Goal: Answer question/provide support: Share knowledge or assist other users

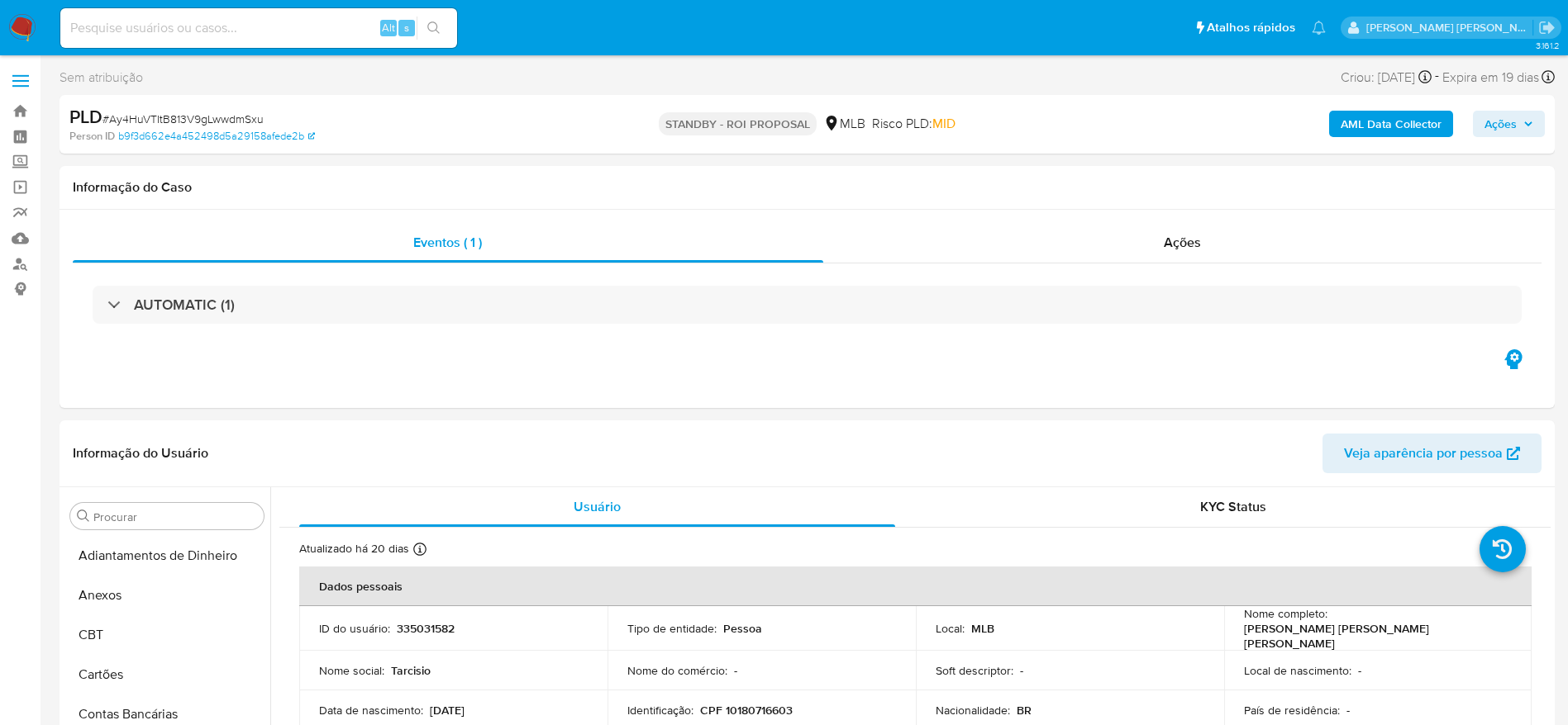
select select "10"
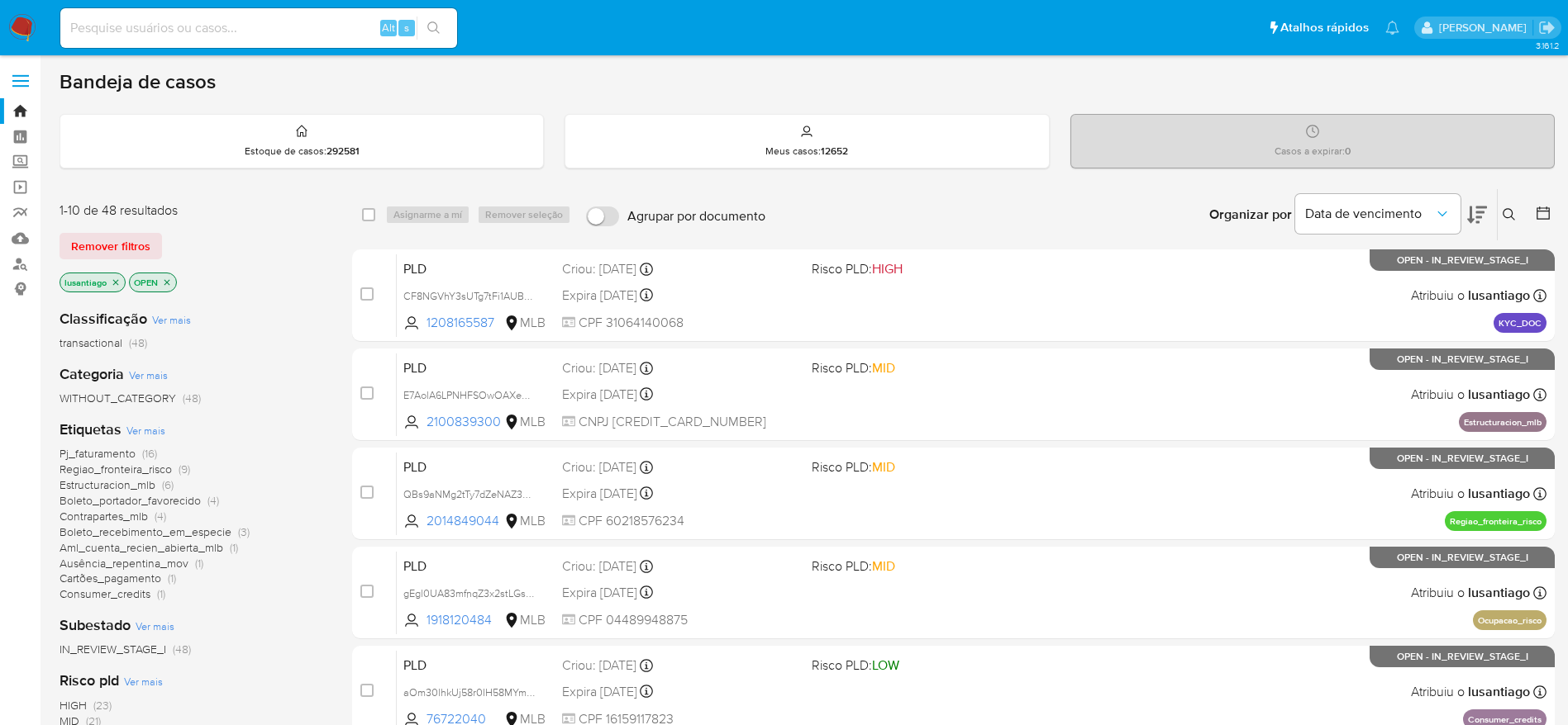
click at [83, 454] on span "Pj_faturamento" at bounding box center [97, 453] width 76 height 17
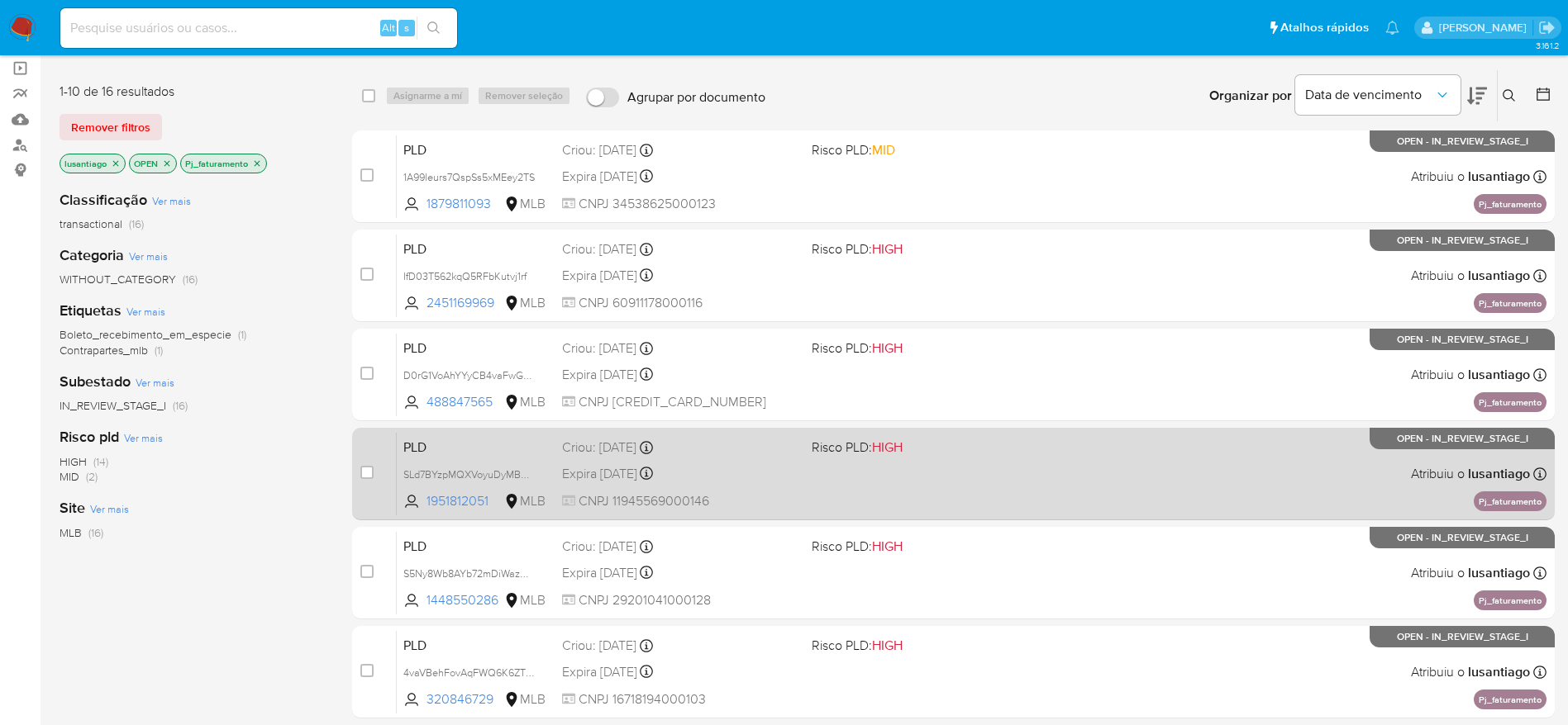
scroll to position [638, 0]
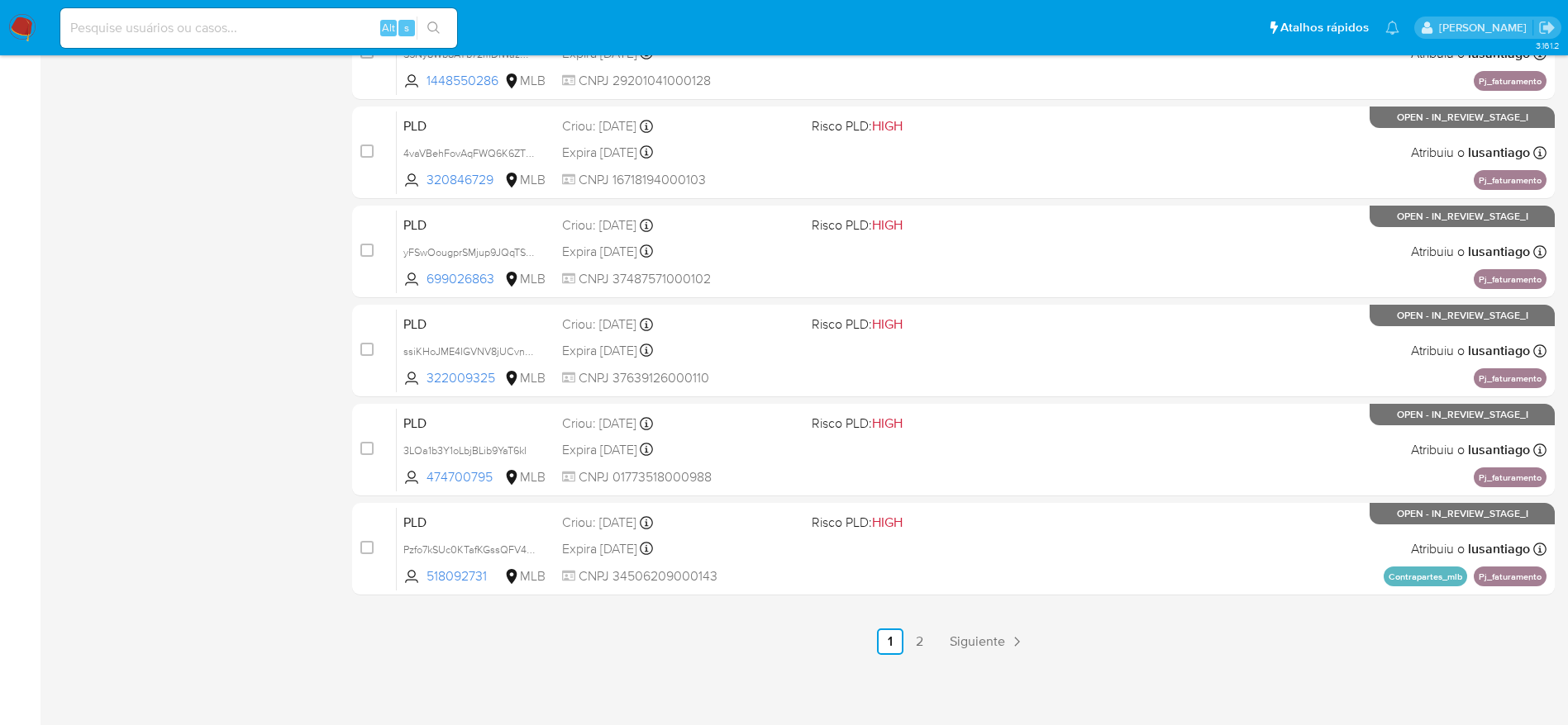
click at [923, 638] on link "2" at bounding box center [920, 642] width 27 height 27
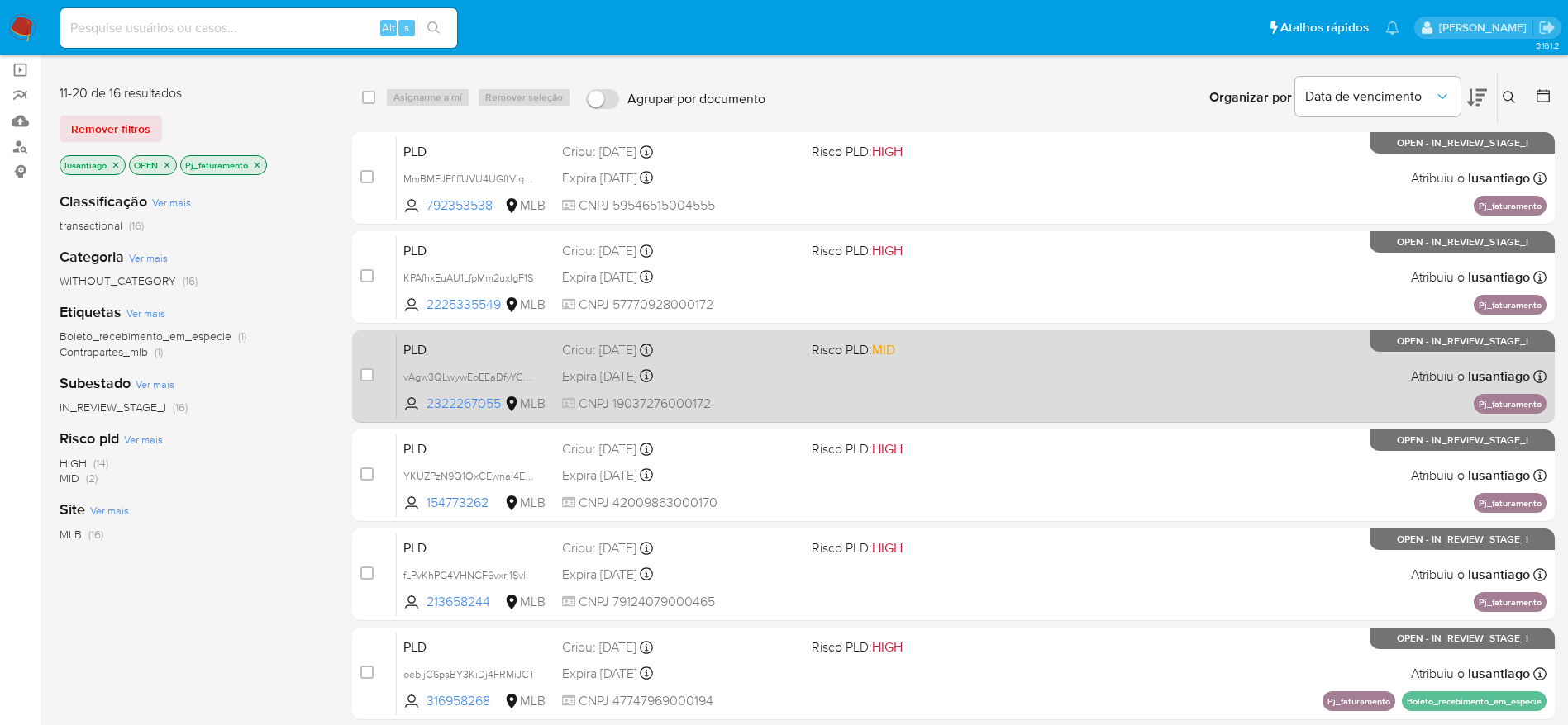
scroll to position [248, 0]
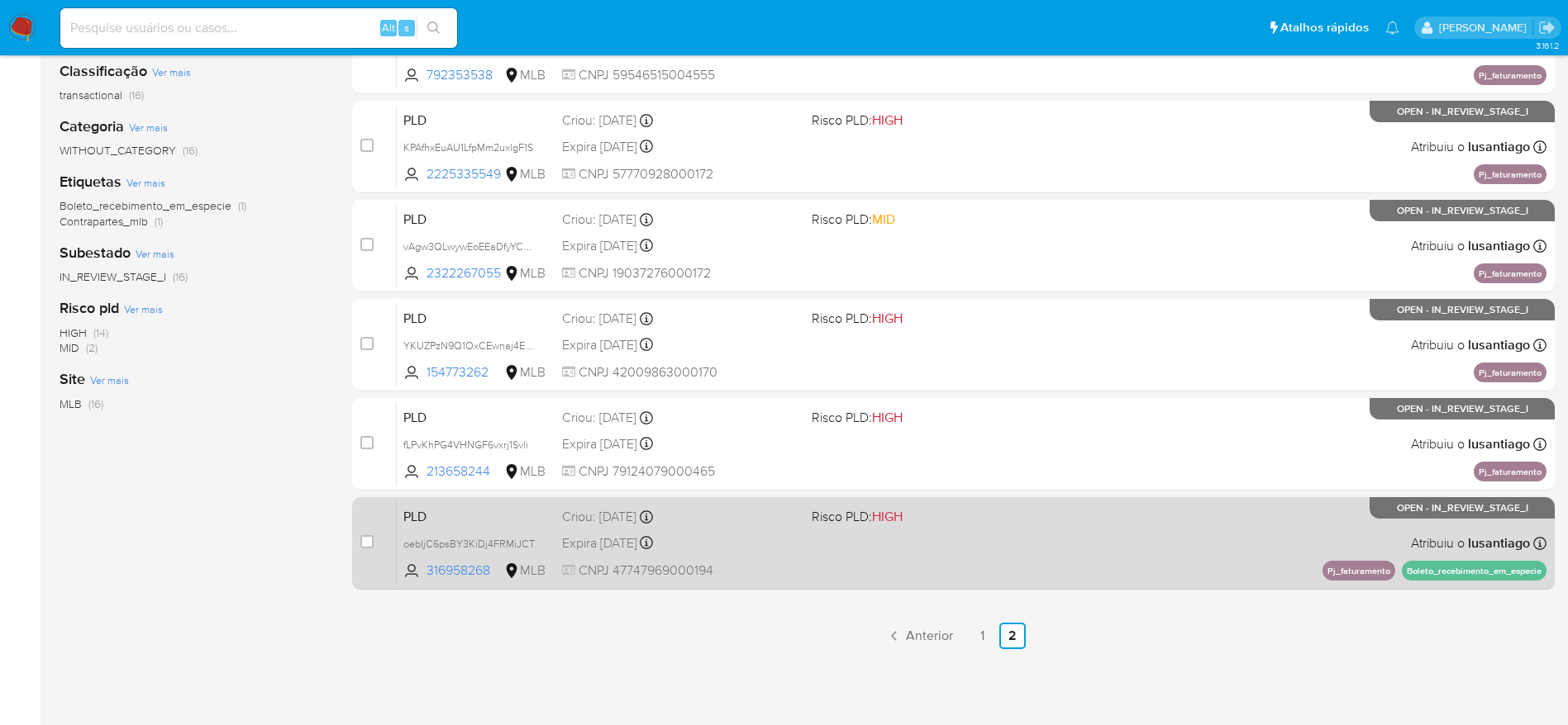
click at [773, 540] on div "Expira in 19 days Expira em 27/10/2025 00:12:00" at bounding box center [680, 542] width 237 height 22
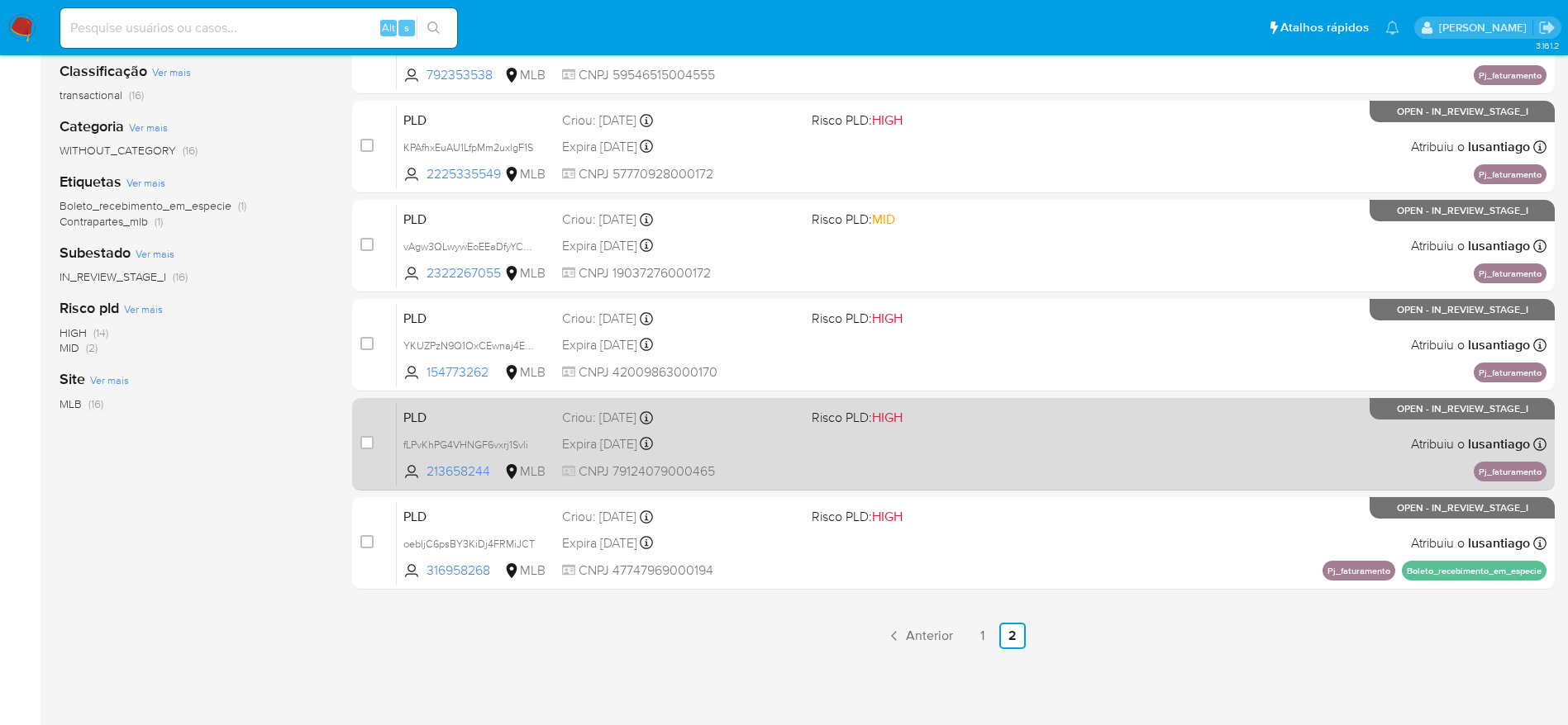
click at [748, 428] on div "PLD fLPvKhPG4VHNGF6vxrj1Svli 213658244 MLB Risco PLD: HIGH Criou: 12/09/2025 Cr…" at bounding box center [971, 444] width 1150 height 83
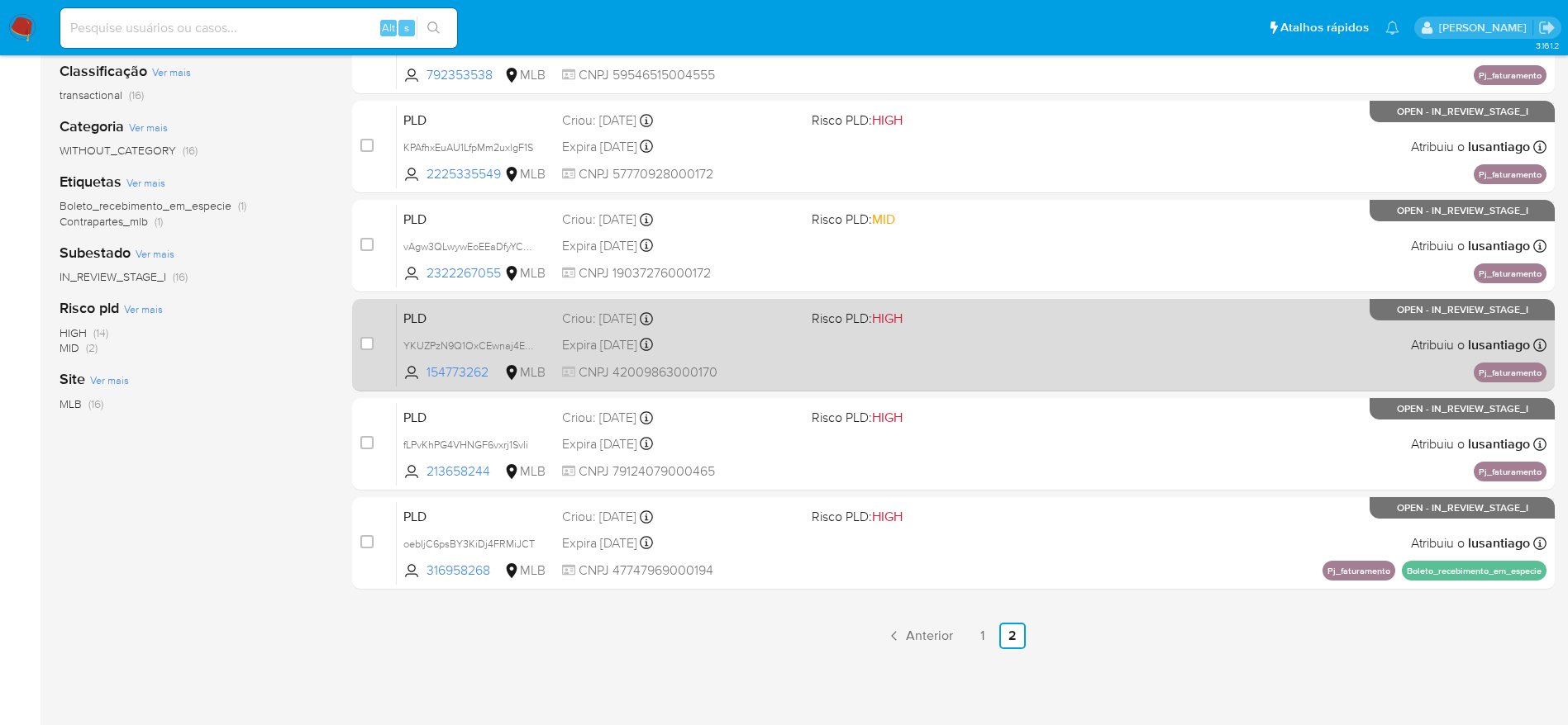
click at [754, 348] on div "Expira in 19 days Expira em 27/10/2025 00:15:35" at bounding box center [680, 345] width 237 height 22
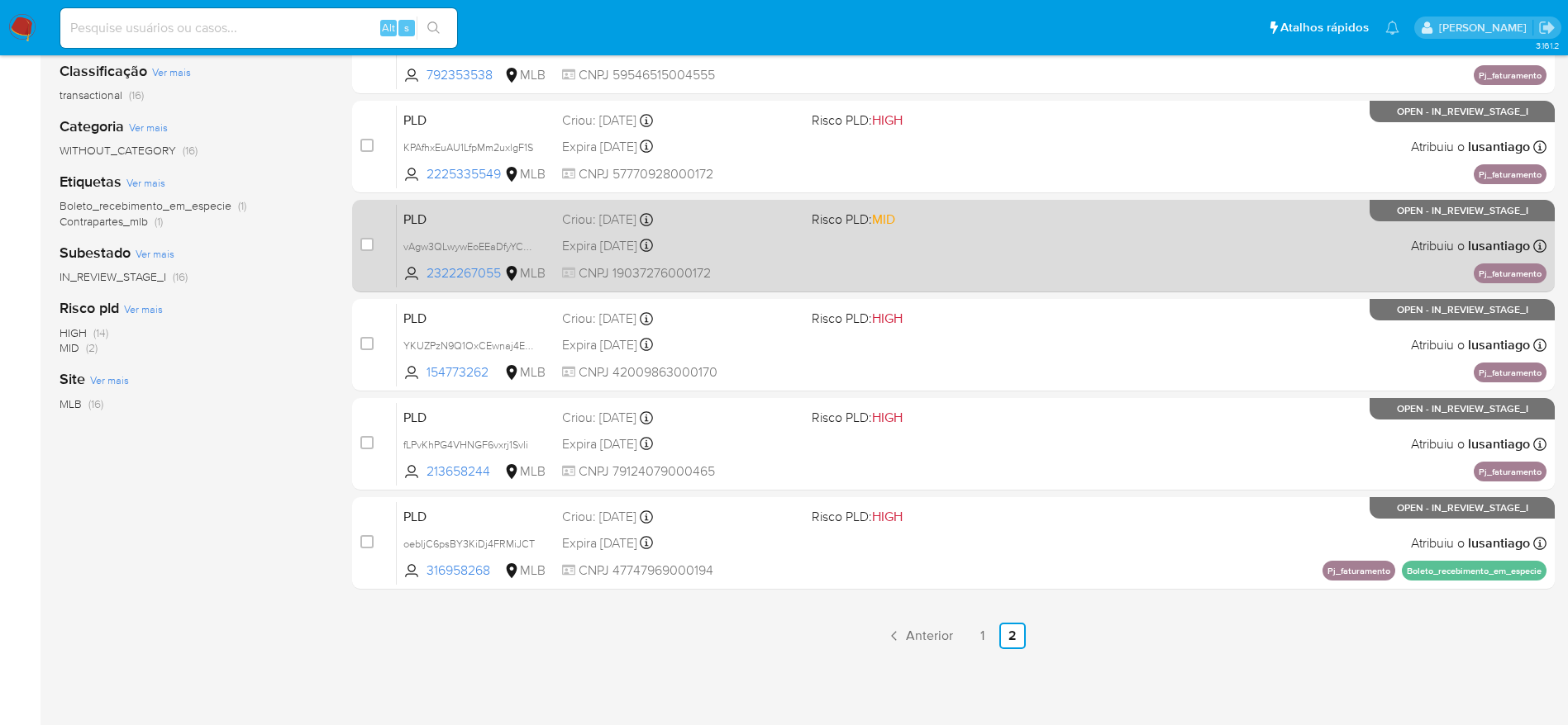
click at [740, 250] on div "Expira in 19 days Expira em 27/10/2025 00:17:38" at bounding box center [680, 246] width 237 height 22
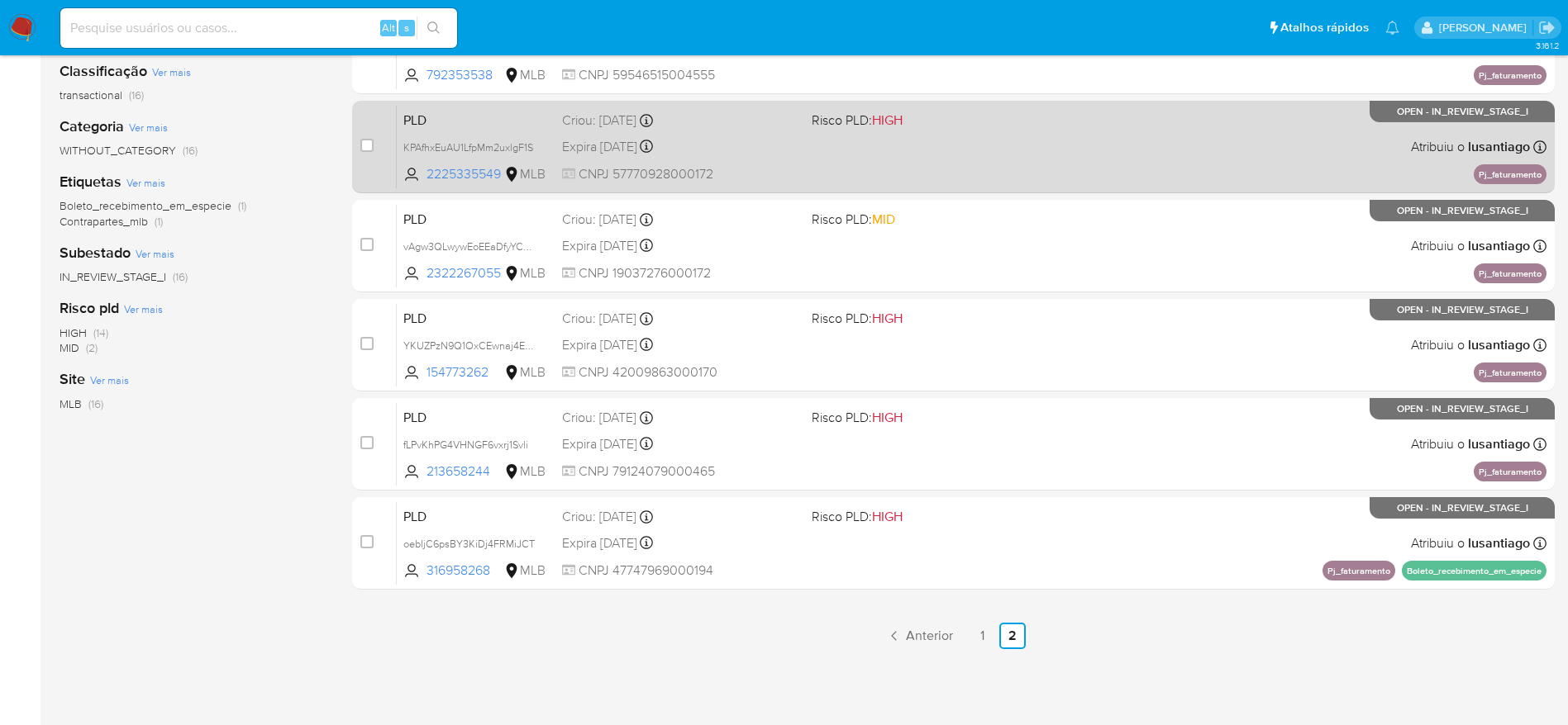
click at [757, 143] on div "Expira in 19 days Expira em 27/10/2025 00:19:32" at bounding box center [680, 147] width 237 height 22
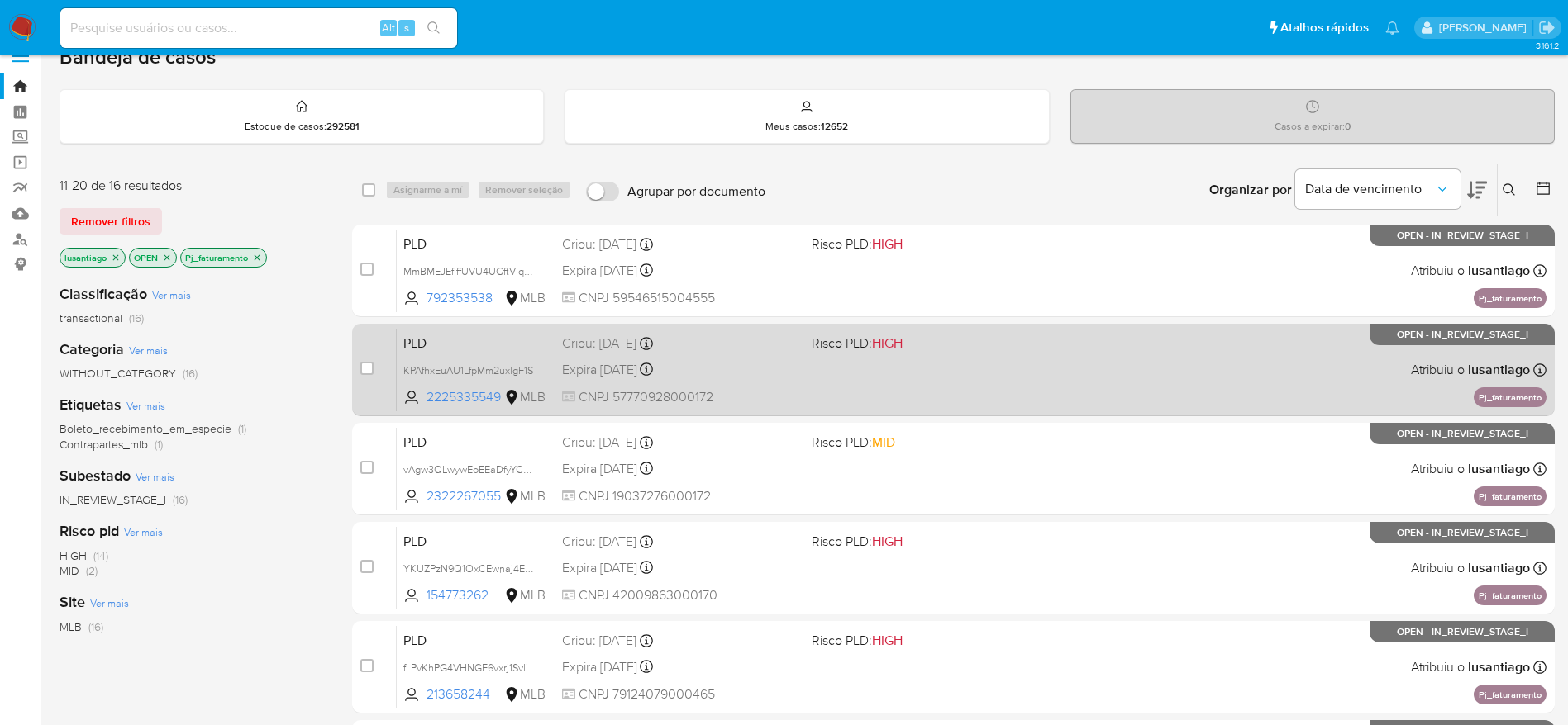
scroll to position [0, 0]
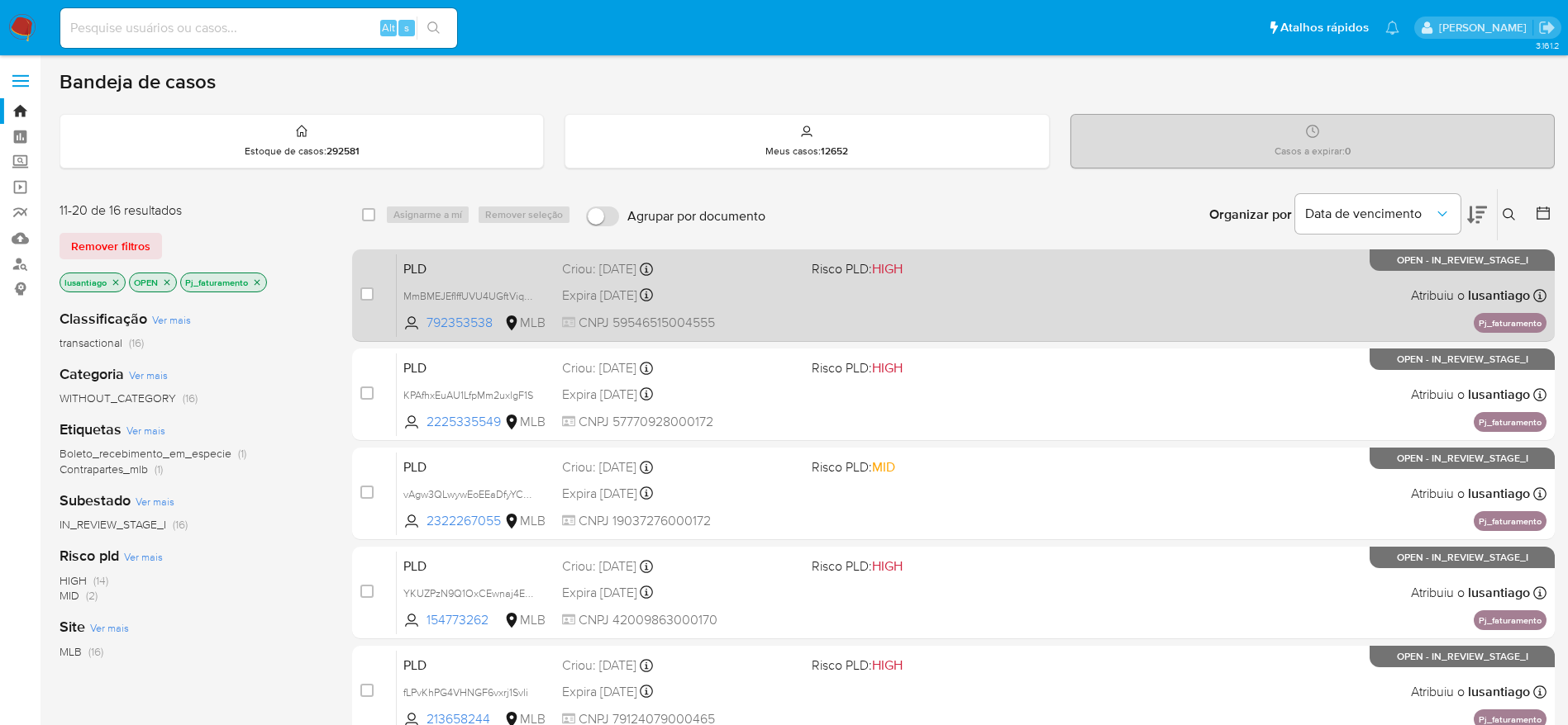
click at [789, 305] on div "Expira in 19 days Expira em 27/10/2025 00:19:57" at bounding box center [680, 295] width 237 height 22
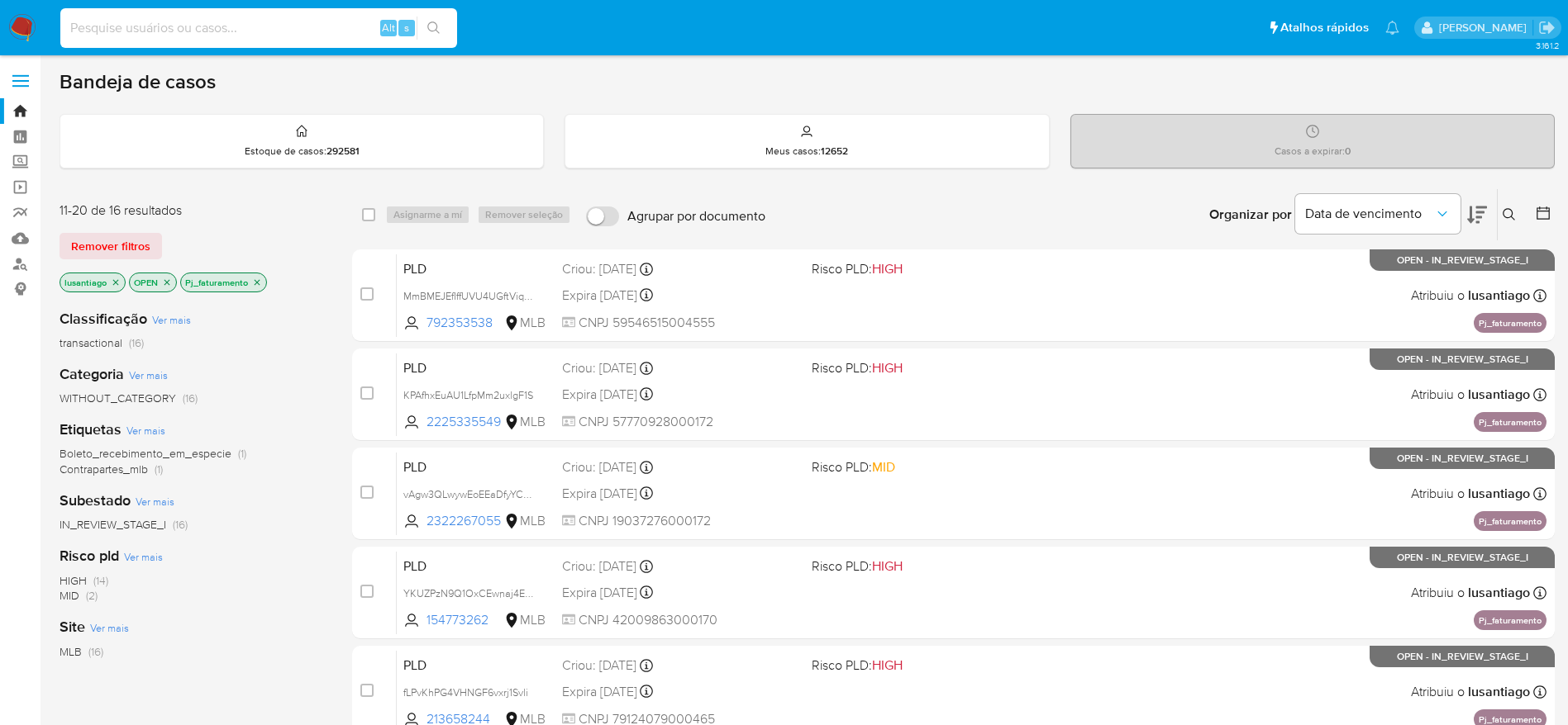
click at [206, 28] on input at bounding box center [258, 28] width 397 height 22
paste input "643859567"
type input "643859567"
click at [430, 30] on icon "search-icon" at bounding box center [433, 28] width 13 height 12
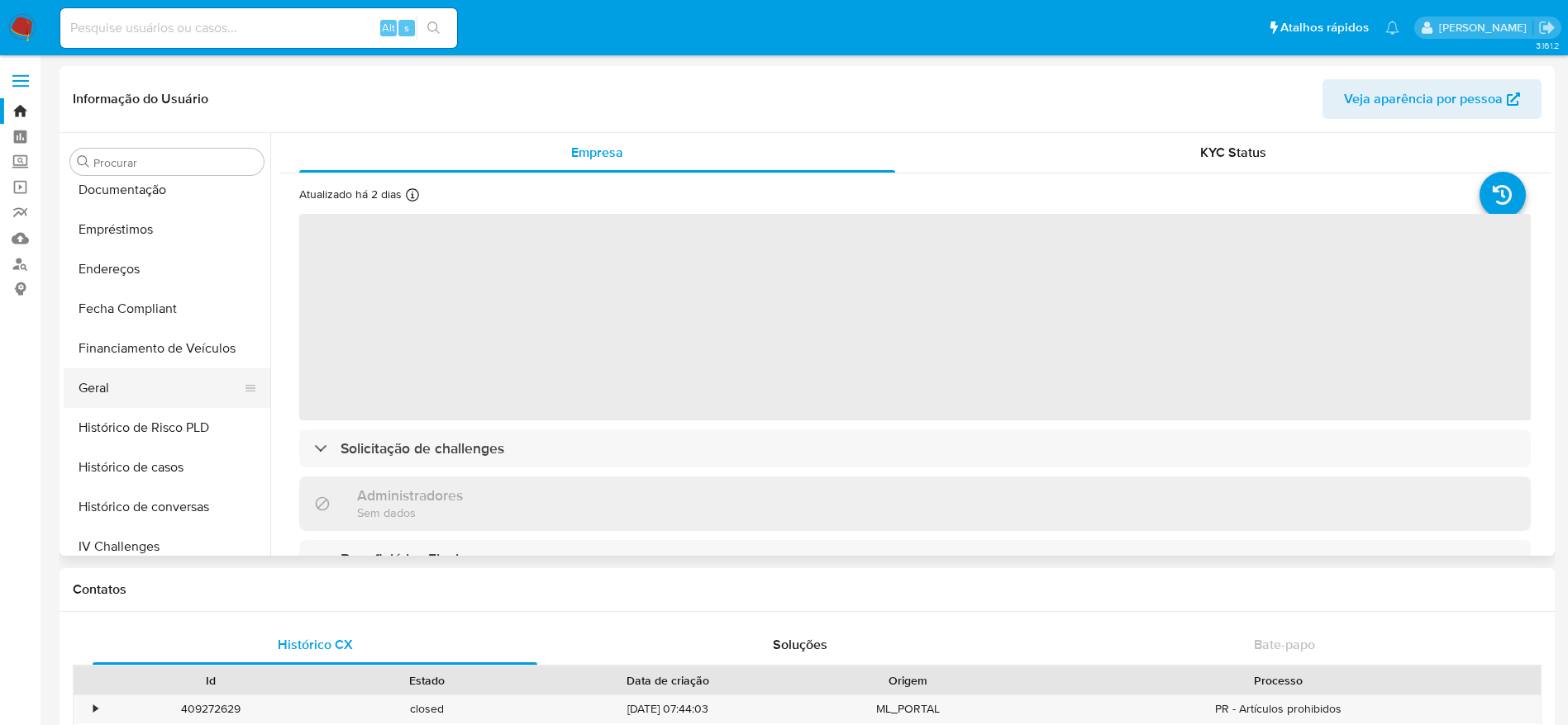
select select "10"
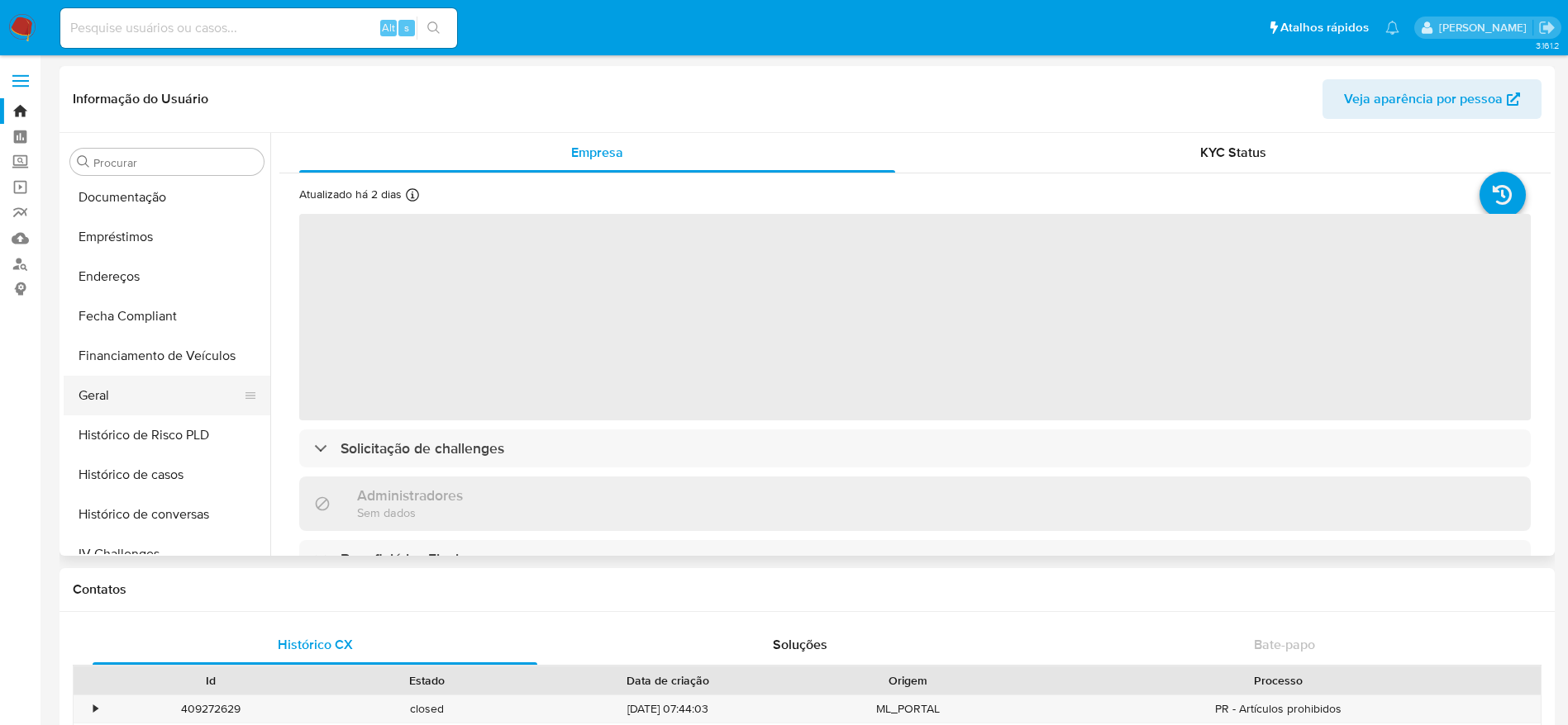
click at [115, 395] on button "Geral" at bounding box center [160, 396] width 193 height 40
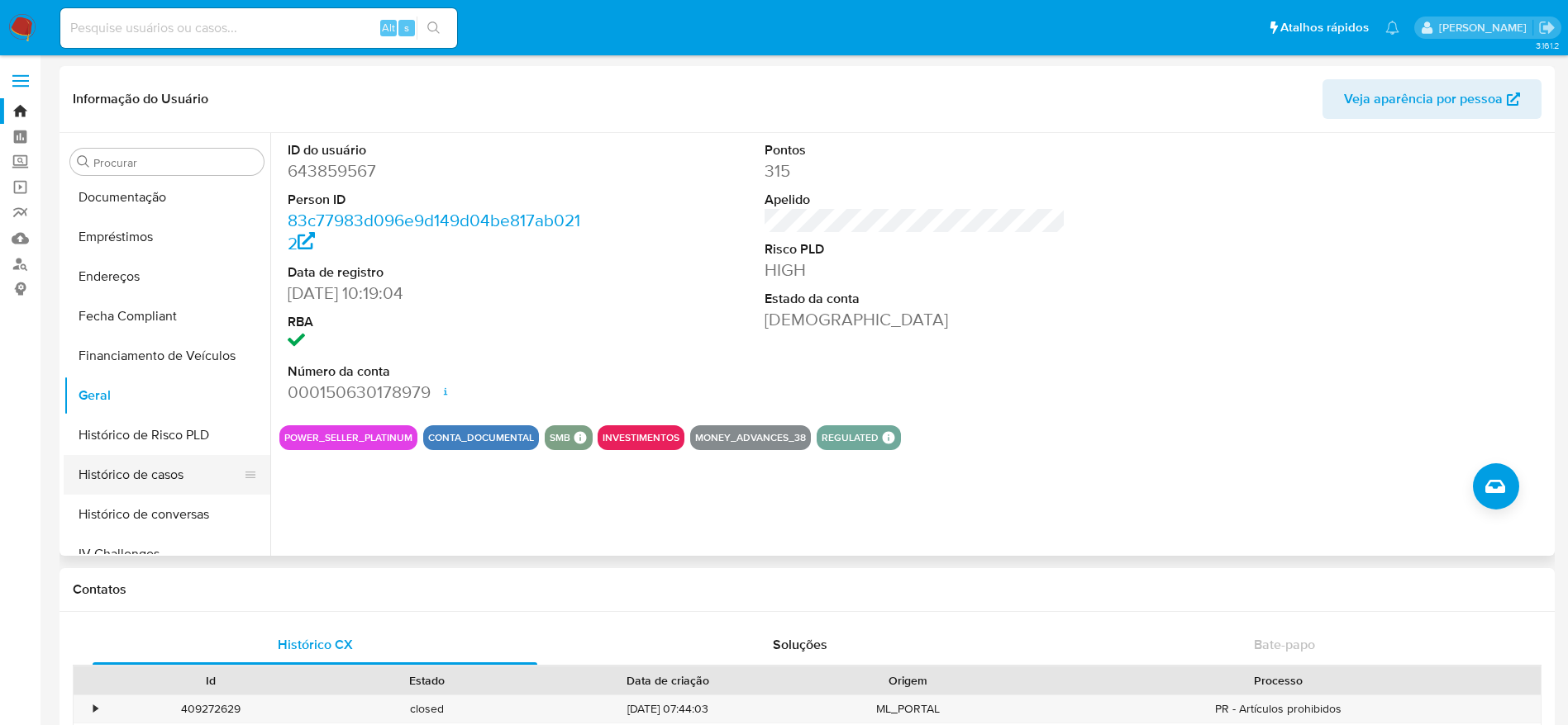
click at [133, 467] on button "Histórico de casos" at bounding box center [160, 475] width 193 height 40
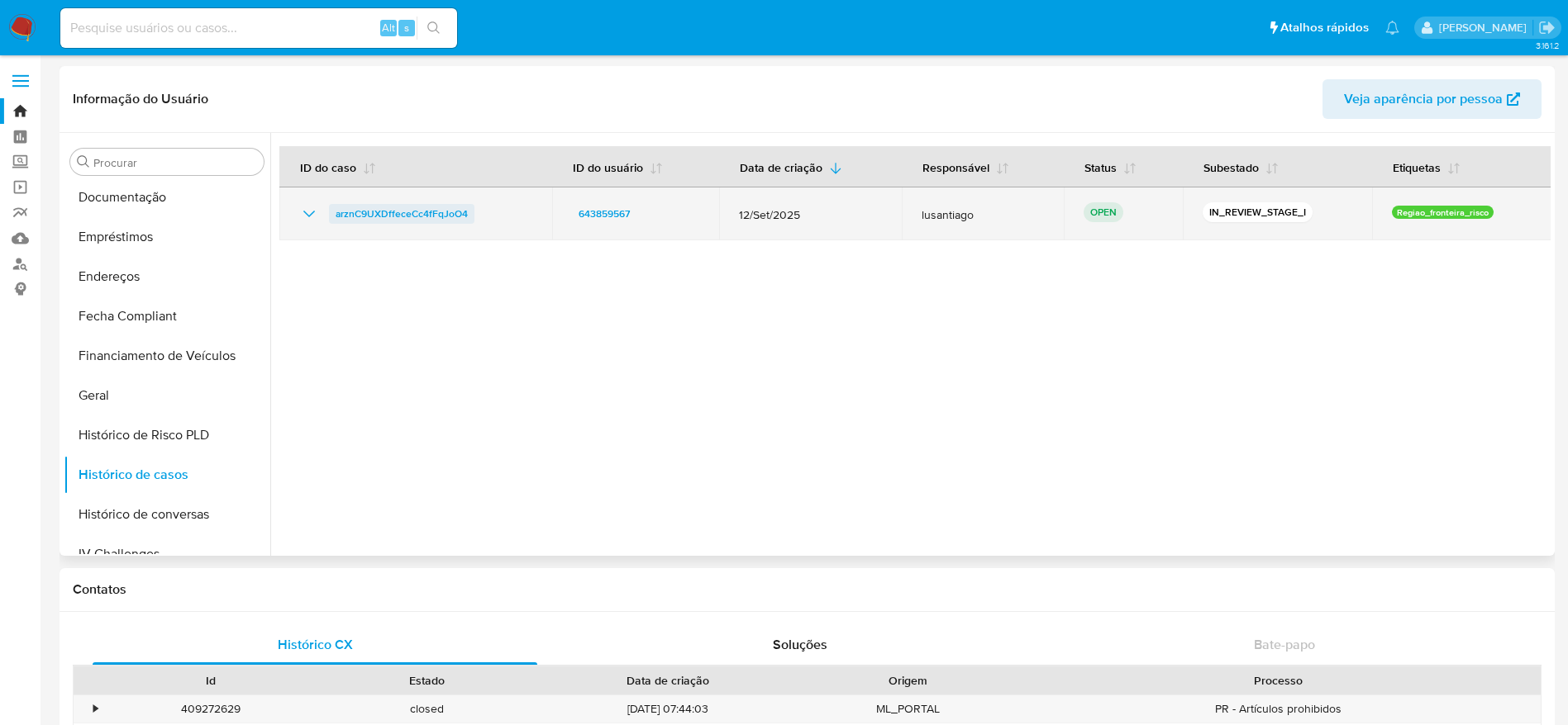
click at [366, 208] on span "arznC9UXDffeceCc4fFqJoO4" at bounding box center [401, 214] width 133 height 20
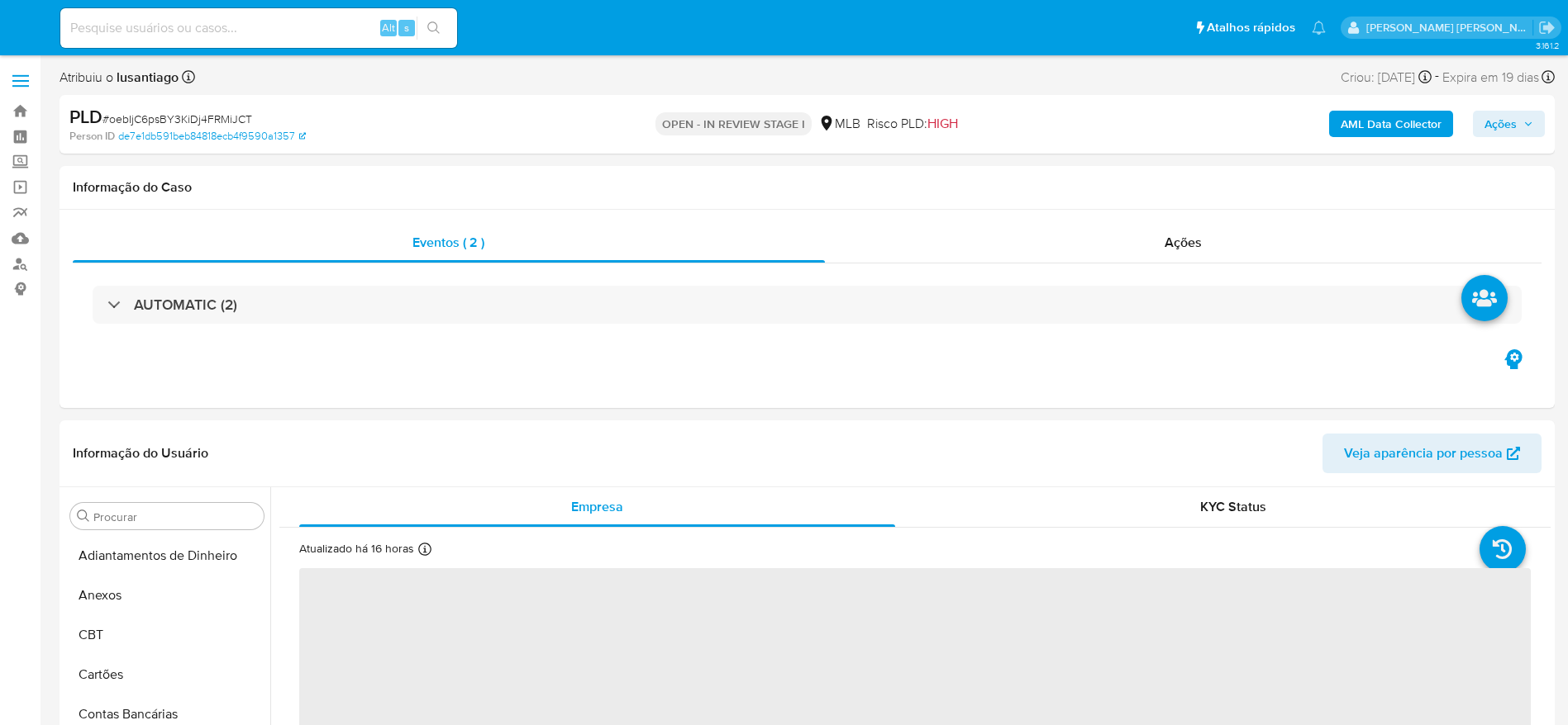
select select "10"
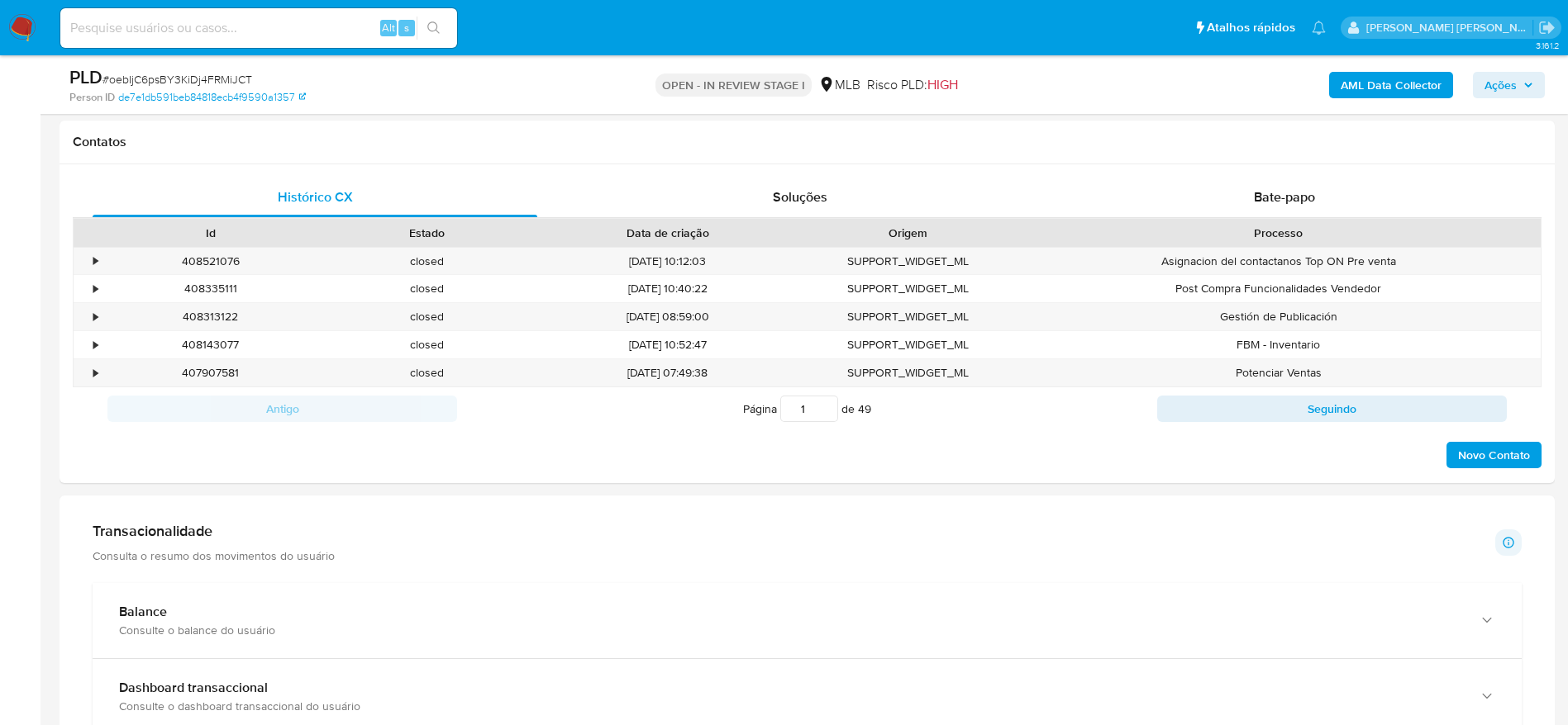
scroll to position [1115, 0]
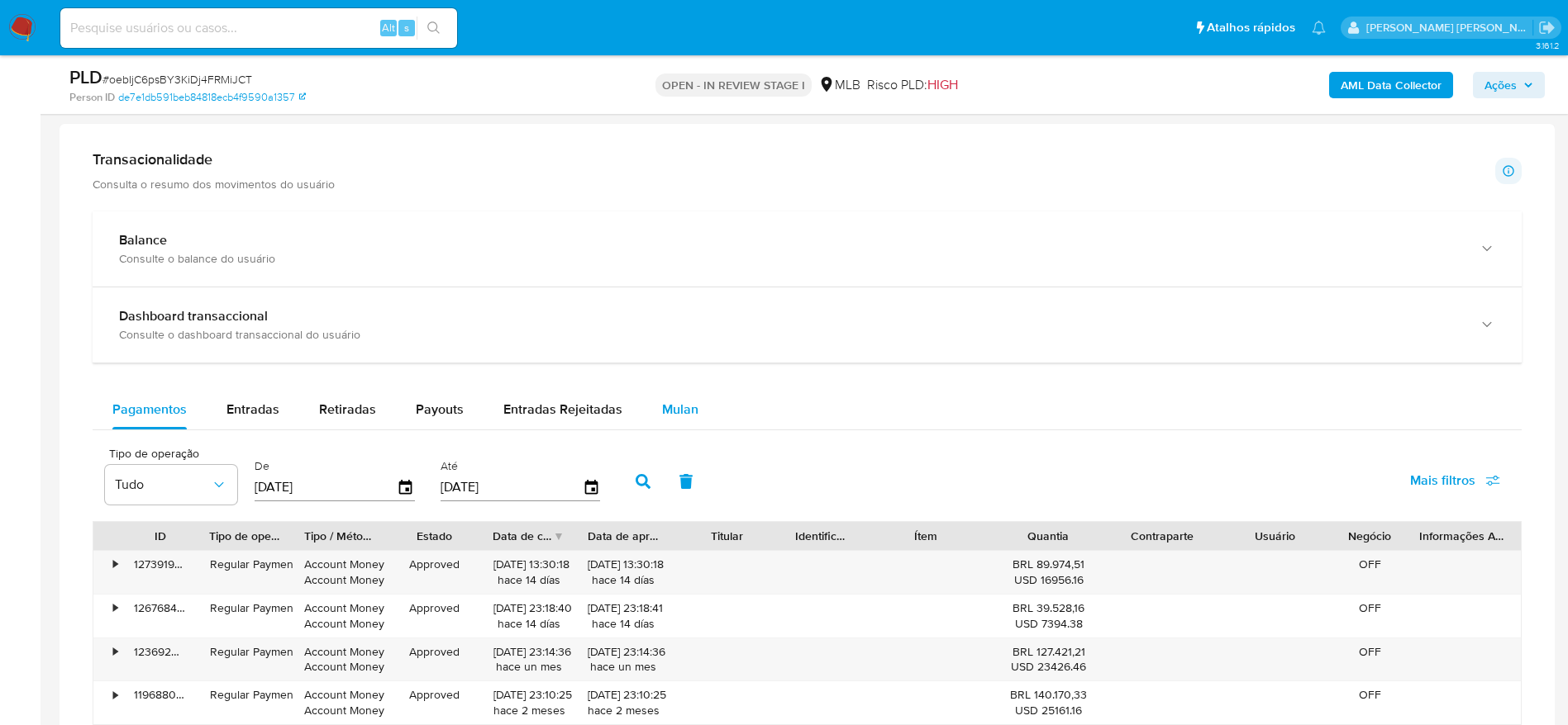
click at [679, 408] on span "Mulan" at bounding box center [680, 409] width 37 height 19
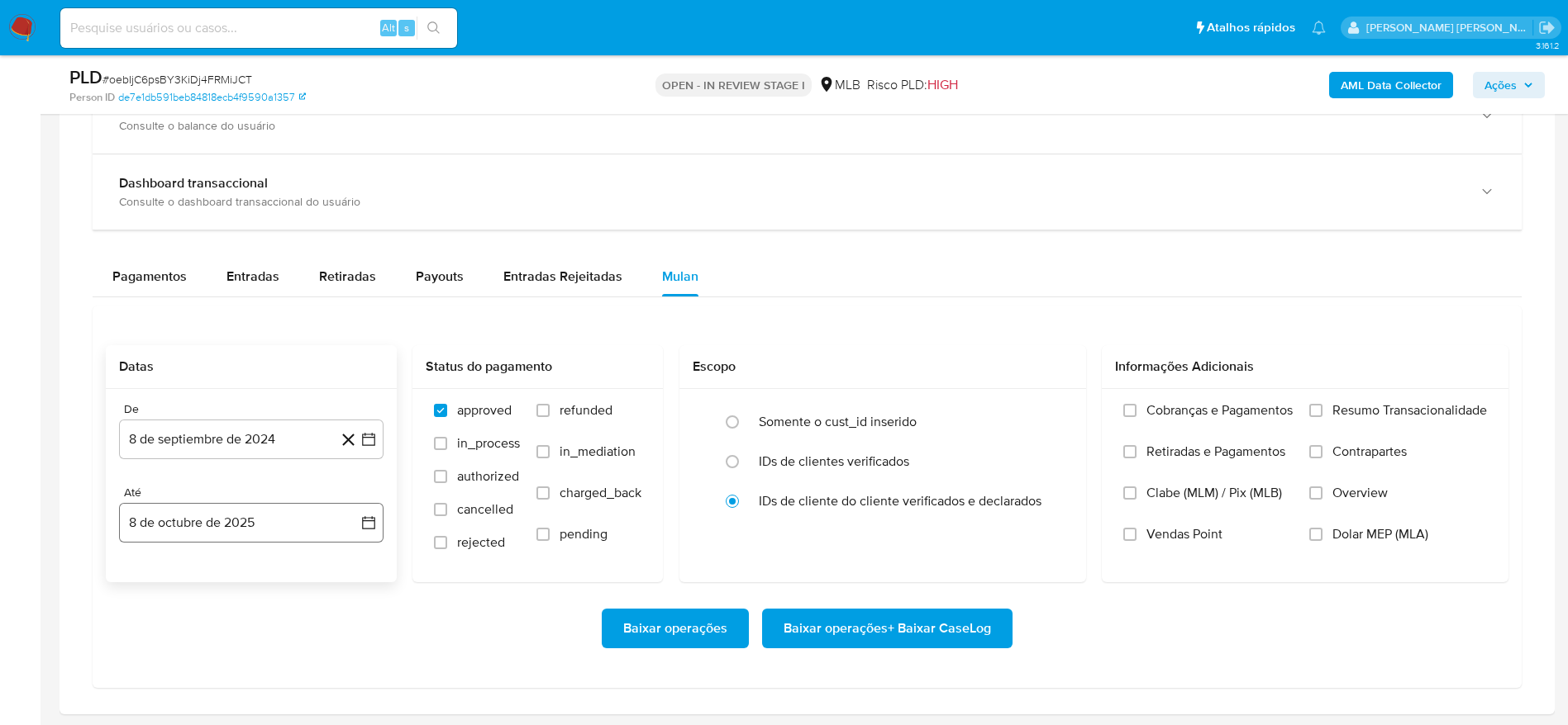
scroll to position [1363, 0]
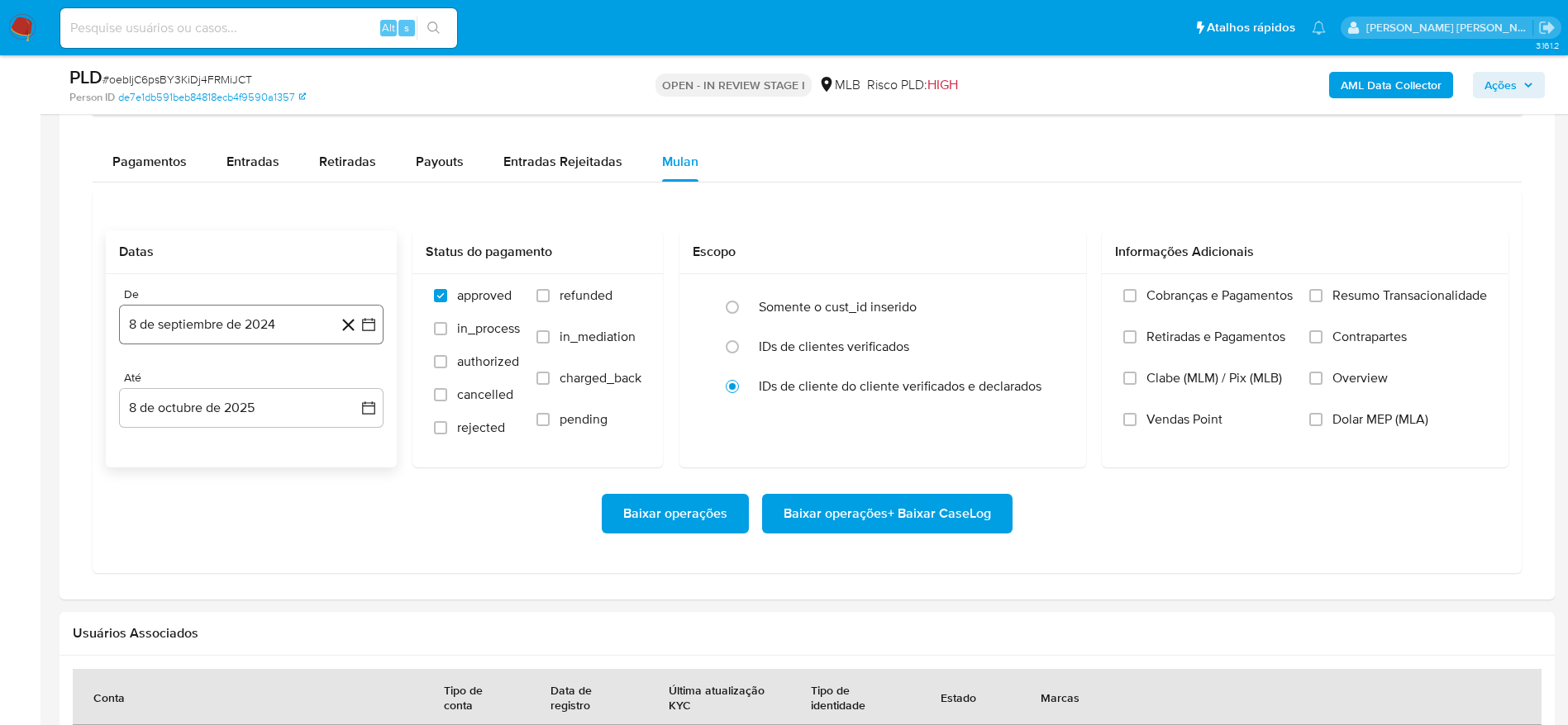
drag, startPoint x: 234, startPoint y: 331, endPoint x: 233, endPoint y: 342, distance: 11.0
click at [233, 332] on button "8 de septiembre de 2024" at bounding box center [251, 325] width 264 height 40
click at [247, 382] on span "septiembre 2024" at bounding box center [243, 384] width 101 height 17
click at [351, 389] on icon "Año siguiente" at bounding box center [350, 384] width 20 height 20
click at [248, 547] on button "ago" at bounding box center [250, 538] width 47 height 27
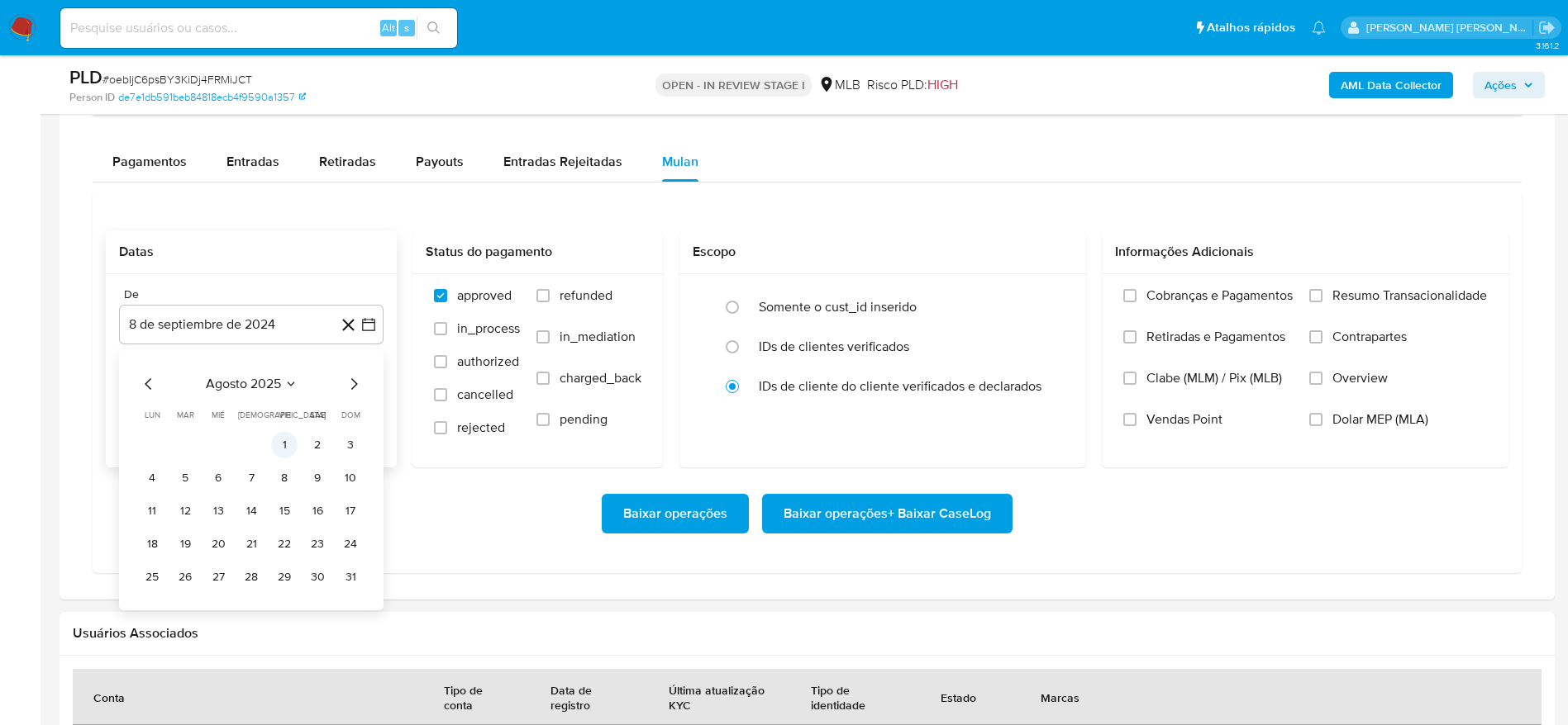
click at [287, 441] on button "1" at bounding box center [284, 445] width 27 height 27
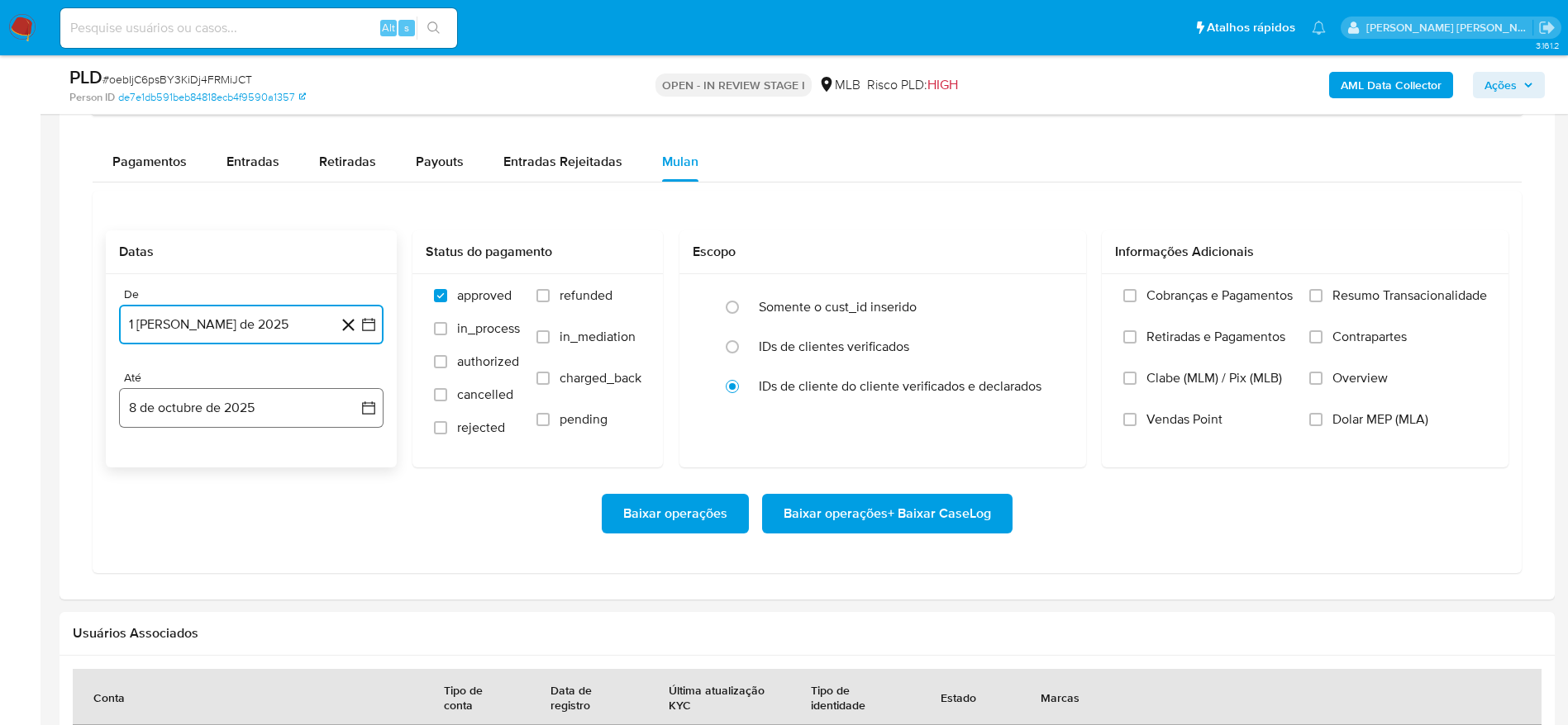
click at [267, 408] on button "8 de octubre de 2025" at bounding box center [251, 408] width 264 height 40
click at [189, 555] on button "7" at bounding box center [185, 562] width 27 height 27
click at [1410, 288] on span "Resumo Transacionalidade" at bounding box center [1409, 296] width 154 height 17
click at [1322, 289] on input "Resumo Transacionalidade" at bounding box center [1315, 296] width 13 height 13
click at [965, 509] on span "Baixar operações + Baixar CaseLog" at bounding box center [887, 514] width 208 height 37
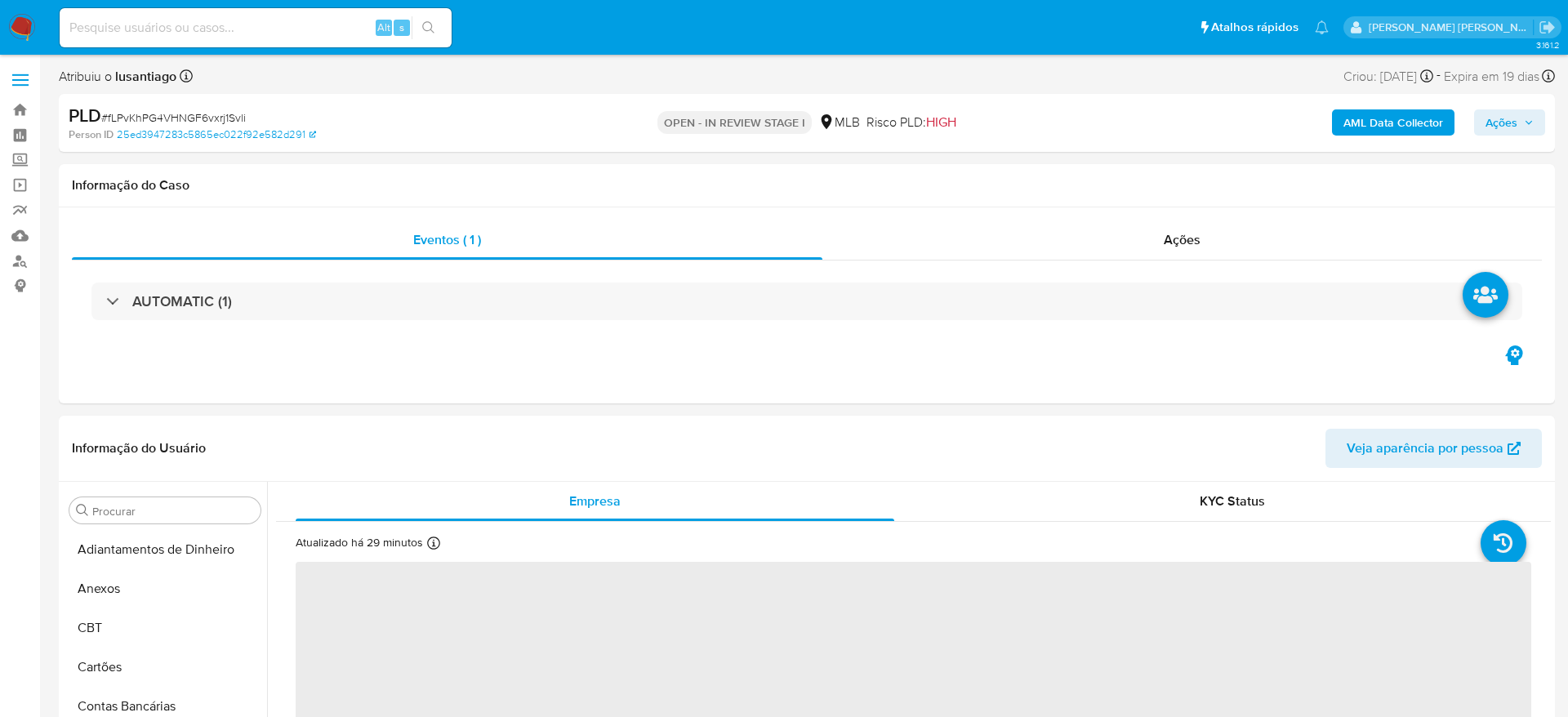
select select "10"
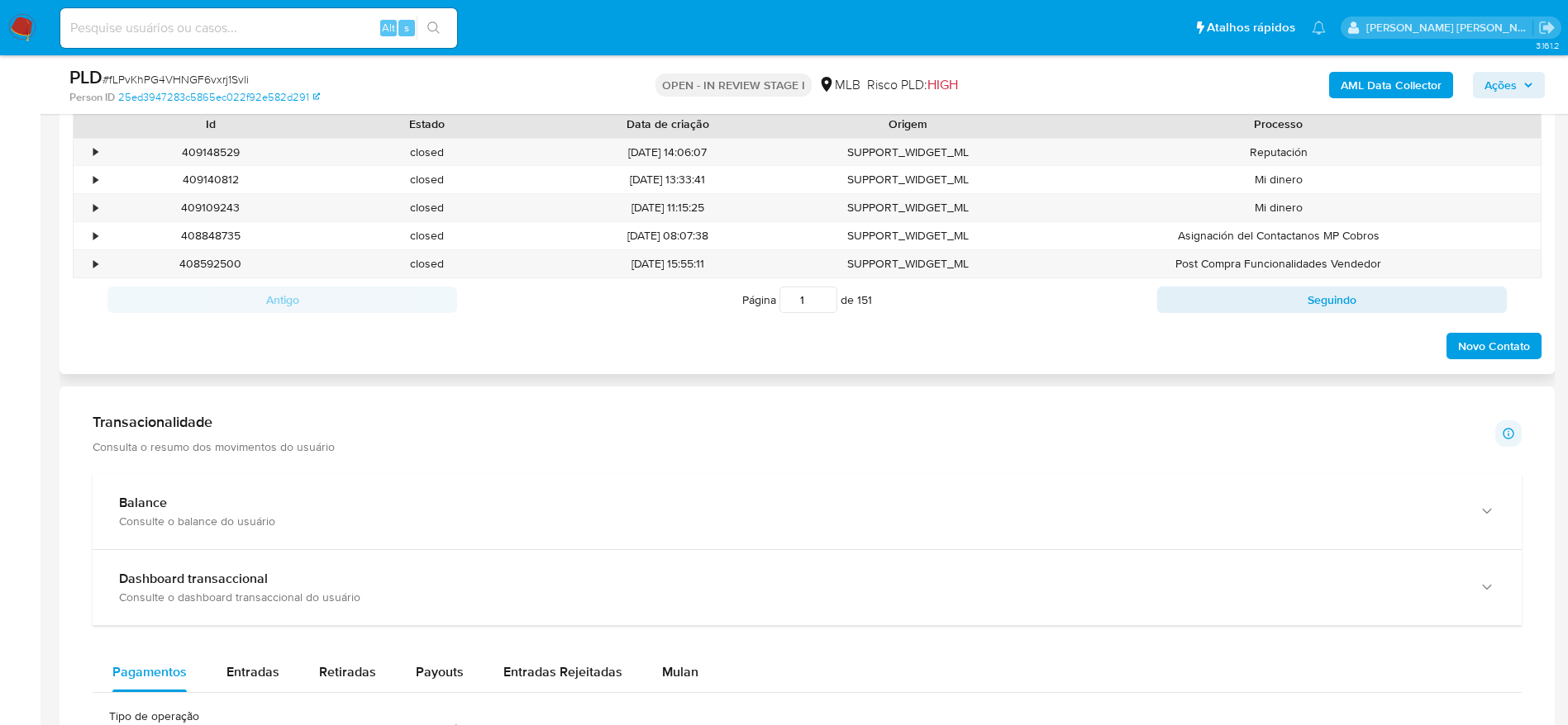
scroll to position [868, 0]
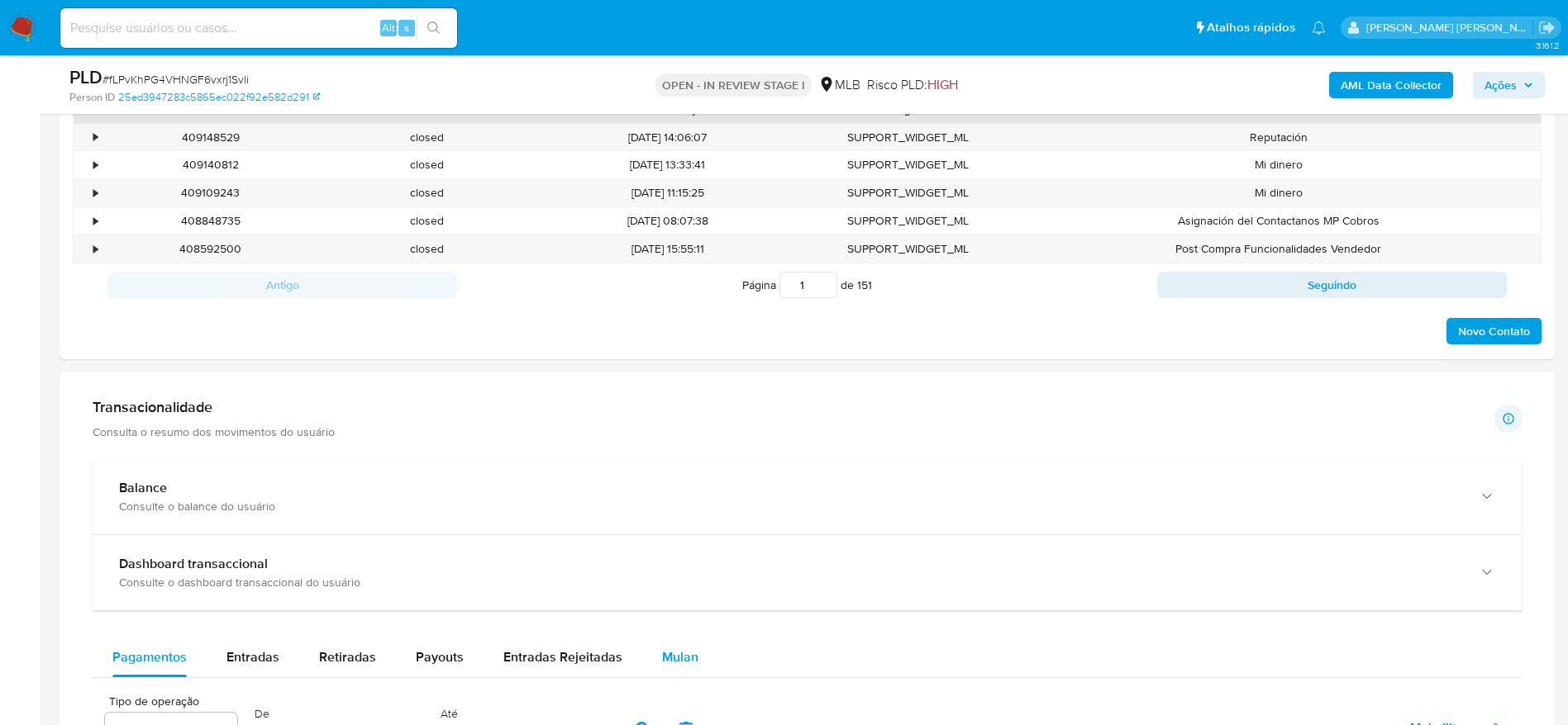
click at [662, 646] on div "Mulan" at bounding box center [680, 658] width 37 height 40
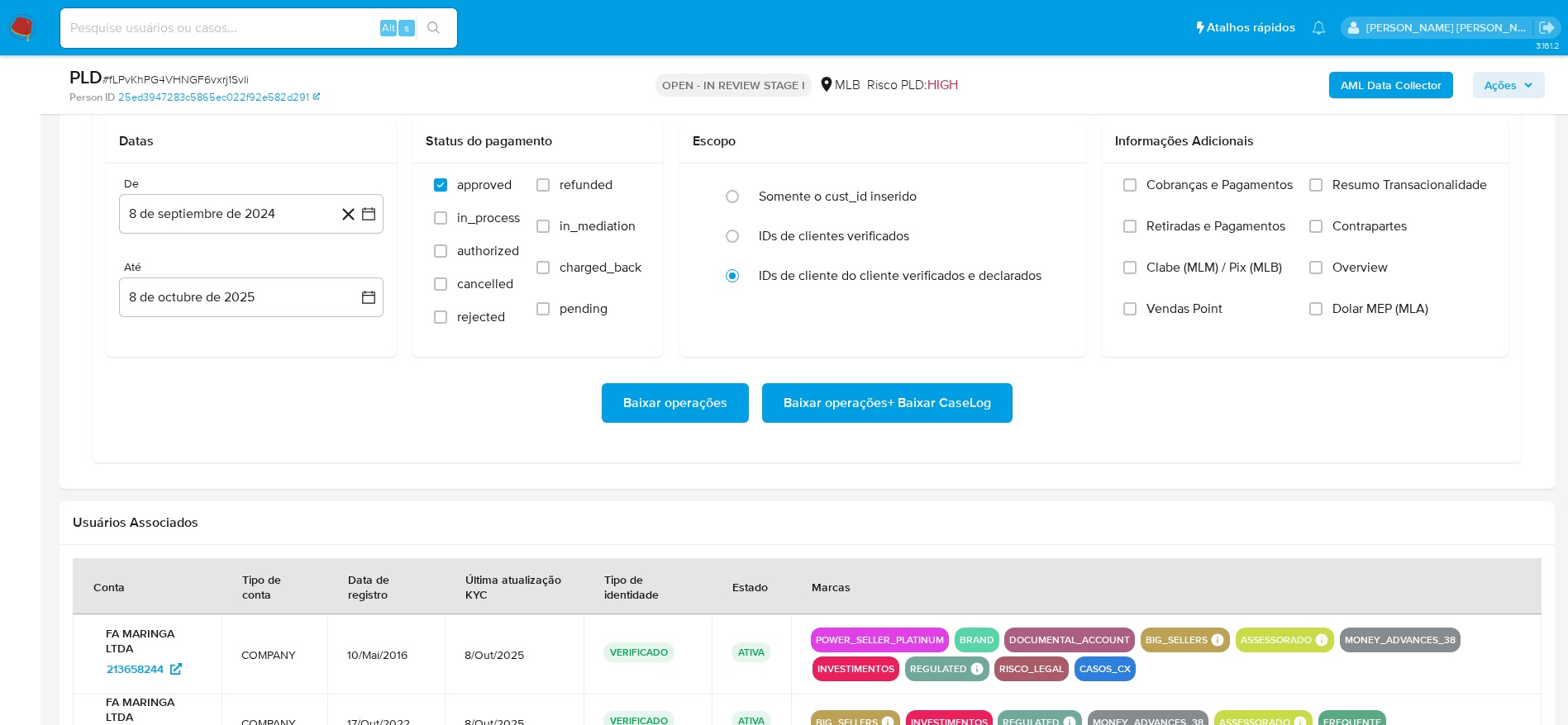
scroll to position [1487, 0]
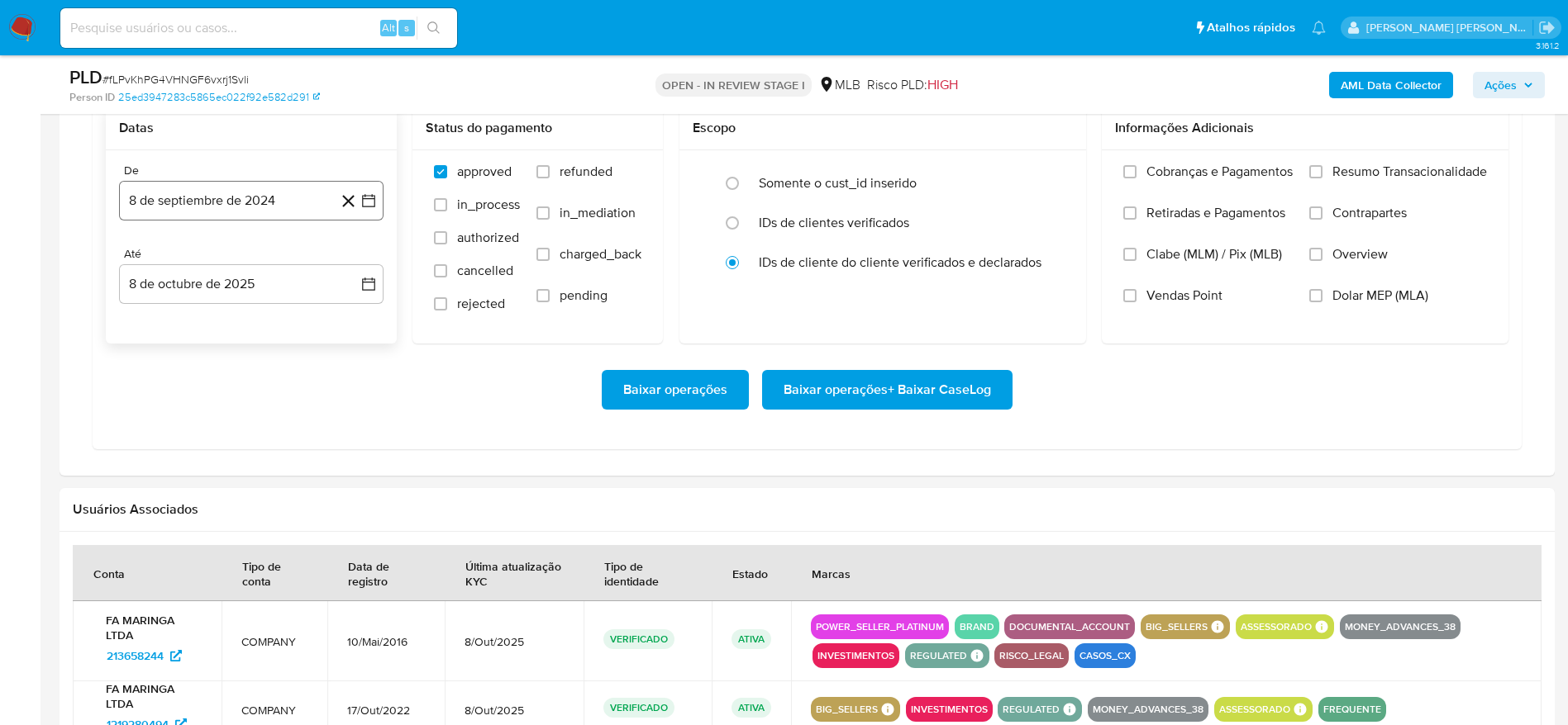
click at [219, 202] on button "8 de septiembre de 2024" at bounding box center [251, 201] width 264 height 40
click at [219, 251] on div "septiembre 2024 septiembre 2024 lun lunes mar martes mié miércoles jue jueves v…" at bounding box center [251, 372] width 264 height 294
click at [233, 257] on span "septiembre 2024" at bounding box center [243, 260] width 101 height 17
click at [355, 258] on icon "Año siguiente" at bounding box center [350, 260] width 20 height 20
click at [246, 412] on span "ago" at bounding box center [249, 413] width 21 height 13
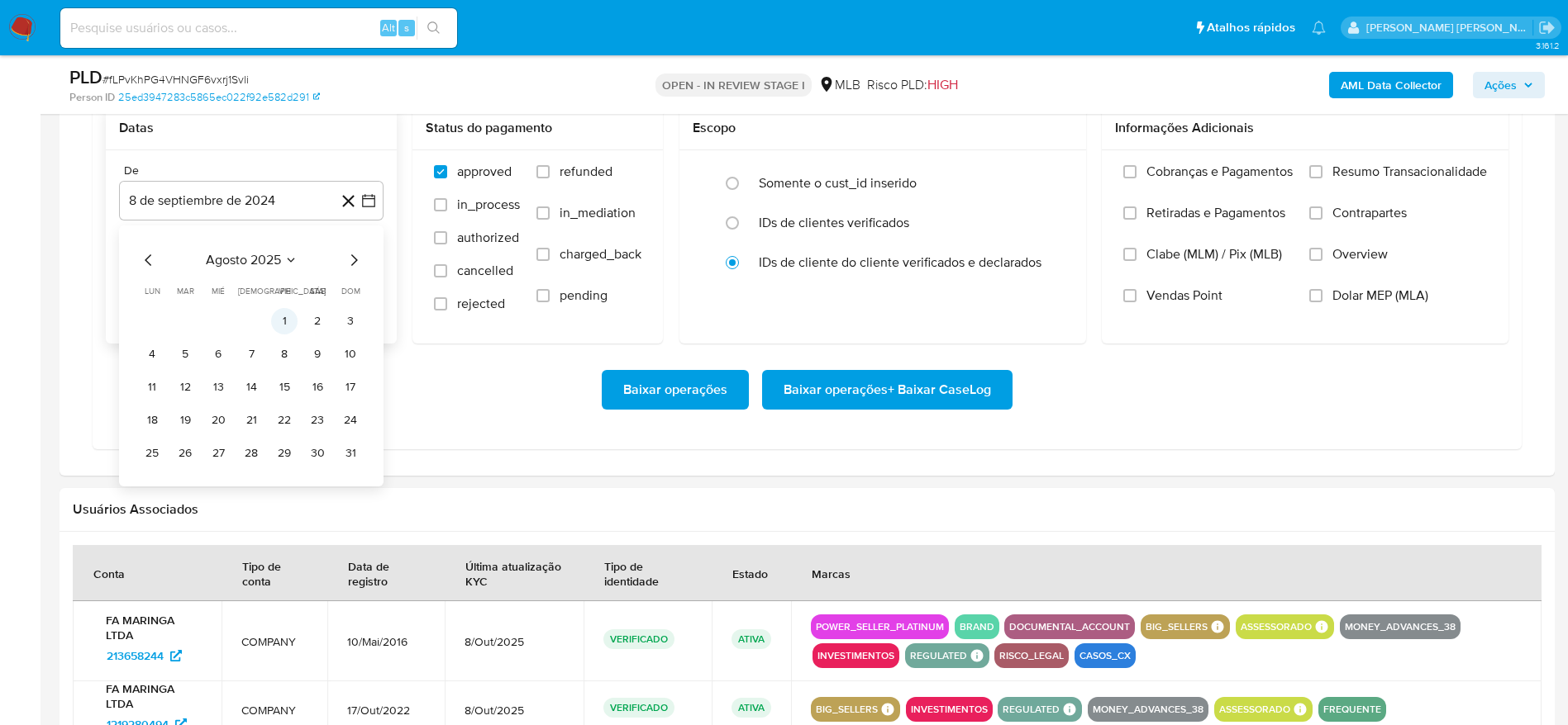
click at [286, 318] on button "1" at bounding box center [284, 322] width 27 height 27
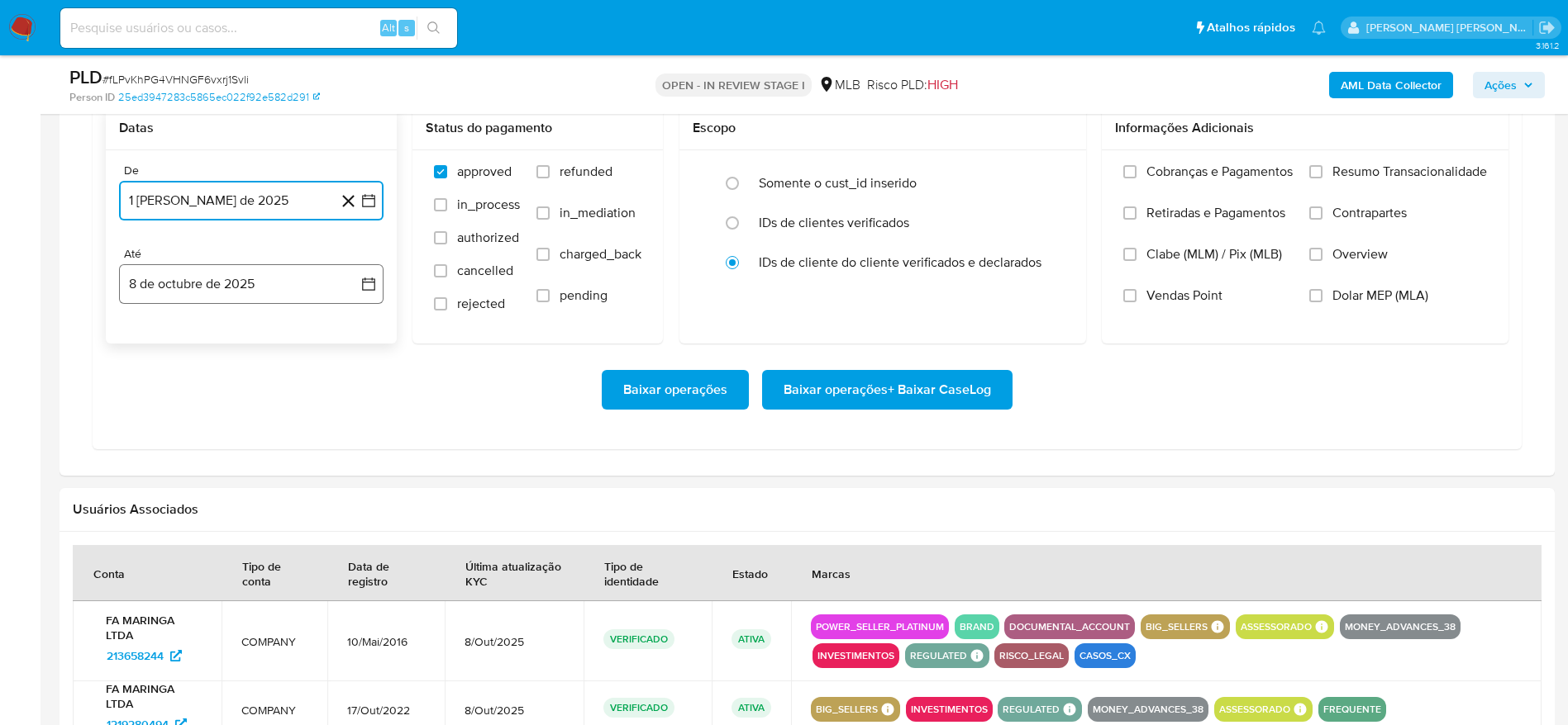
click at [239, 271] on button "8 de octubre de 2025" at bounding box center [251, 284] width 264 height 40
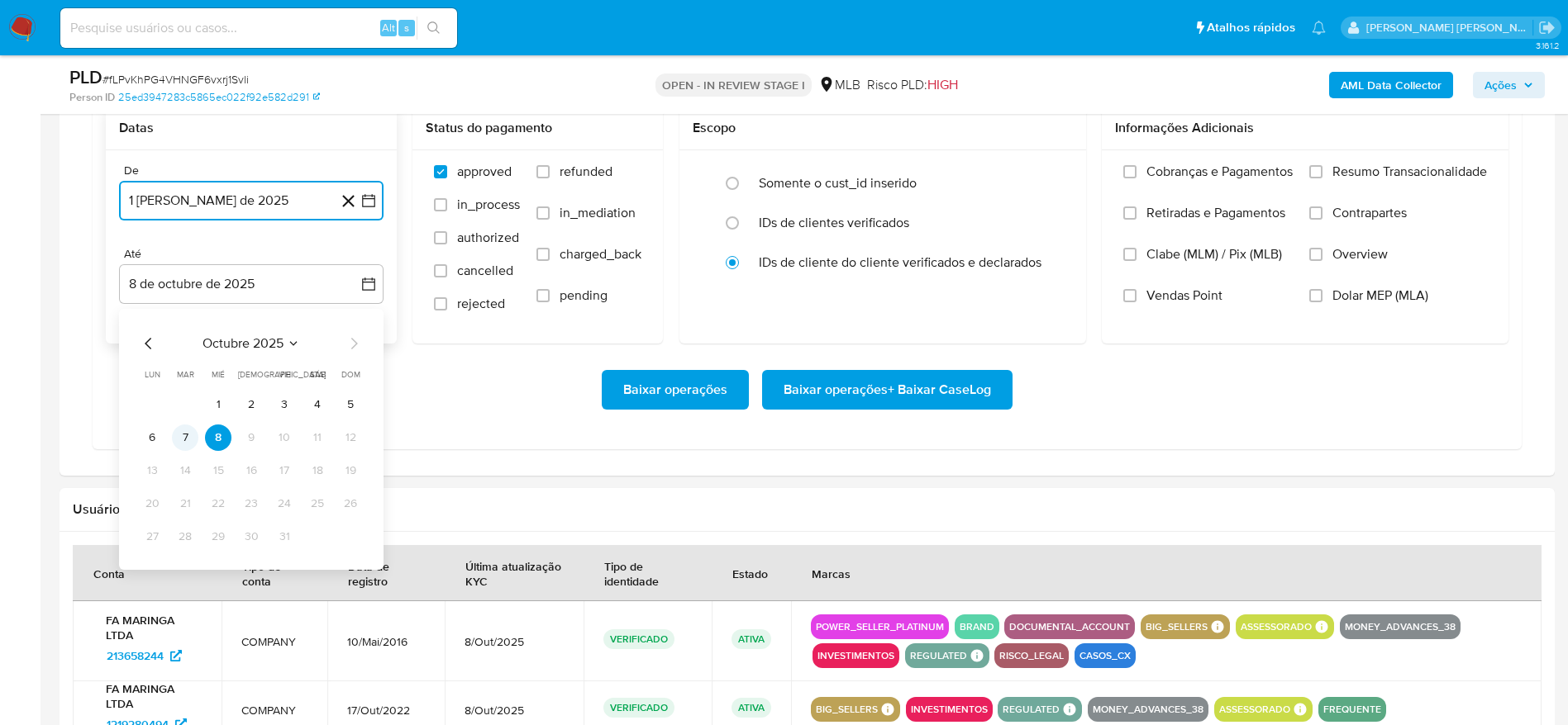
click at [190, 434] on button "7" at bounding box center [185, 438] width 27 height 27
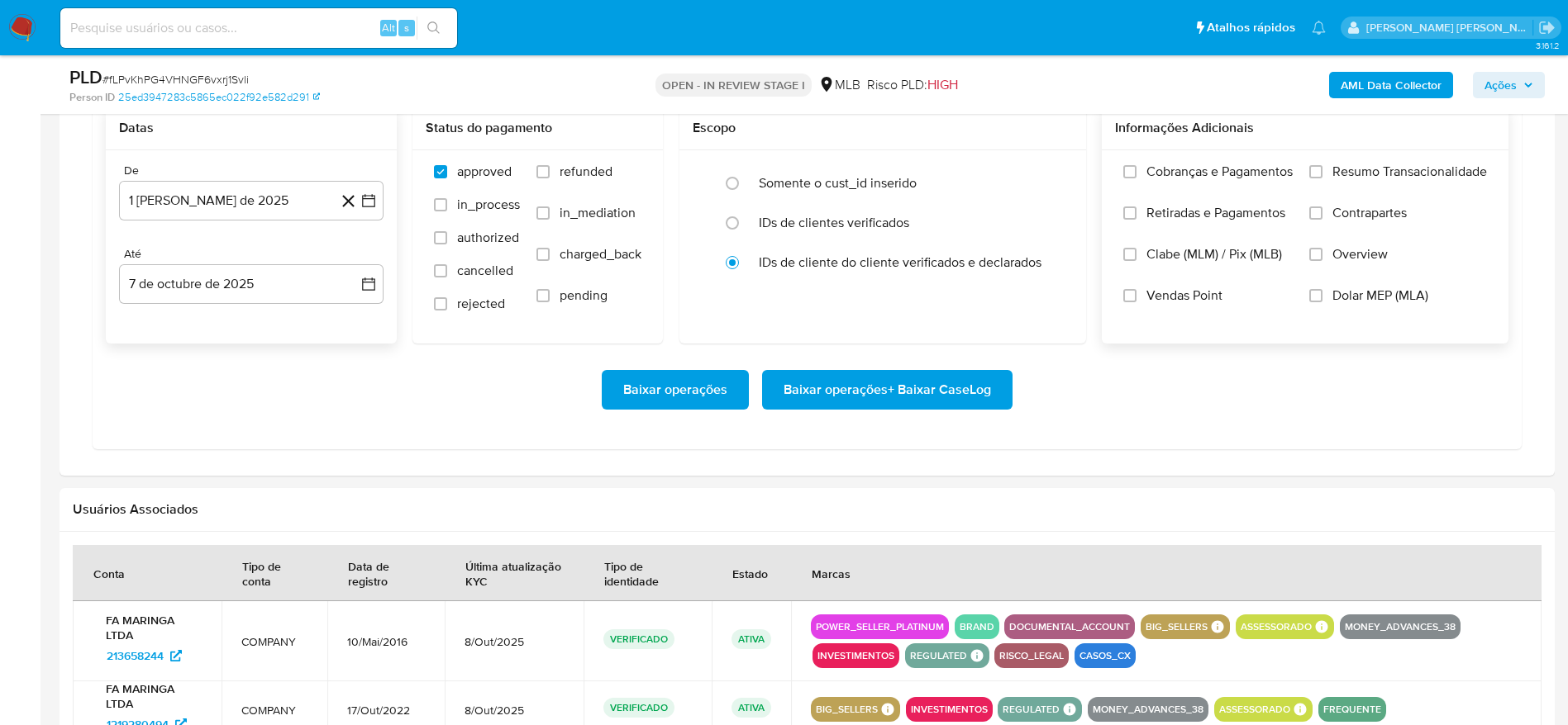
click at [1342, 174] on span "Resumo Transacionalidade" at bounding box center [1409, 172] width 154 height 17
click at [1322, 174] on input "Resumo Transacionalidade" at bounding box center [1315, 172] width 13 height 13
click at [851, 382] on span "Baixar operações + Baixar CaseLog" at bounding box center [887, 390] width 208 height 37
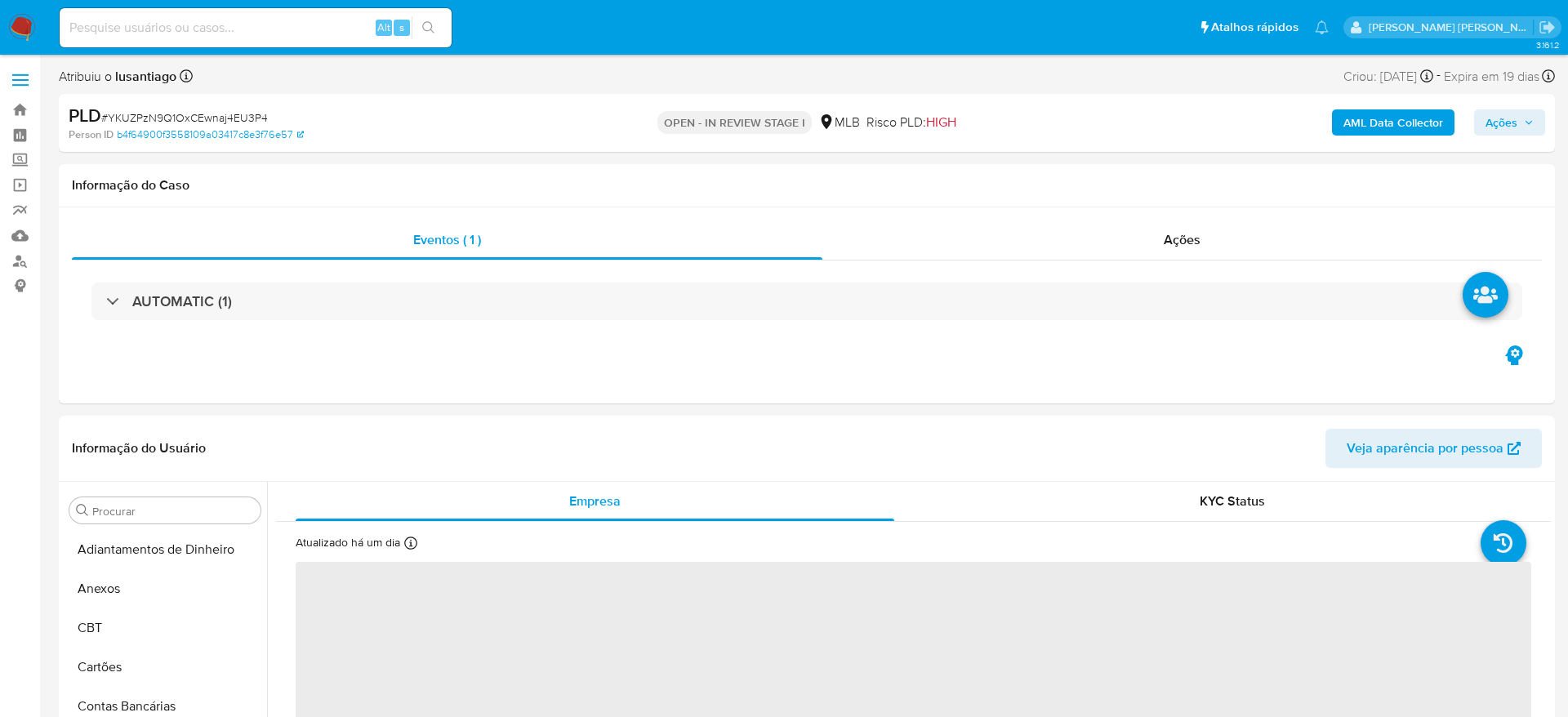
select select "10"
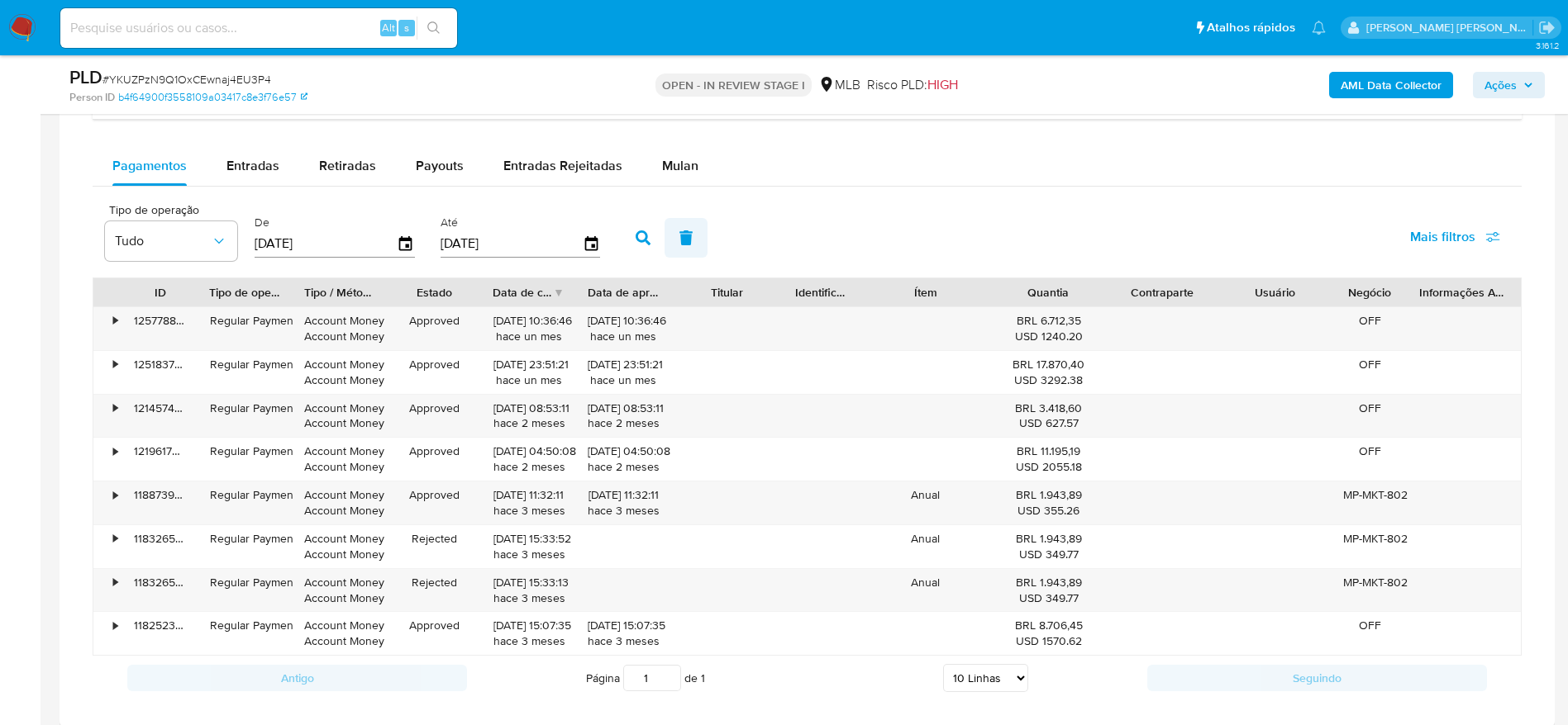
scroll to position [1363, 0]
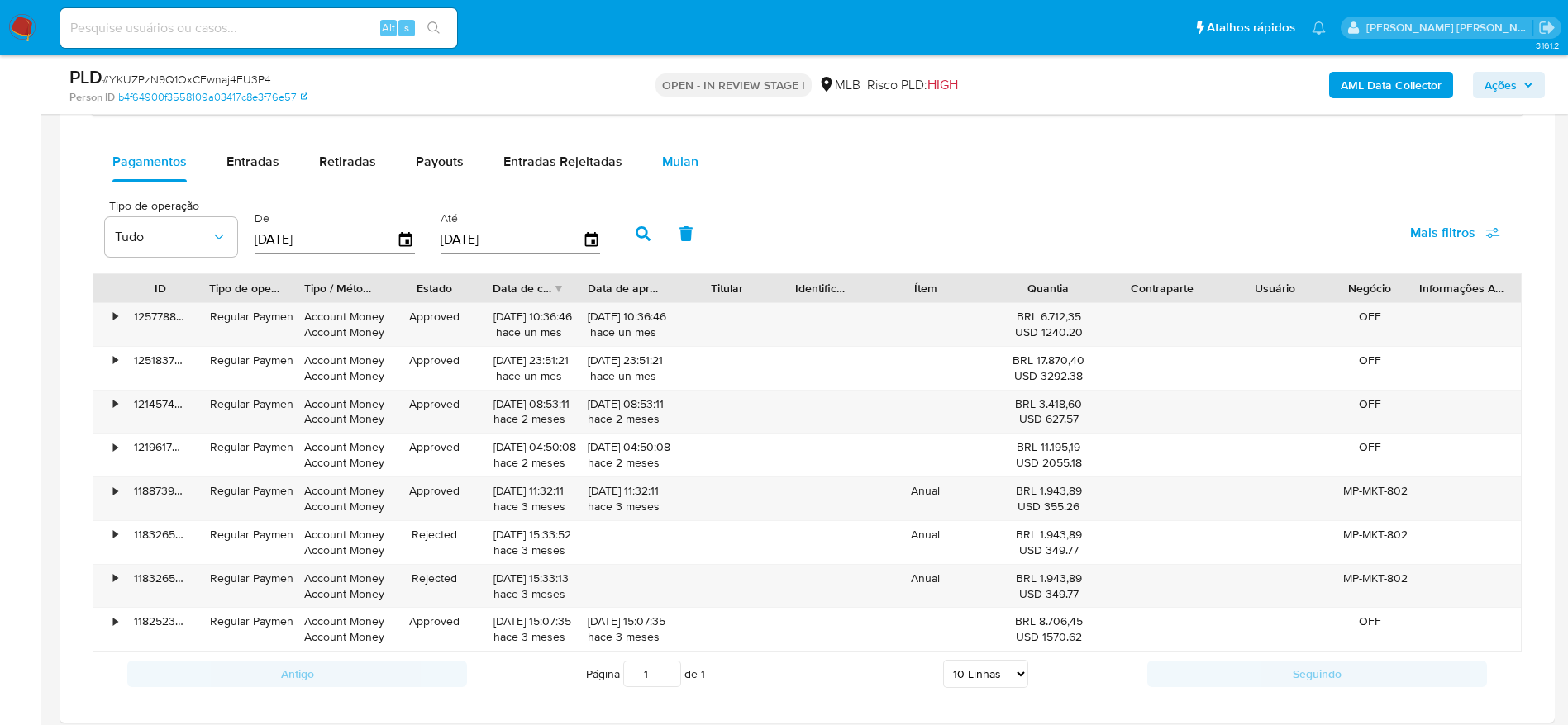
click at [688, 162] on span "Mulan" at bounding box center [680, 161] width 37 height 19
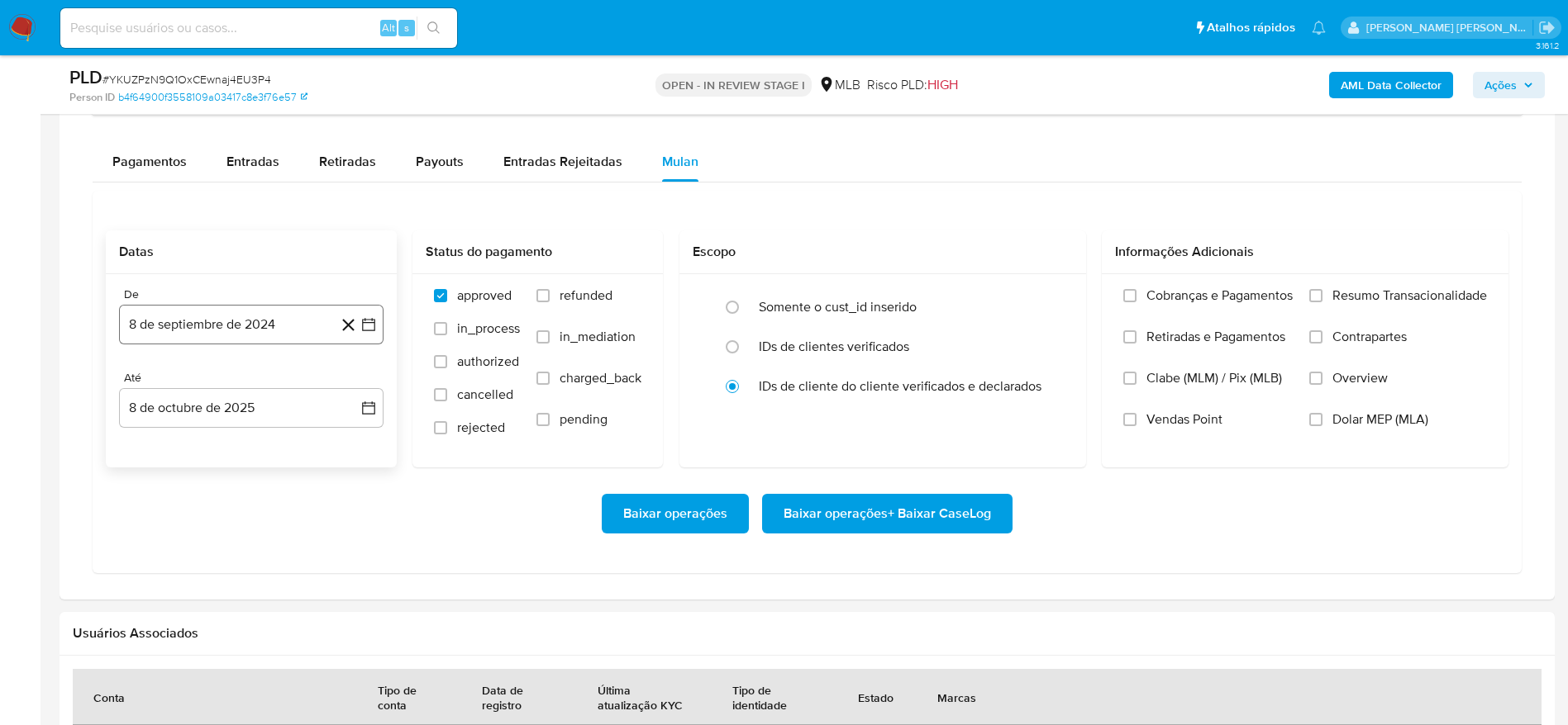
click at [251, 308] on button "8 de septiembre de 2024" at bounding box center [251, 325] width 264 height 40
click at [241, 381] on span "septiembre 2024" at bounding box center [243, 384] width 101 height 17
click at [351, 379] on icon "Año siguiente" at bounding box center [350, 384] width 20 height 20
click at [245, 547] on button "ago" at bounding box center [250, 538] width 47 height 27
click at [295, 448] on button "1" at bounding box center [284, 445] width 27 height 27
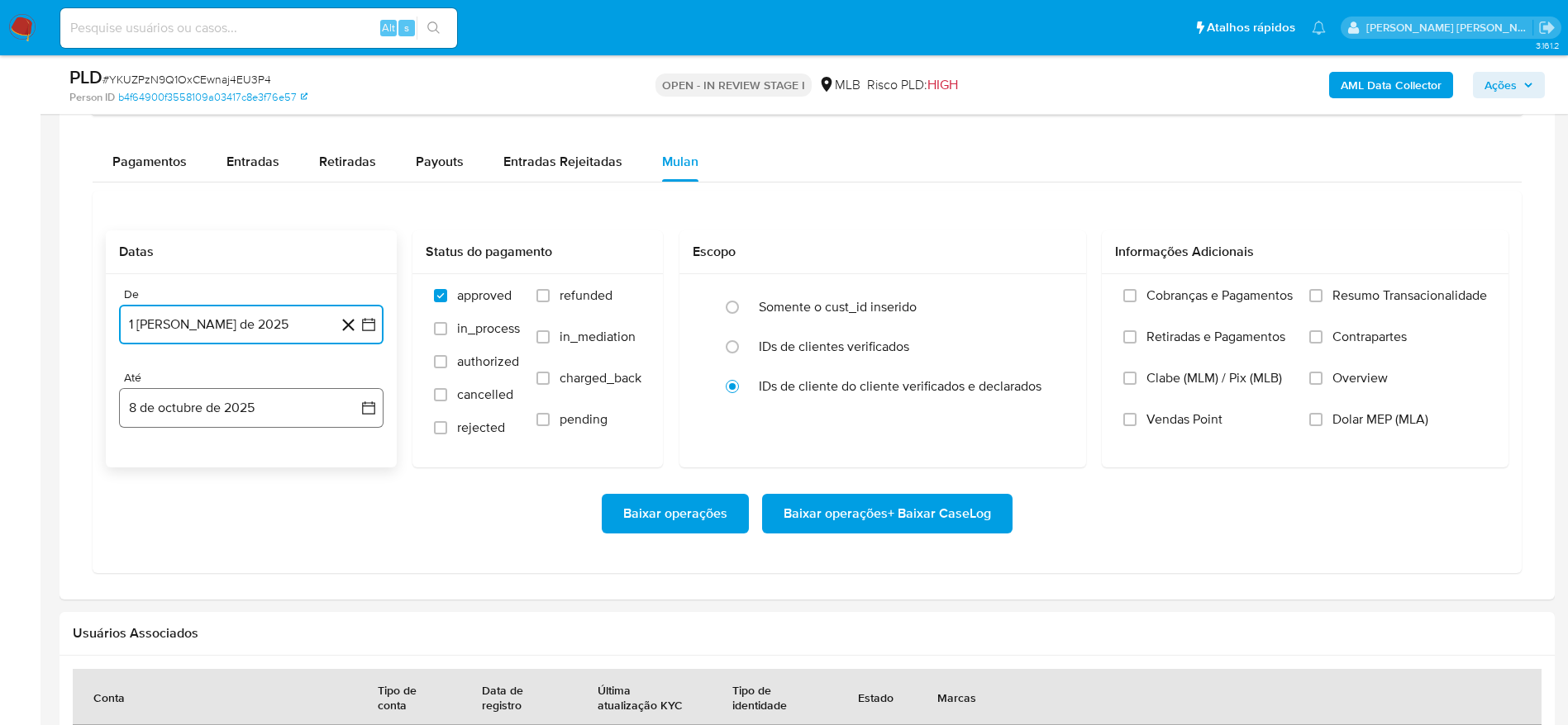
click at [245, 415] on button "8 de octubre de 2025" at bounding box center [251, 408] width 264 height 40
click at [179, 567] on button "7" at bounding box center [185, 562] width 27 height 27
click at [1336, 293] on span "Resumo Transacionalidade" at bounding box center [1409, 296] width 154 height 17
click at [1322, 293] on input "Resumo Transacionalidade" at bounding box center [1315, 296] width 13 height 13
click at [860, 518] on span "Baixar operações + Baixar CaseLog" at bounding box center [887, 514] width 208 height 37
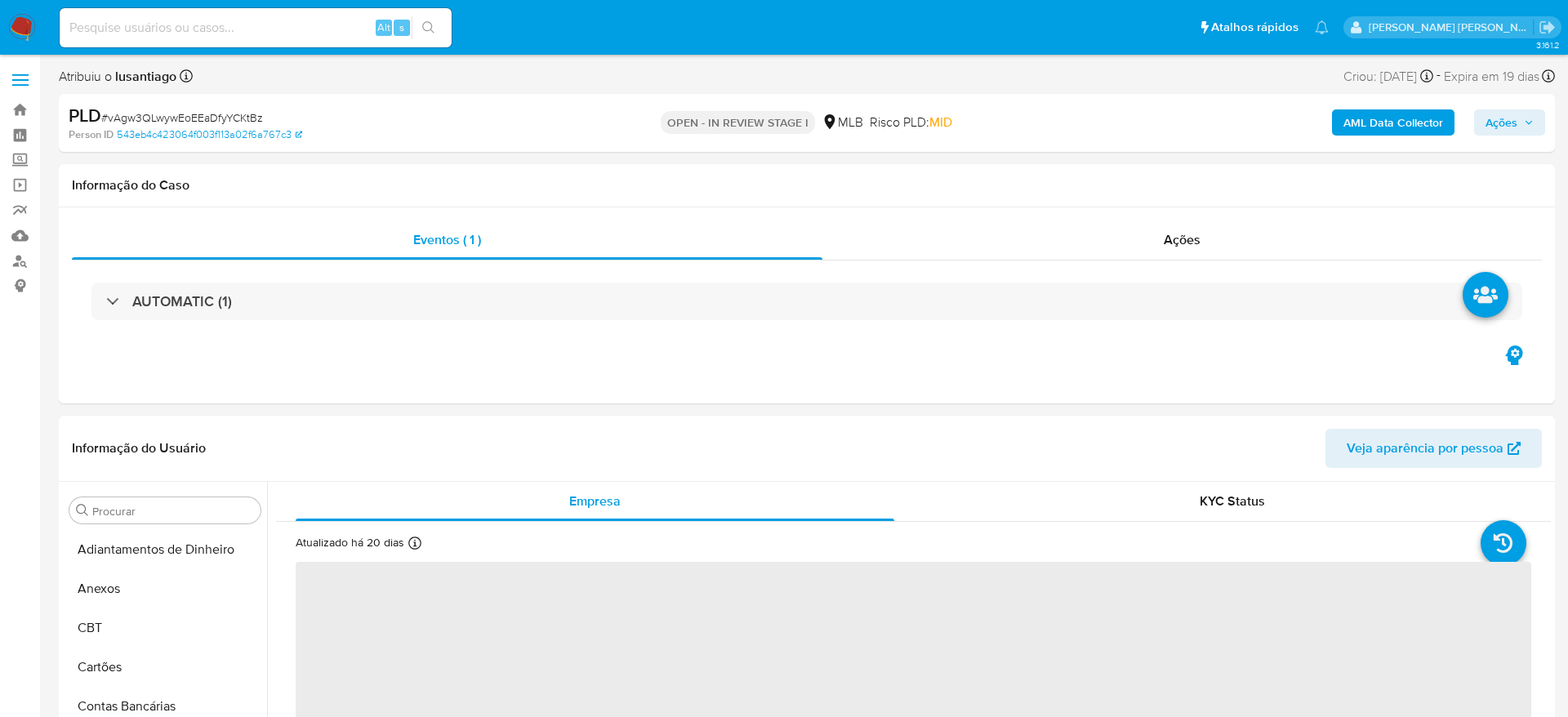
select select "10"
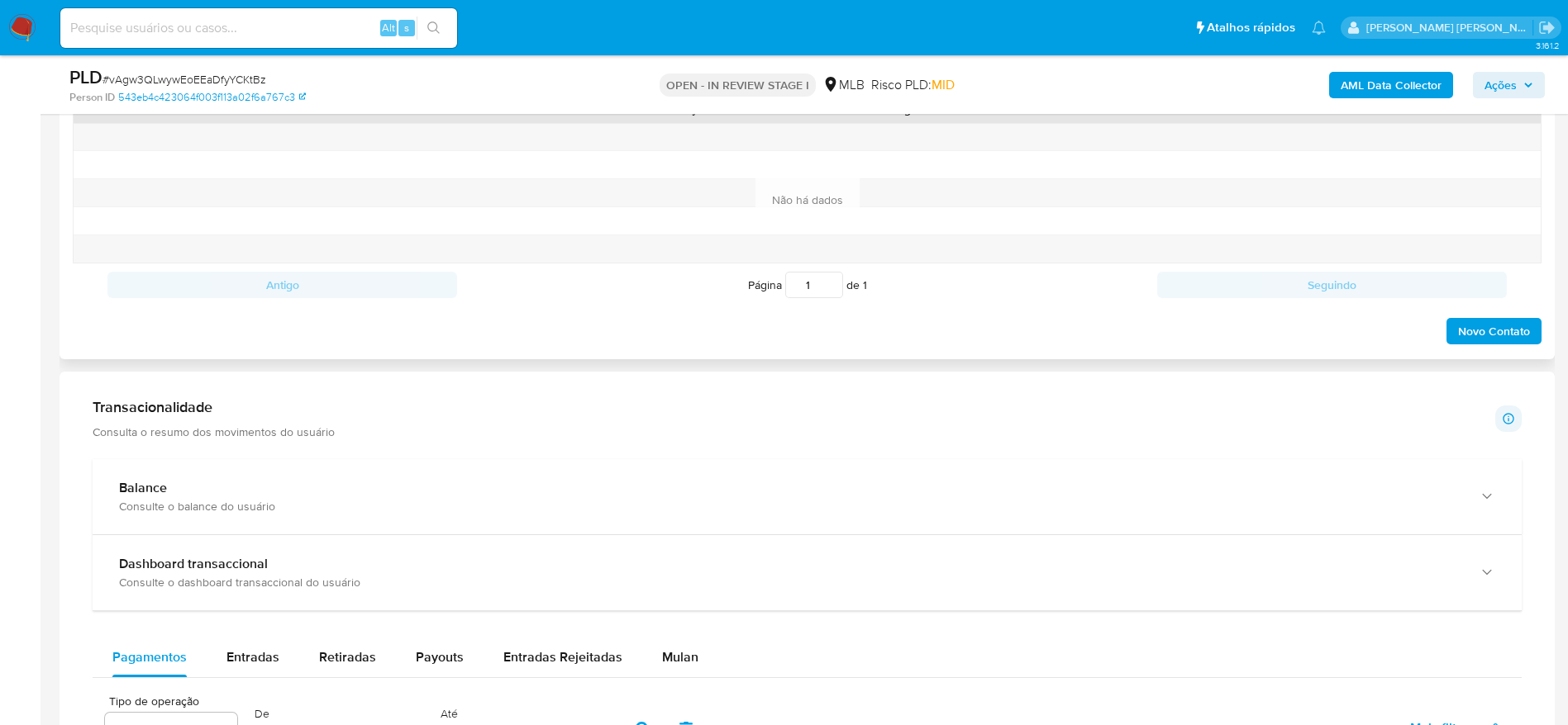
scroll to position [1239, 0]
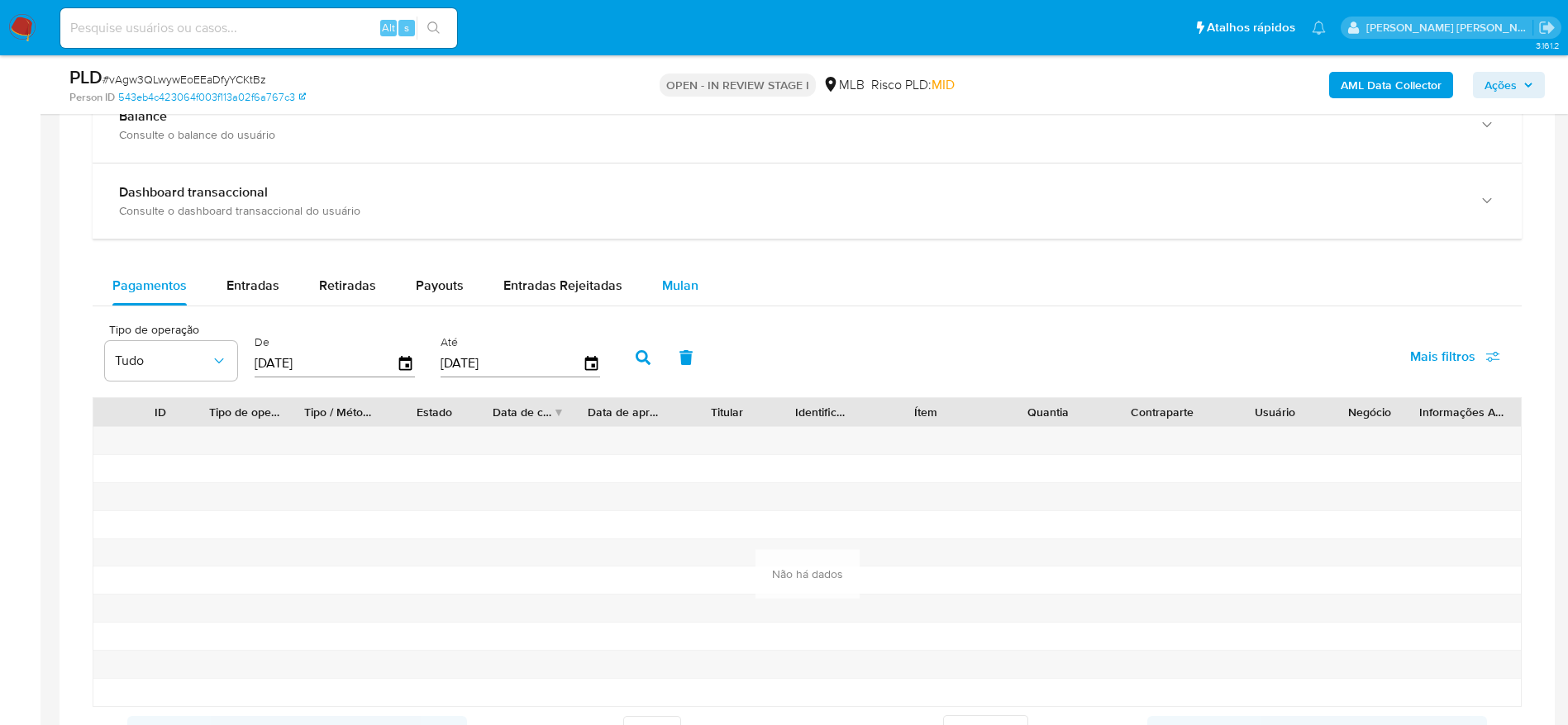
click at [680, 292] on span "Mulan" at bounding box center [680, 285] width 37 height 19
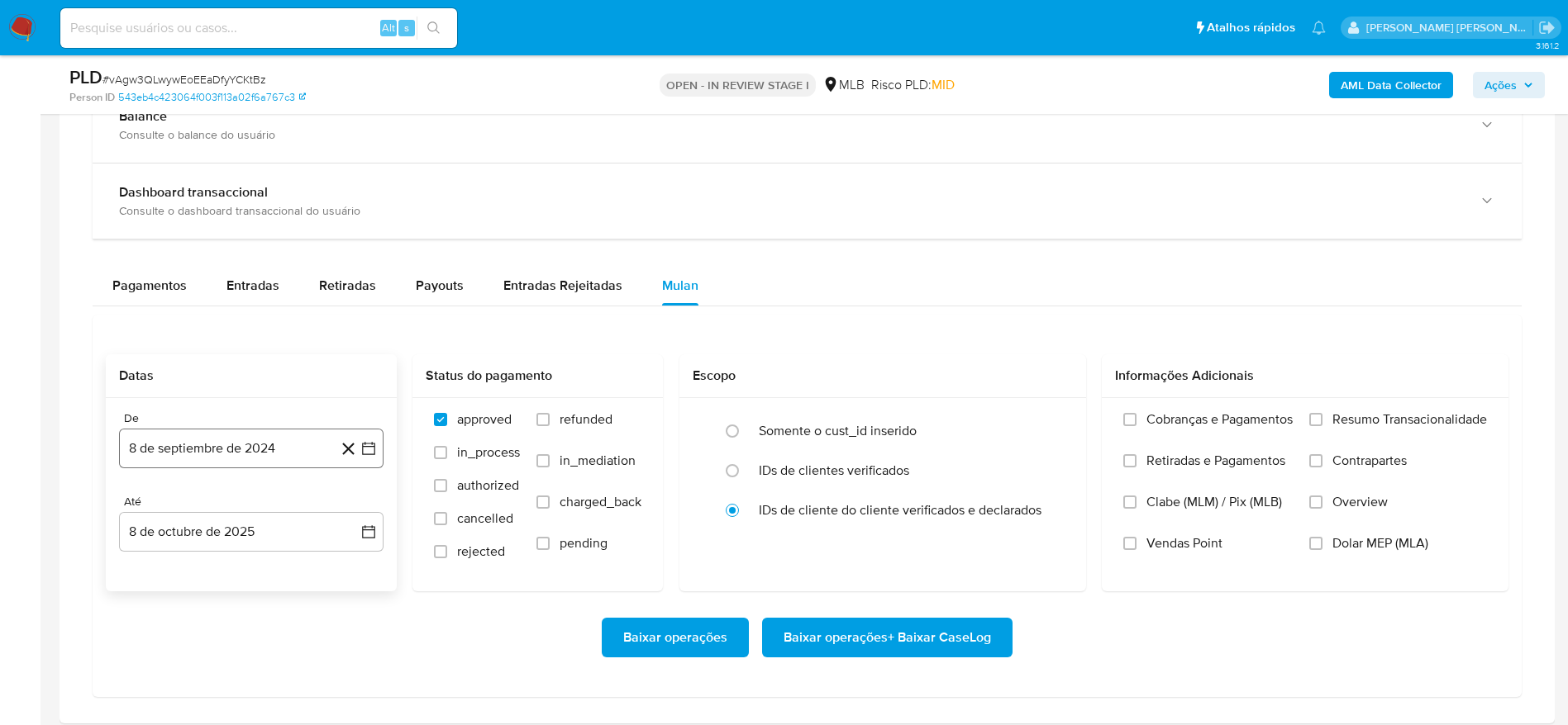
click at [296, 443] on button "8 de septiembre de 2024" at bounding box center [251, 449] width 264 height 40
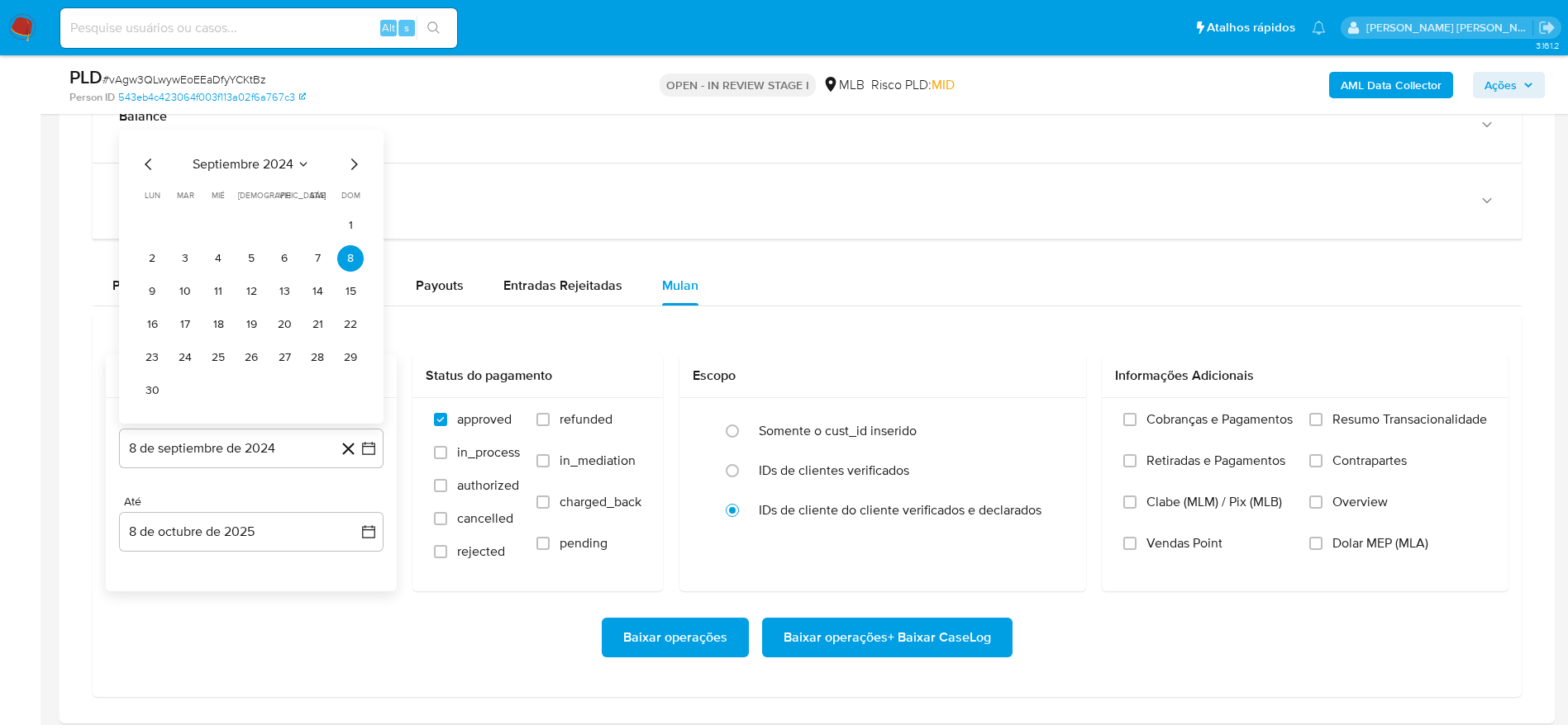
click at [245, 163] on span "septiembre 2024" at bounding box center [243, 164] width 101 height 17
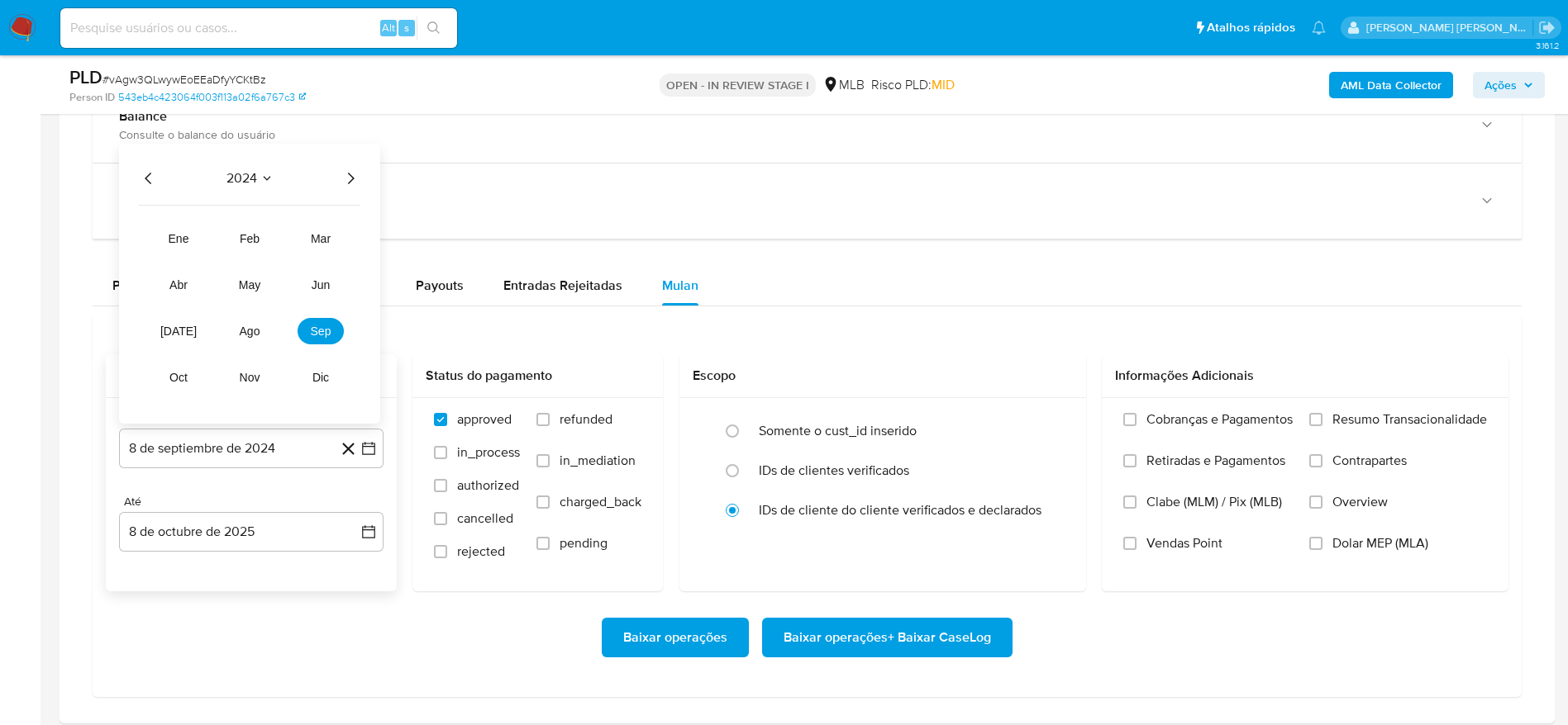
click at [361, 172] on div "2024 2024 ene feb mar abr may jun jul ago sep oct nov dic" at bounding box center [249, 283] width 261 height 280
click at [353, 182] on icon "Año siguiente" at bounding box center [350, 178] width 20 height 20
click at [248, 325] on span "ago" at bounding box center [249, 332] width 21 height 13
click at [291, 255] on button "1" at bounding box center [284, 258] width 27 height 27
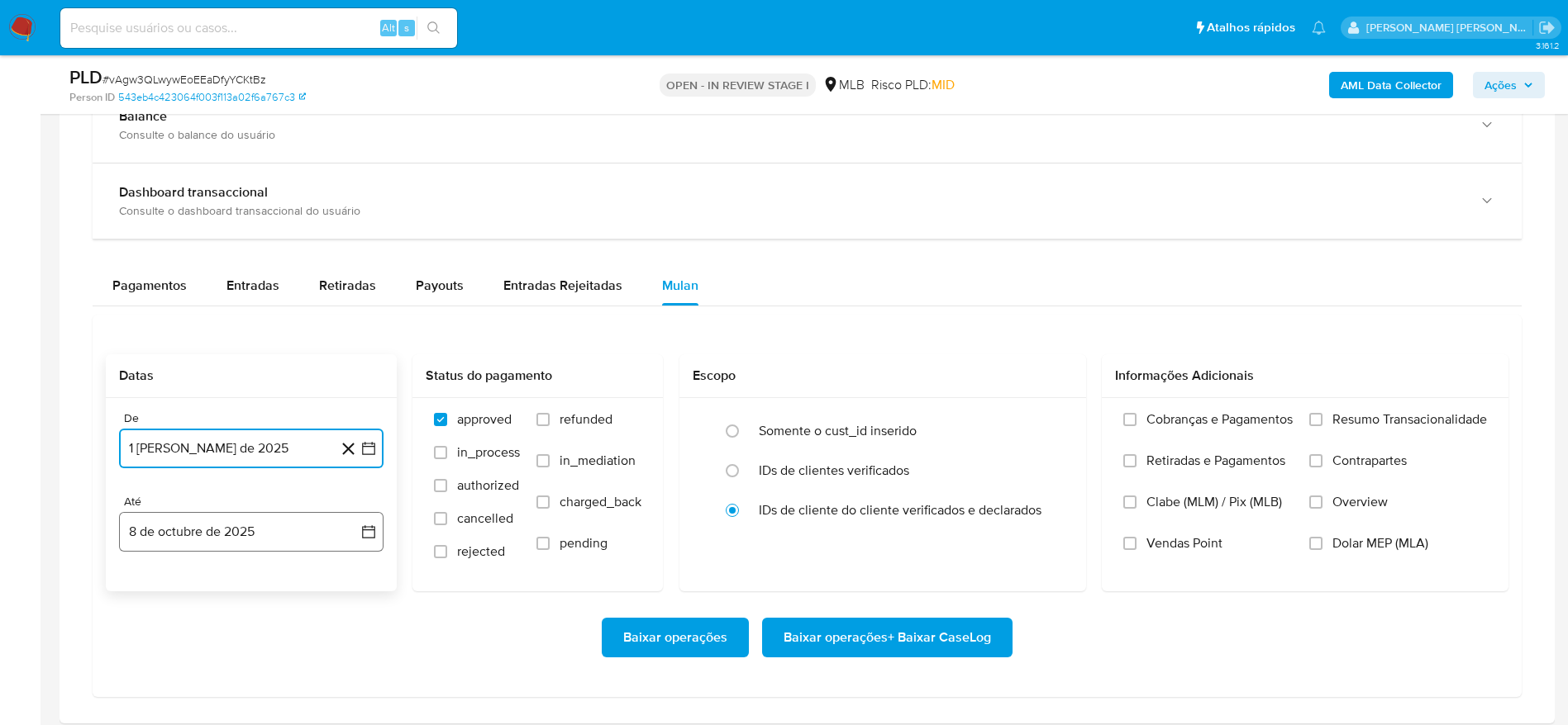
click at [237, 523] on button "8 de octubre de 2025" at bounding box center [251, 532] width 264 height 40
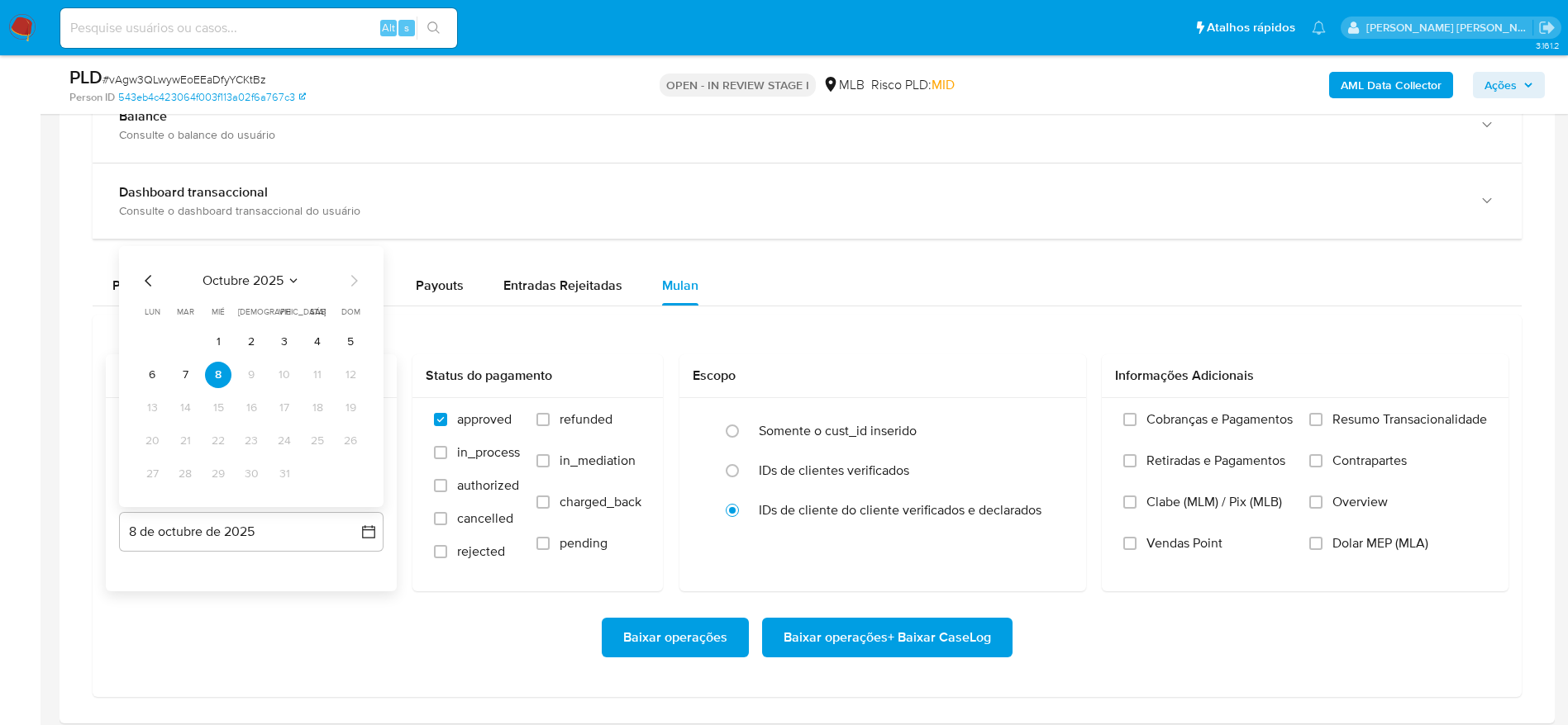
drag, startPoint x: 182, startPoint y: 374, endPoint x: 287, endPoint y: 380, distance: 105.2
click at [182, 375] on button "7" at bounding box center [185, 375] width 27 height 27
click at [1330, 423] on label "Resumo Transacionalidade" at bounding box center [1397, 432] width 178 height 42
click at [1322, 423] on input "Resumo Transacionalidade" at bounding box center [1315, 420] width 13 height 13
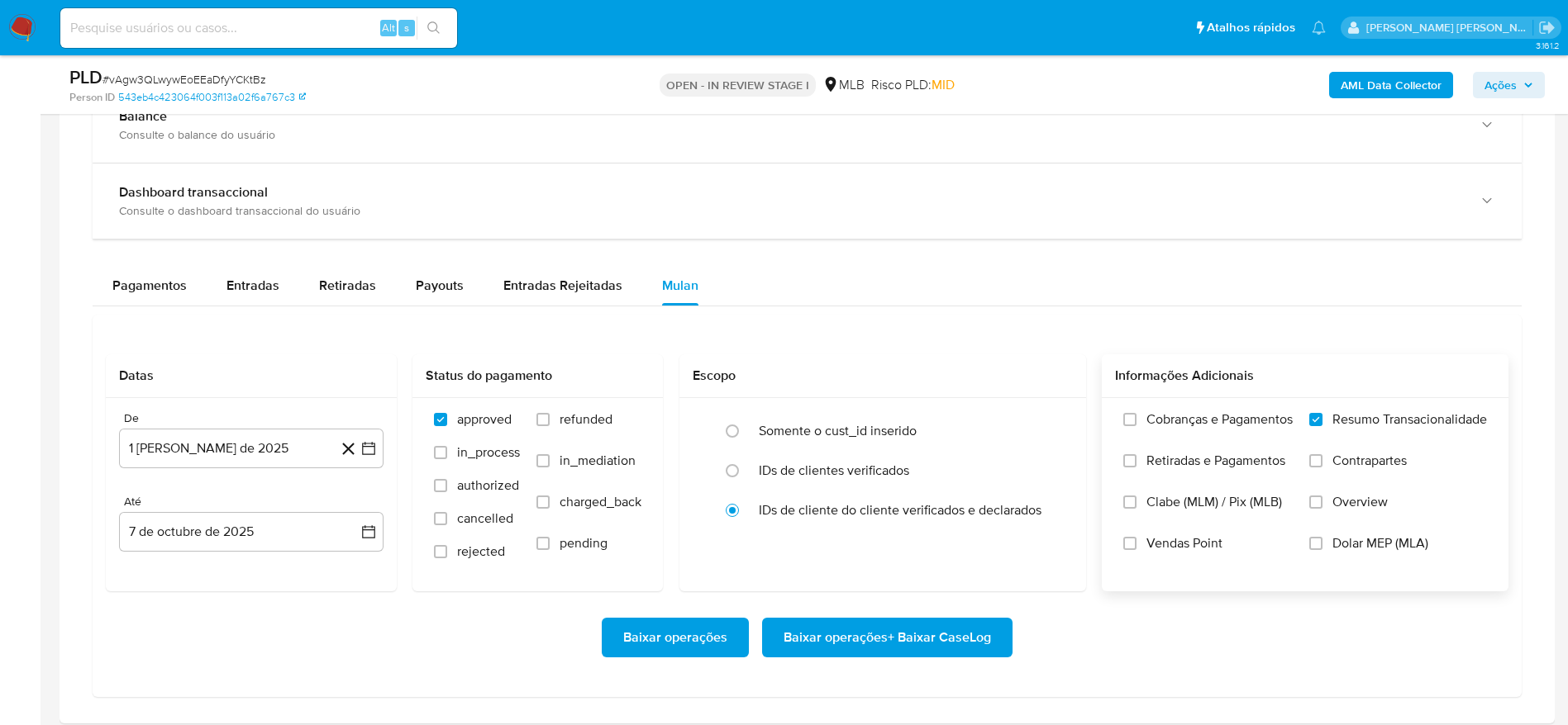
click at [877, 636] on span "Baixar operações + Baixar CaseLog" at bounding box center [887, 638] width 208 height 37
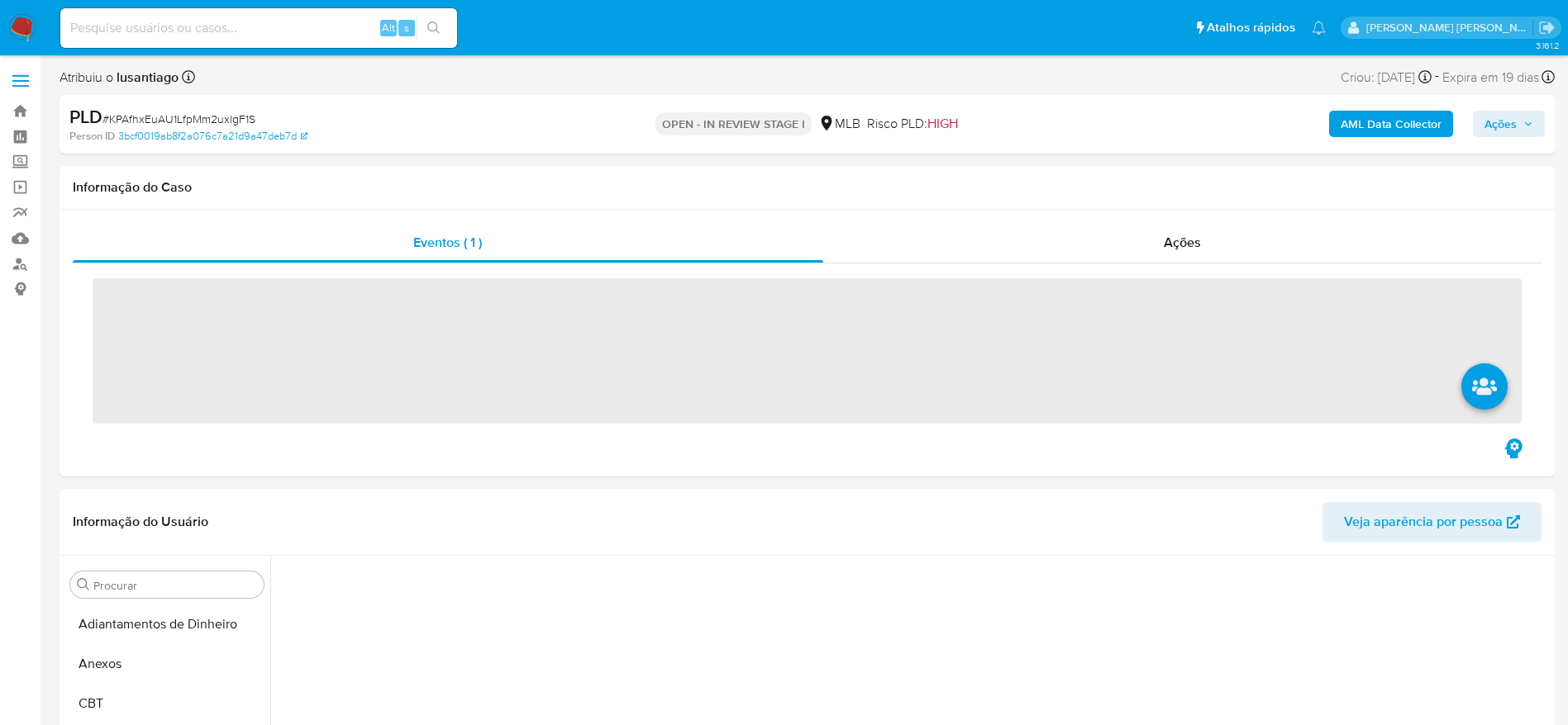
scroll to position [344, 0]
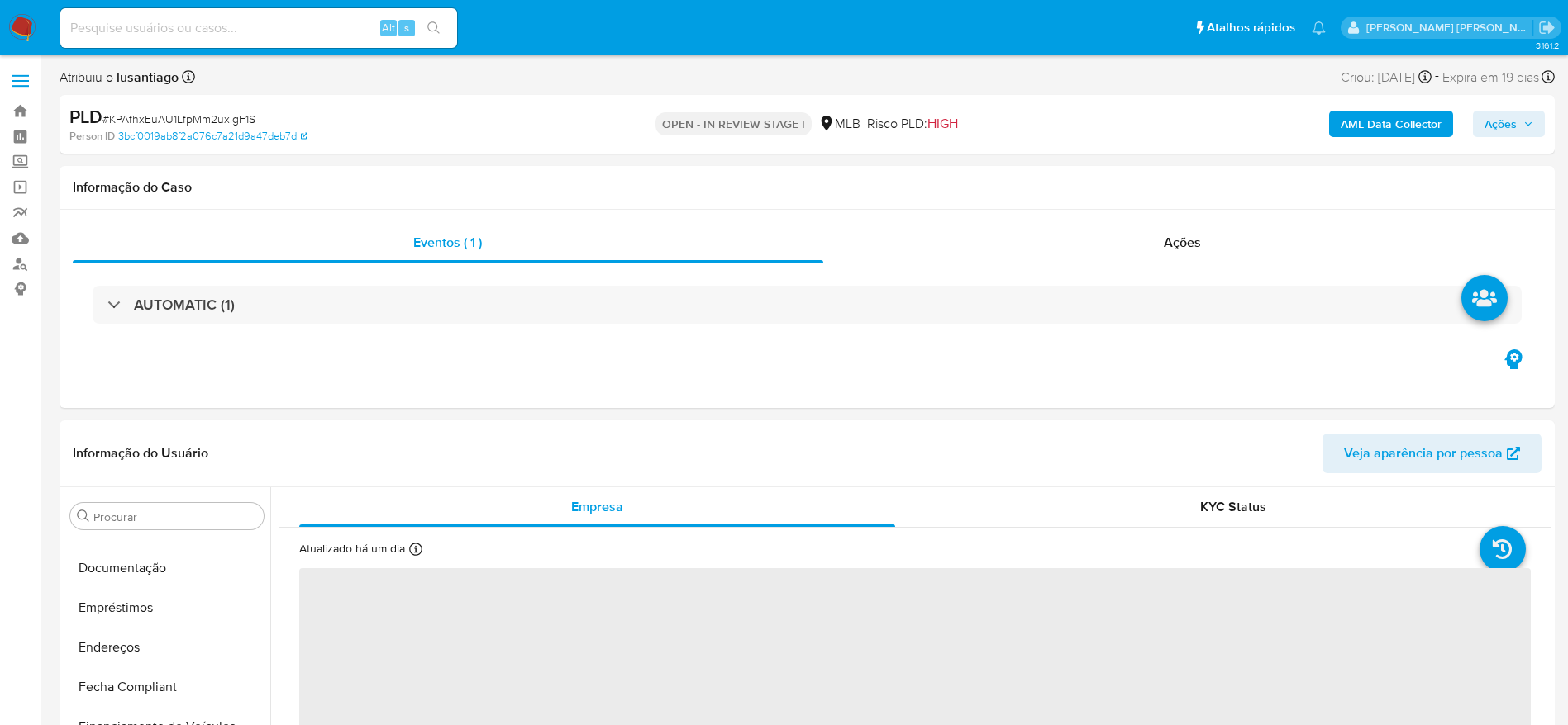
select select "10"
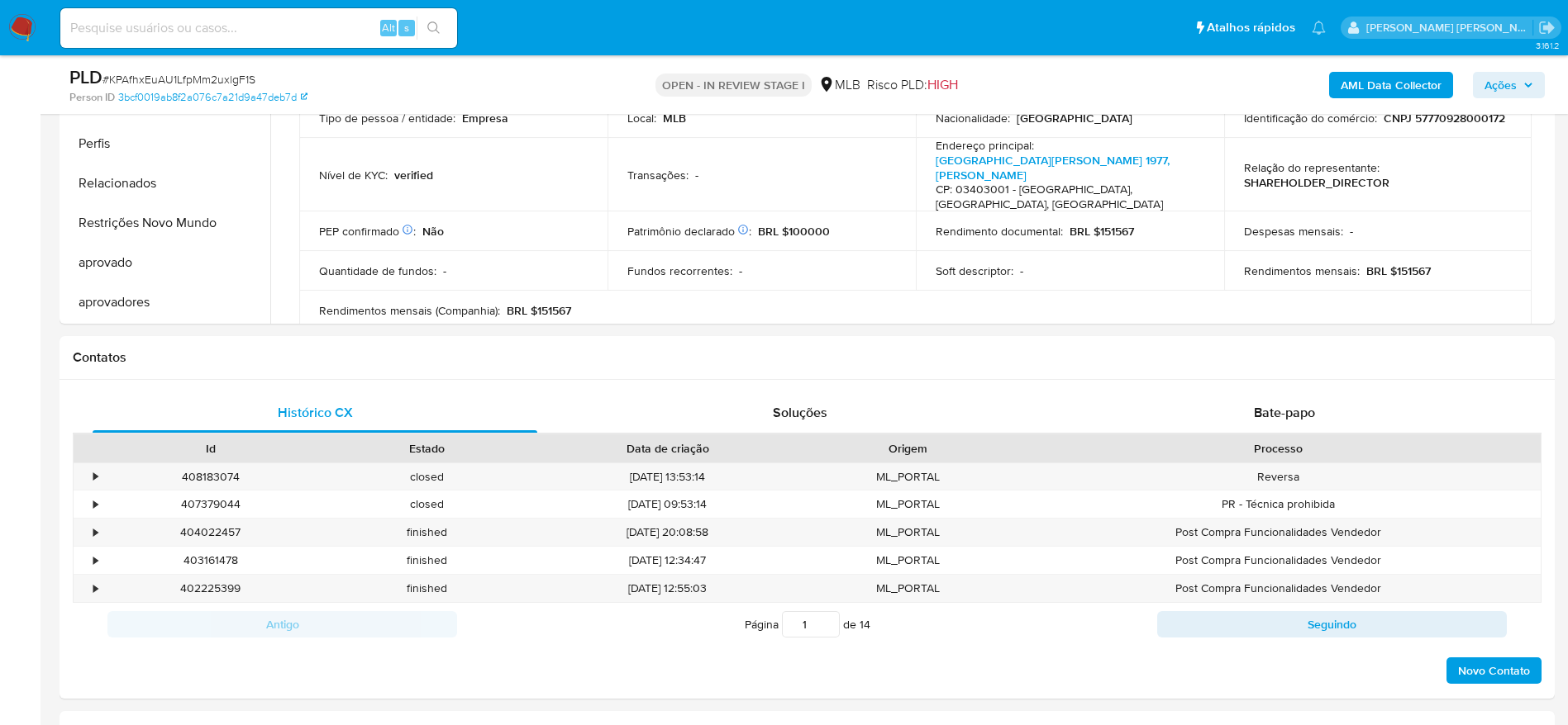
scroll to position [992, 0]
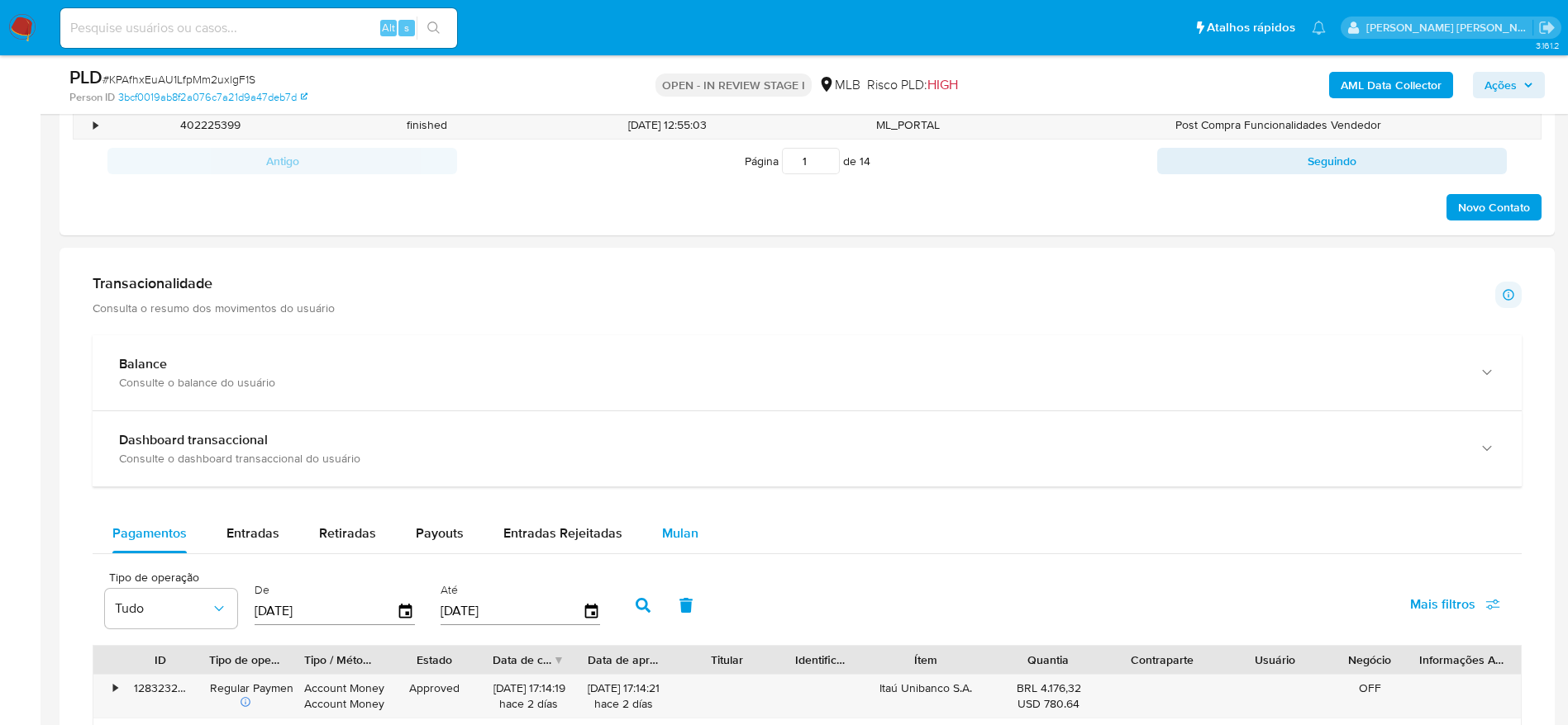
click at [674, 536] on span "Mulan" at bounding box center [680, 533] width 37 height 19
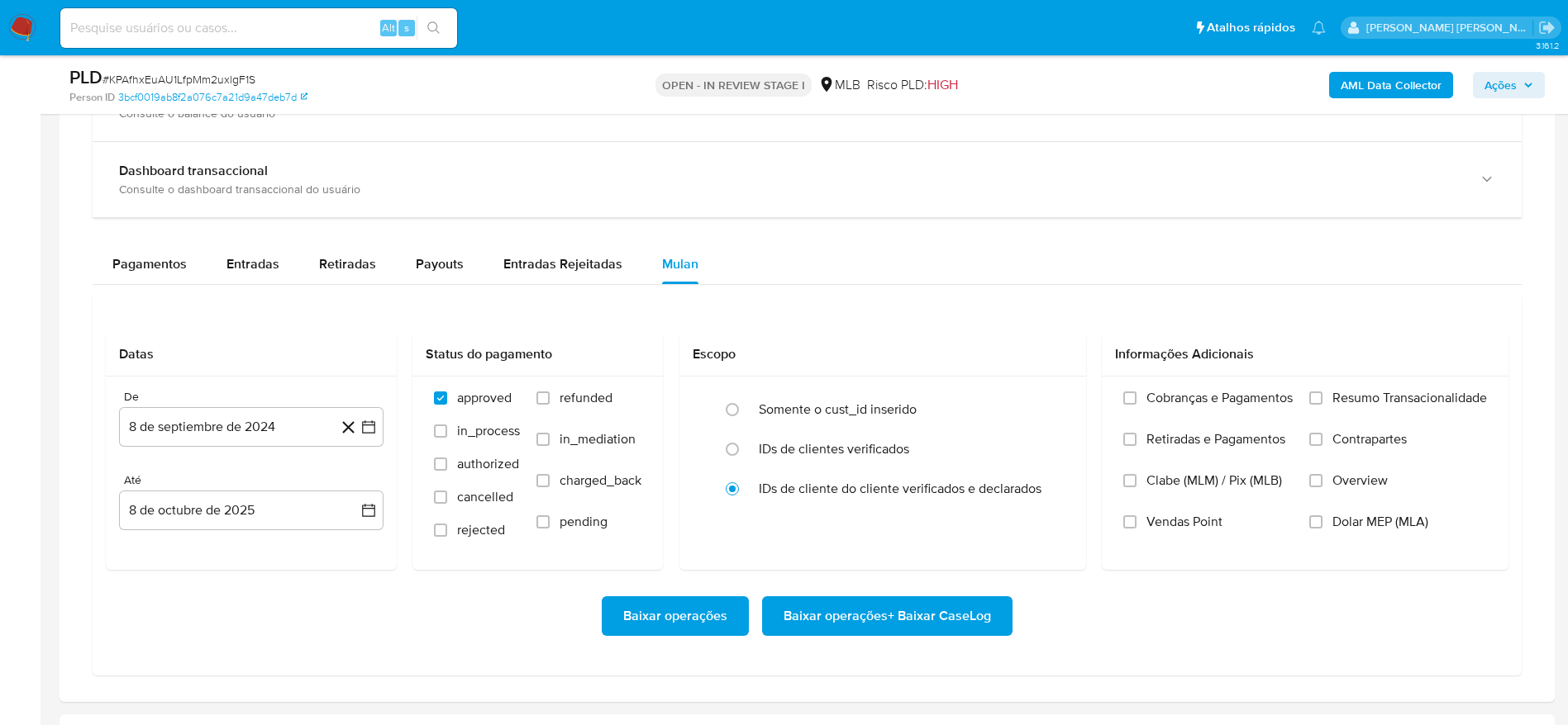
scroll to position [1487, 0]
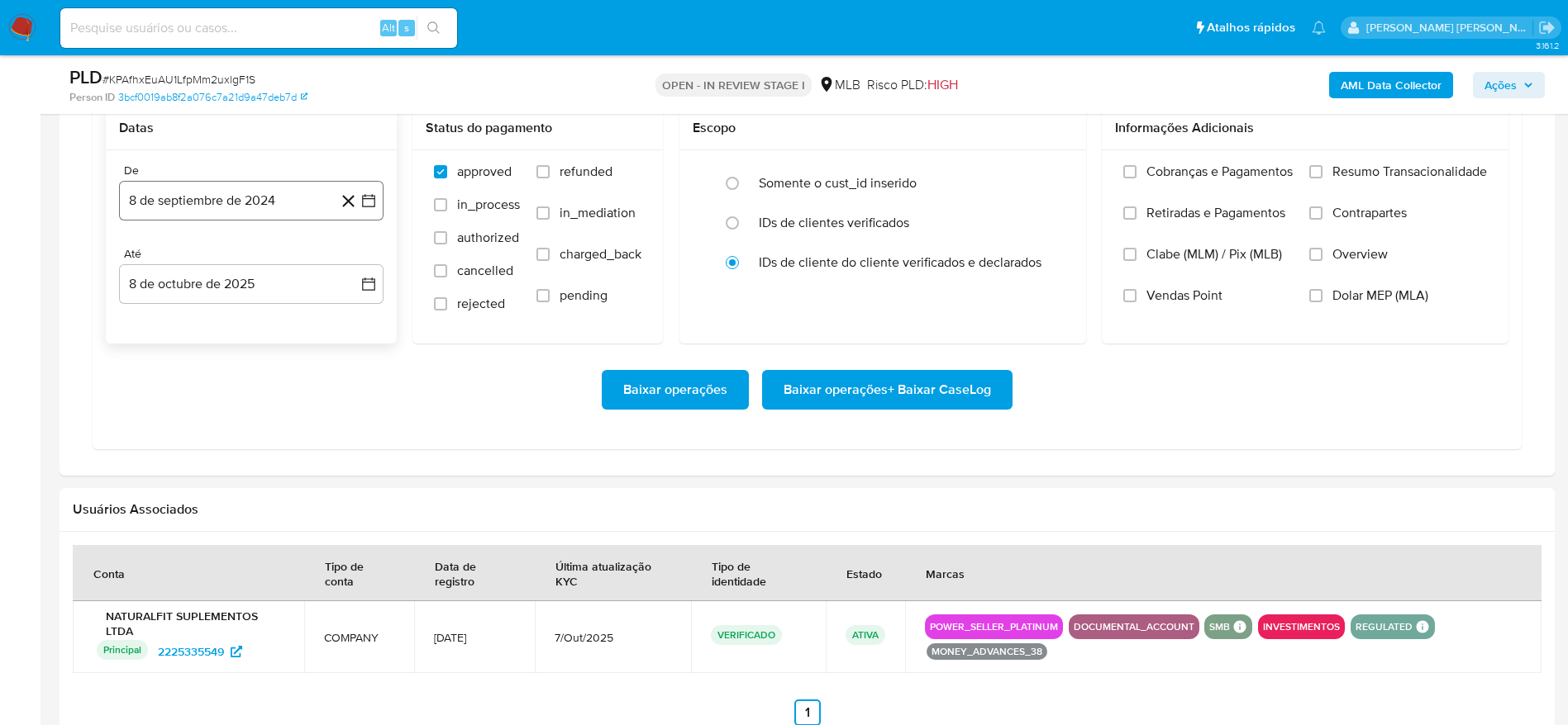
click at [253, 206] on button "8 de septiembre de 2024" at bounding box center [251, 201] width 264 height 40
click at [250, 270] on div "septiembre 2024 septiembre 2024 lun lunes mar martes mié miércoles jue jueves v…" at bounding box center [252, 374] width 225 height 249
click at [268, 256] on span "septiembre 2024" at bounding box center [243, 260] width 101 height 17
click at [347, 261] on icon "Año siguiente" at bounding box center [350, 260] width 20 height 20
click at [248, 413] on span "ago" at bounding box center [249, 413] width 21 height 13
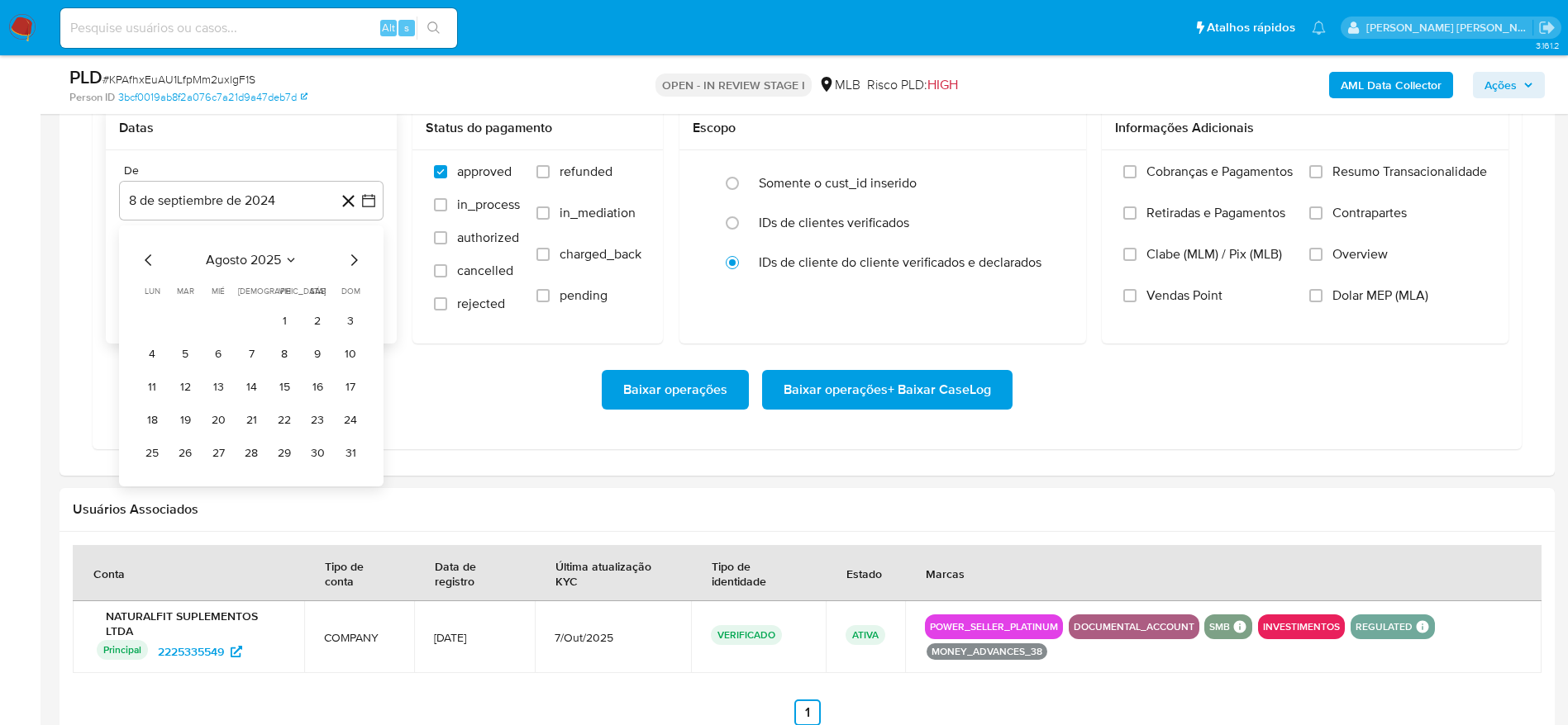
click at [285, 315] on button "1" at bounding box center [284, 322] width 27 height 27
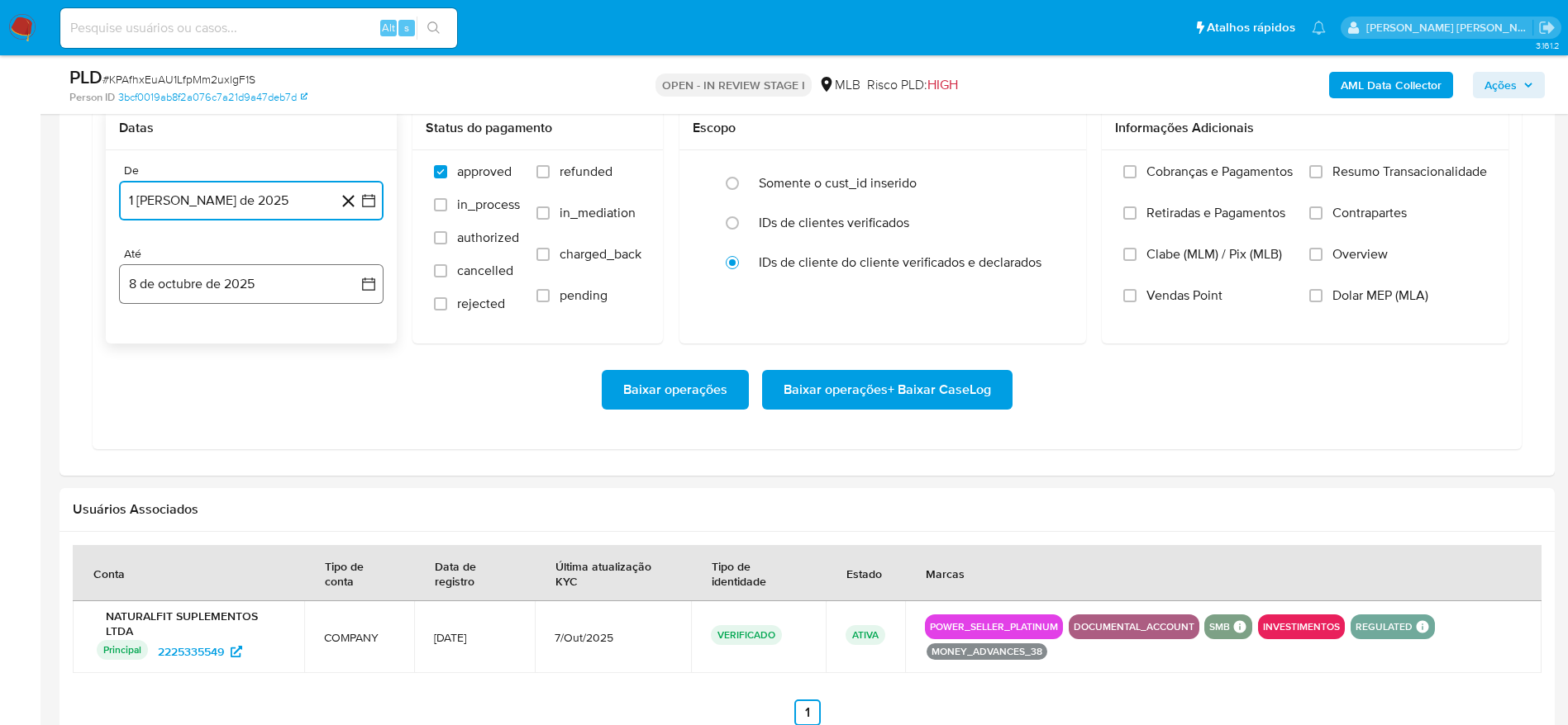
click at [205, 279] on button "8 de octubre de 2025" at bounding box center [251, 284] width 264 height 40
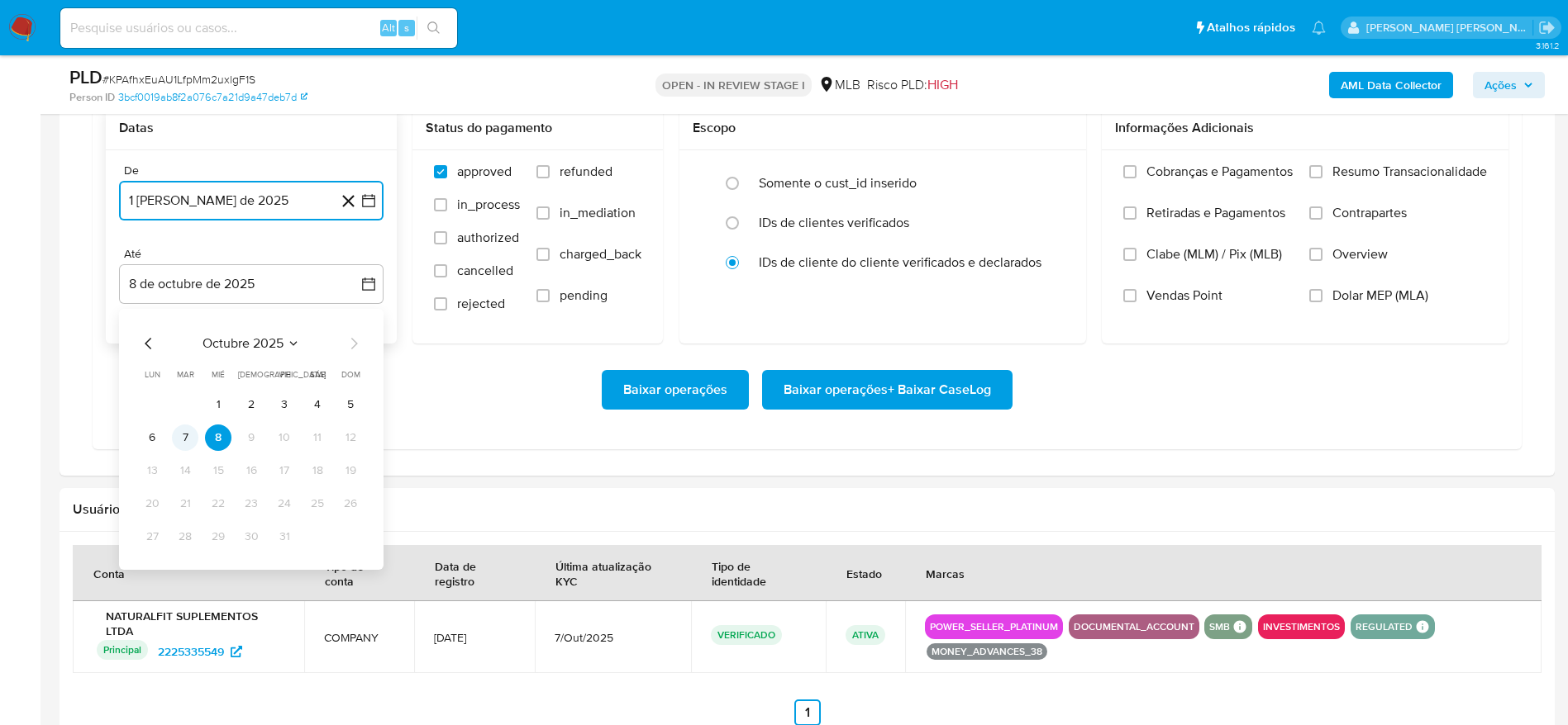
click at [183, 437] on button "7" at bounding box center [185, 438] width 27 height 27
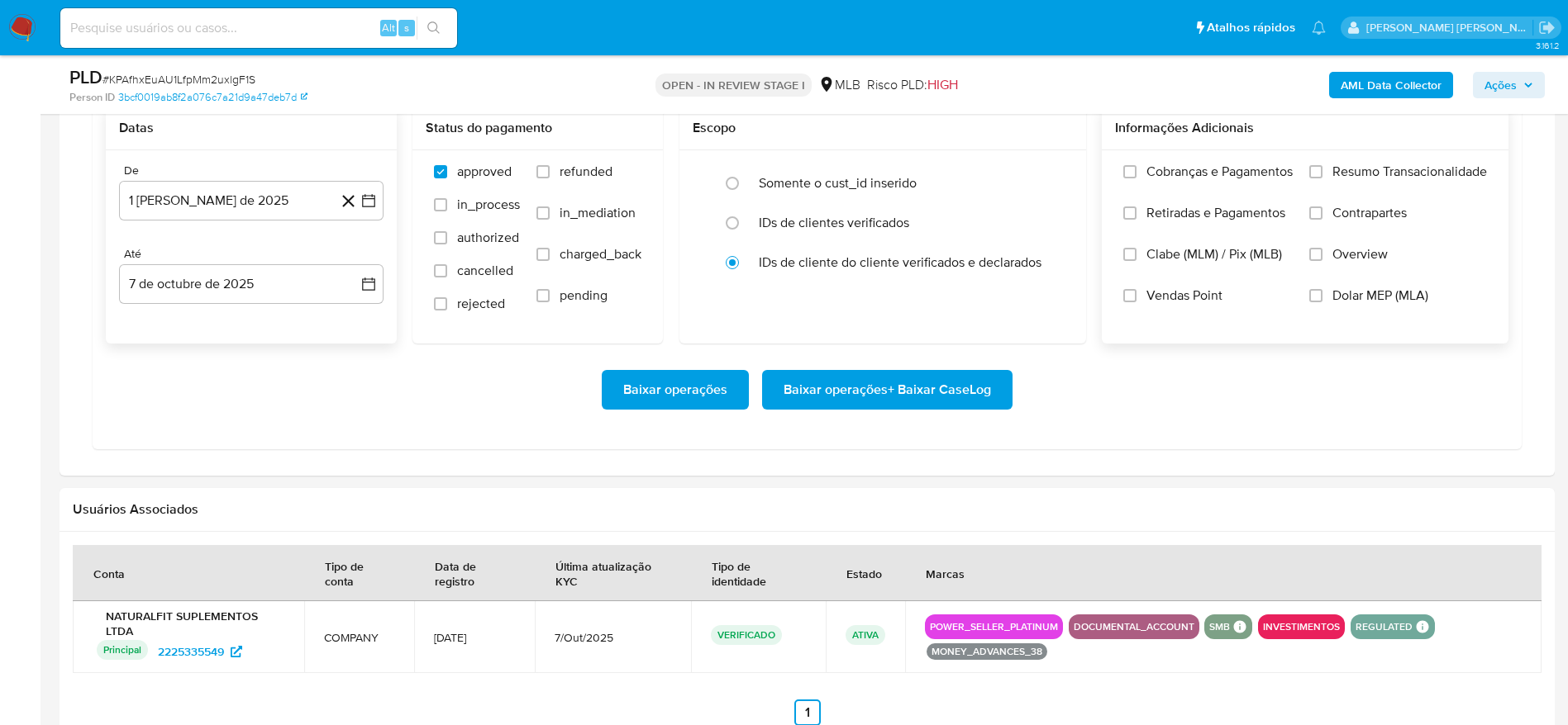
click at [1393, 168] on span "Resumo Transacionalidade" at bounding box center [1409, 172] width 154 height 17
click at [1322, 168] on input "Resumo Transacionalidade" at bounding box center [1315, 172] width 13 height 13
click at [857, 388] on span "Baixar operações + Baixar CaseLog" at bounding box center [887, 390] width 208 height 37
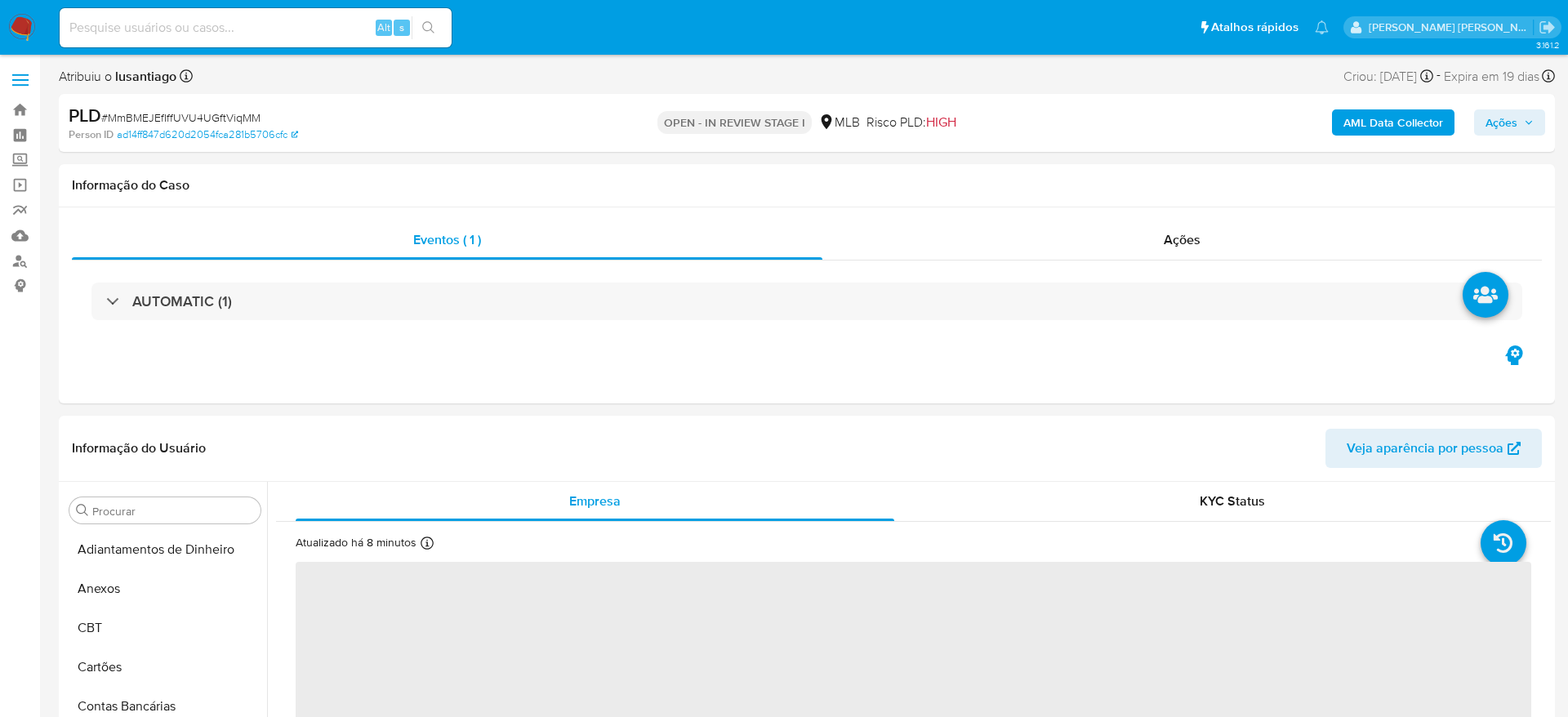
select select "10"
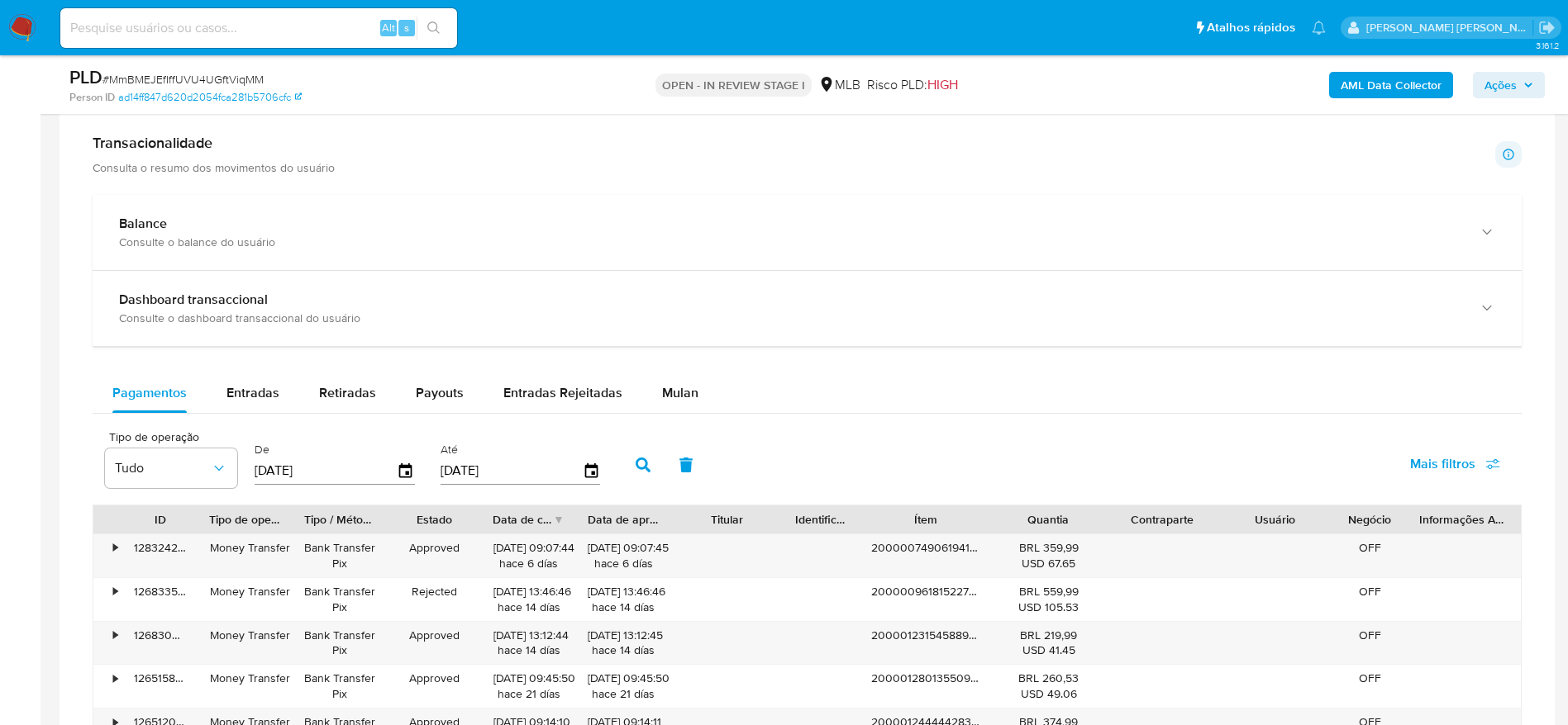
scroll to position [1239, 0]
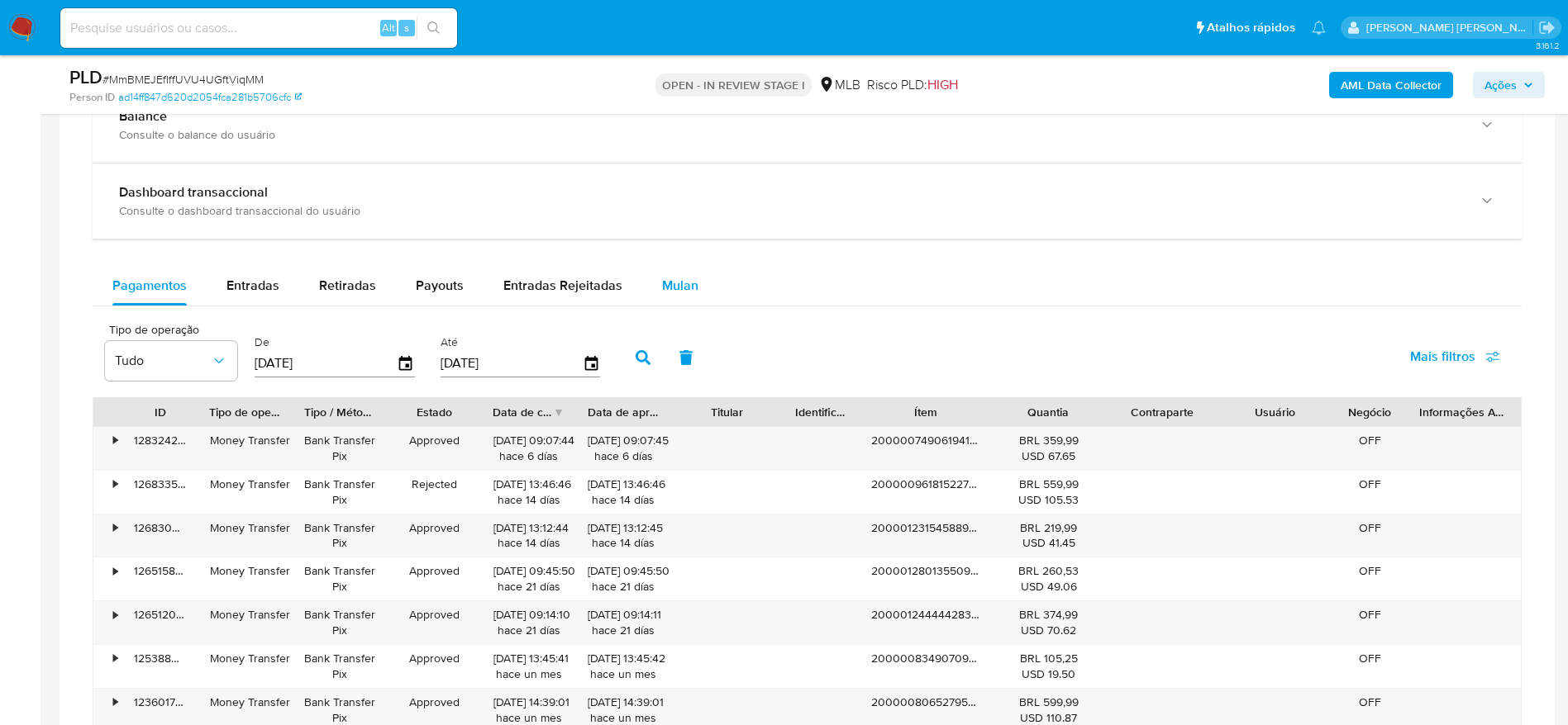
click at [692, 283] on button "Mulan" at bounding box center [679, 286] width 76 height 40
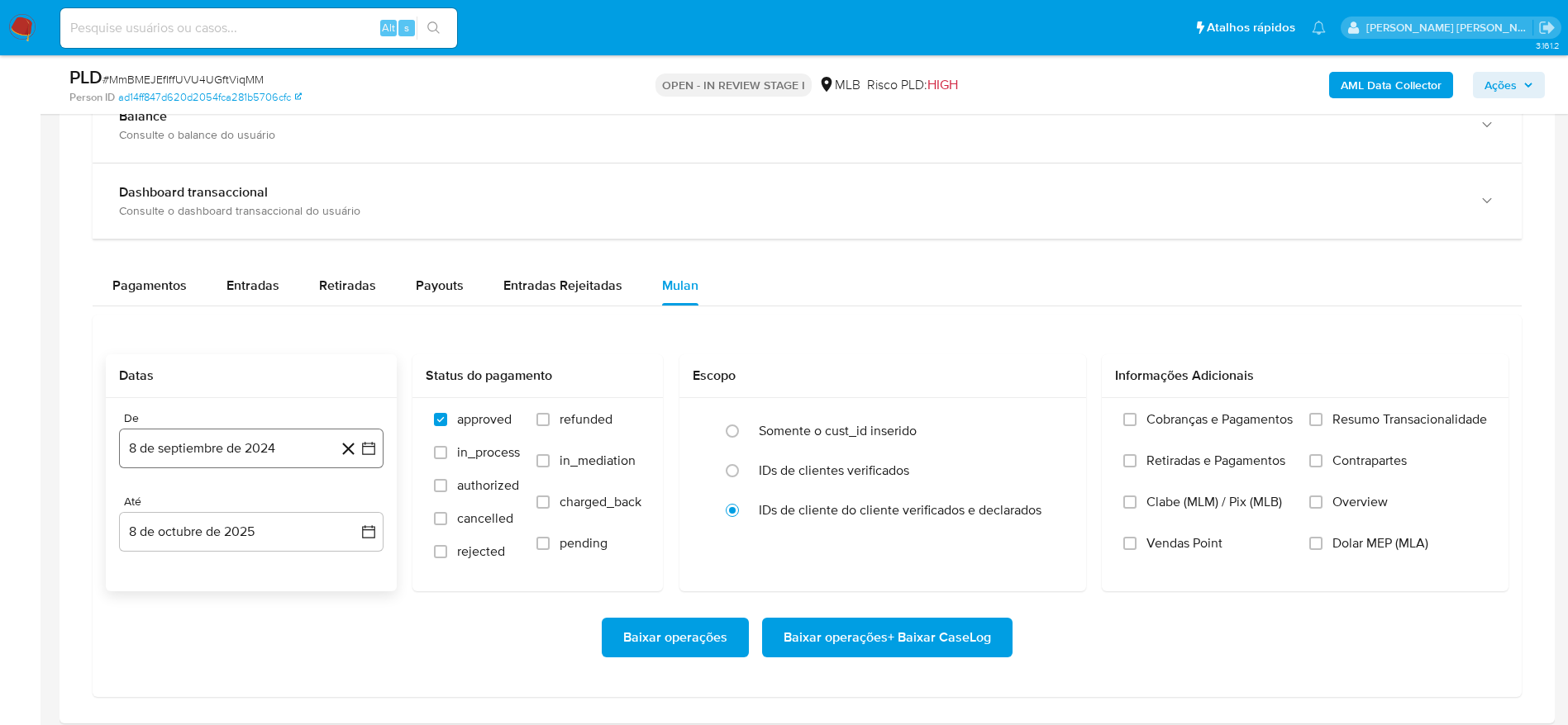
click at [202, 448] on button "8 de septiembre de 2024" at bounding box center [251, 449] width 264 height 40
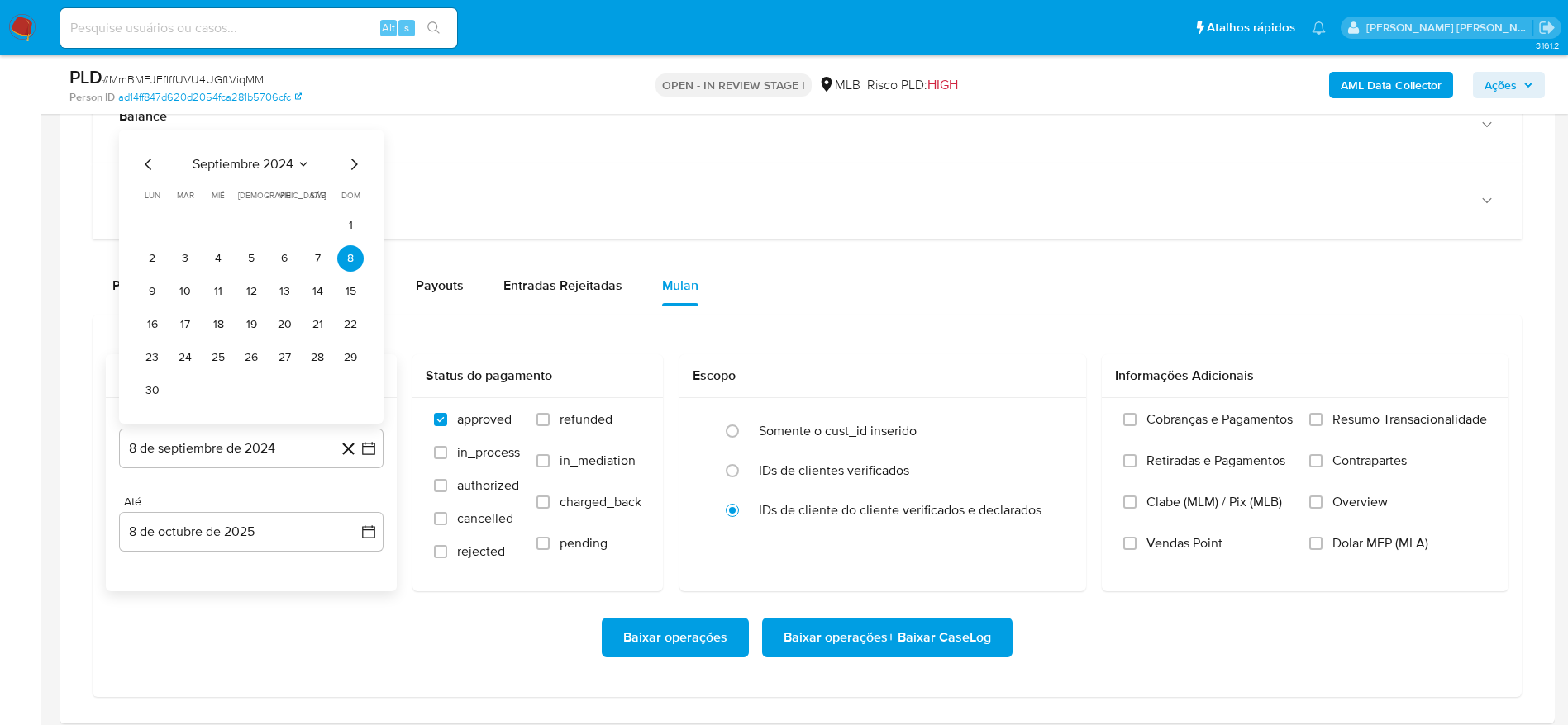
click at [248, 148] on div "septiembre 2024 septiembre 2024 lun lunes mar martes mié miércoles jue jueves v…" at bounding box center [251, 277] width 264 height 294
click at [248, 163] on span "septiembre 2024" at bounding box center [243, 164] width 101 height 17
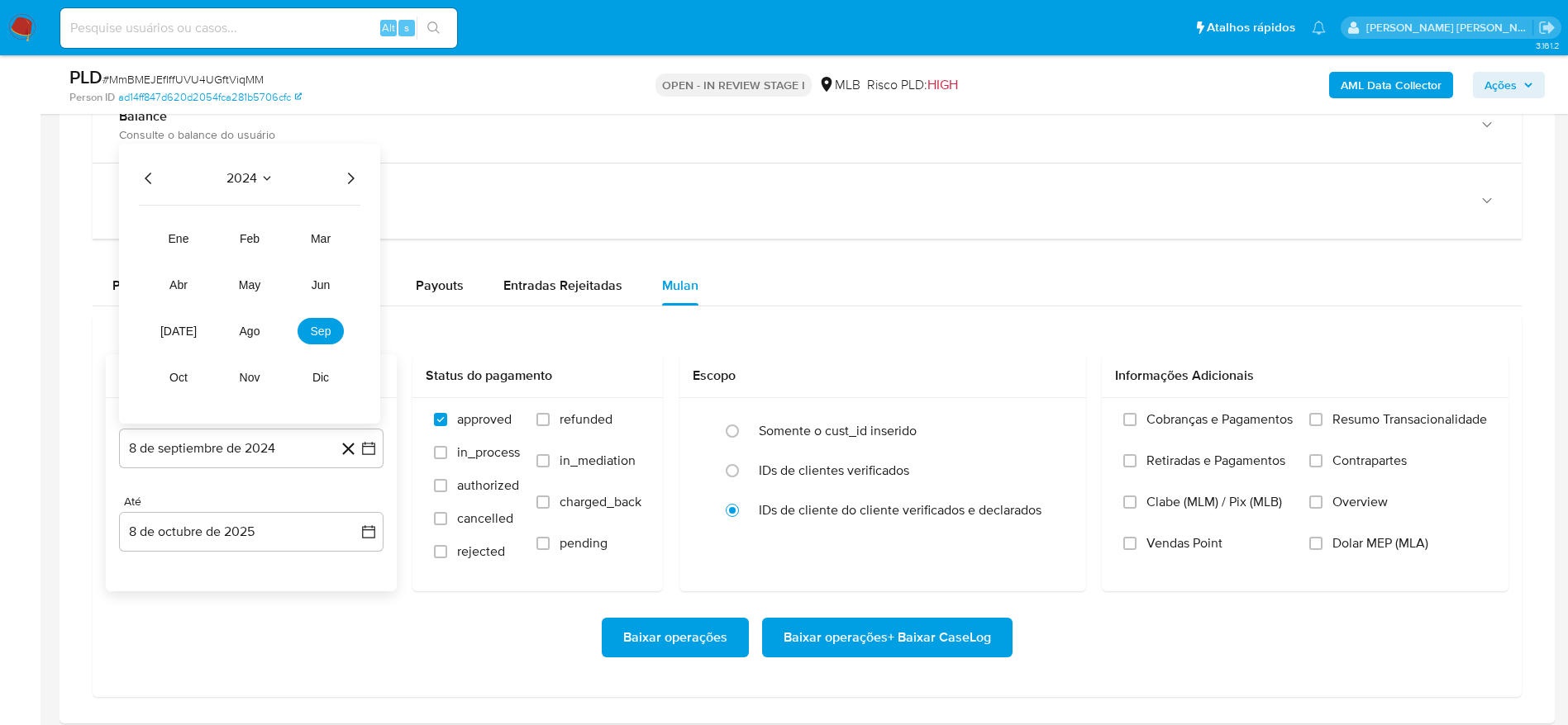
click at [348, 176] on icon "Año siguiente" at bounding box center [350, 178] width 20 height 20
click at [249, 327] on span "ago" at bounding box center [249, 332] width 21 height 13
drag, startPoint x: 284, startPoint y: 252, endPoint x: 264, endPoint y: 340, distance: 90.2
click at [285, 253] on button "1" at bounding box center [284, 258] width 27 height 27
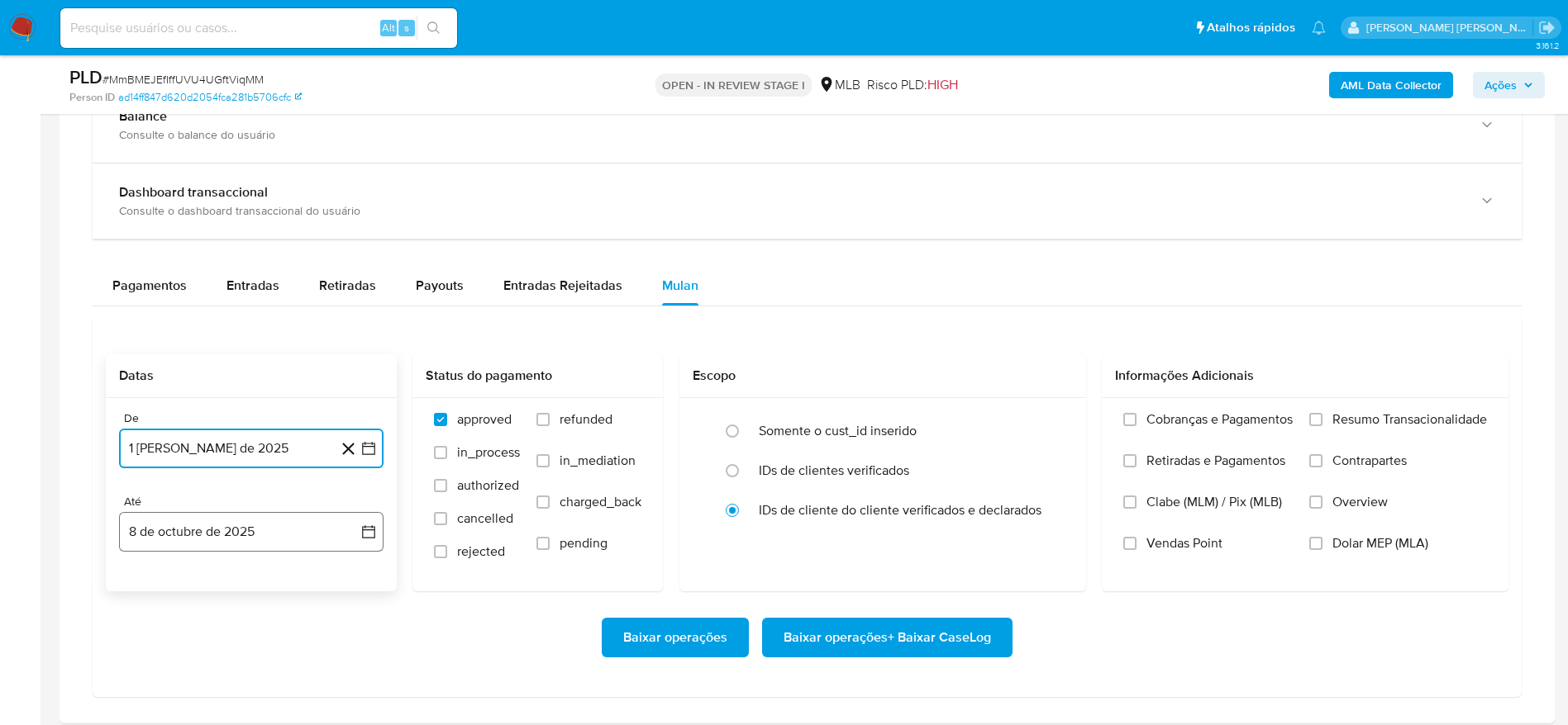
click at [201, 529] on button "8 de octubre de 2025" at bounding box center [251, 532] width 264 height 40
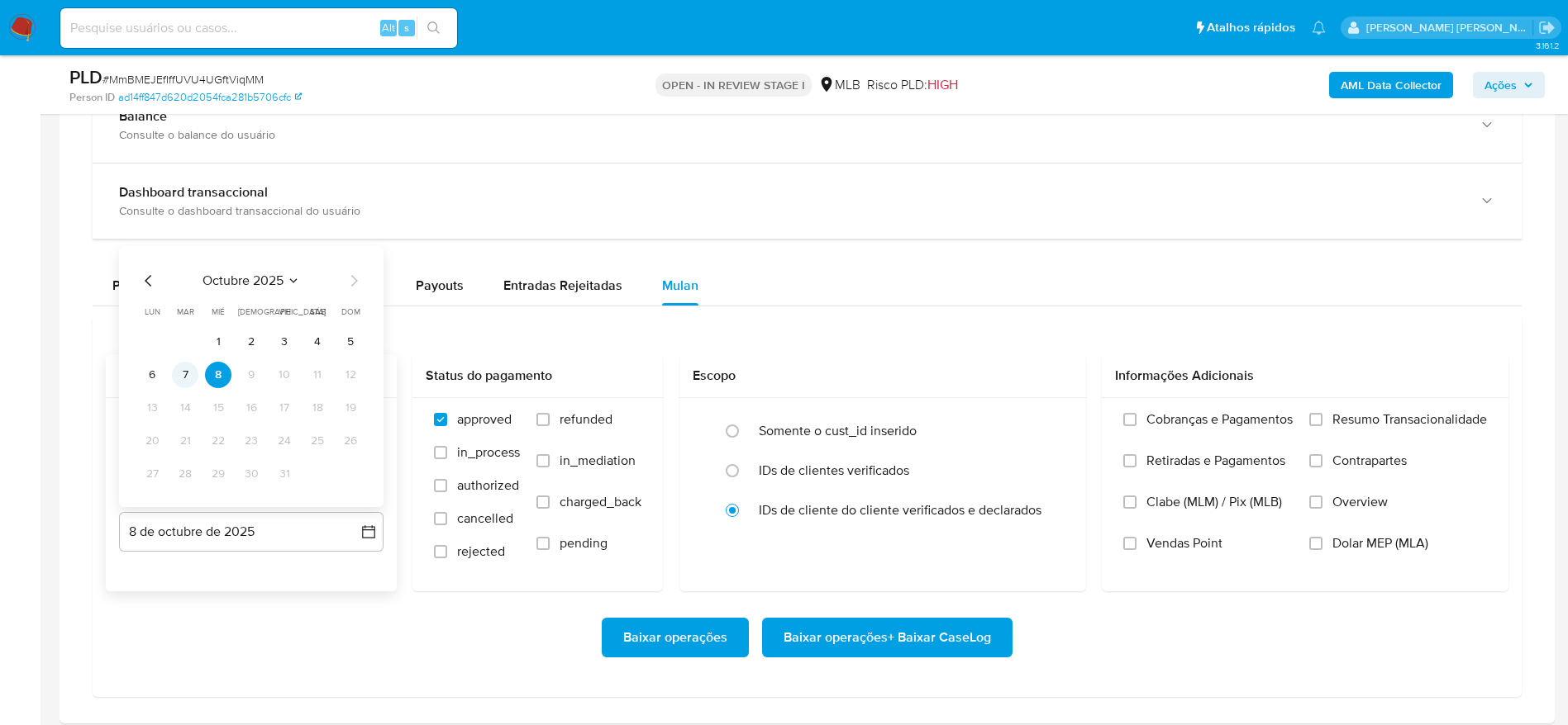
click at [187, 380] on button "7" at bounding box center [185, 375] width 27 height 27
click at [1360, 422] on span "Resumo Transacionalidade" at bounding box center [1409, 420] width 154 height 17
click at [1322, 422] on input "Resumo Transacionalidade" at bounding box center [1315, 420] width 13 height 13
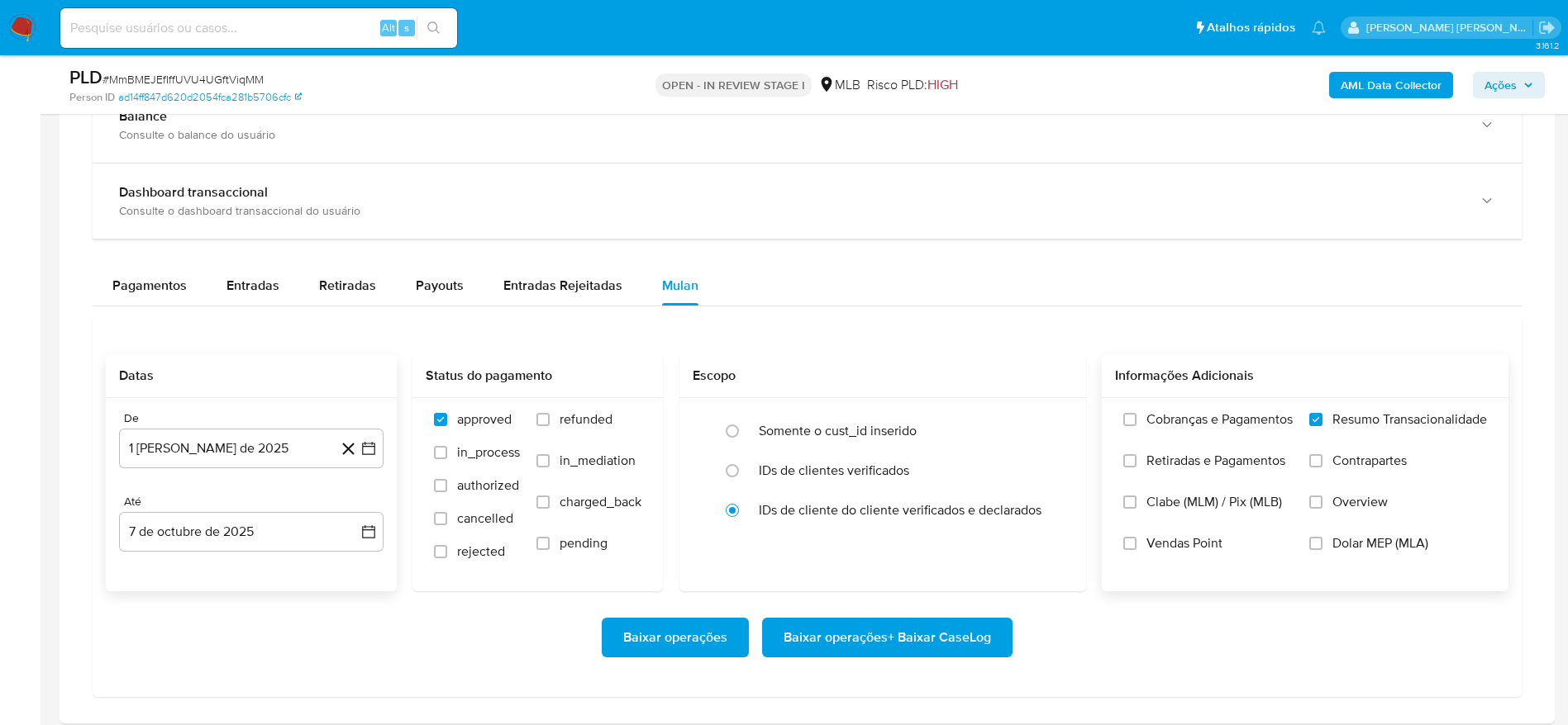
click at [916, 626] on span "Baixar operações + Baixar CaseLog" at bounding box center [887, 638] width 208 height 37
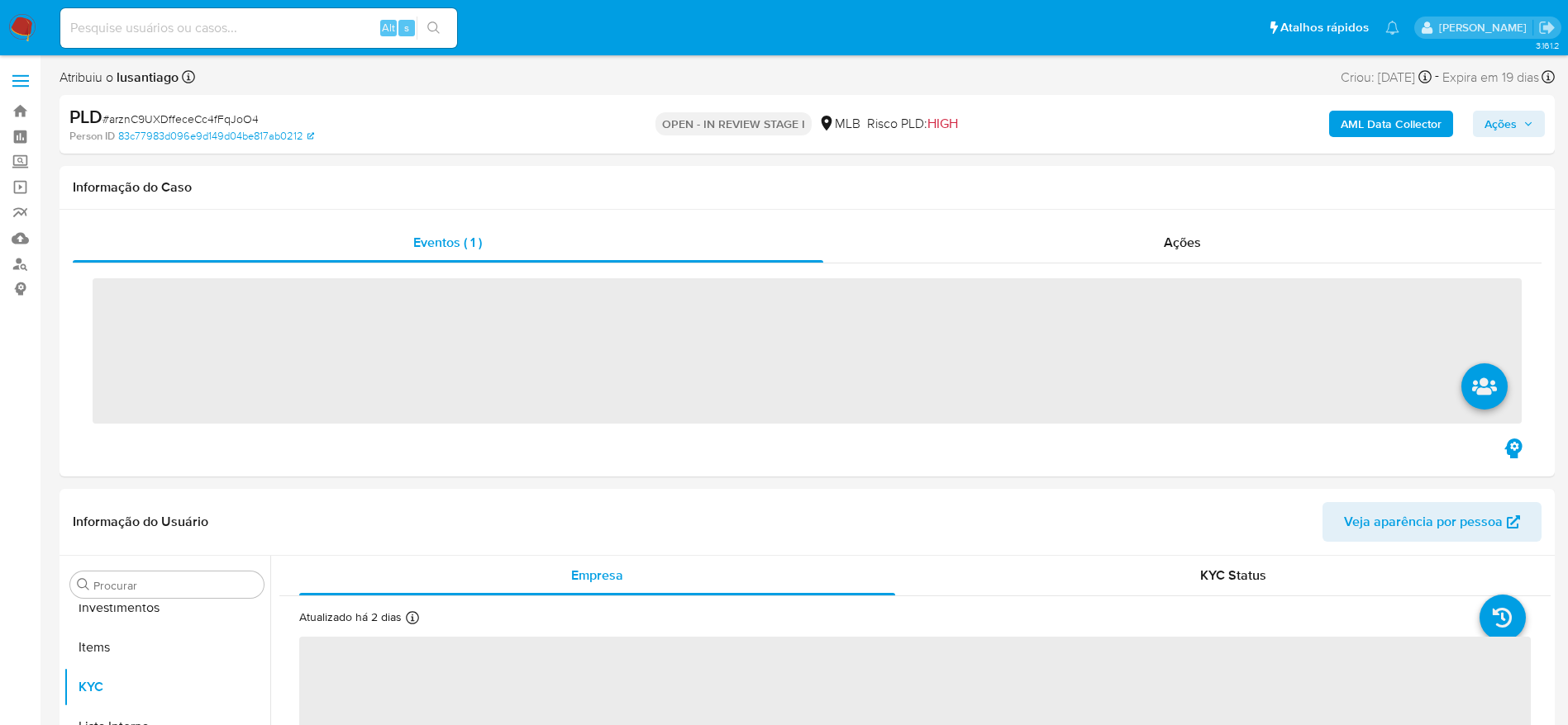
scroll to position [857, 0]
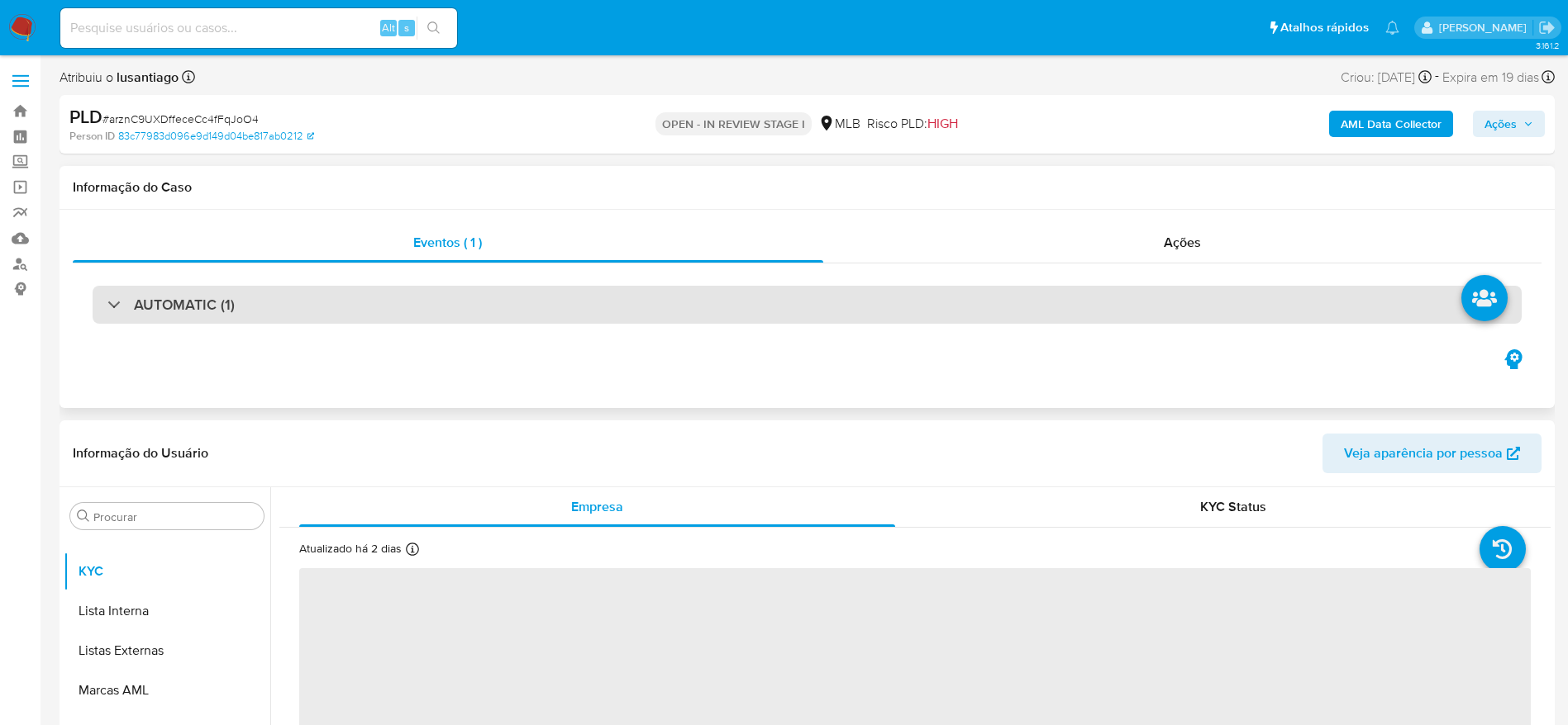
select select "10"
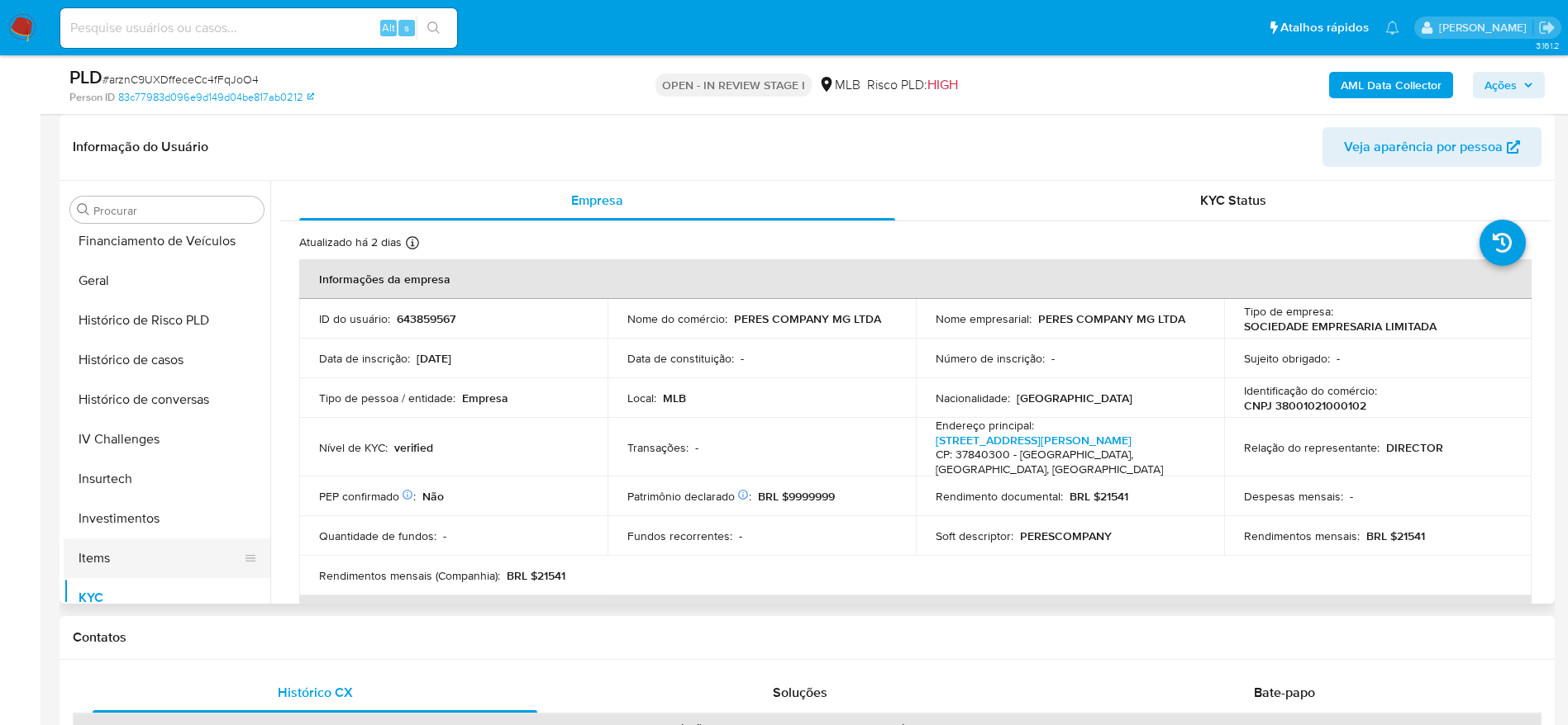
scroll to position [485, 0]
click at [1366, 398] on p "CNPJ 38001021000102" at bounding box center [1305, 406] width 123 height 15
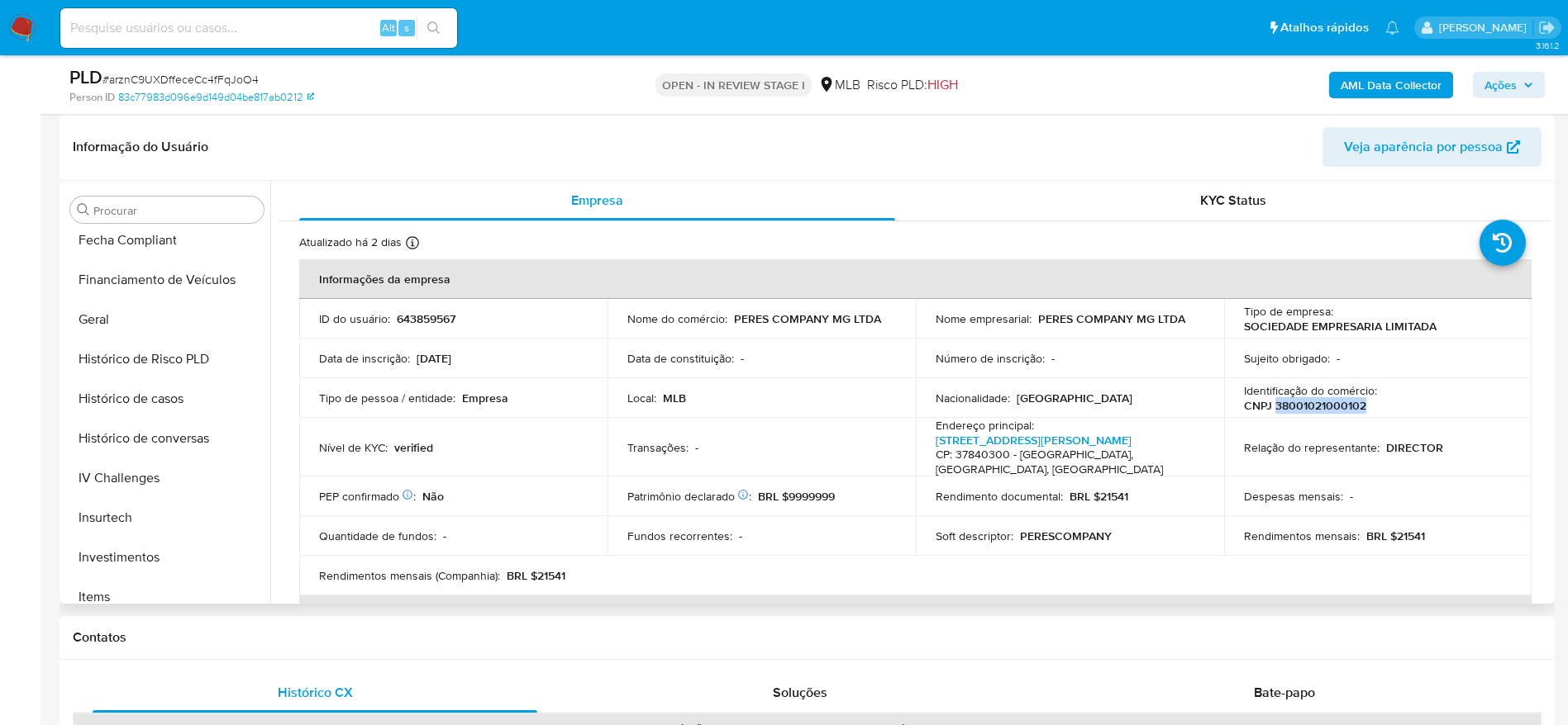
click at [1366, 398] on p "CNPJ 38001021000102" at bounding box center [1305, 406] width 123 height 15
copy p "38001021000102"
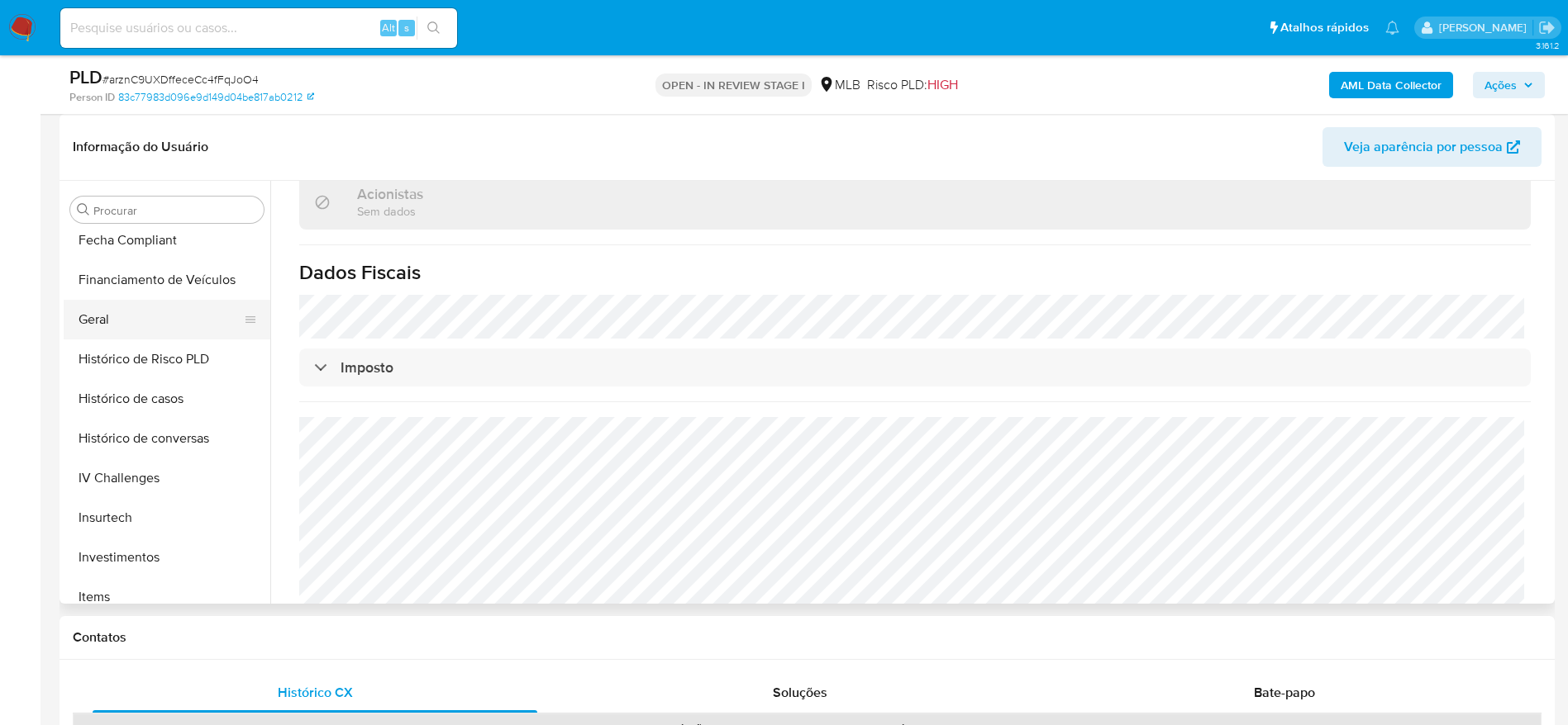
click at [113, 334] on button "Geral" at bounding box center [160, 320] width 193 height 40
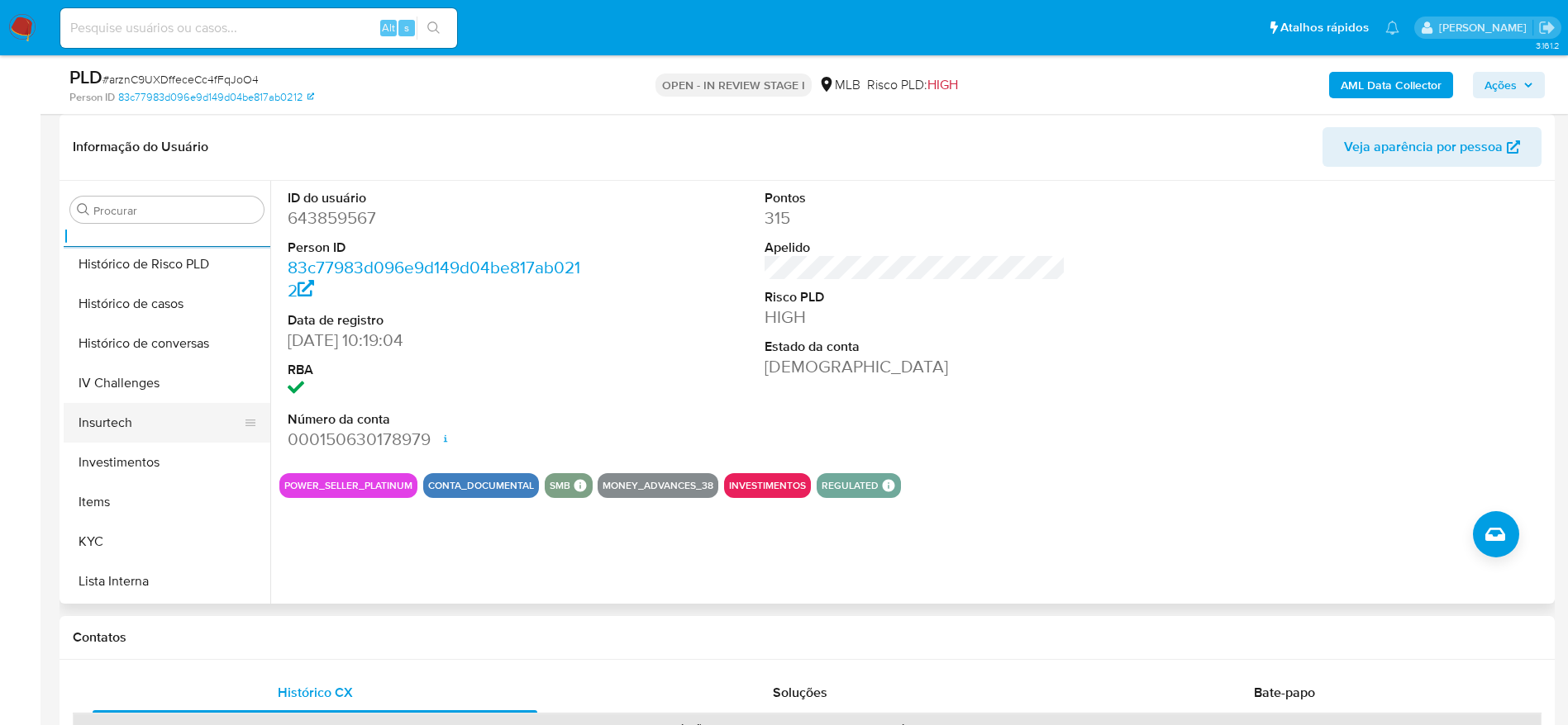
scroll to position [732, 0]
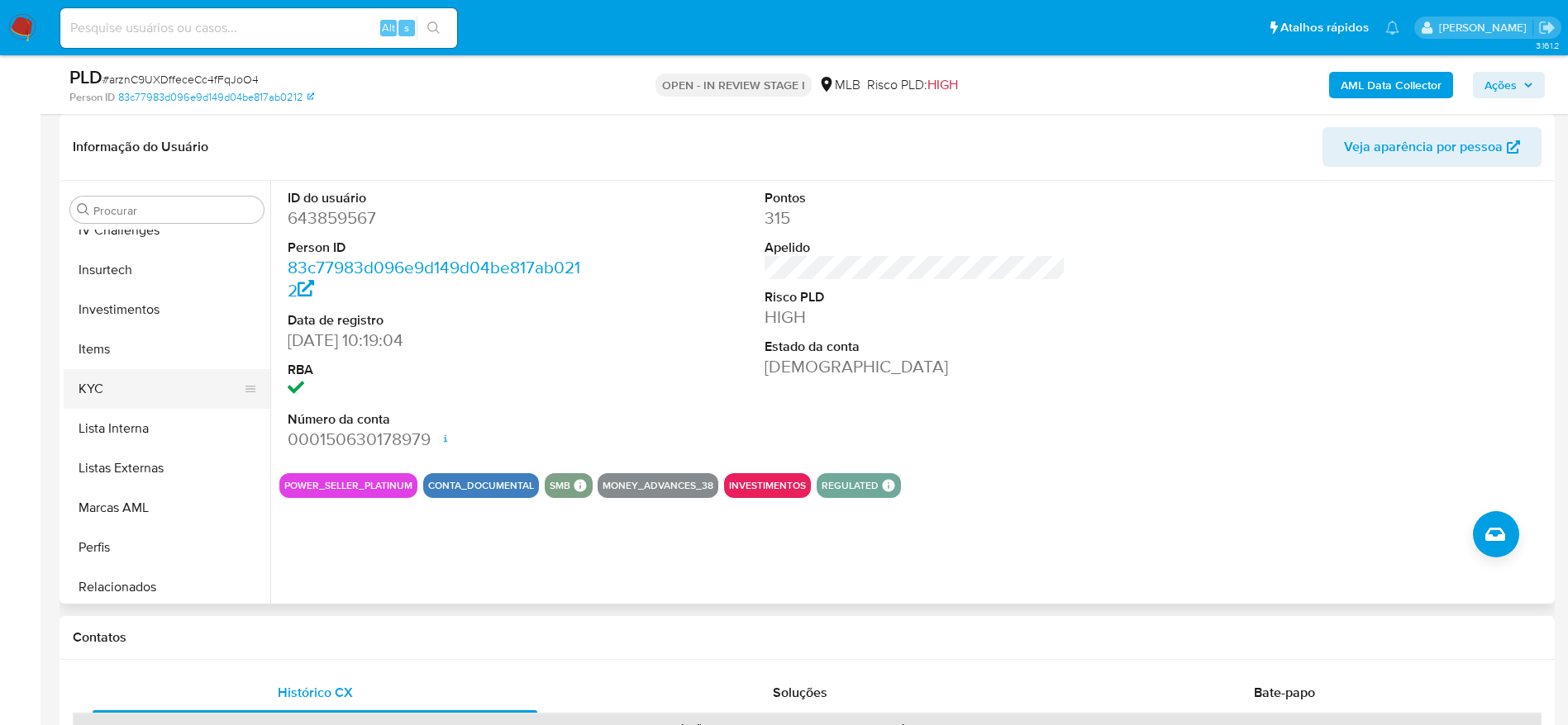
click at [122, 399] on button "KYC" at bounding box center [160, 389] width 193 height 40
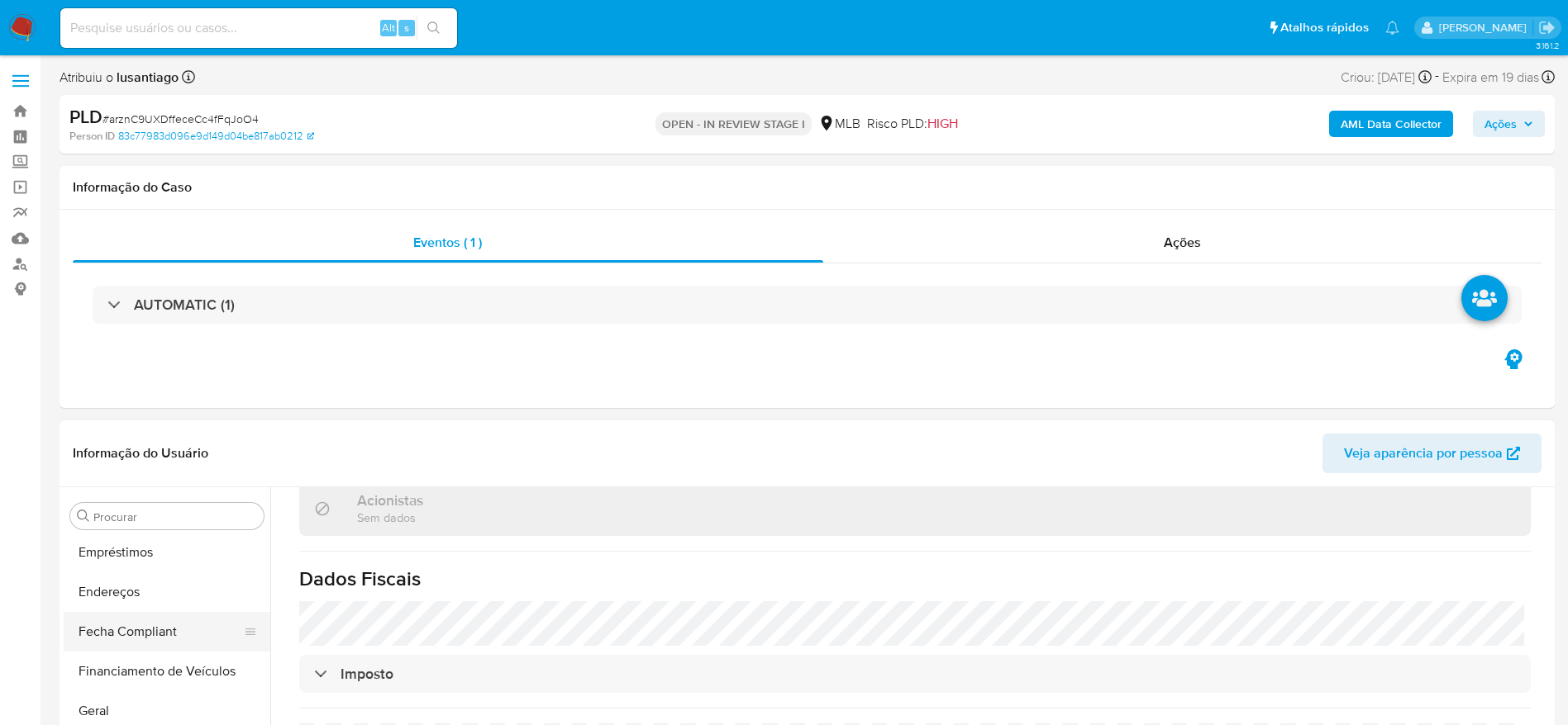
scroll to position [361, 0]
click at [130, 622] on button "Endereços" at bounding box center [160, 632] width 193 height 40
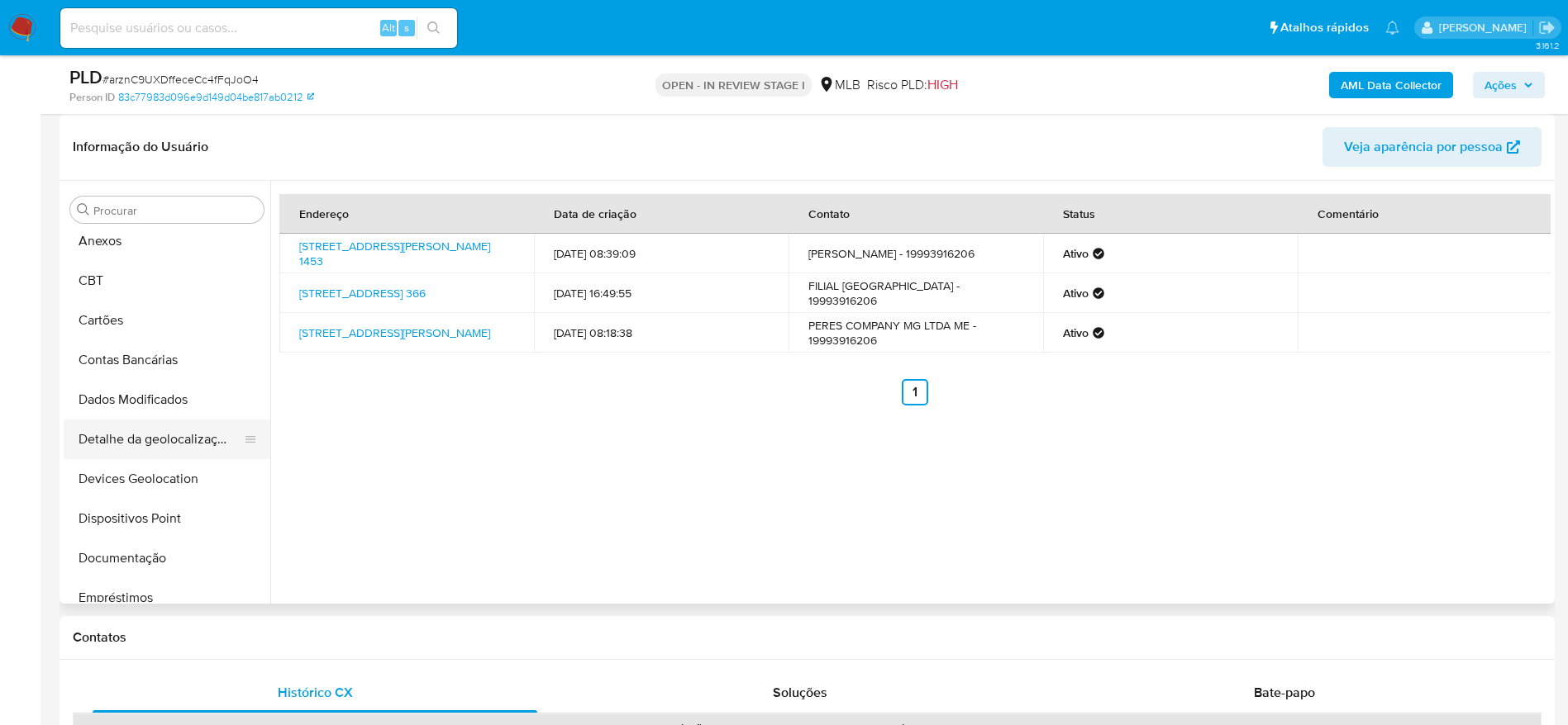
scroll to position [0, 0]
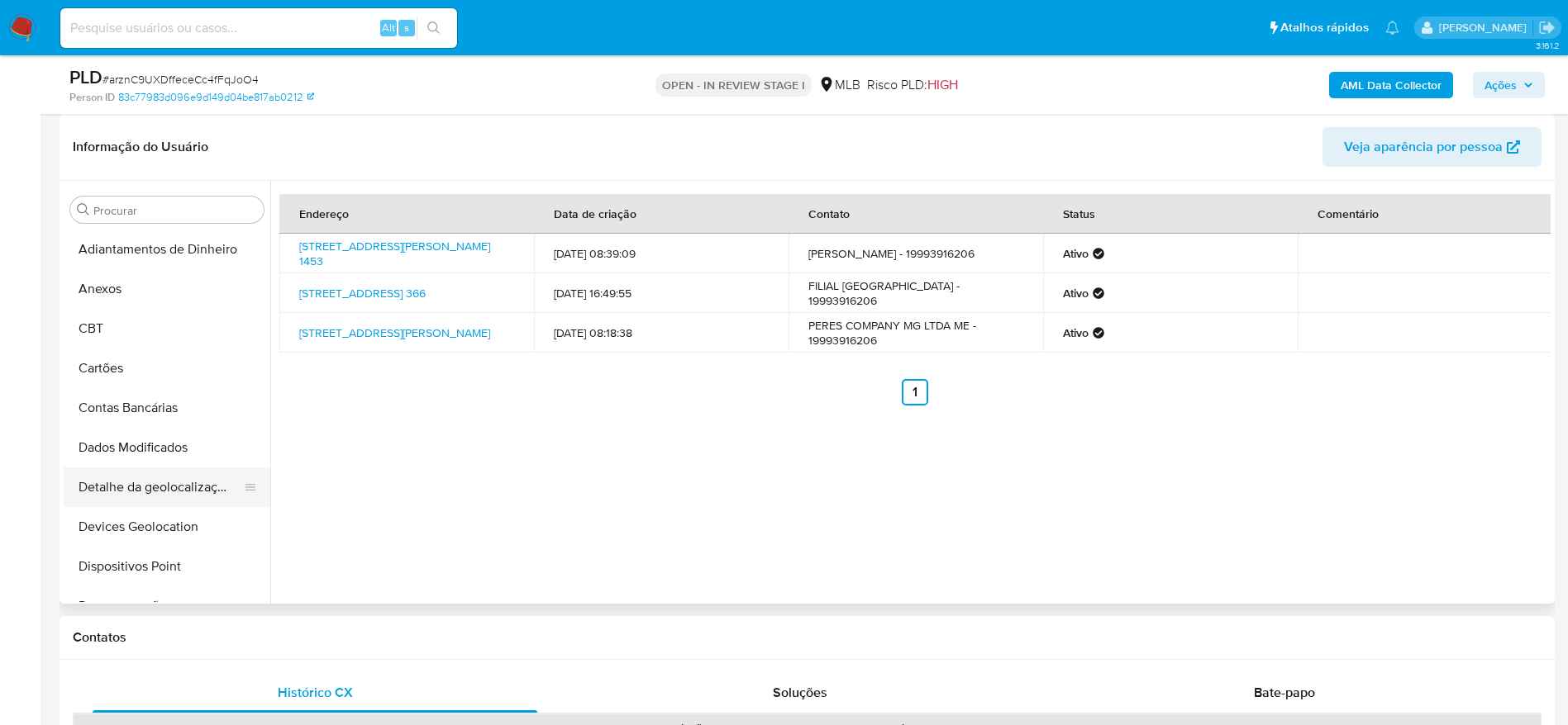
click at [150, 490] on button "Detalhe da geolocalização" at bounding box center [160, 488] width 193 height 40
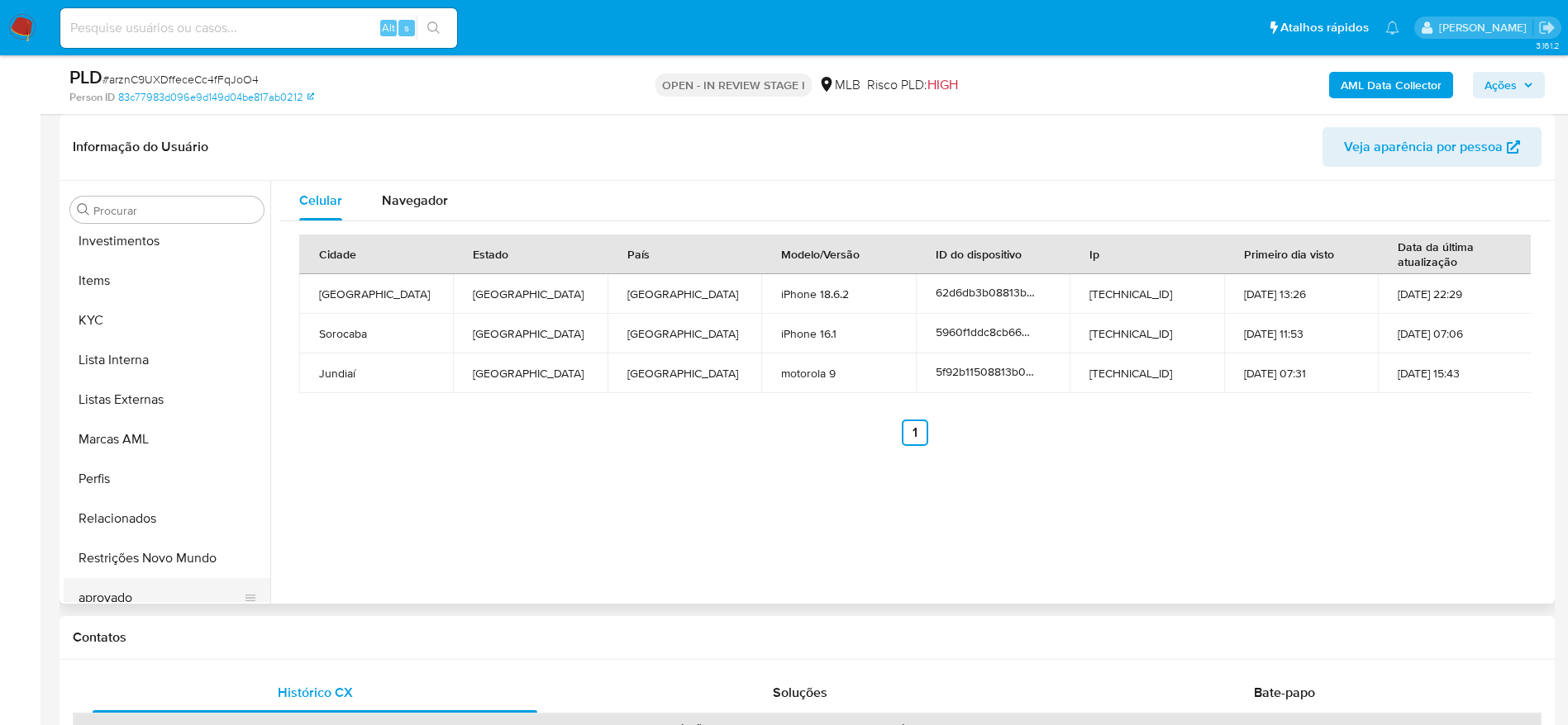
scroll to position [857, 0]
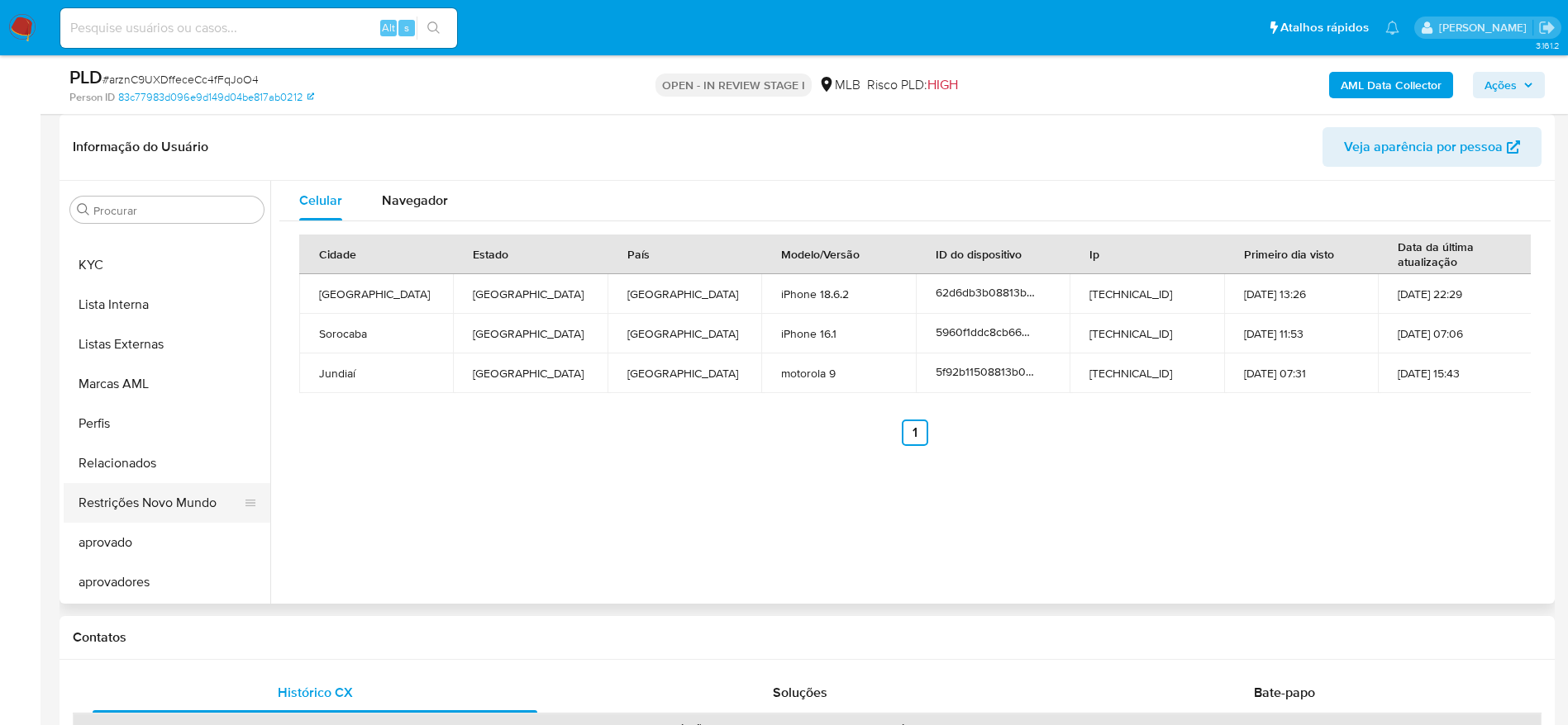
click at [143, 496] on button "Restrições Novo Mundo" at bounding box center [160, 503] width 193 height 40
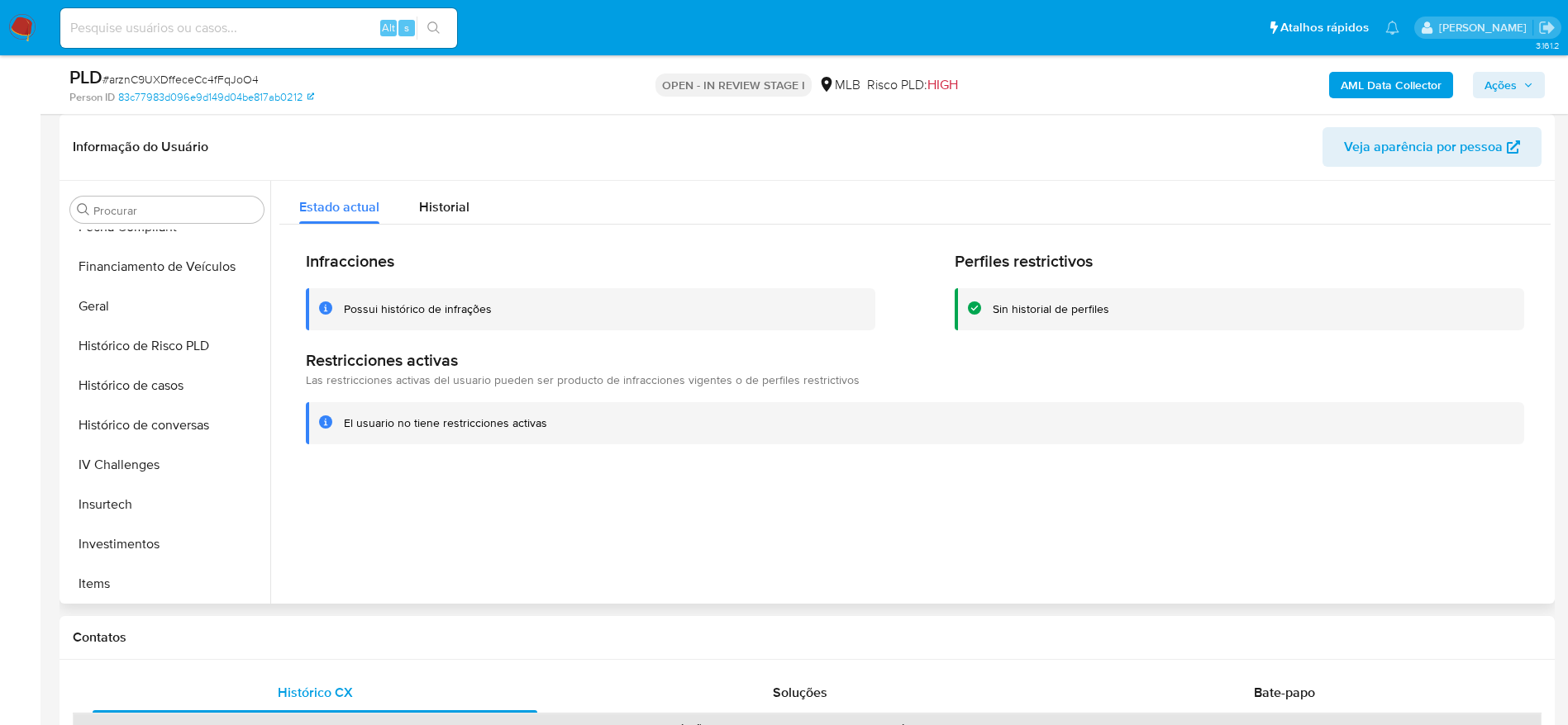
scroll to position [113, 0]
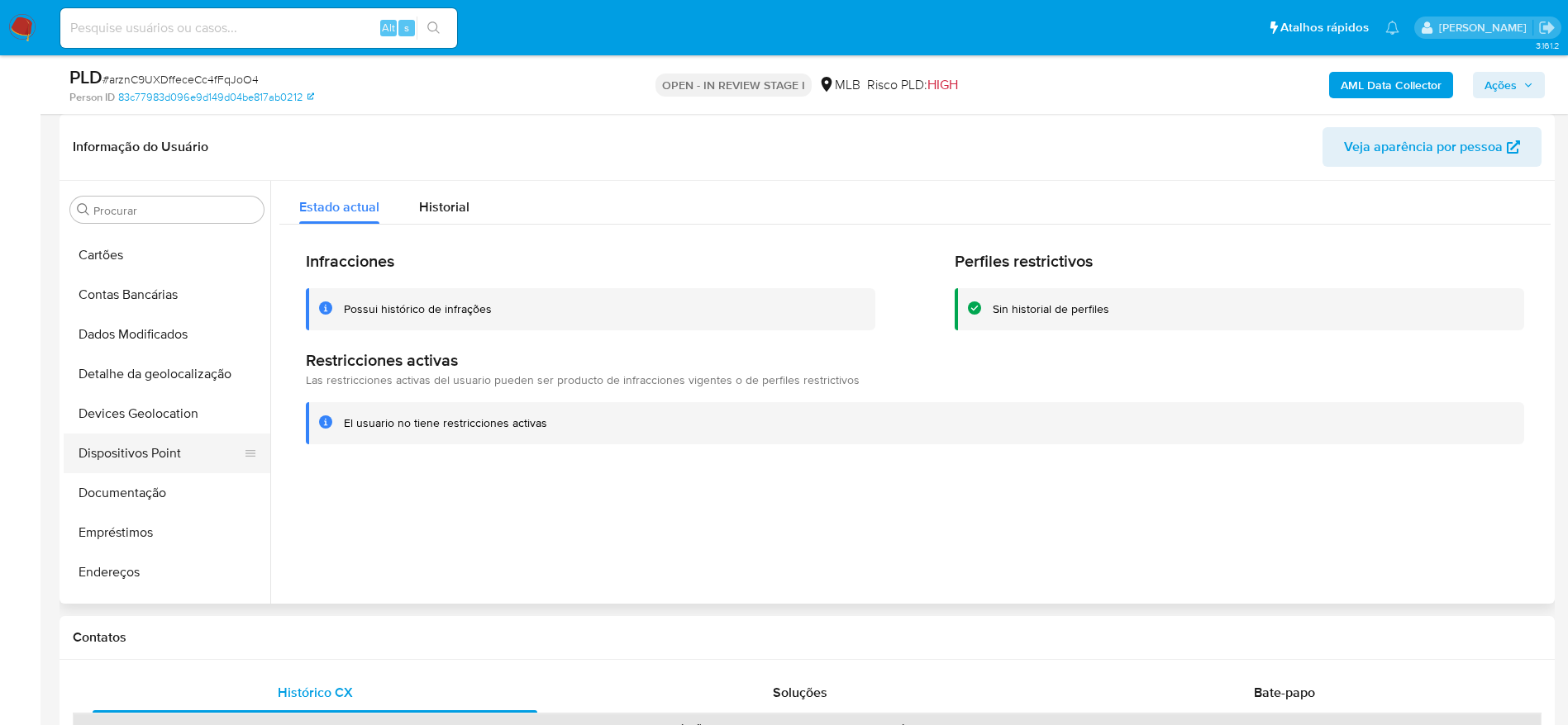
click at [151, 448] on button "Dispositivos Point" at bounding box center [160, 453] width 193 height 40
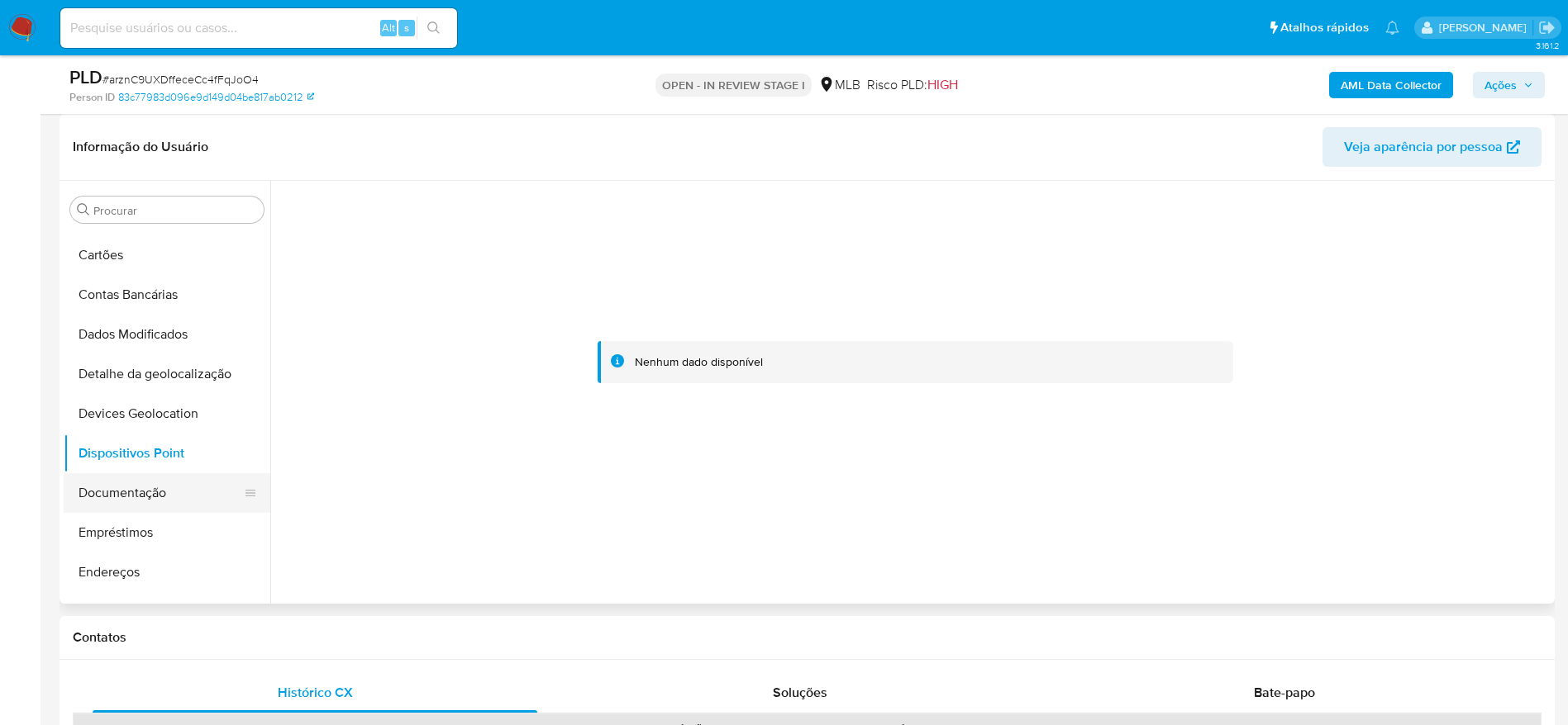
click at [145, 496] on button "Documentação" at bounding box center [160, 493] width 193 height 40
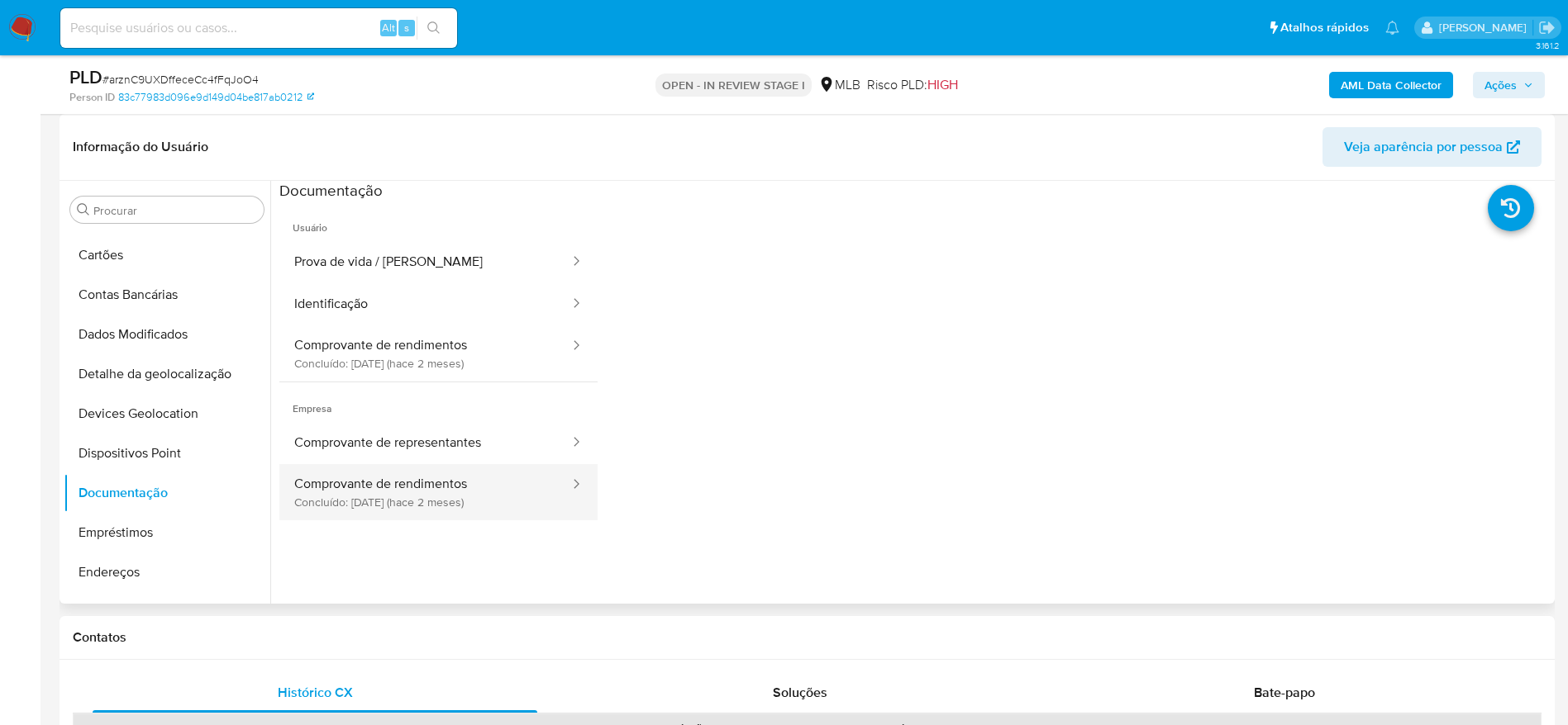
click at [422, 496] on button "Comprovante de rendimentos Concluído: [DATE] (hace 2 meses)" at bounding box center [425, 492] width 292 height 56
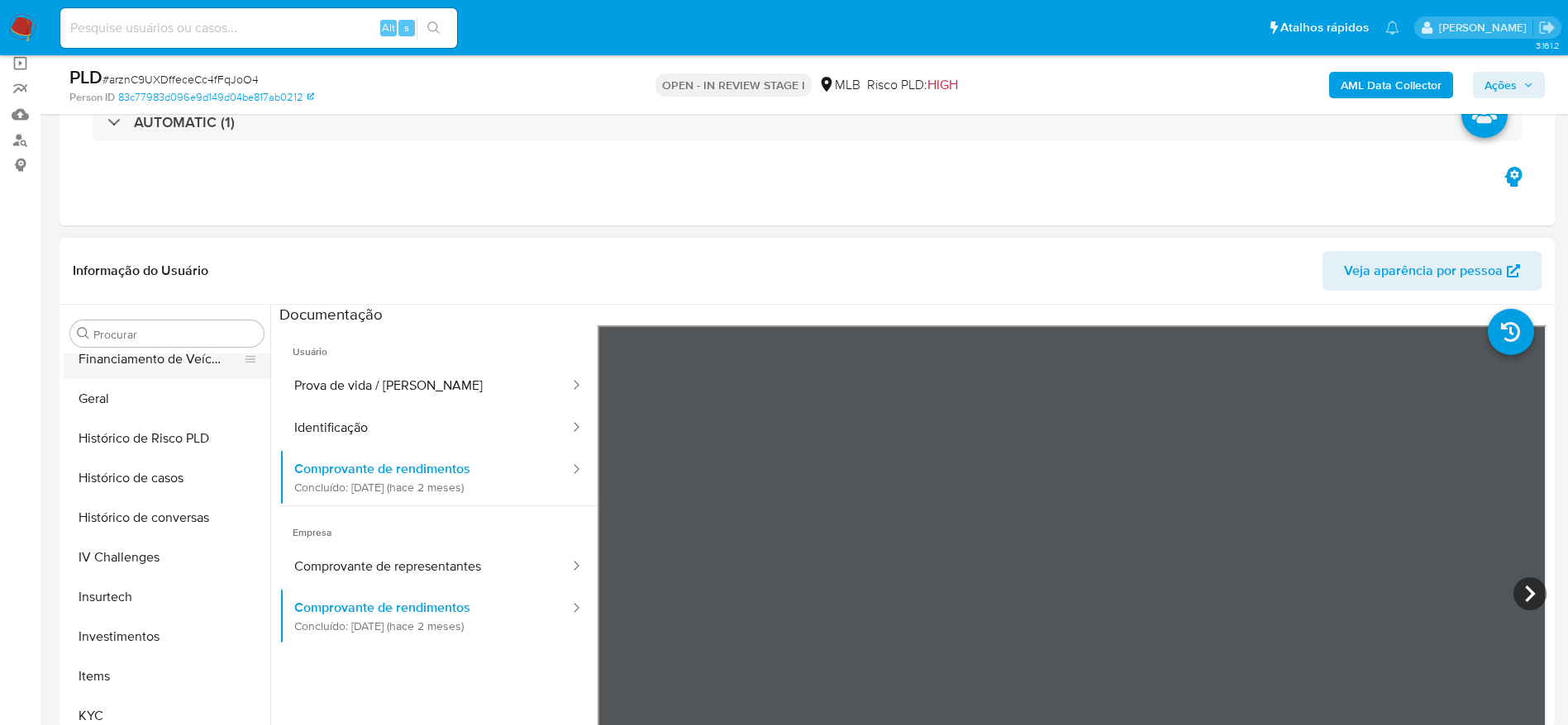
scroll to position [609, 0]
click at [135, 641] on button "KYC" at bounding box center [160, 638] width 193 height 40
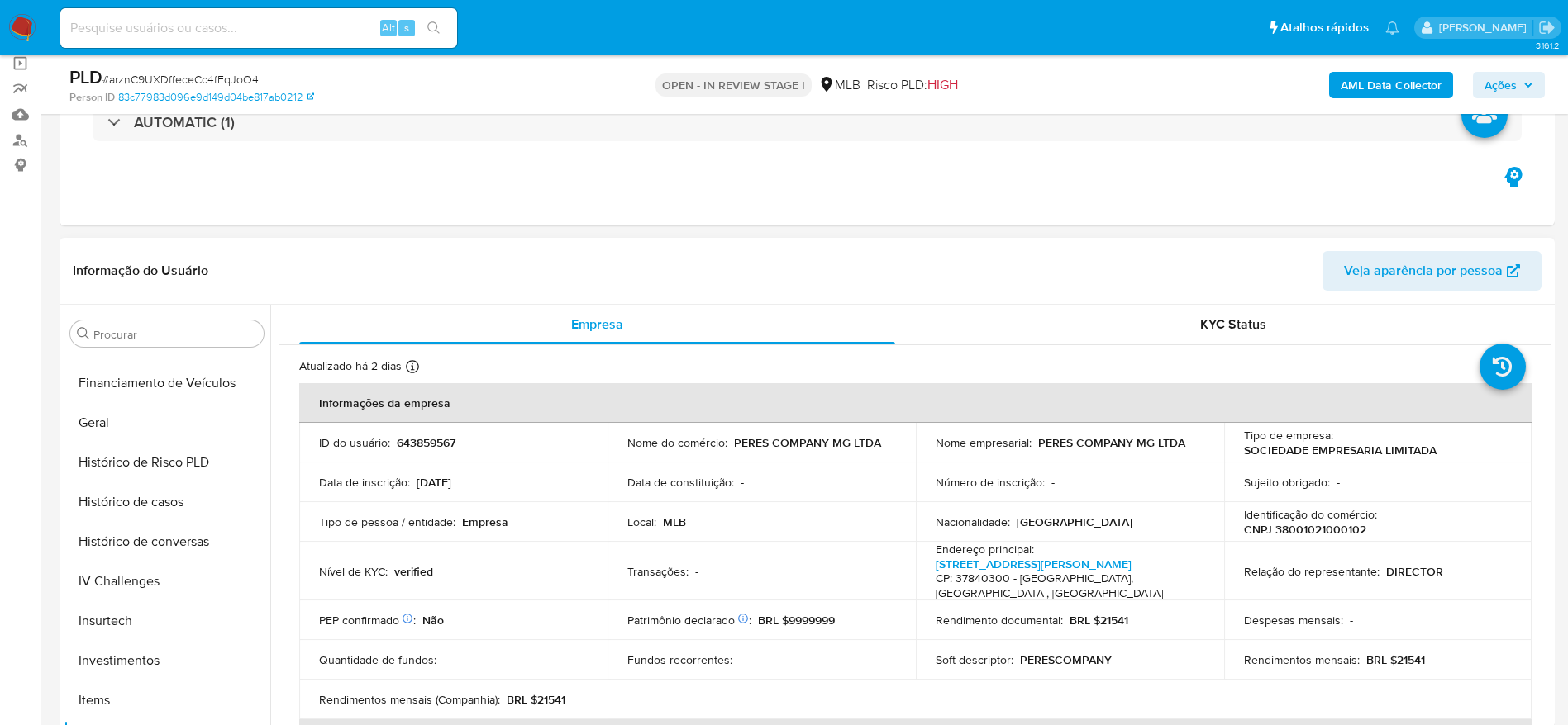
scroll to position [361, 0]
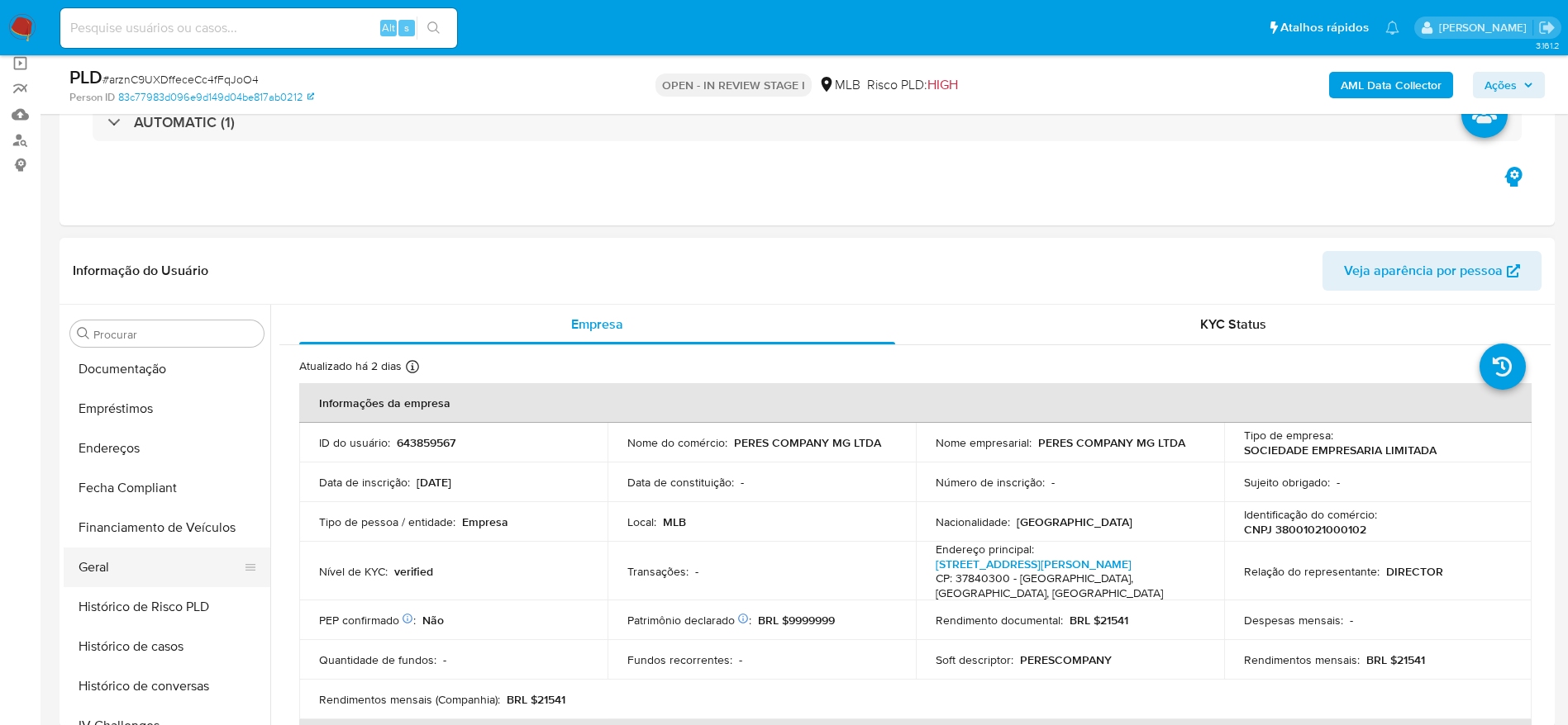
click at [118, 558] on button "Geral" at bounding box center [160, 568] width 193 height 40
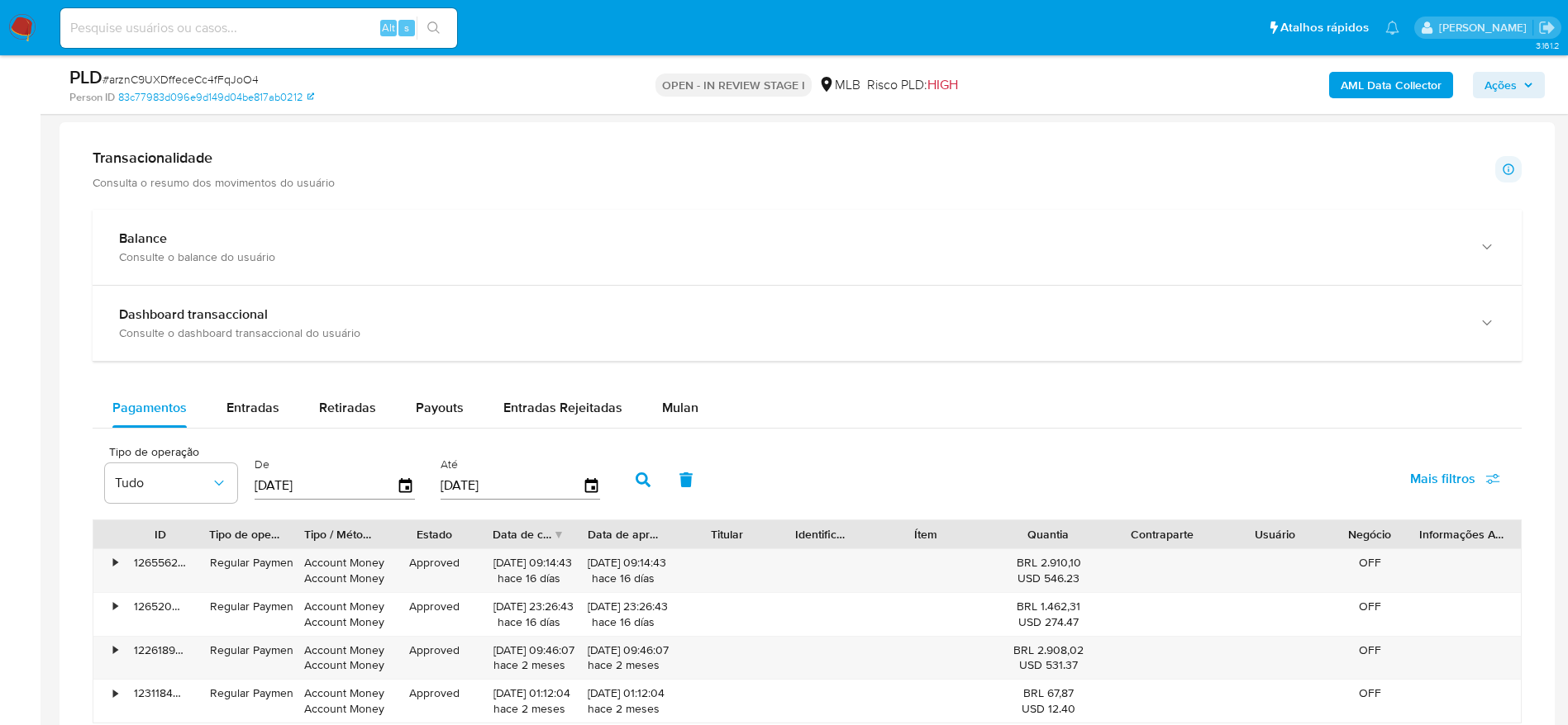
scroll to position [1363, 0]
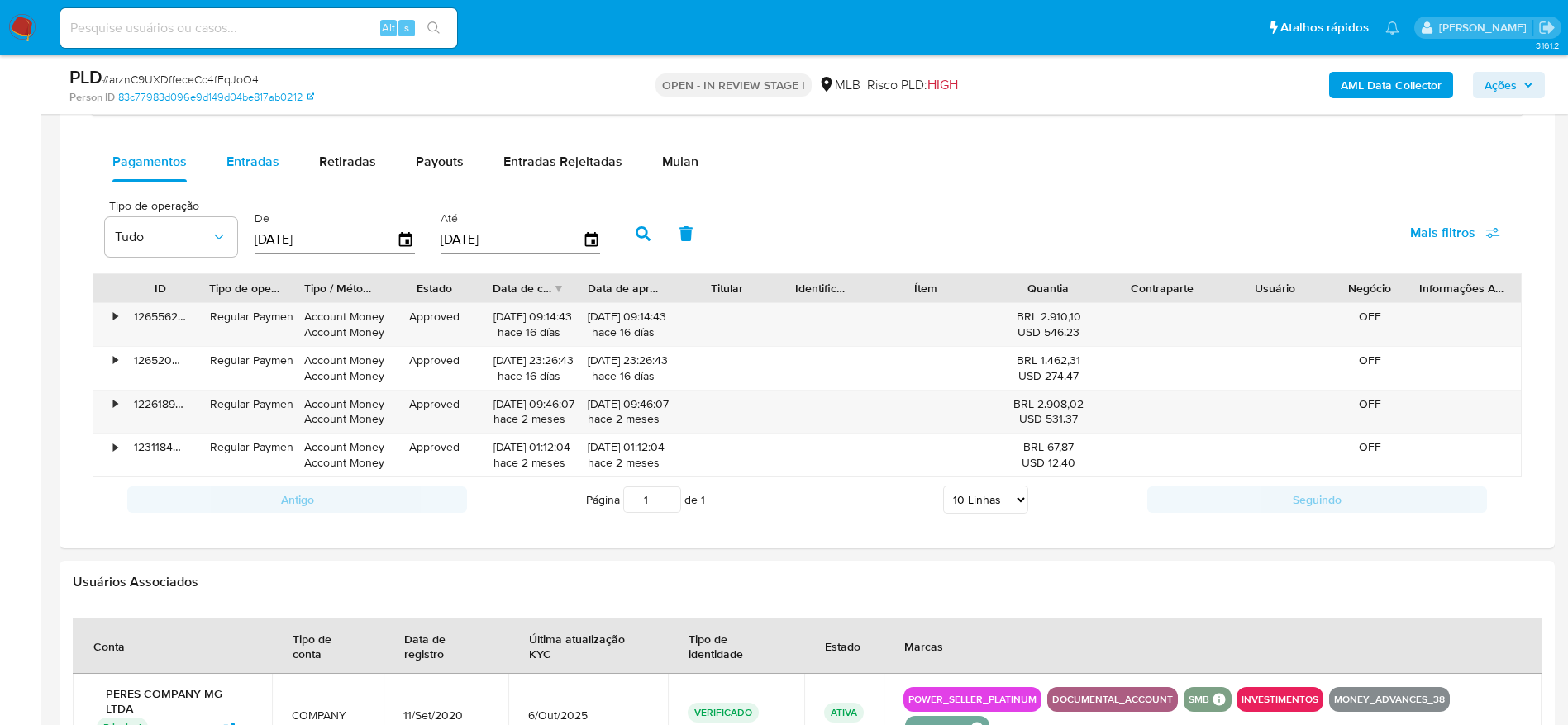
click at [259, 159] on span "Entradas" at bounding box center [253, 161] width 53 height 19
select select "10"
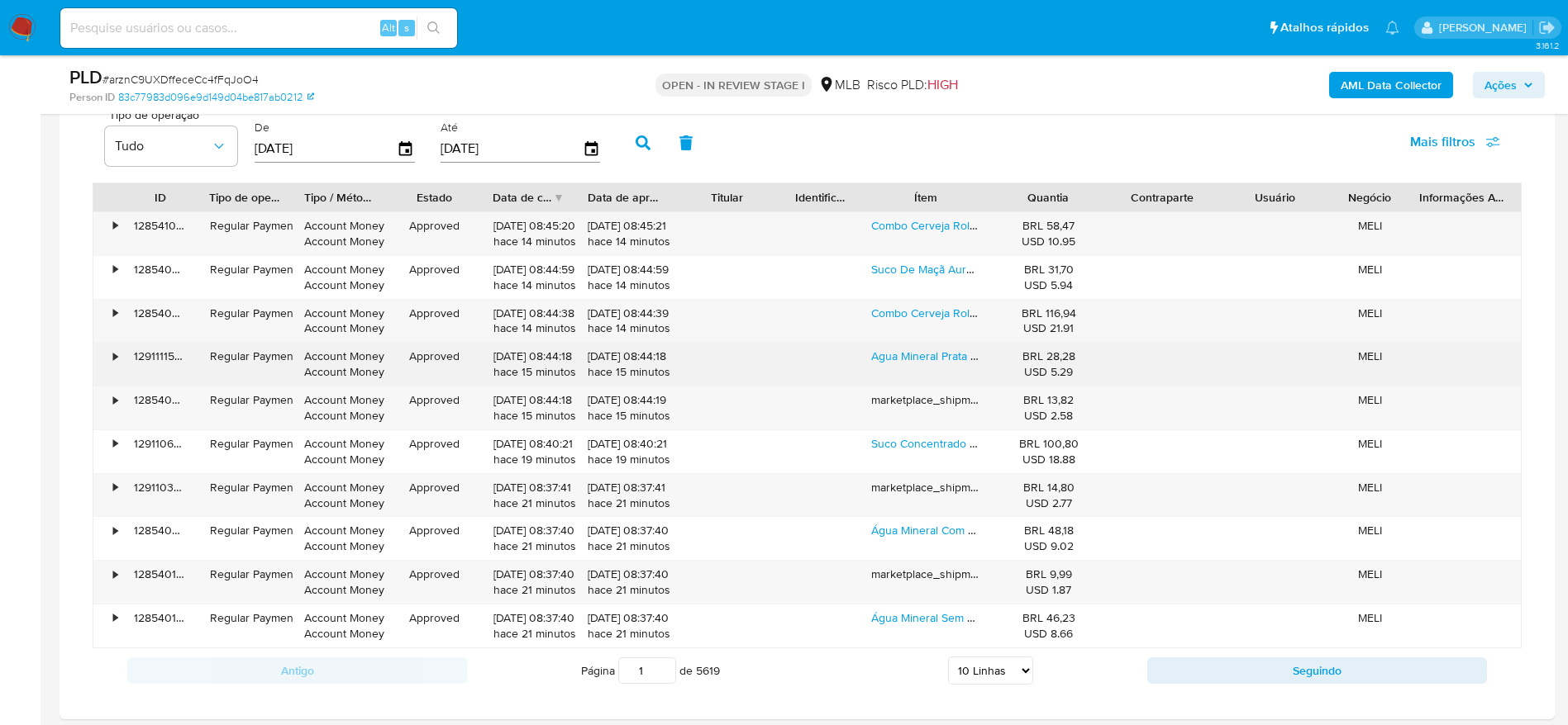
scroll to position [1487, 0]
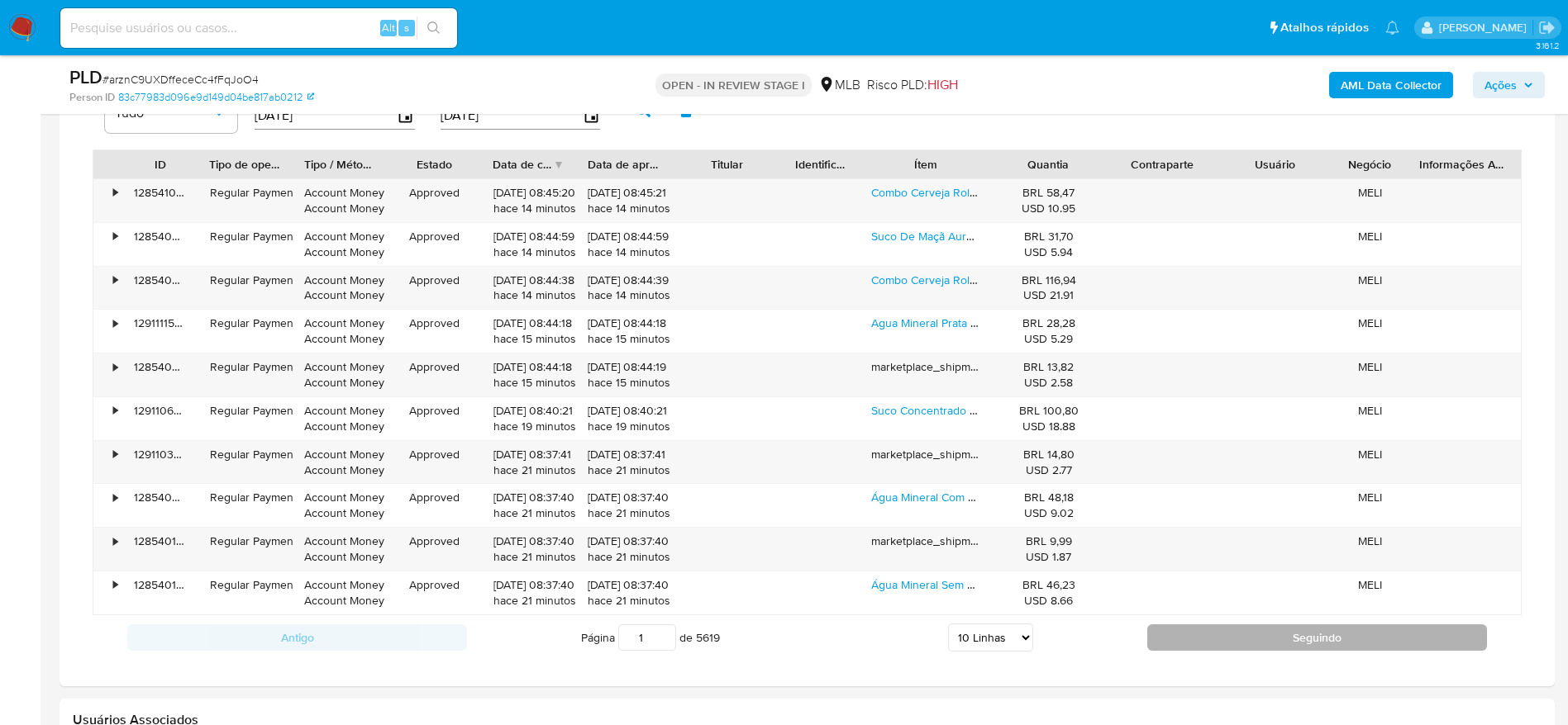
click at [1212, 638] on button "Seguindo" at bounding box center [1316, 638] width 339 height 27
type input "2"
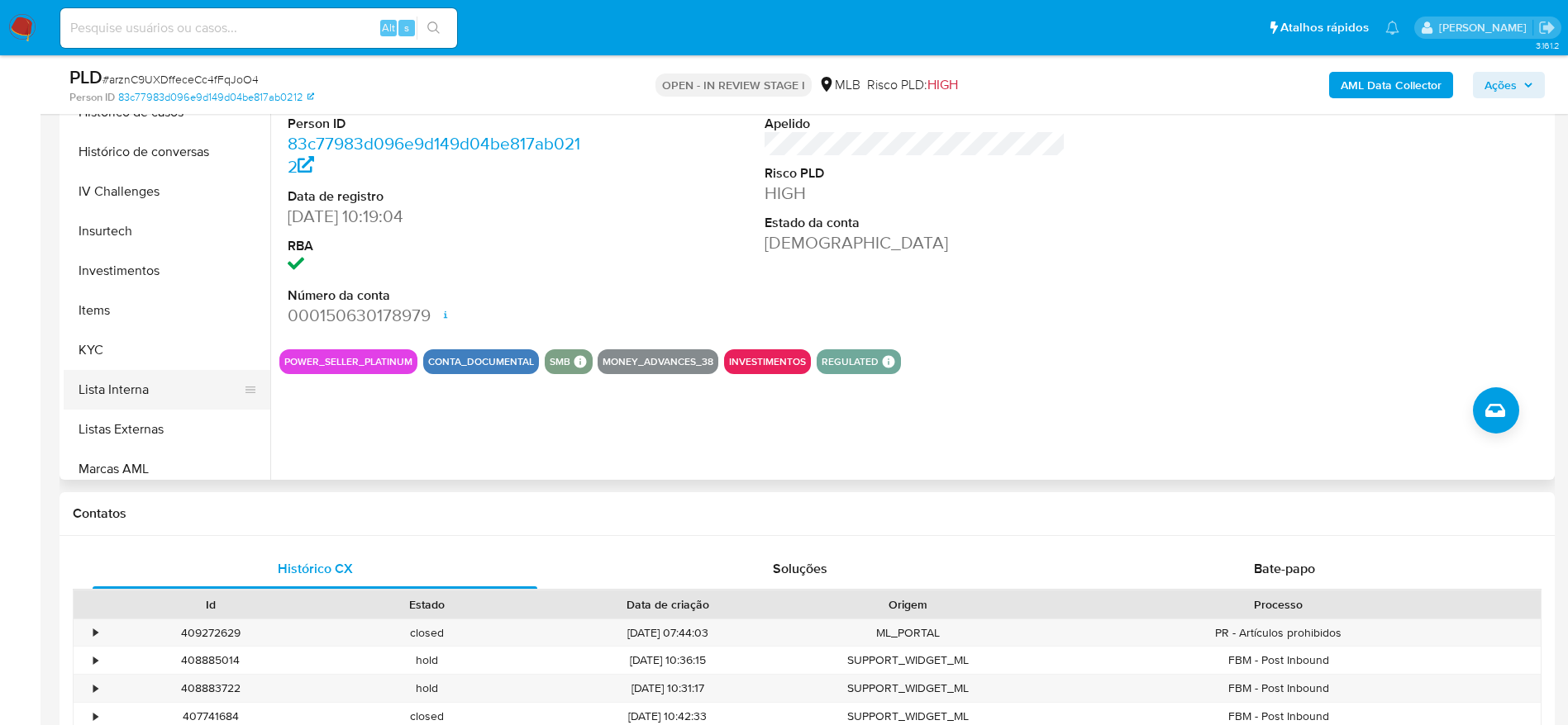
scroll to position [732, 0]
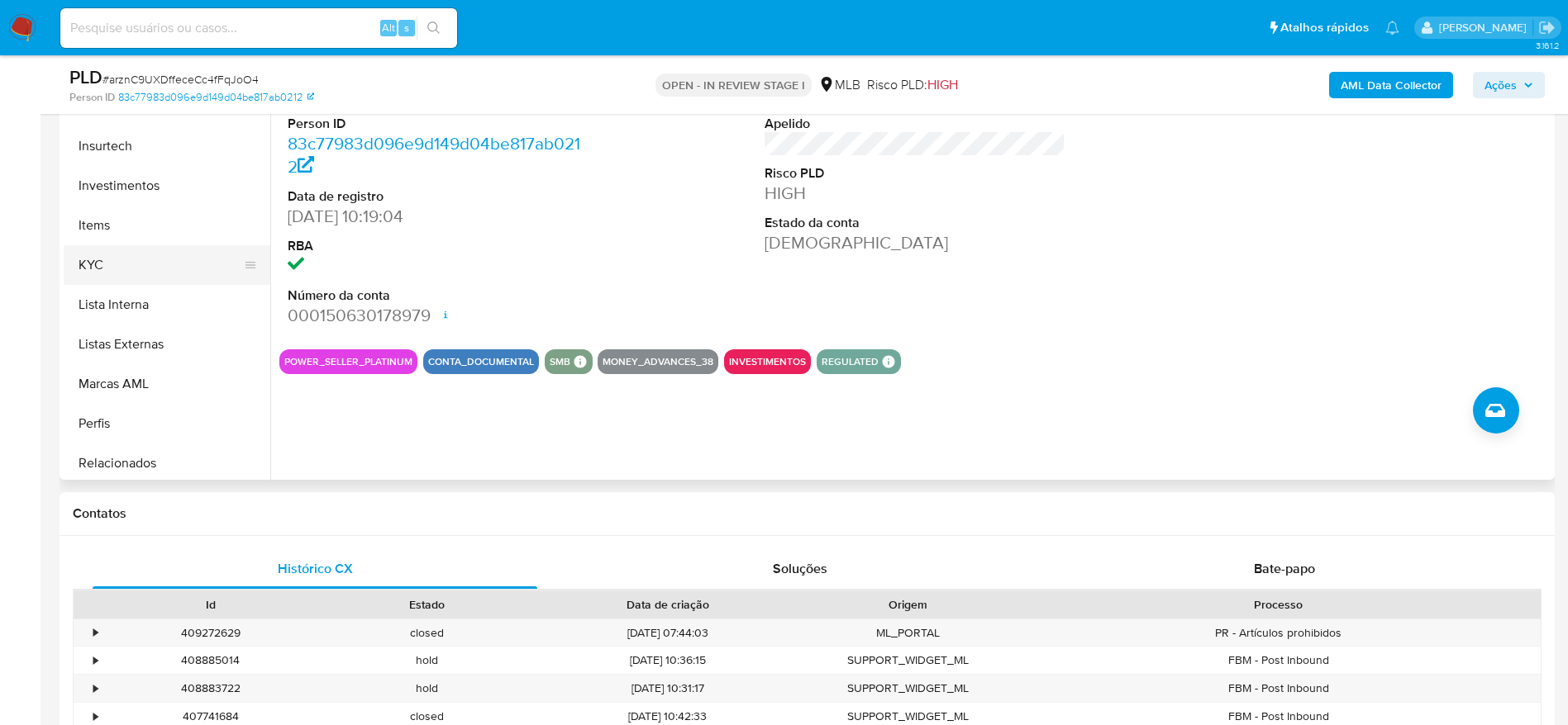
click at [143, 271] on button "KYC" at bounding box center [160, 265] width 193 height 40
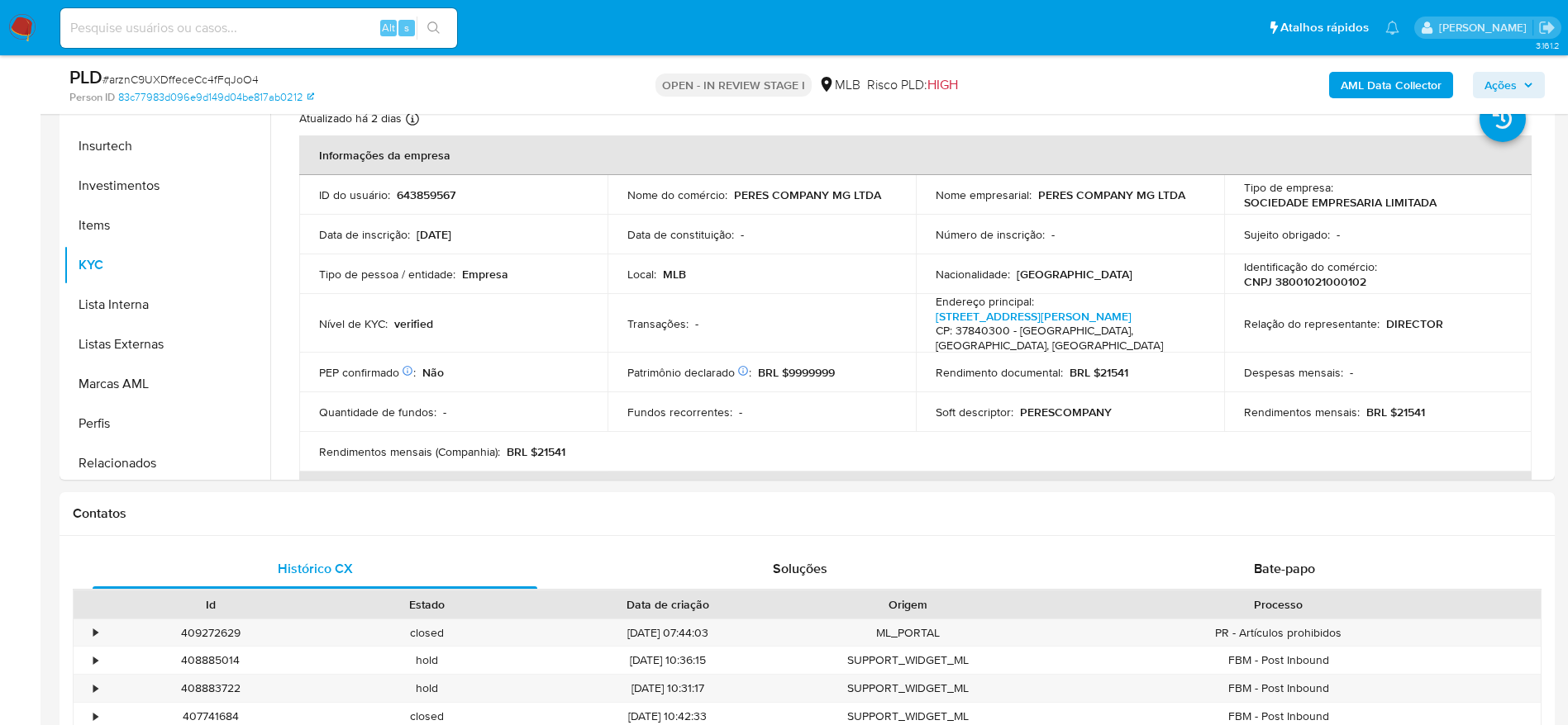
drag, startPoint x: 1510, startPoint y: 78, endPoint x: 1440, endPoint y: 98, distance: 72.8
click at [1510, 78] on span "Ações" at bounding box center [1500, 85] width 33 height 27
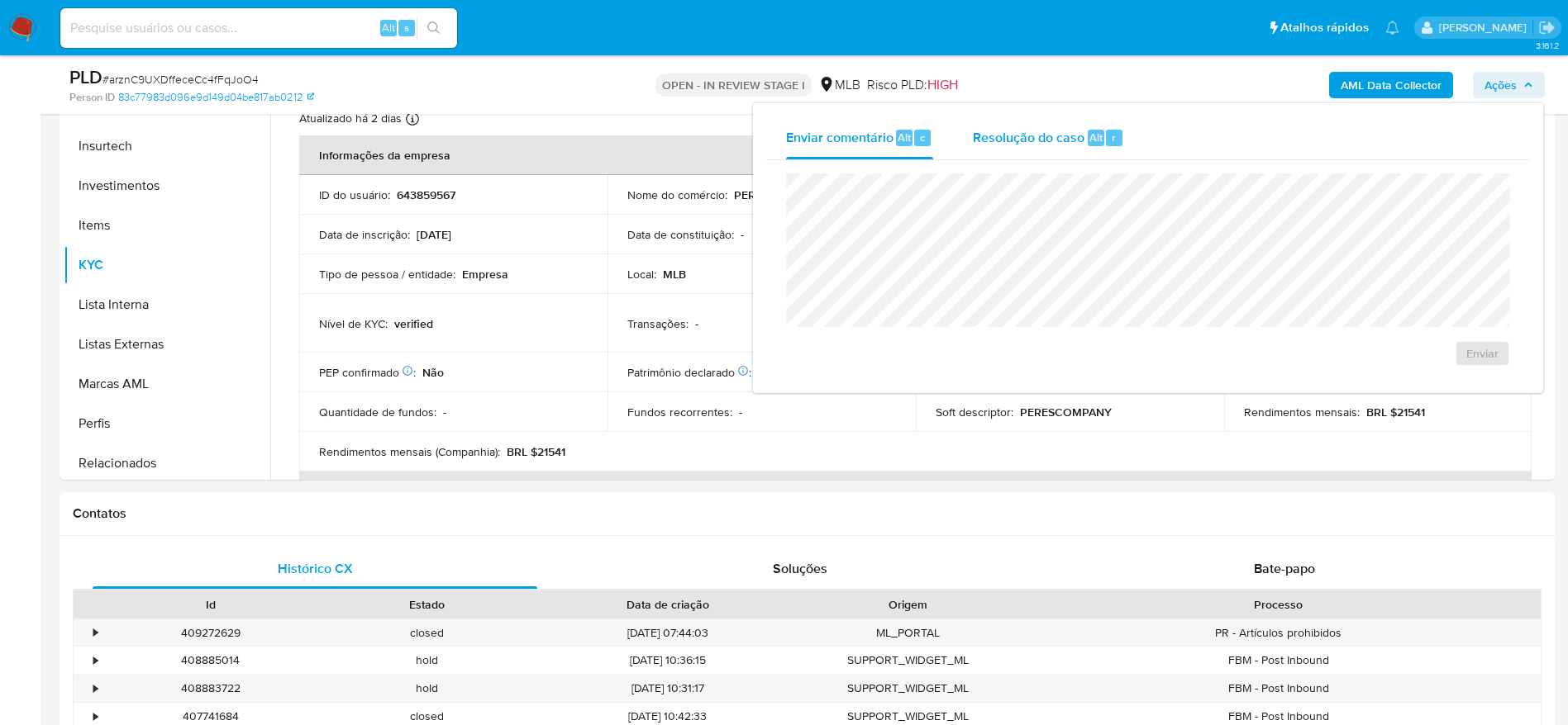
click at [1054, 137] on span "Resolução do caso" at bounding box center [1029, 137] width 112 height 19
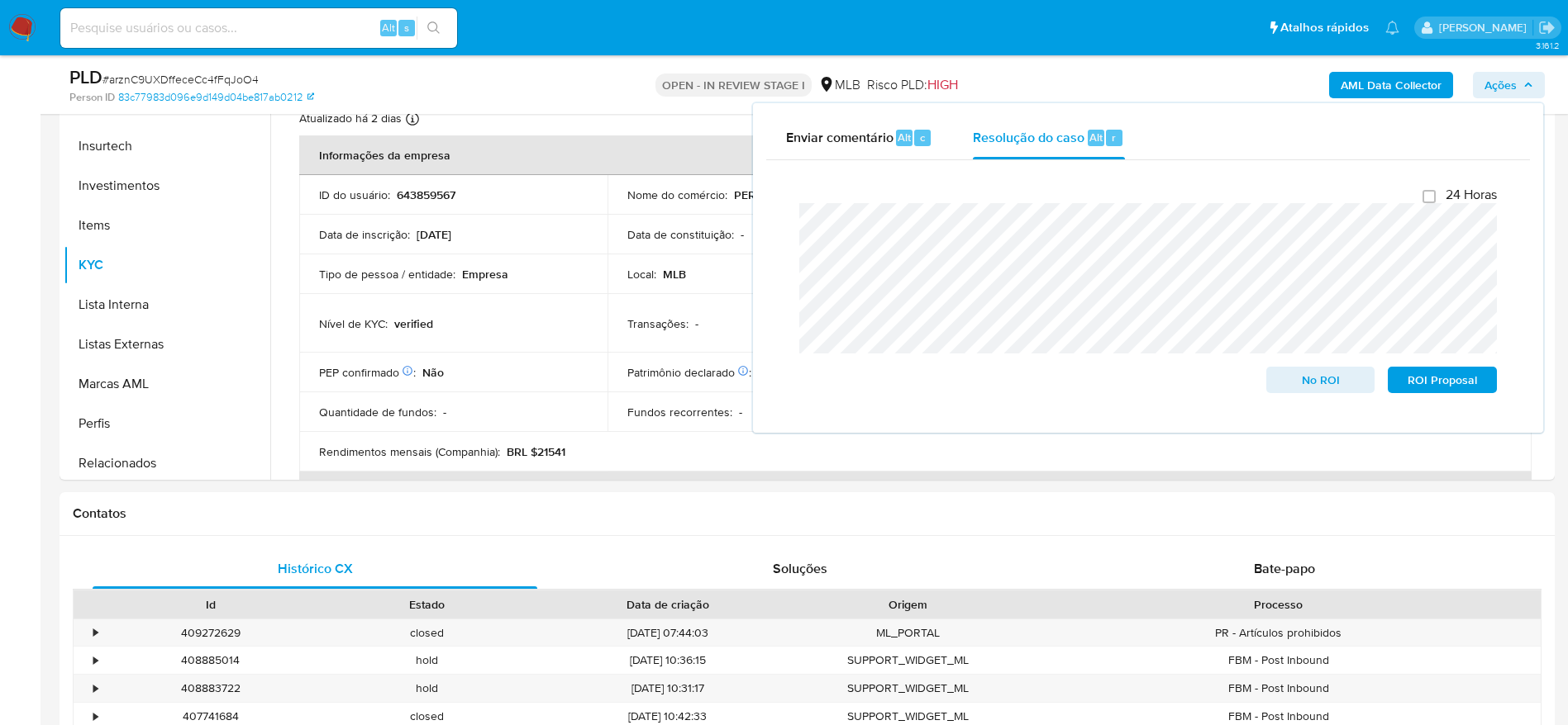
click at [1420, 70] on div "AML Data Collector Ações Enviar comentário Alt c Resolução do caso Alt r Fecham…" at bounding box center [1300, 84] width 488 height 39
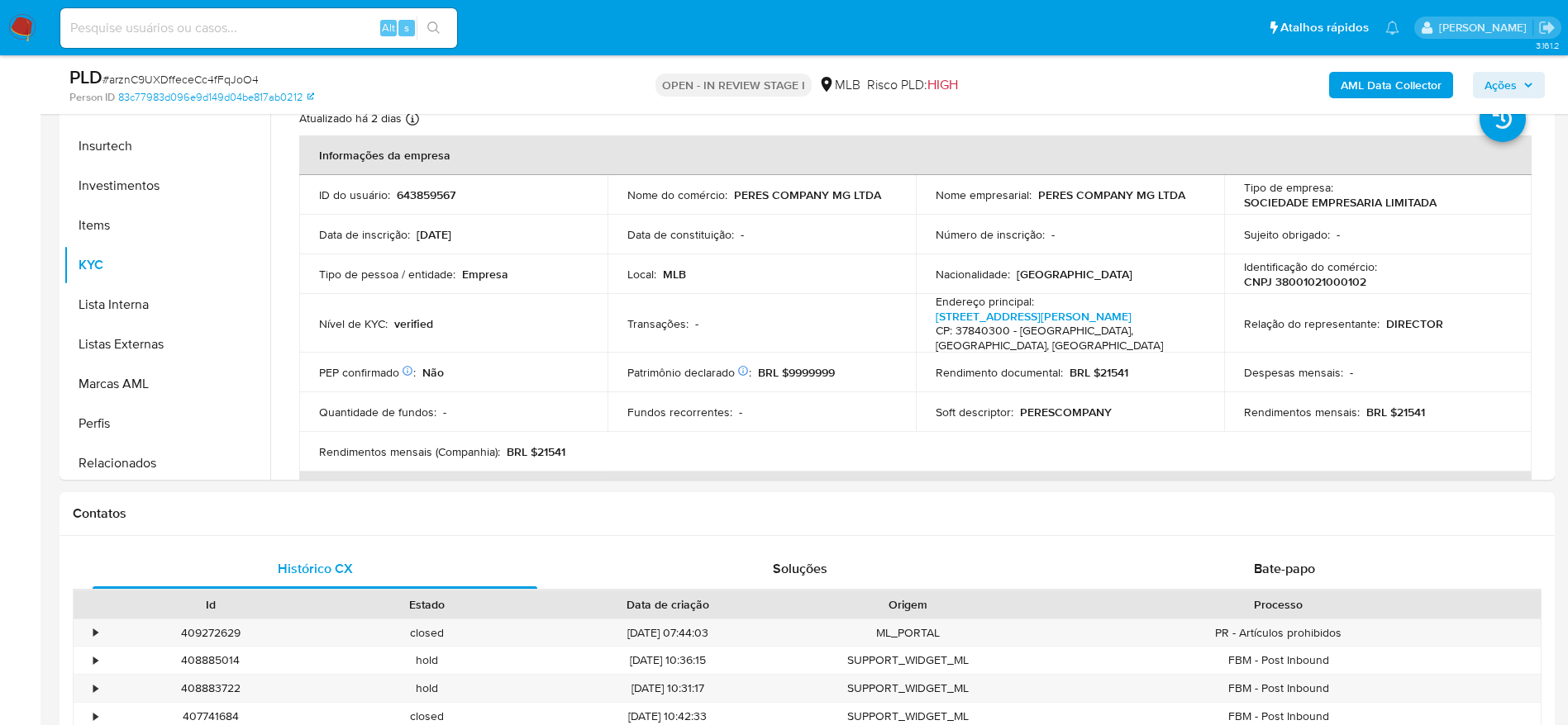
click at [1414, 88] on b "AML Data Collector" at bounding box center [1390, 85] width 101 height 27
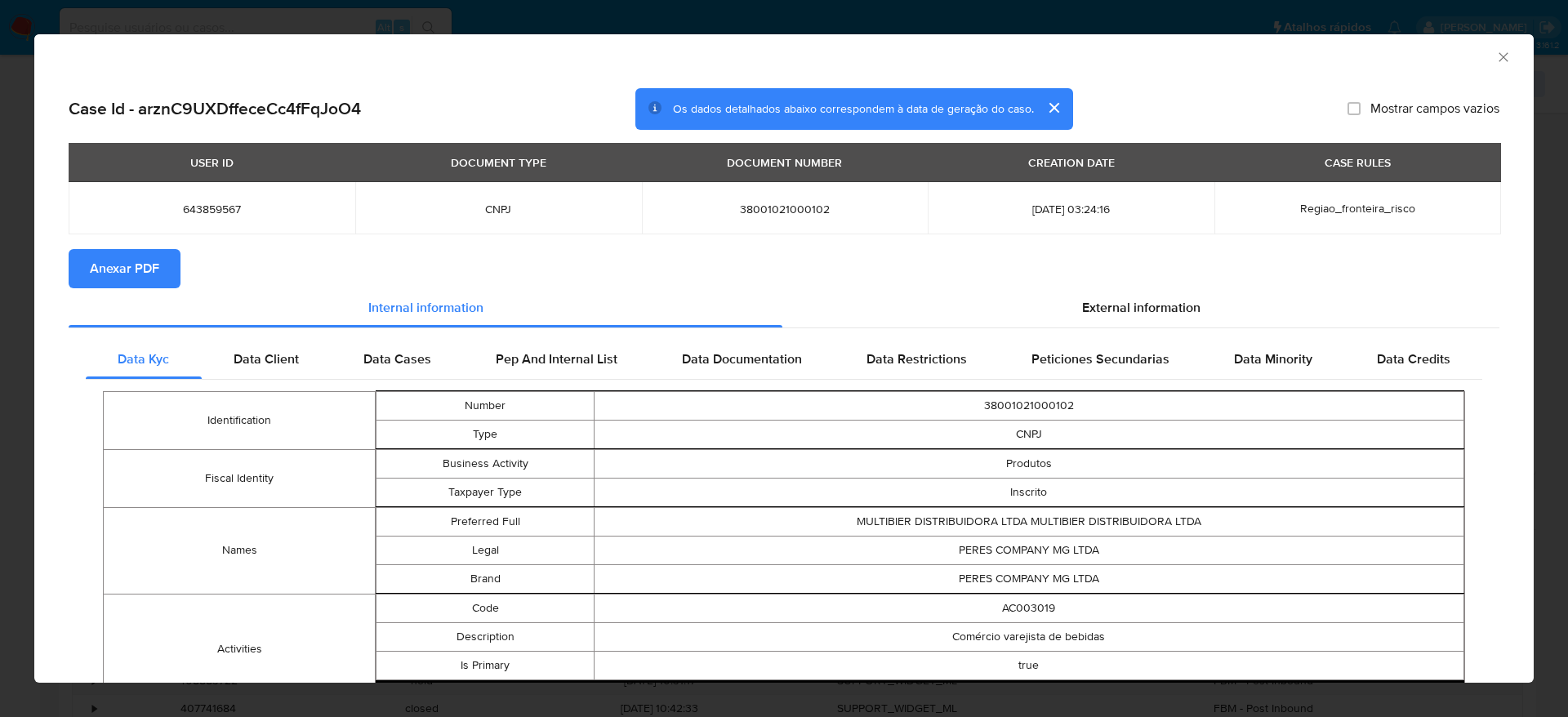
click at [143, 269] on span "Anexar PDF" at bounding box center [124, 269] width 69 height 36
click at [1495, 59] on icon "Fechar a janela" at bounding box center [1504, 57] width 16 height 16
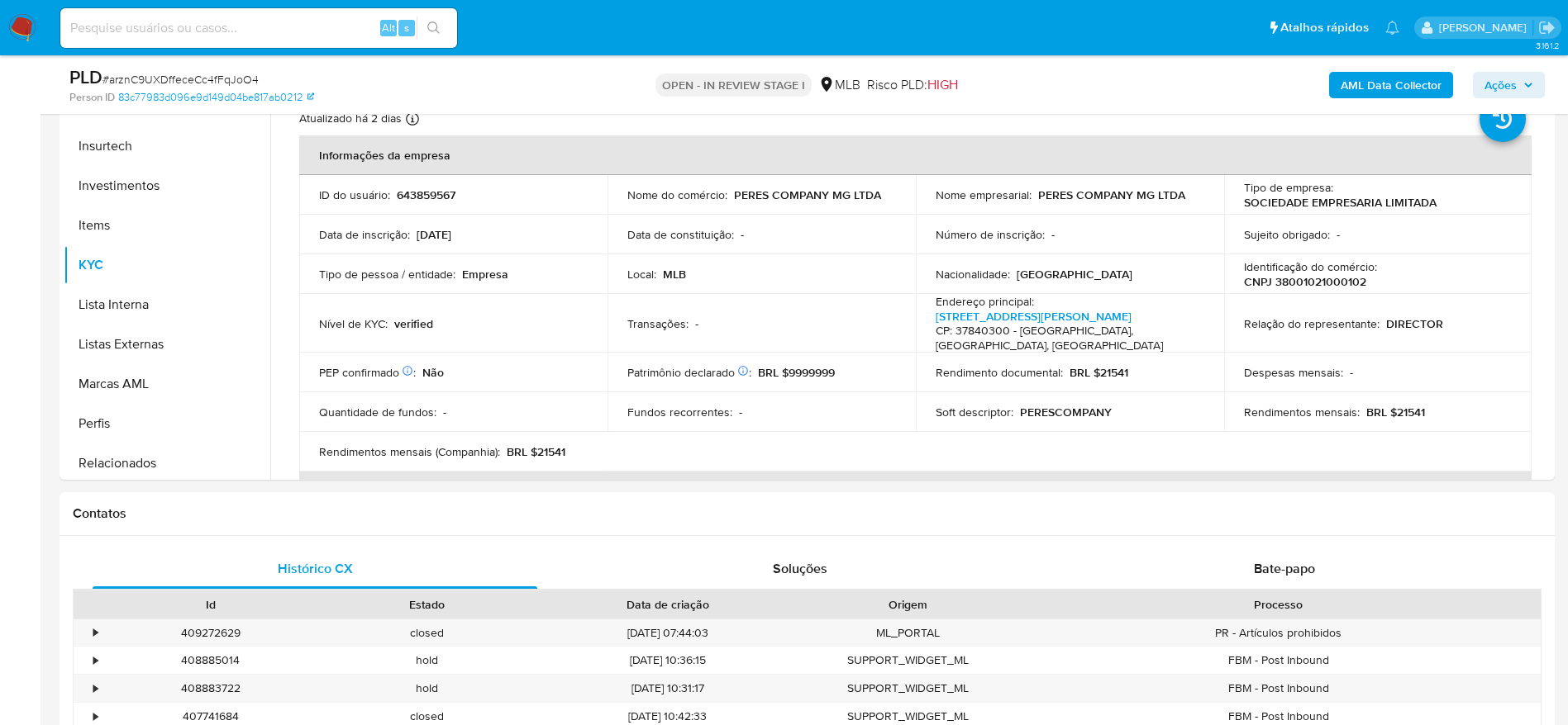
click at [1507, 87] on span "Ações" at bounding box center [1500, 85] width 33 height 27
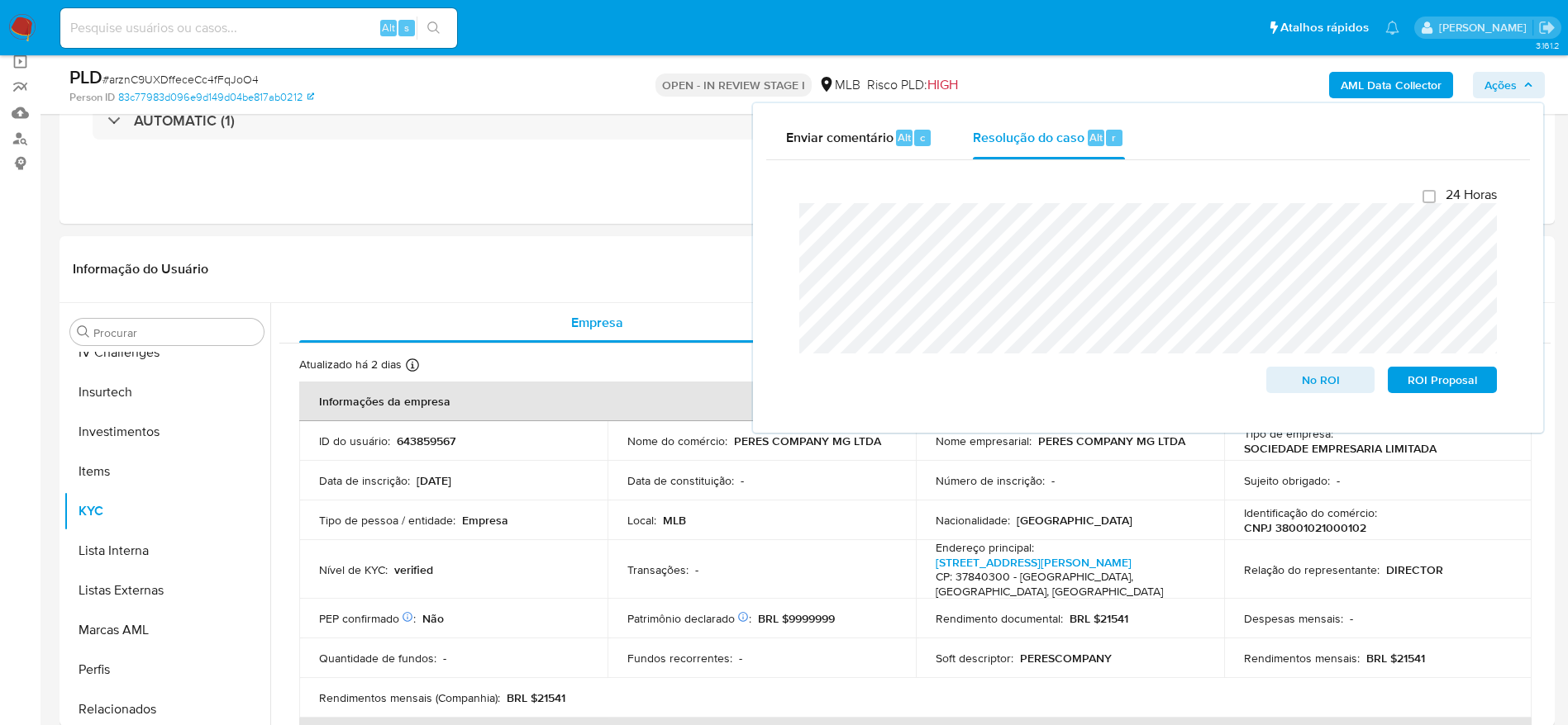
scroll to position [124, 0]
click at [1505, 82] on span "Ações" at bounding box center [1500, 85] width 33 height 27
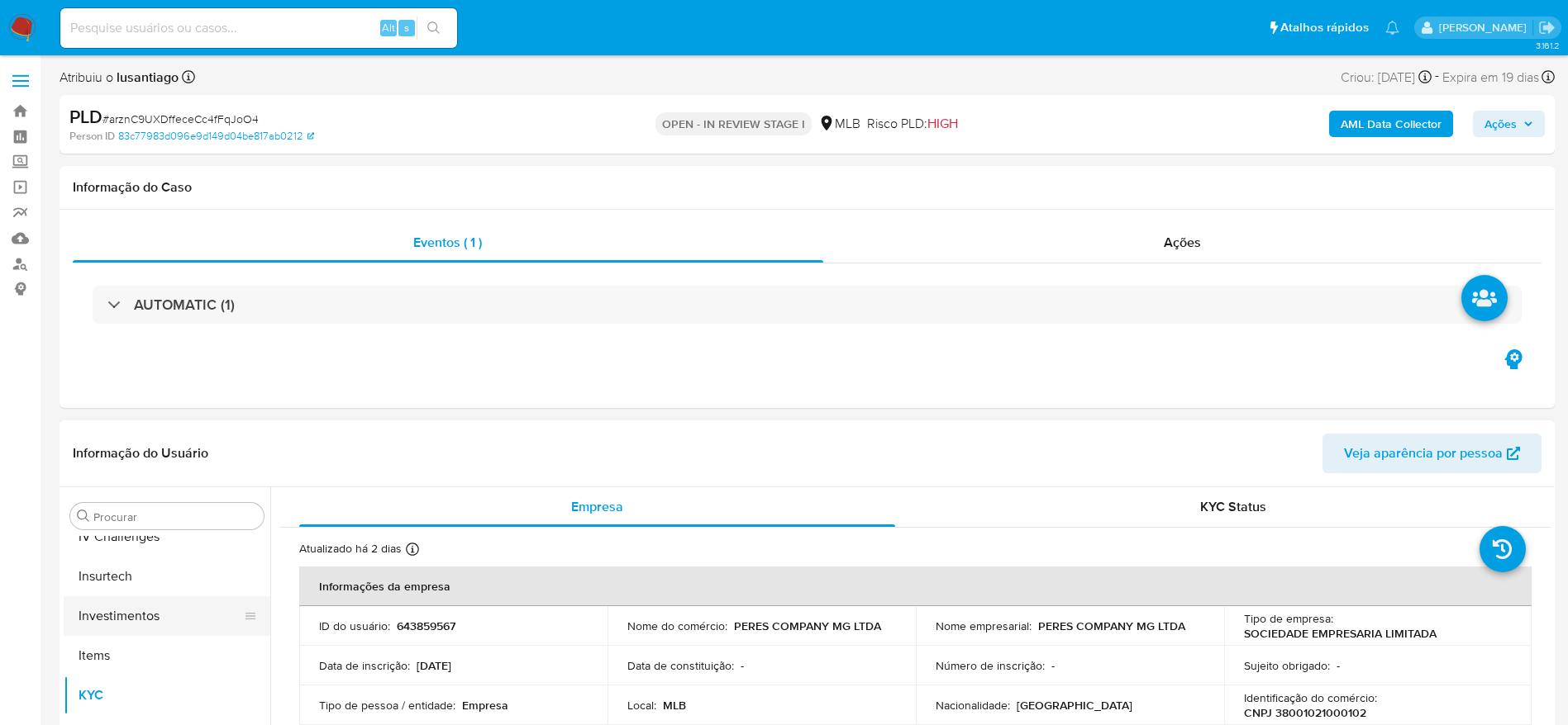
scroll to position [0, 0]
click at [130, 602] on button "Anexos" at bounding box center [160, 596] width 193 height 40
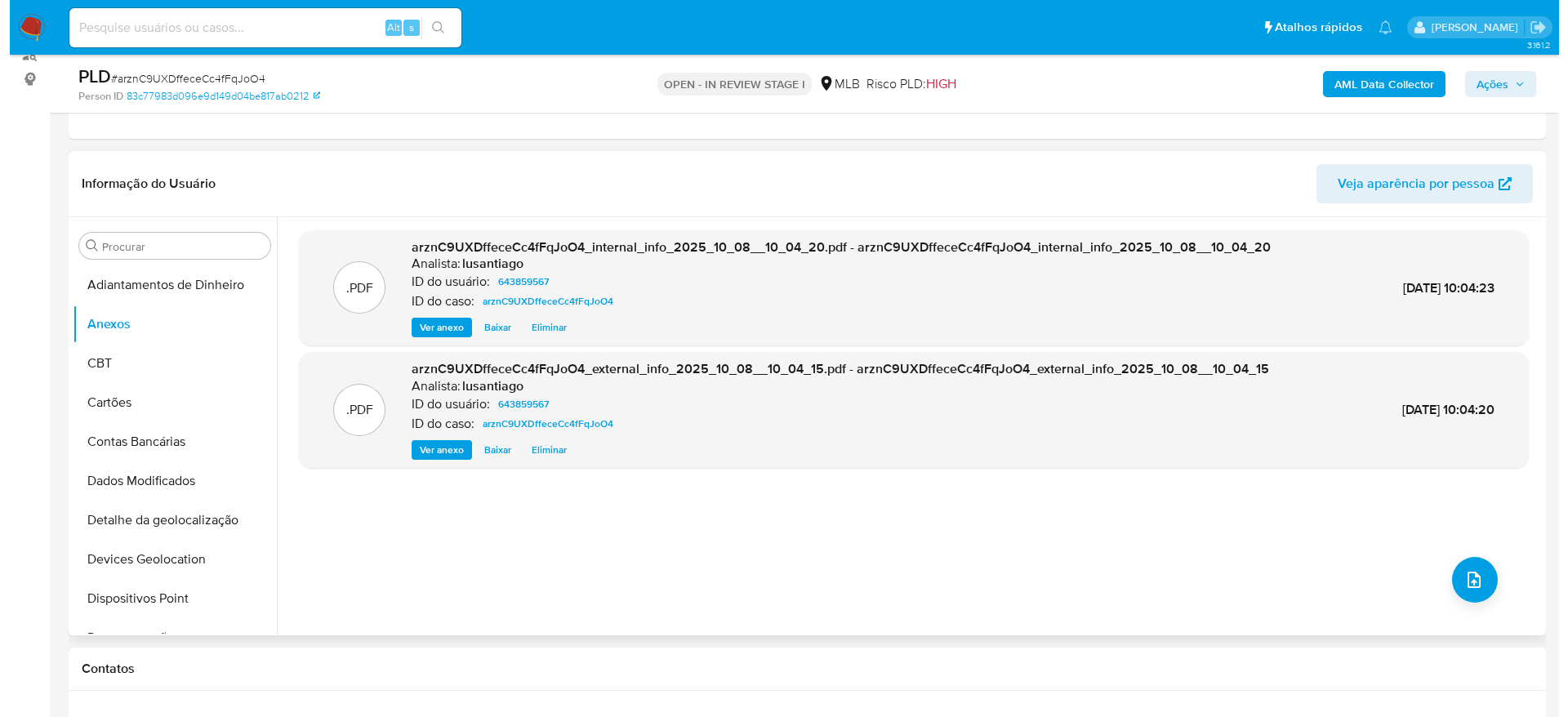
scroll to position [245, 0]
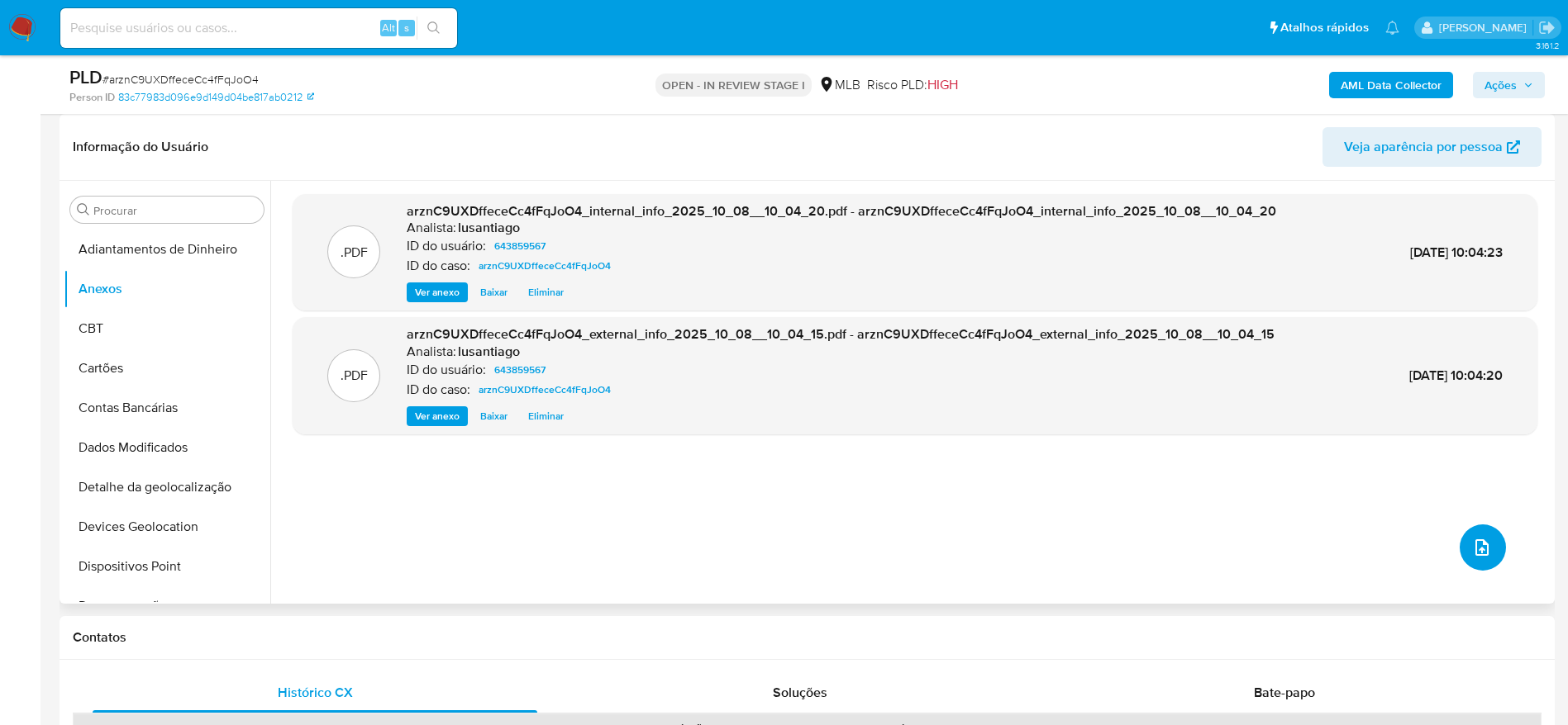
click at [1487, 547] on button "upload-file" at bounding box center [1483, 548] width 47 height 47
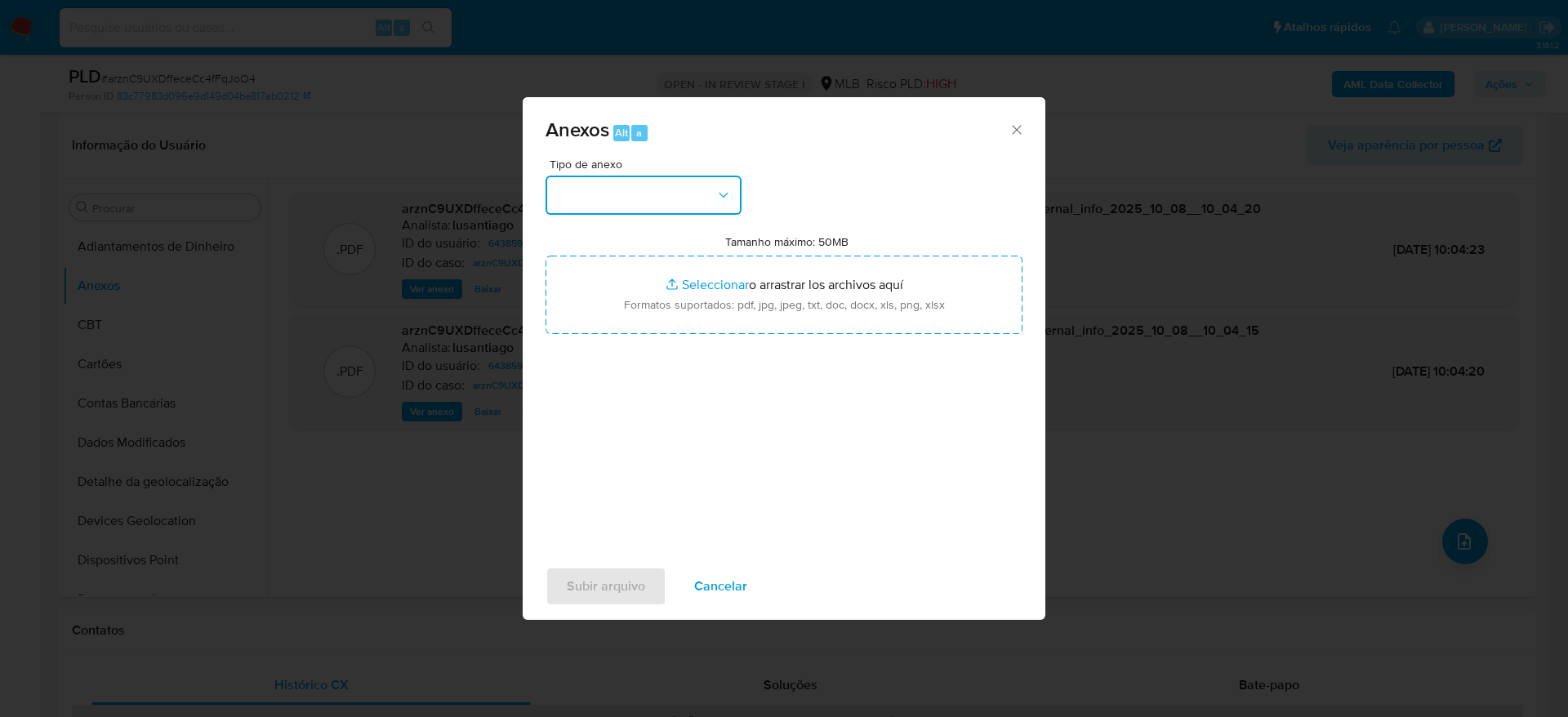
click at [606, 176] on button "button" at bounding box center [644, 195] width 196 height 40
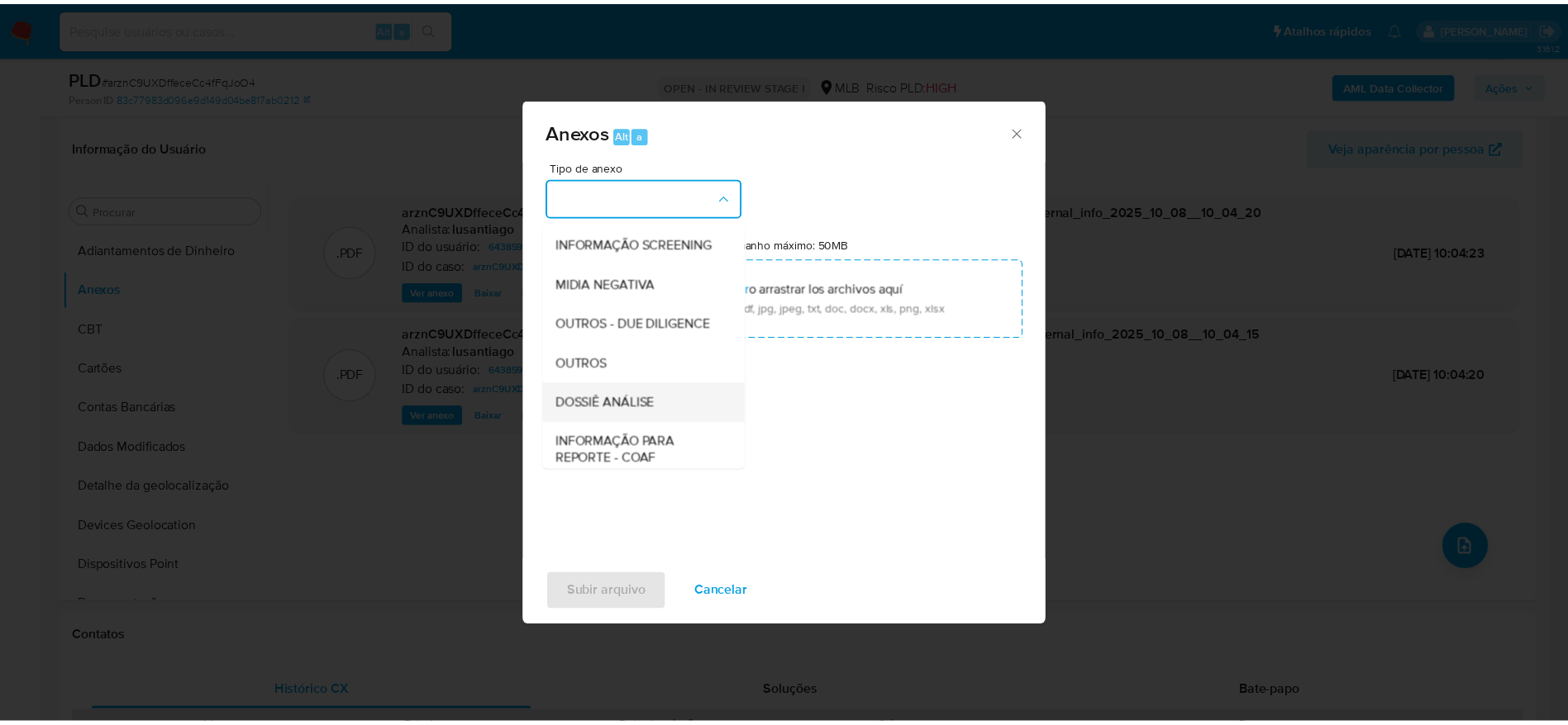
scroll to position [254, 0]
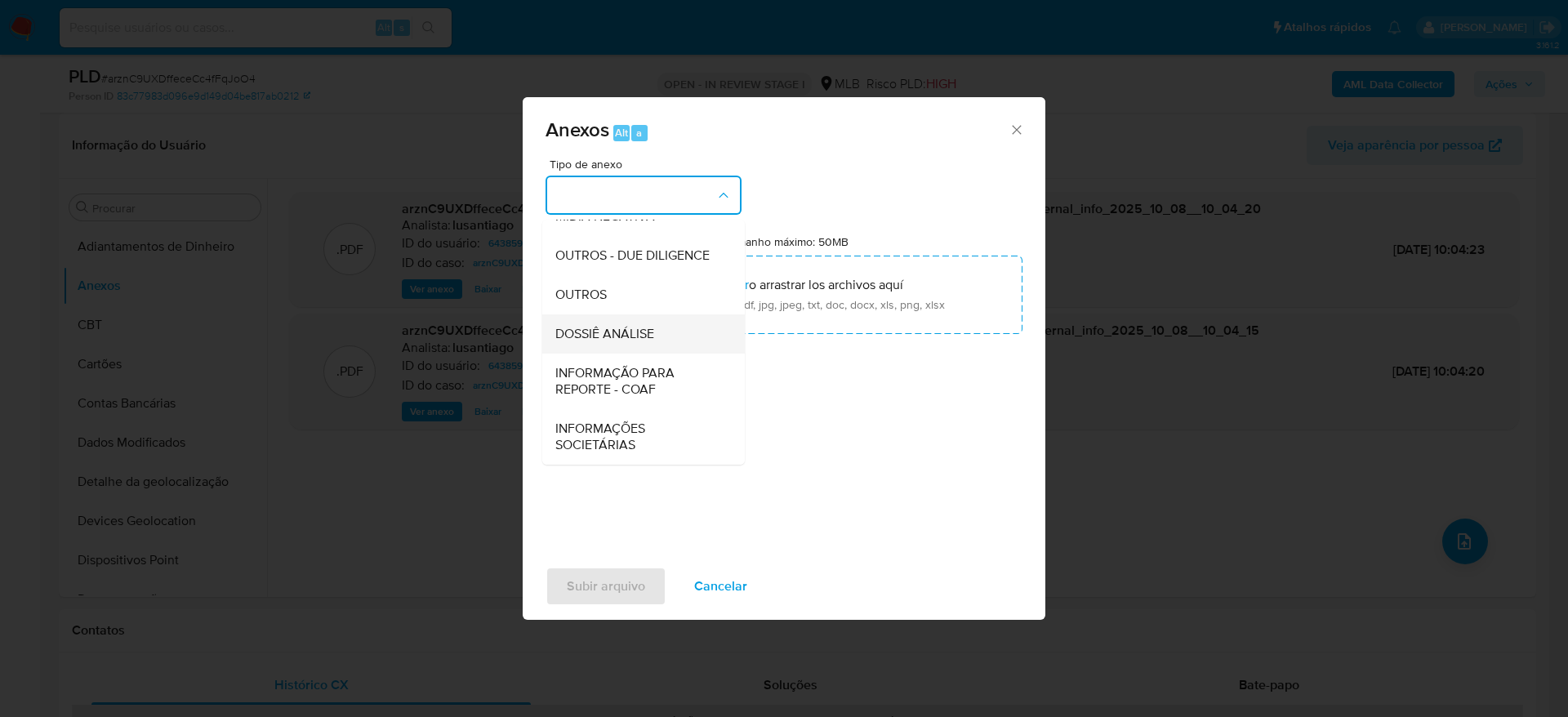
click at [621, 332] on span "DOSSIÊ ANÁLISE" at bounding box center [605, 335] width 99 height 16
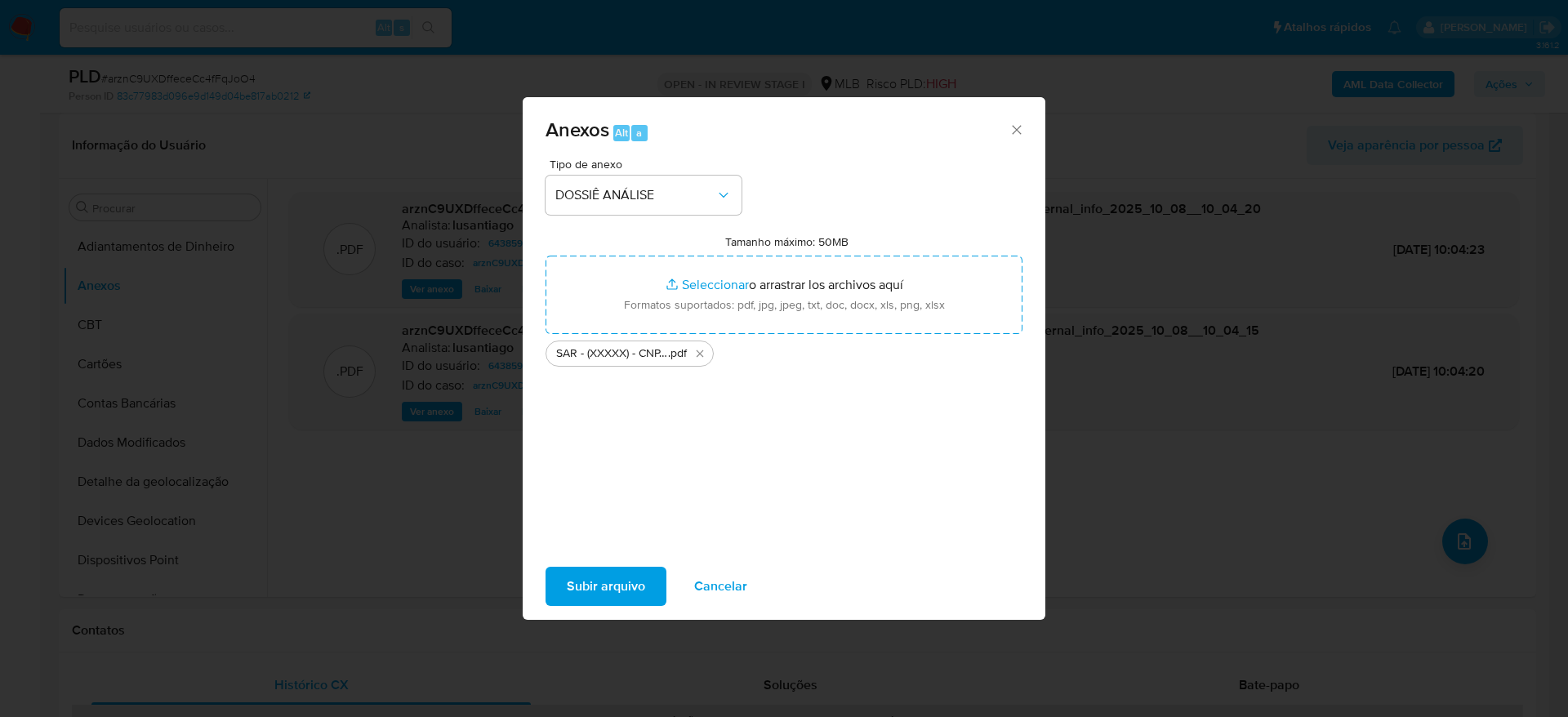
click at [601, 594] on span "Subir arquivo" at bounding box center [606, 587] width 78 height 36
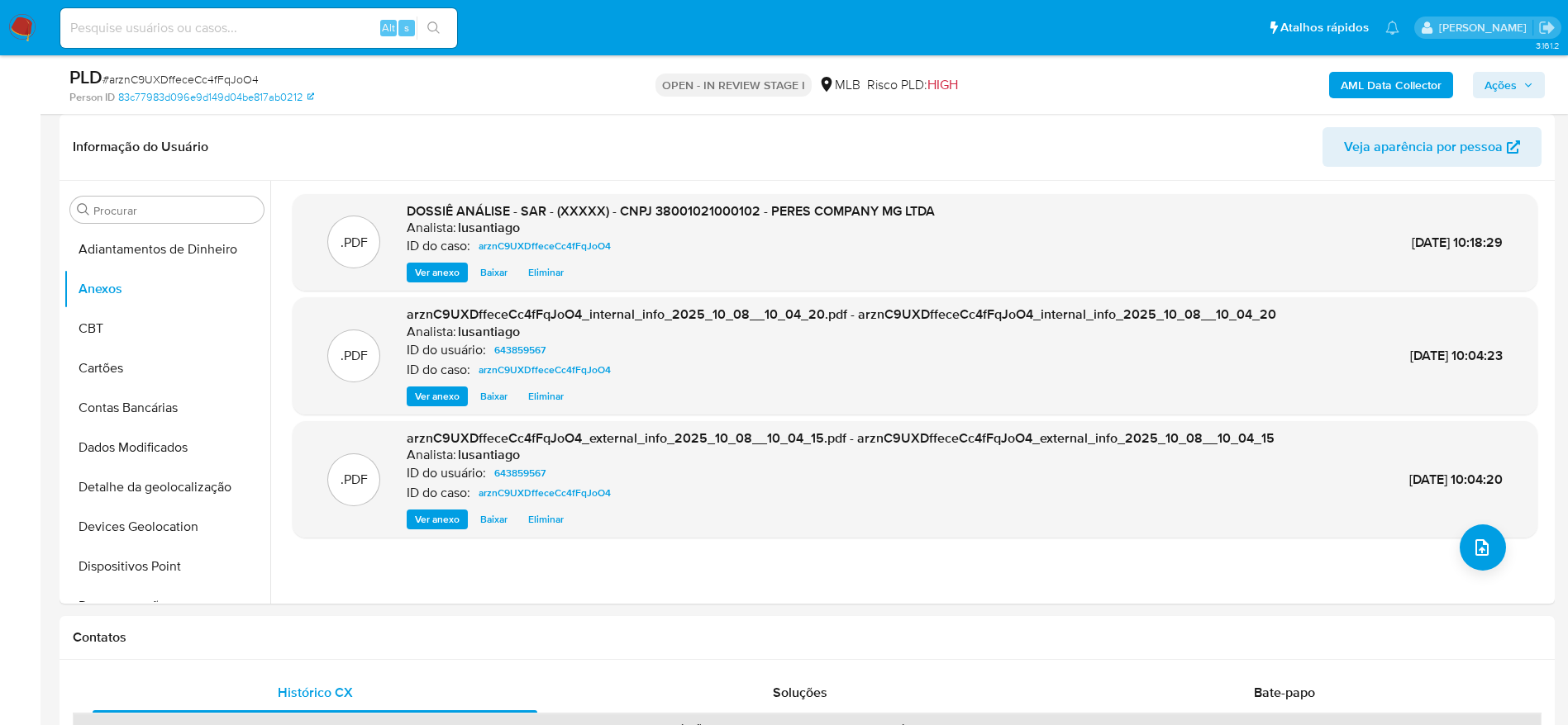
click at [1515, 89] on span "Ações" at bounding box center [1500, 85] width 33 height 27
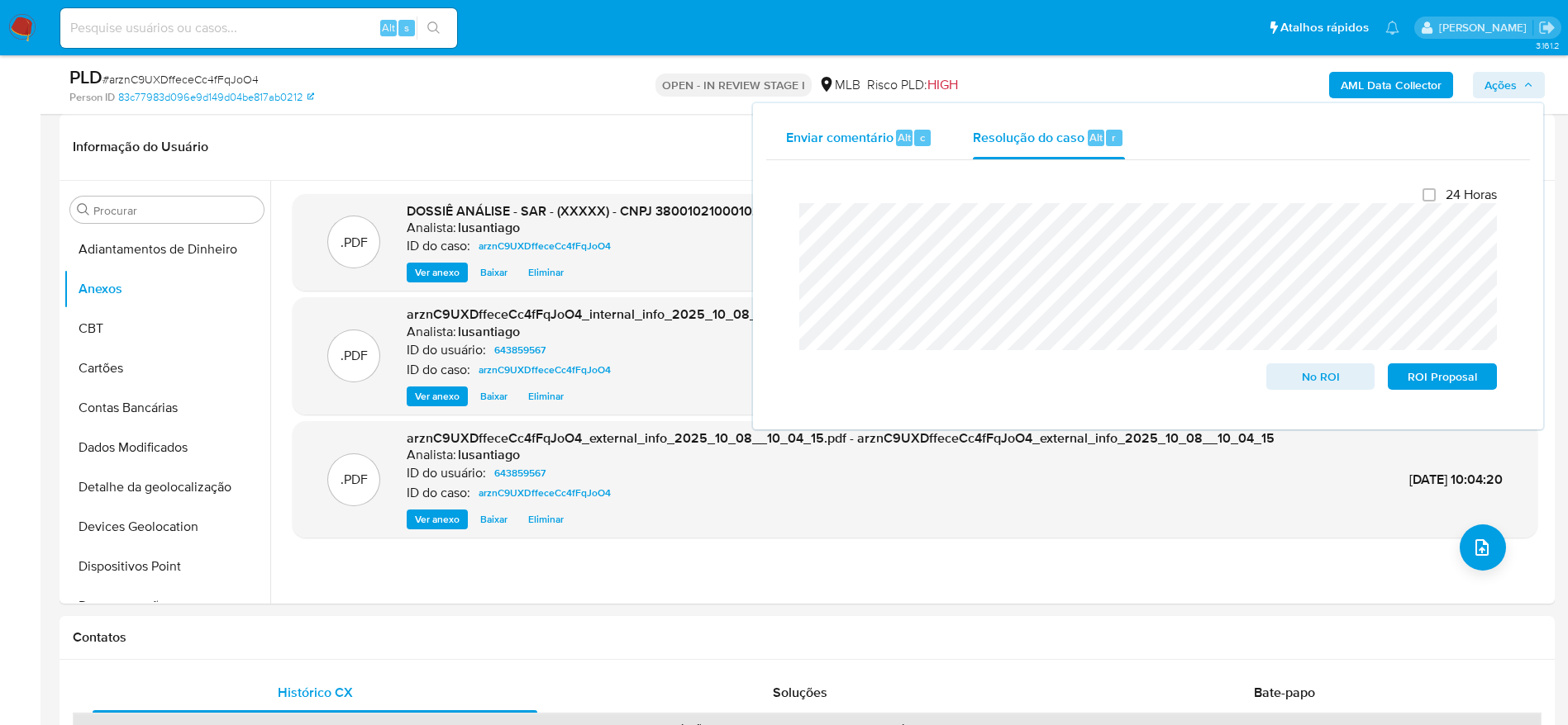
click at [865, 136] on span "Enviar comentário" at bounding box center [839, 137] width 108 height 19
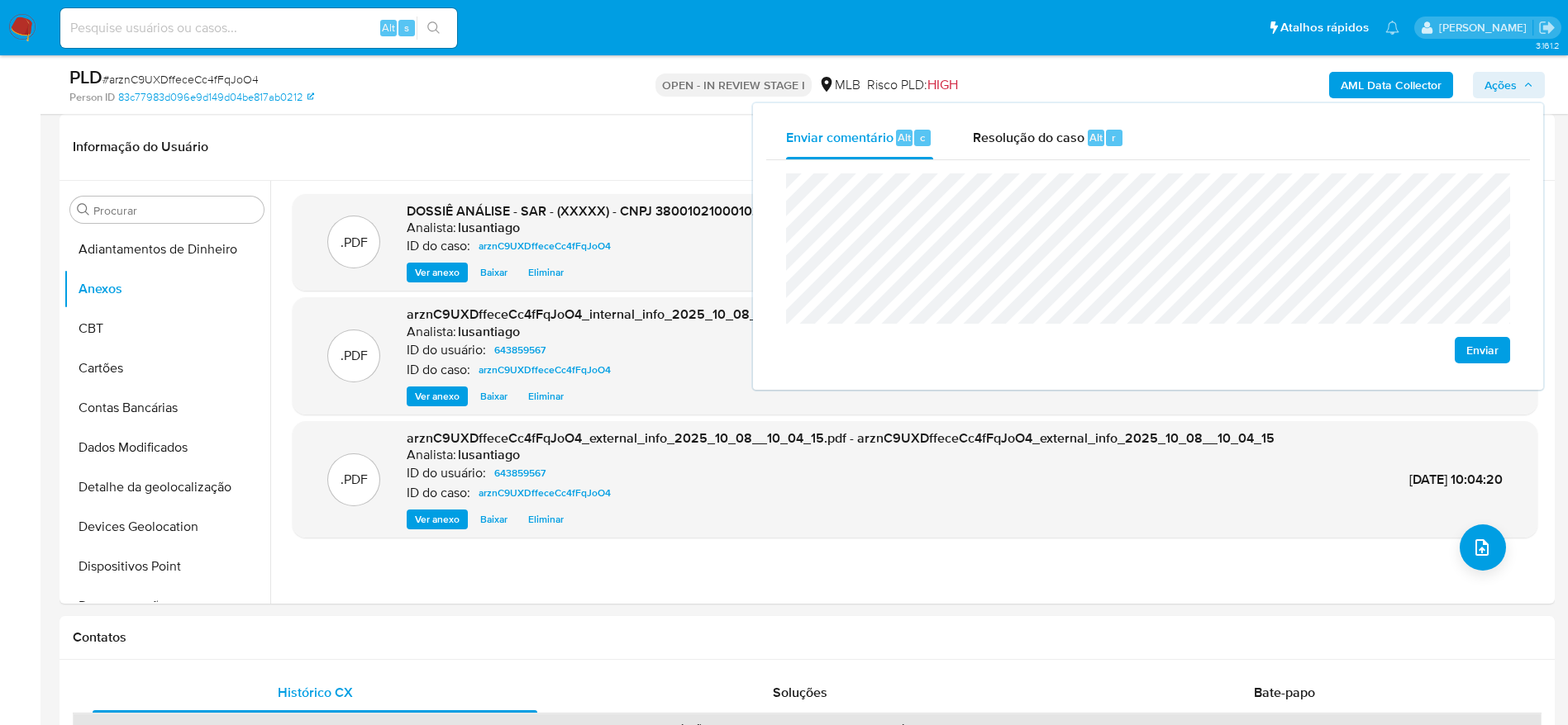
click at [1501, 345] on button "Enviar" at bounding box center [1482, 350] width 55 height 27
click at [1022, 139] on span "Resolução do caso" at bounding box center [1029, 137] width 112 height 19
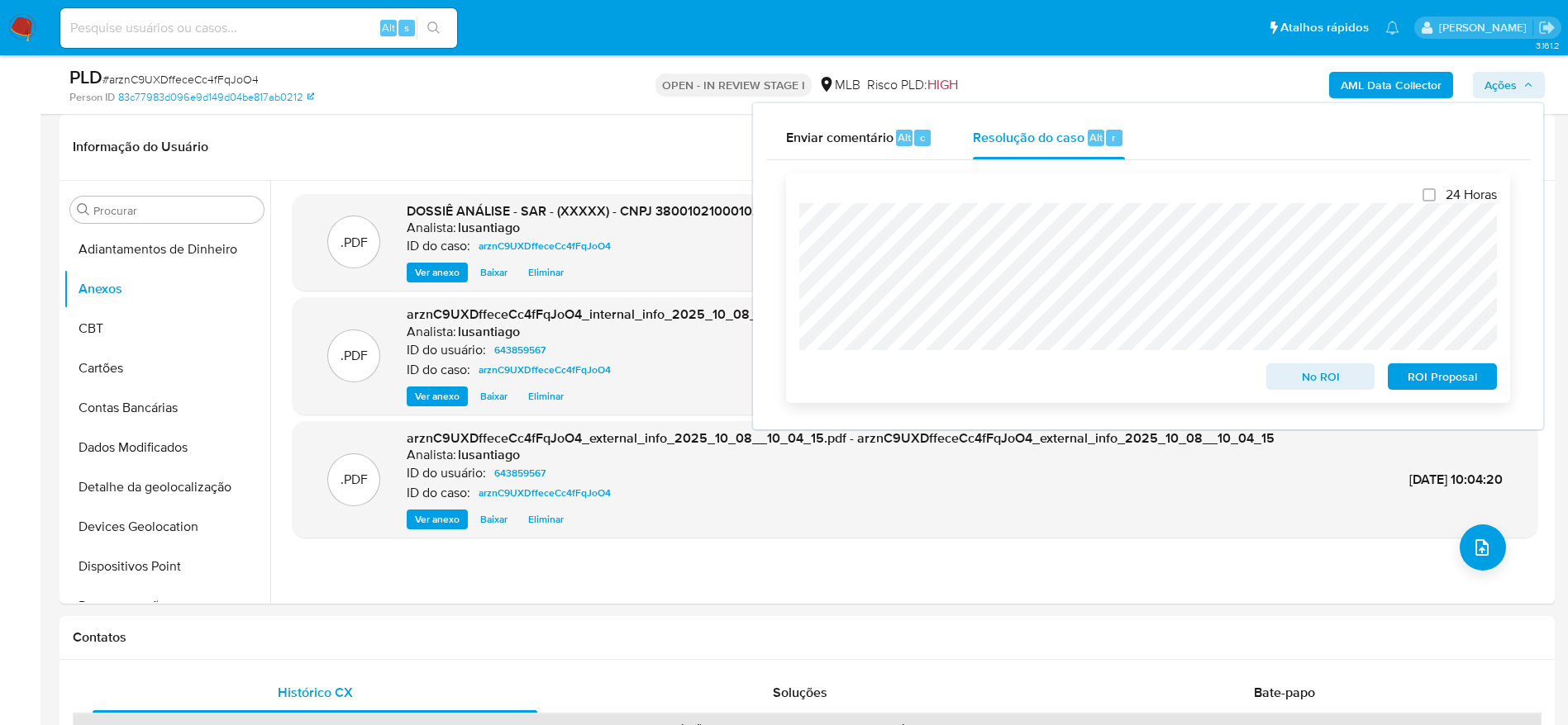
click at [1450, 377] on span "ROI Proposal" at bounding box center [1441, 377] width 86 height 23
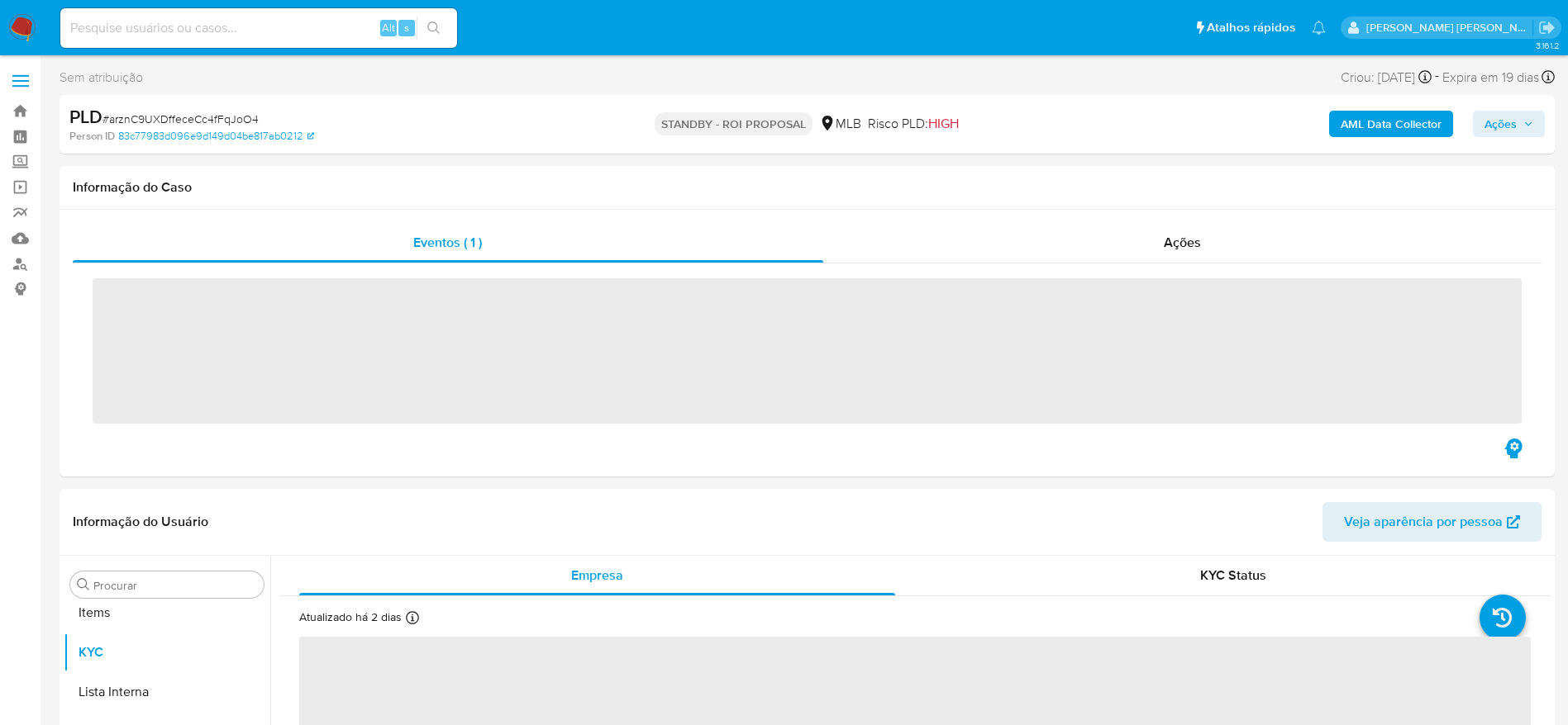
scroll to position [857, 0]
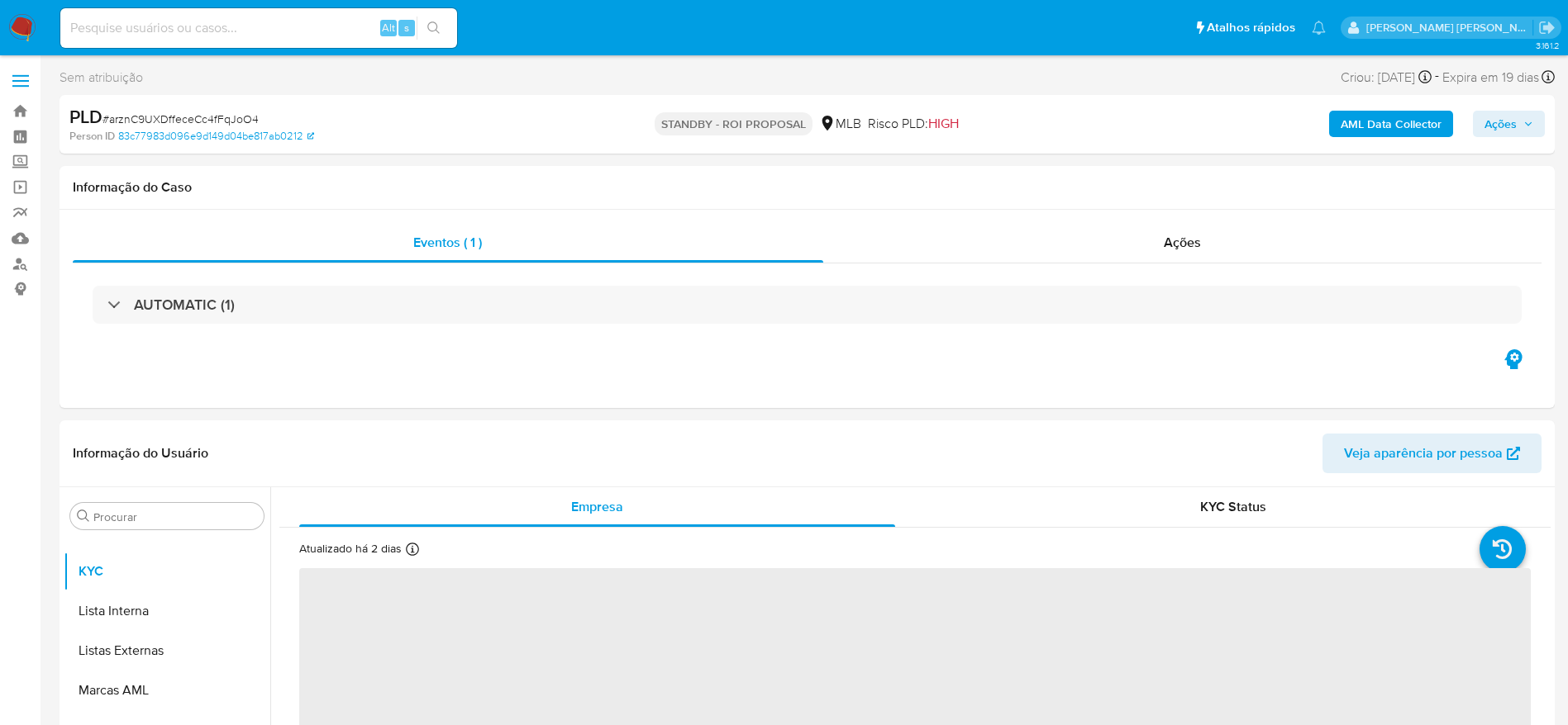
select select "10"
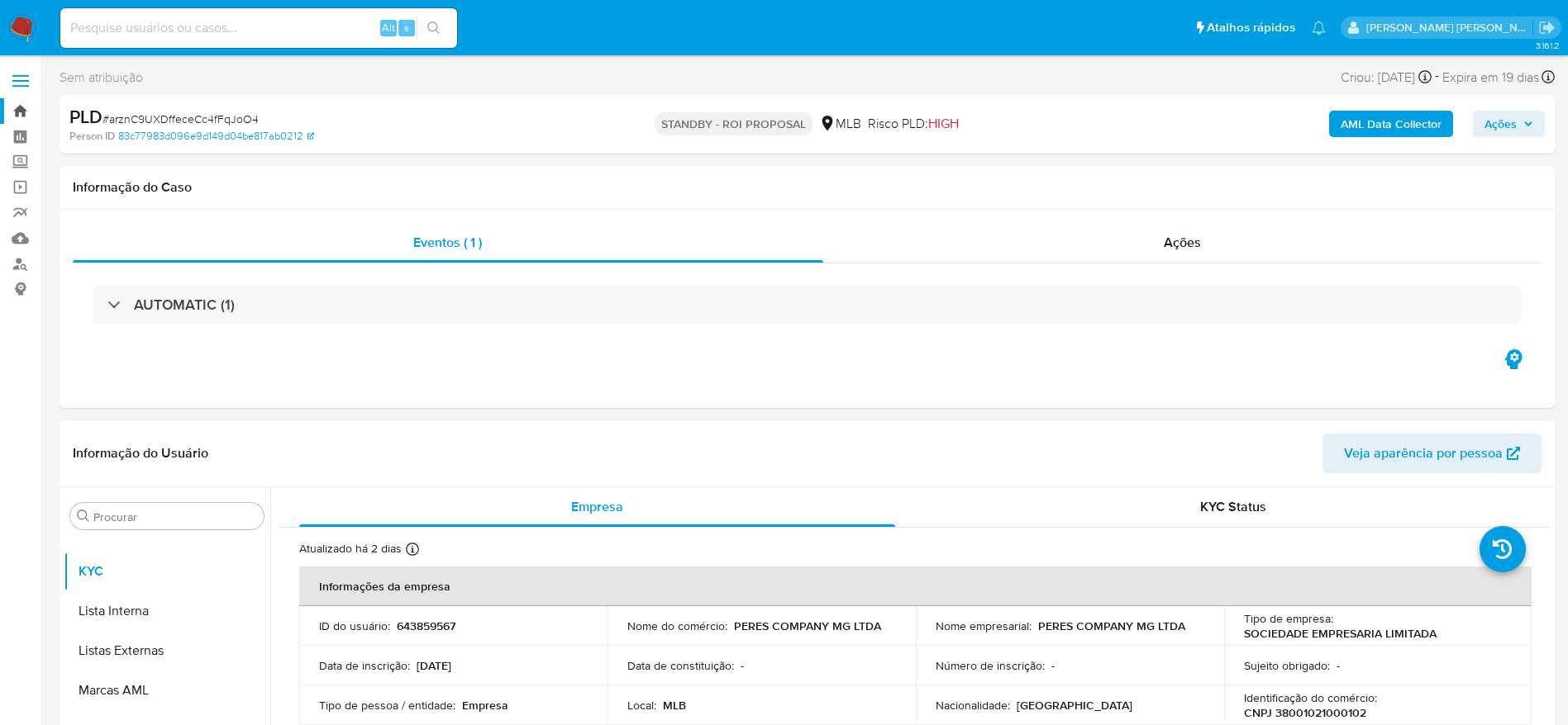
click at [19, 112] on link "Bandeja" at bounding box center [98, 111] width 197 height 26
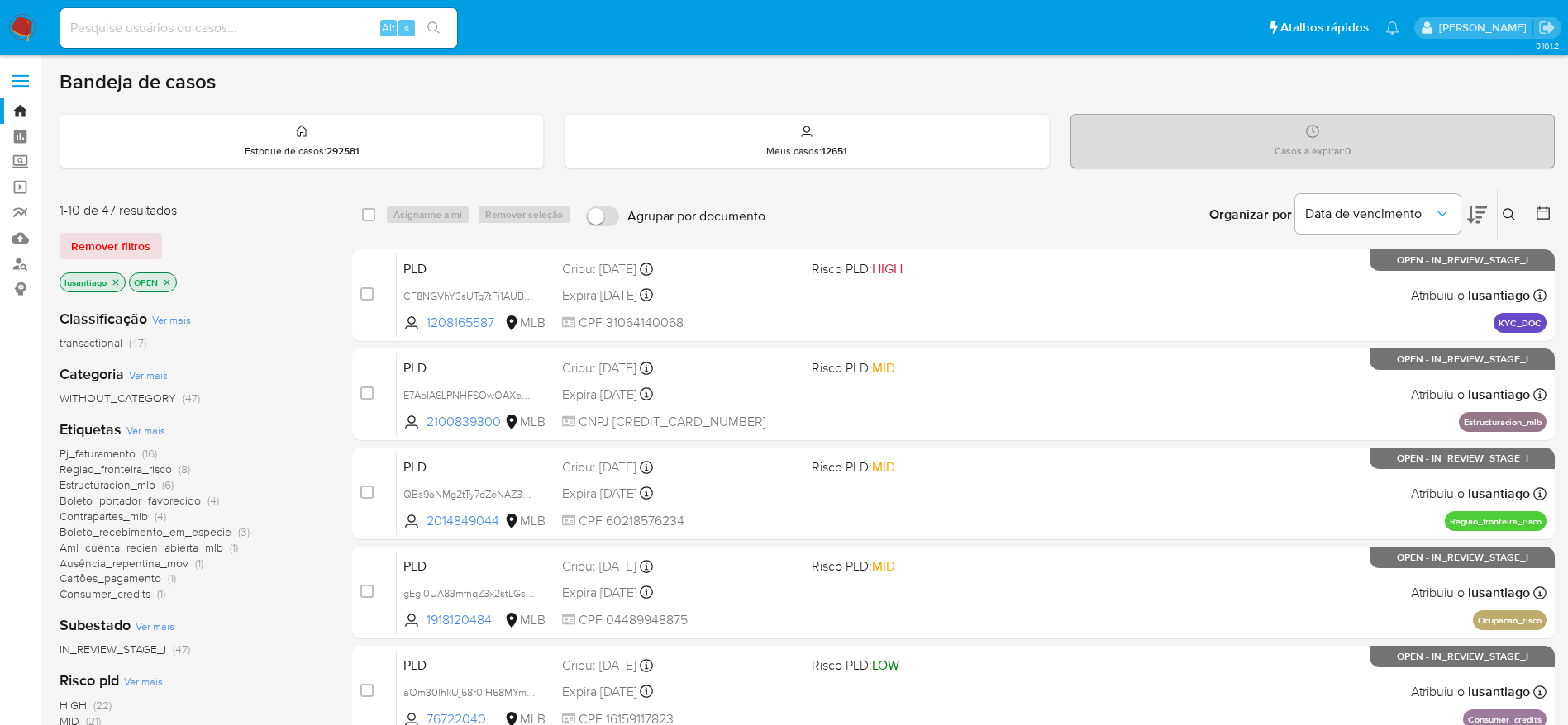
click at [216, 37] on input at bounding box center [258, 28] width 397 height 22
paste input "2014849044"
type input "2014849044"
click at [432, 28] on icon "search-icon" at bounding box center [434, 28] width 13 height 13
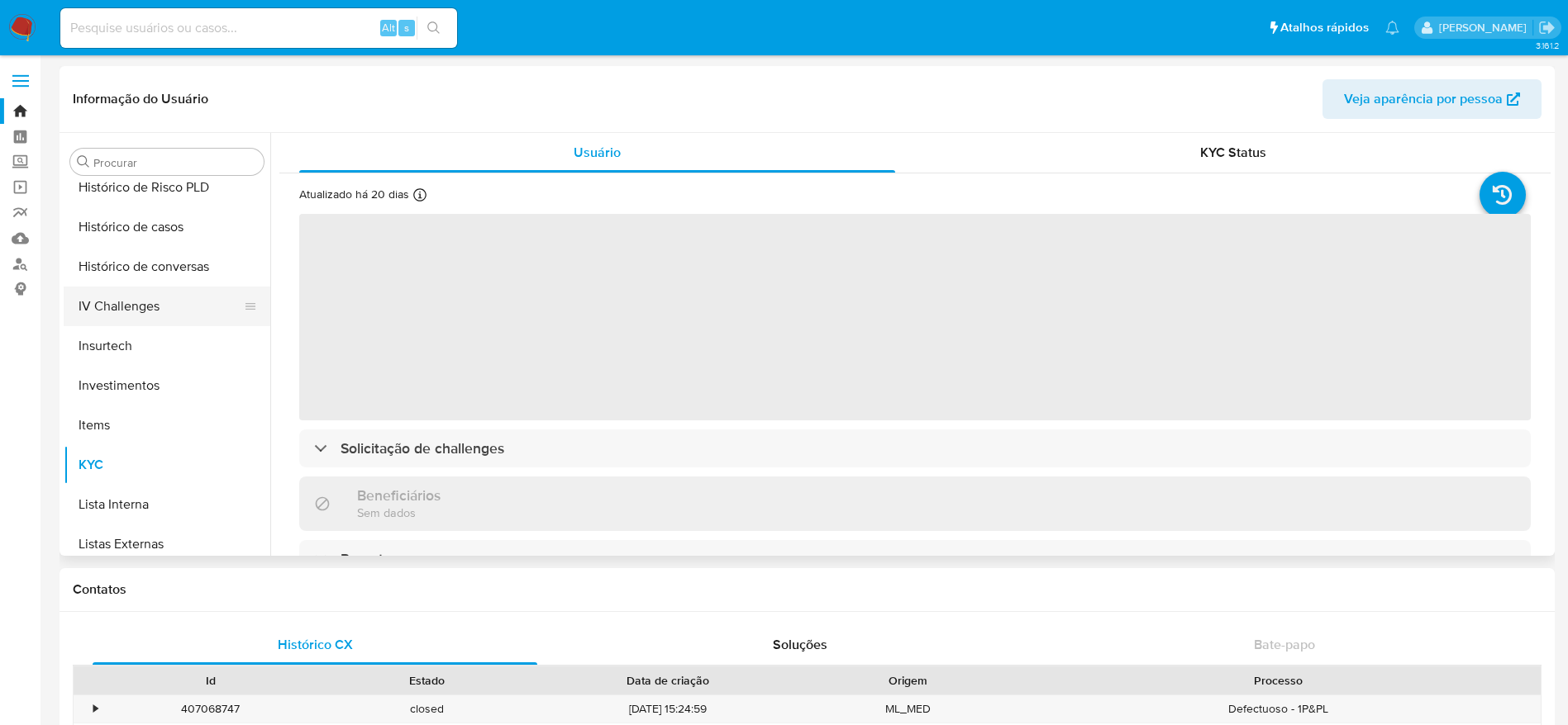
scroll to position [485, 0]
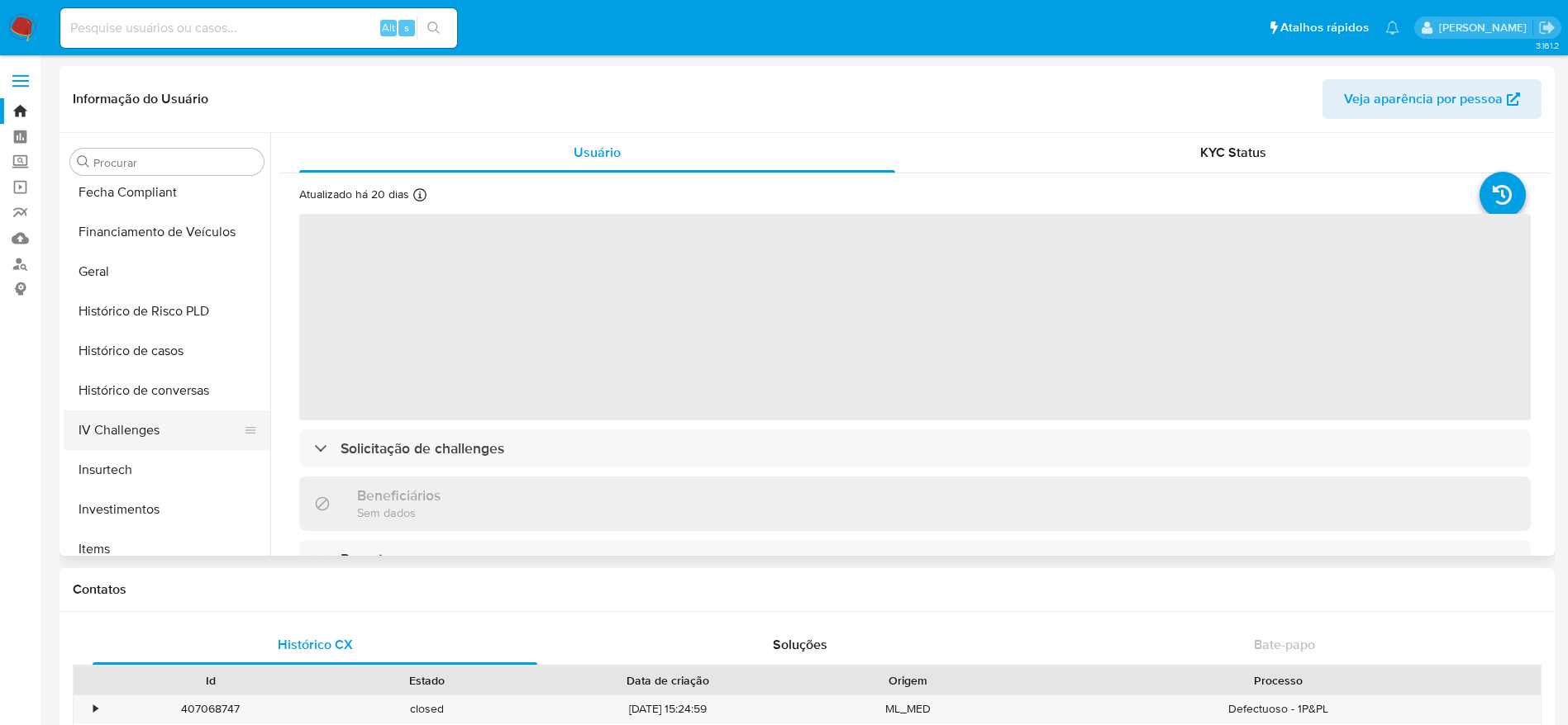
select select "10"
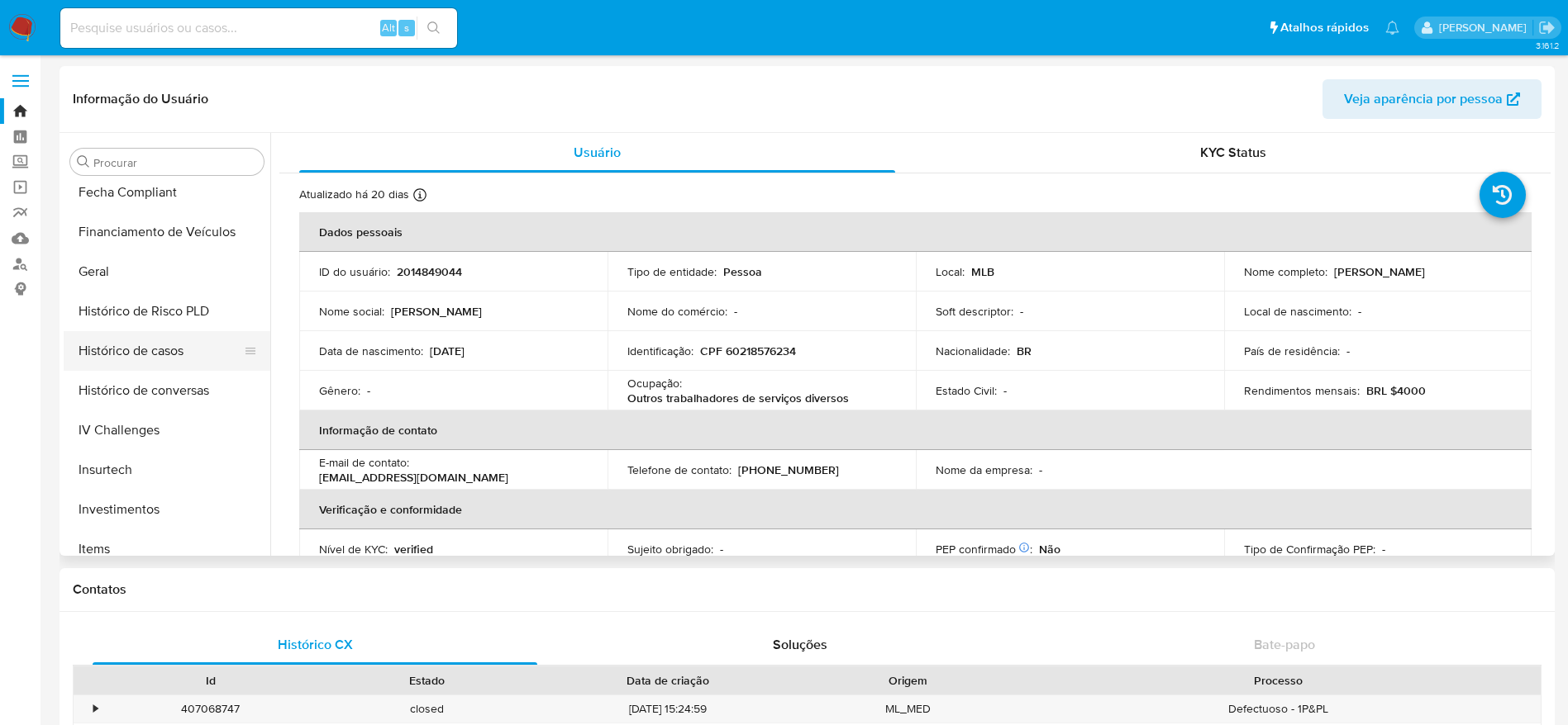
click at [164, 352] on button "Histórico de casos" at bounding box center [160, 352] width 193 height 40
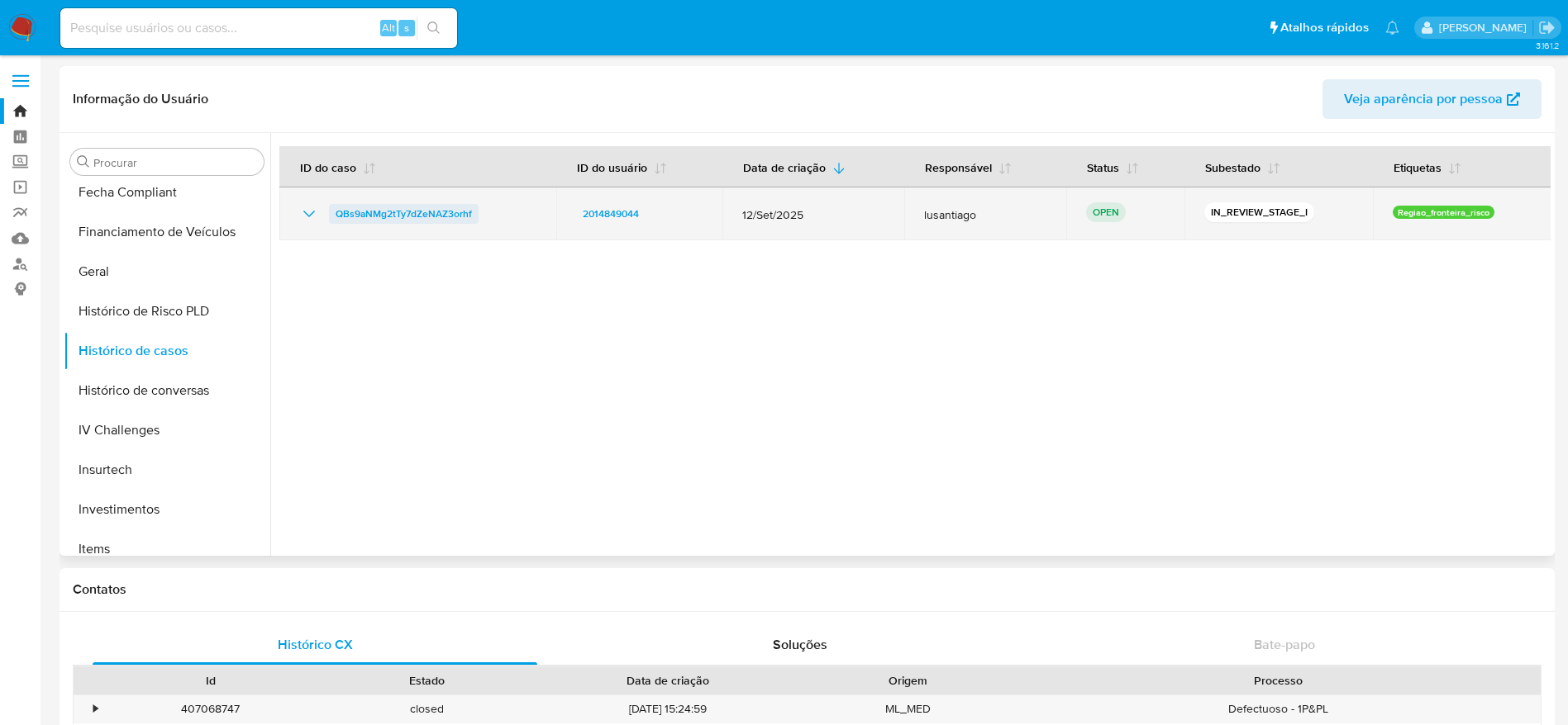
click at [413, 209] on span "QBs9aNMg2tTy7dZeNAZ3orhf" at bounding box center [403, 214] width 137 height 20
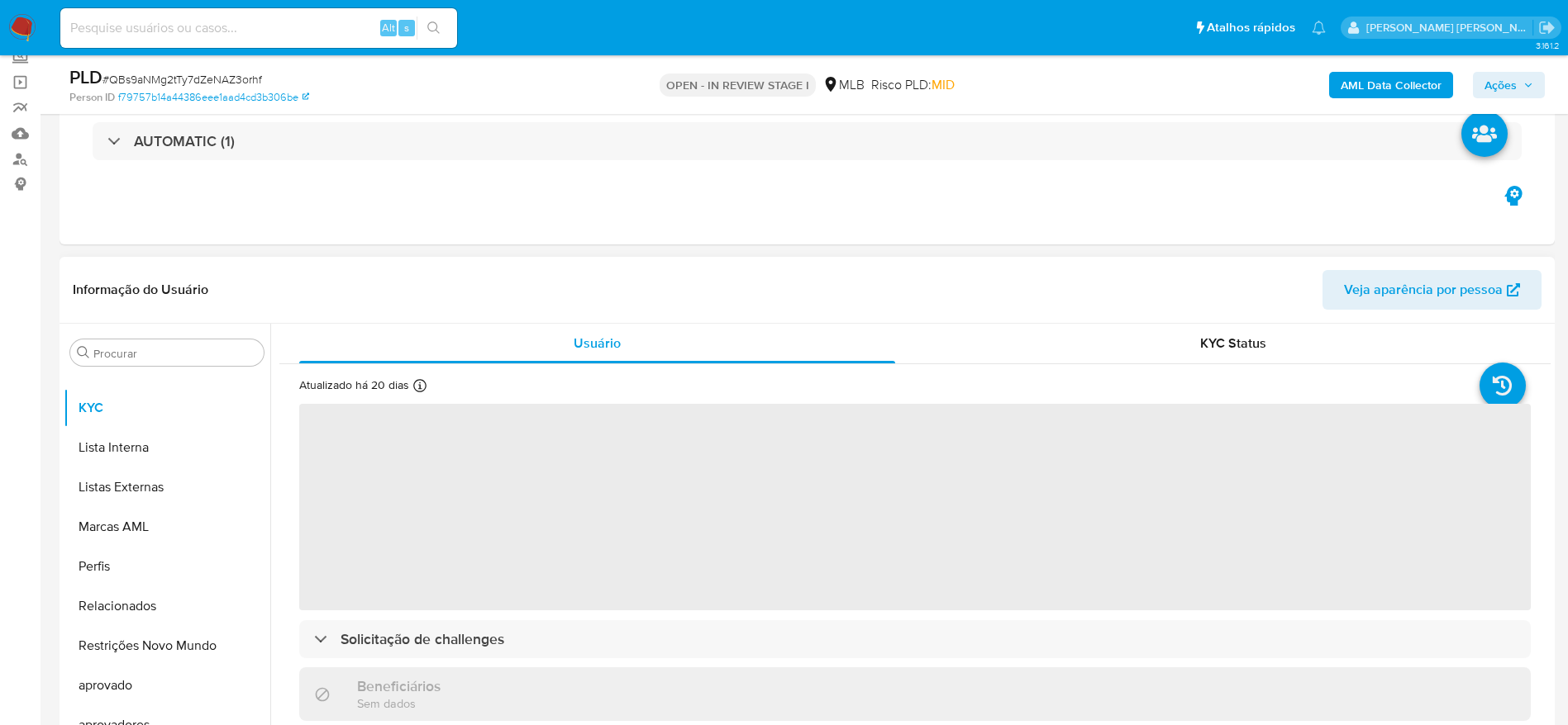
scroll to position [248, 0]
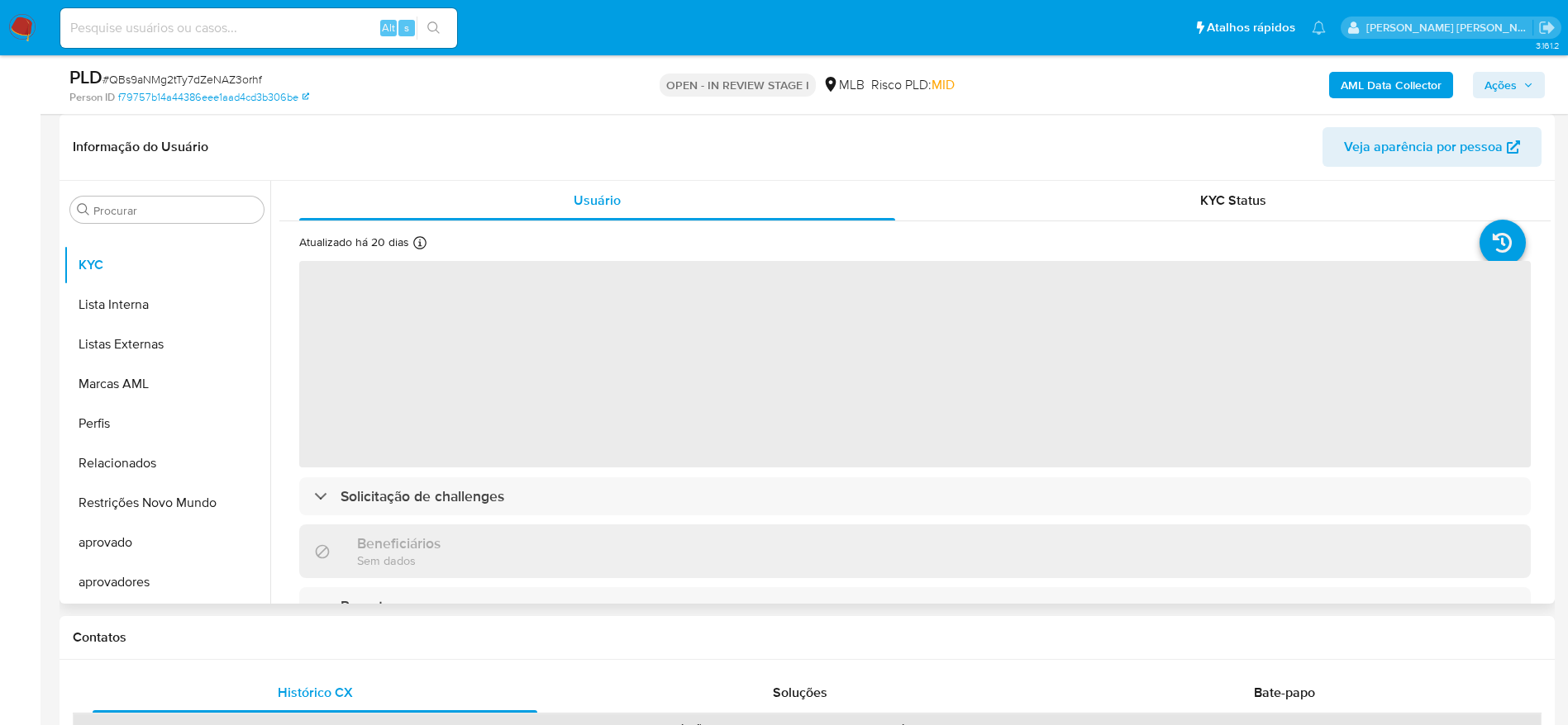
select select "10"
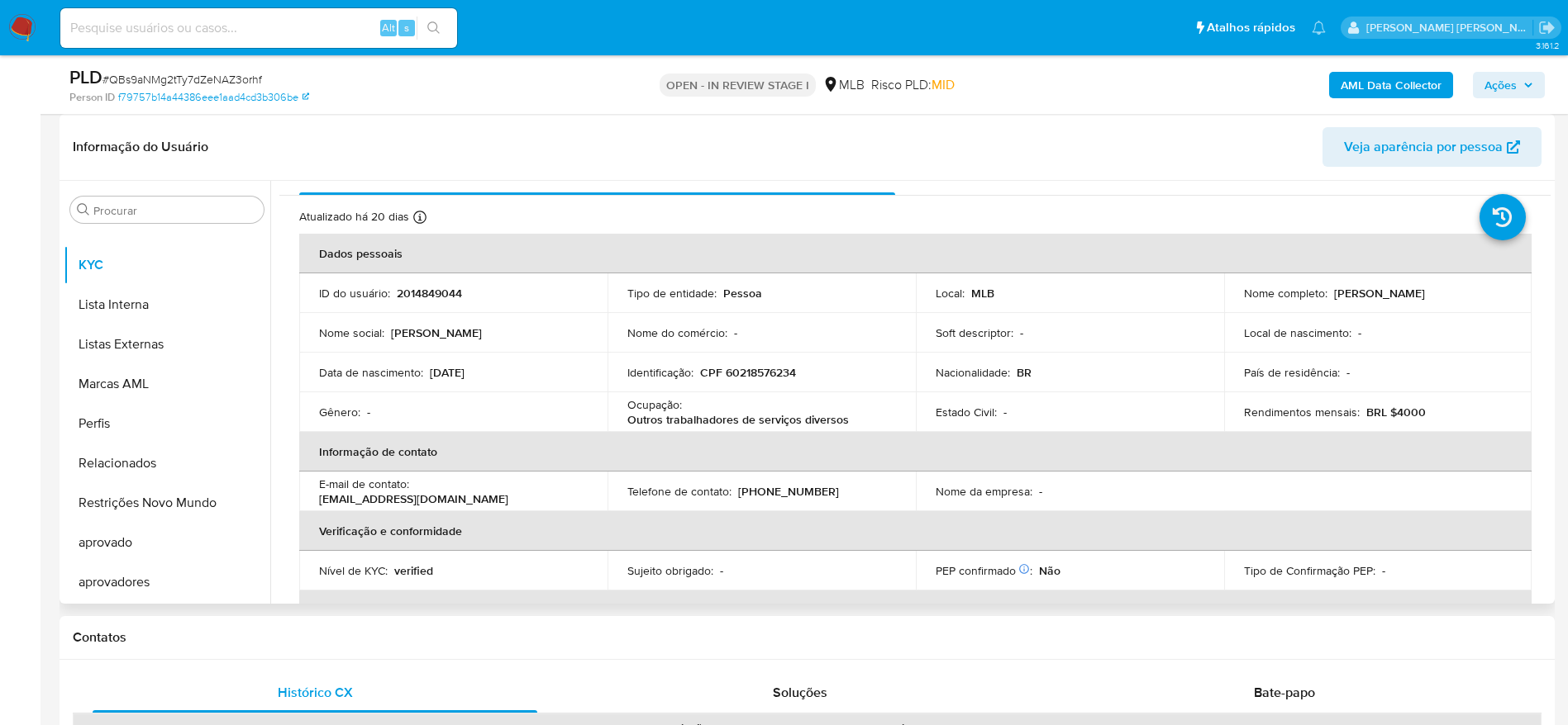
scroll to position [39, 0]
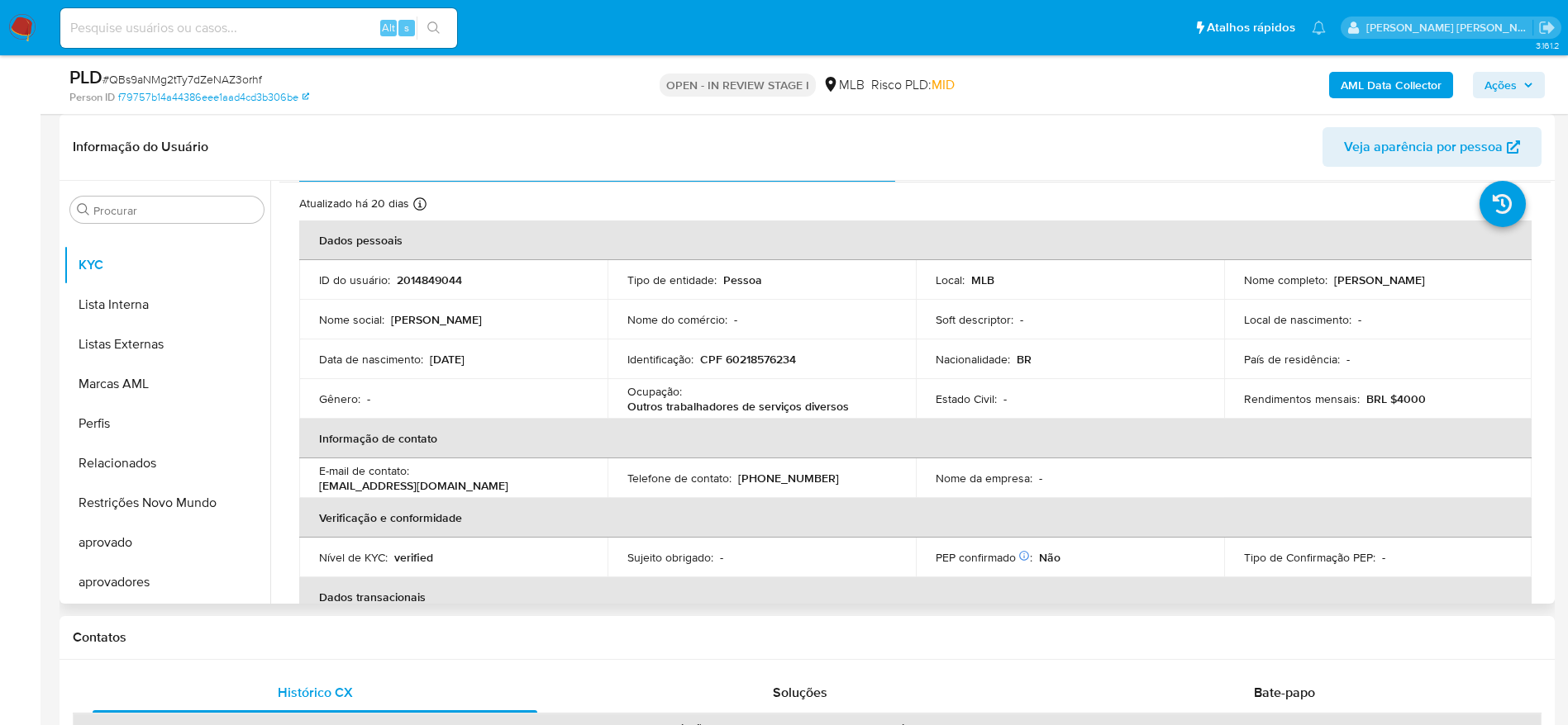
click at [761, 357] on p "CPF 60218576234" at bounding box center [748, 359] width 96 height 15
copy p "60218576234"
click at [759, 360] on p "CPF 60218576234" at bounding box center [748, 359] width 96 height 15
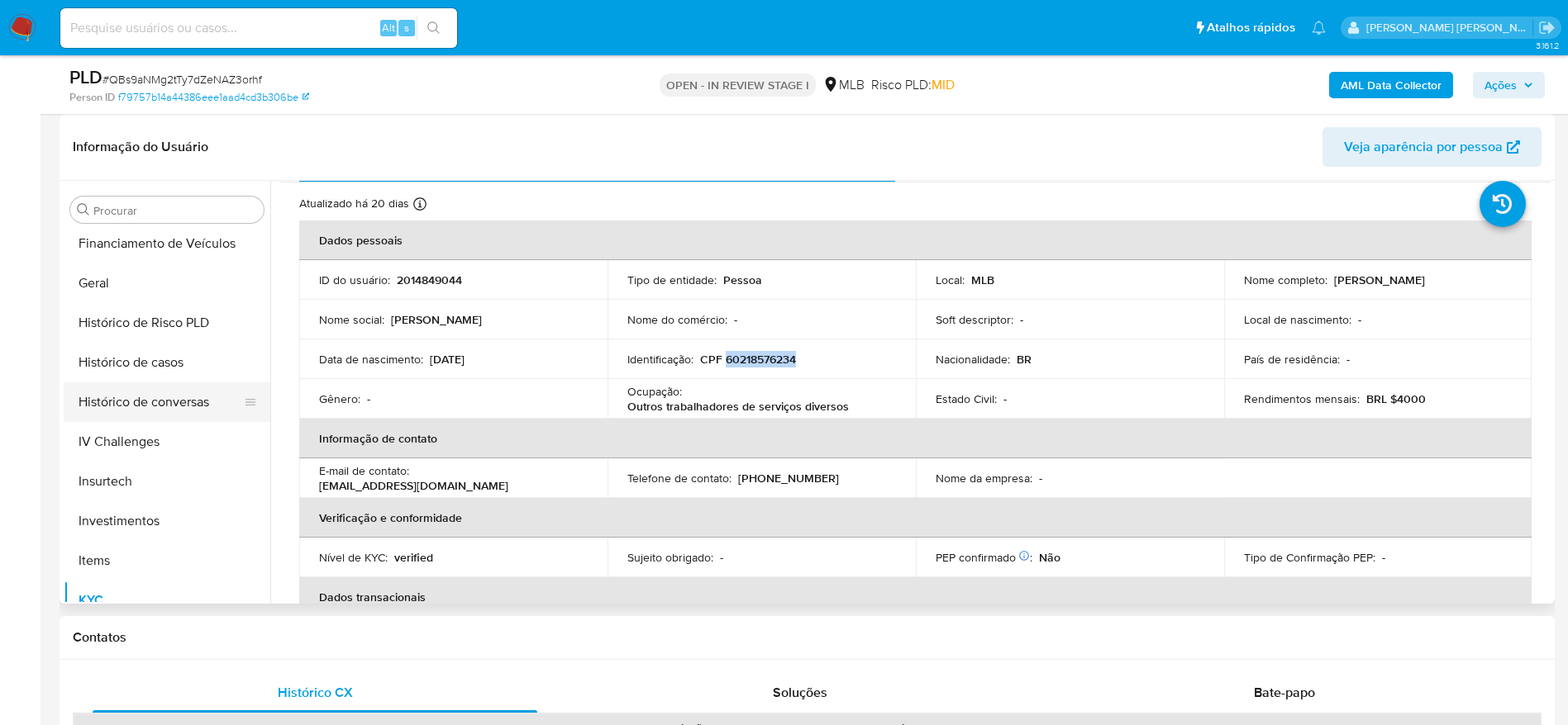
scroll to position [485, 0]
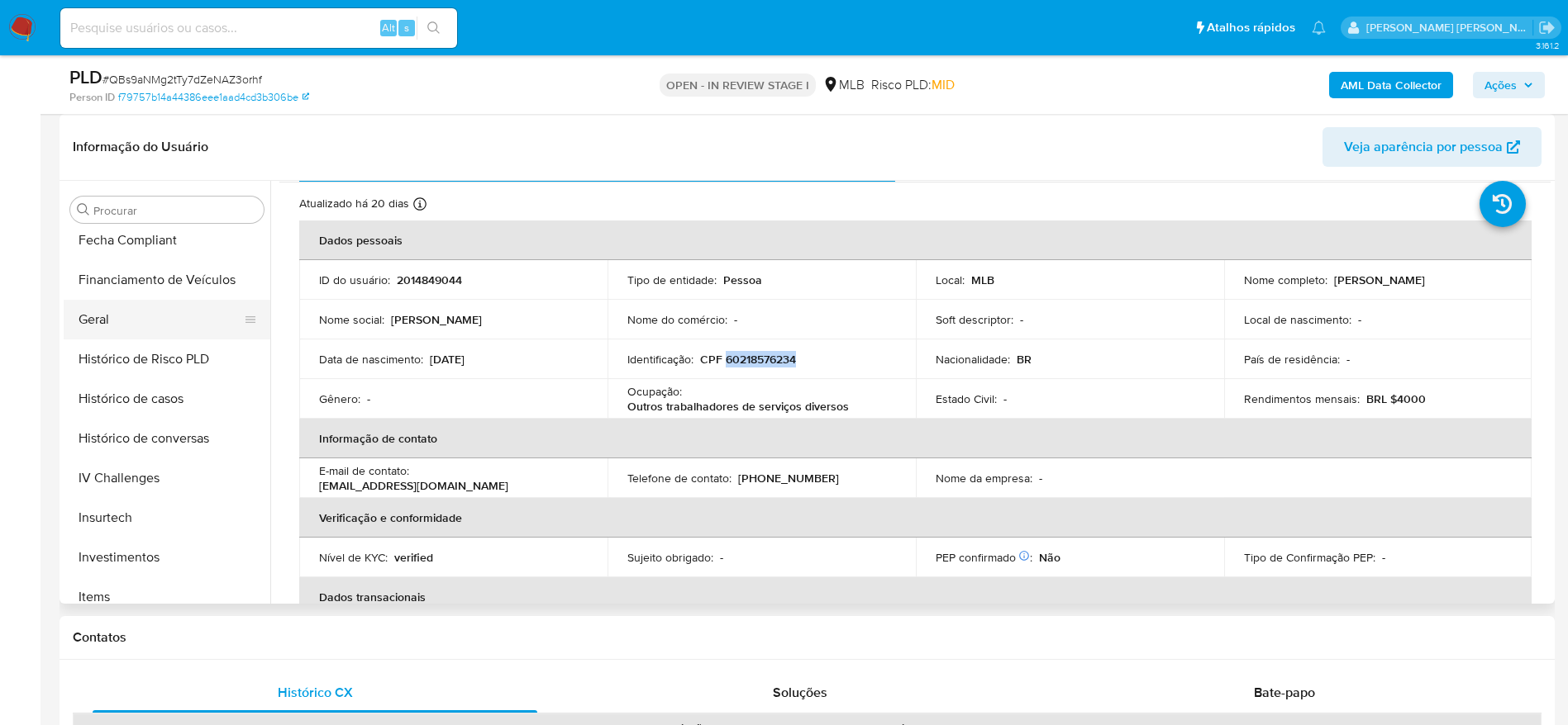
click at [125, 314] on button "Geral" at bounding box center [160, 320] width 193 height 40
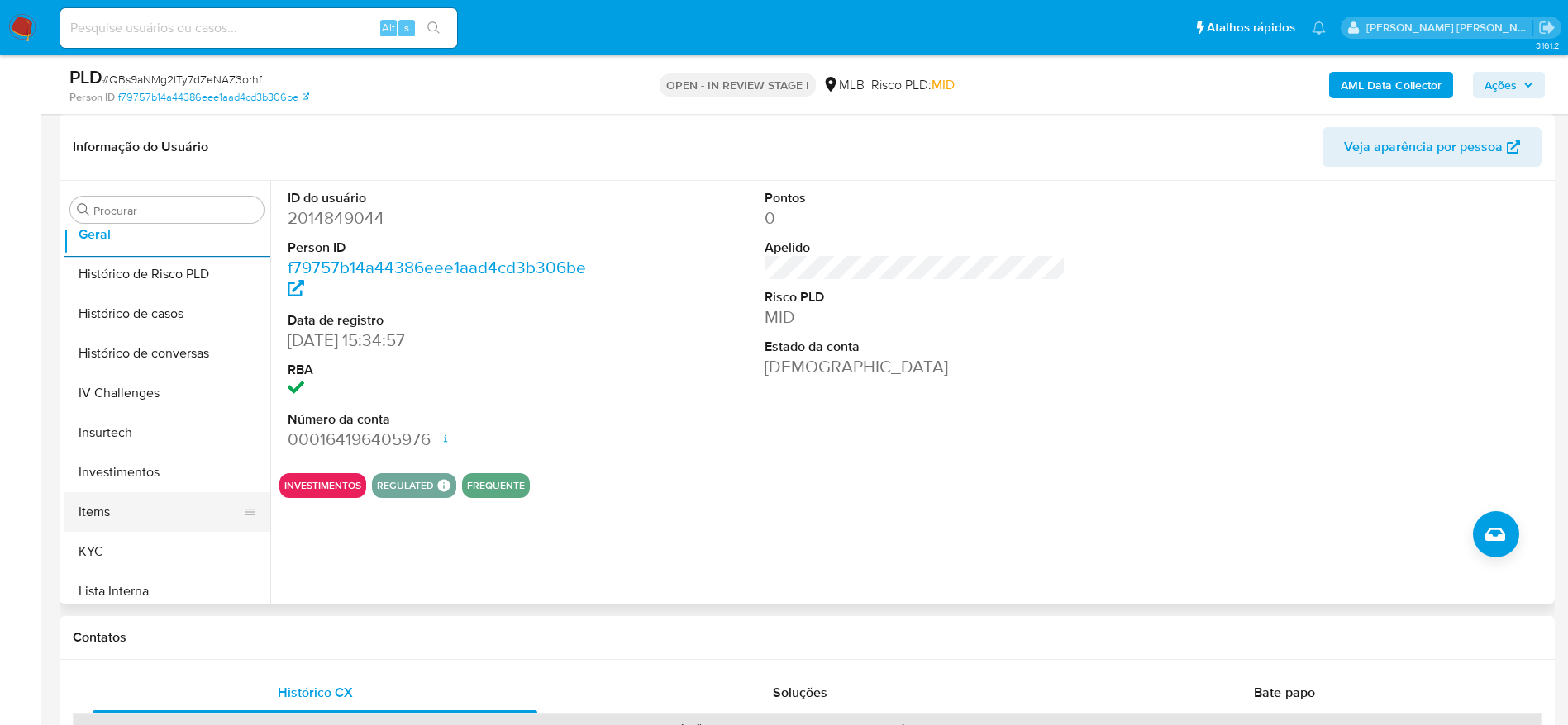
scroll to position [609, 0]
click at [114, 508] on button "KYC" at bounding box center [160, 513] width 193 height 40
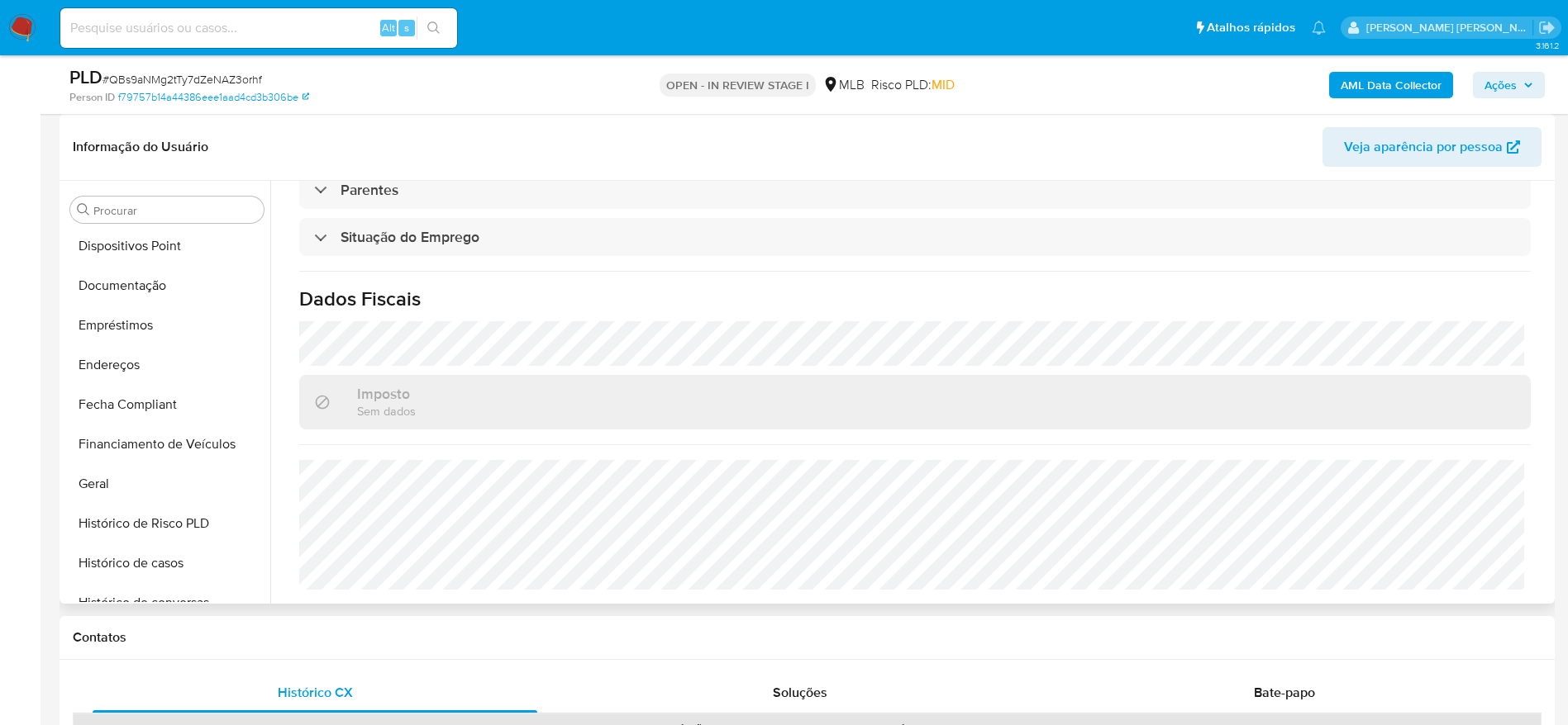
scroll to position [238, 0]
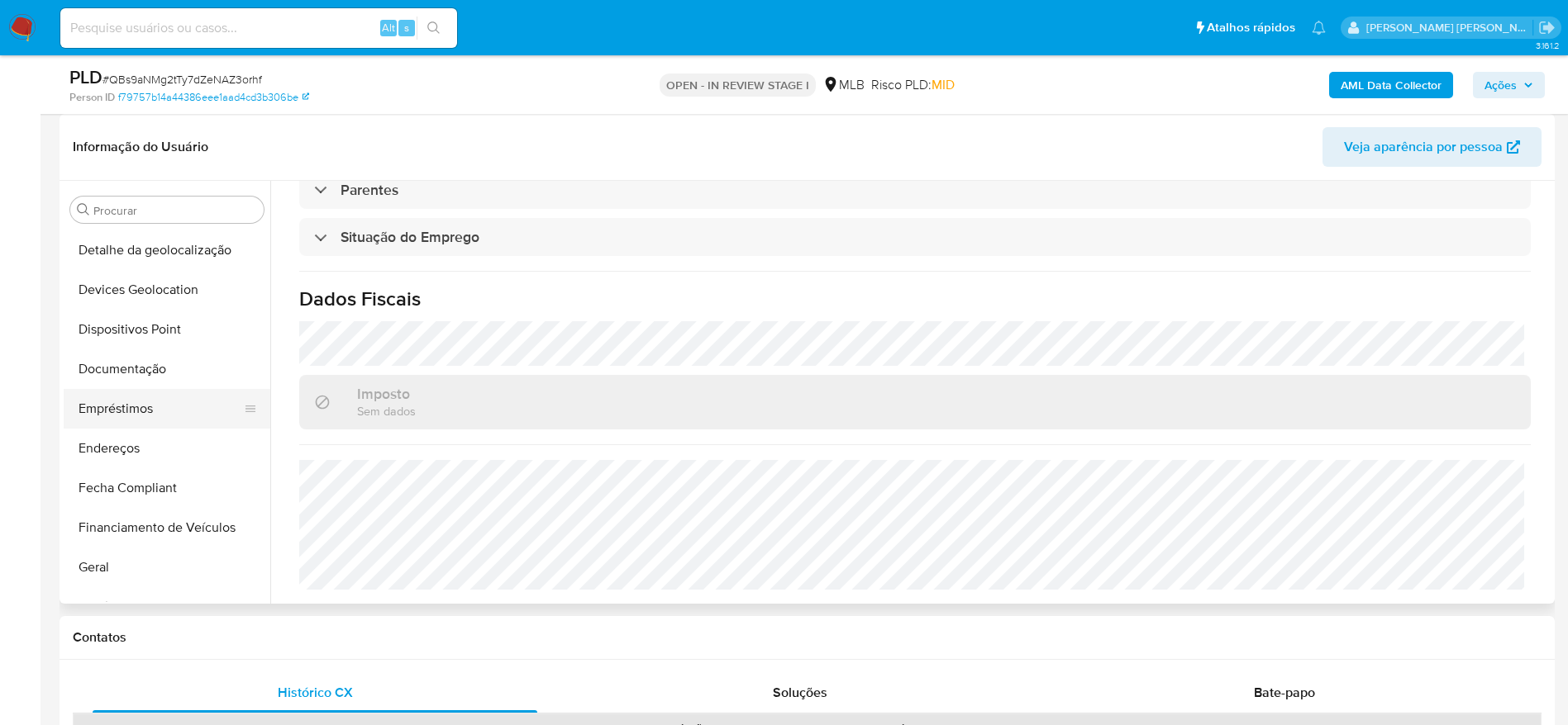
click at [141, 407] on button "Empréstimos" at bounding box center [160, 409] width 193 height 40
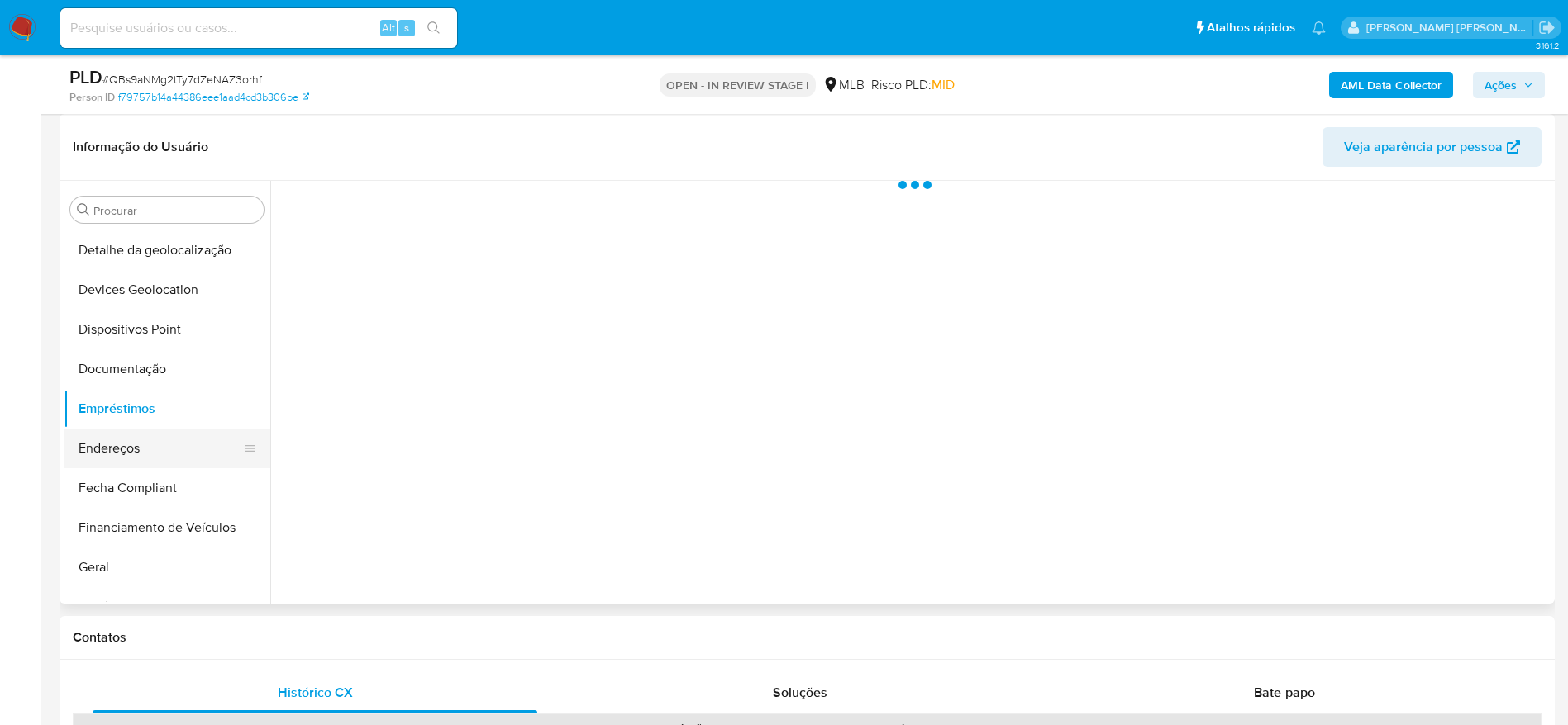
click at [135, 447] on button "Endereços" at bounding box center [160, 449] width 193 height 40
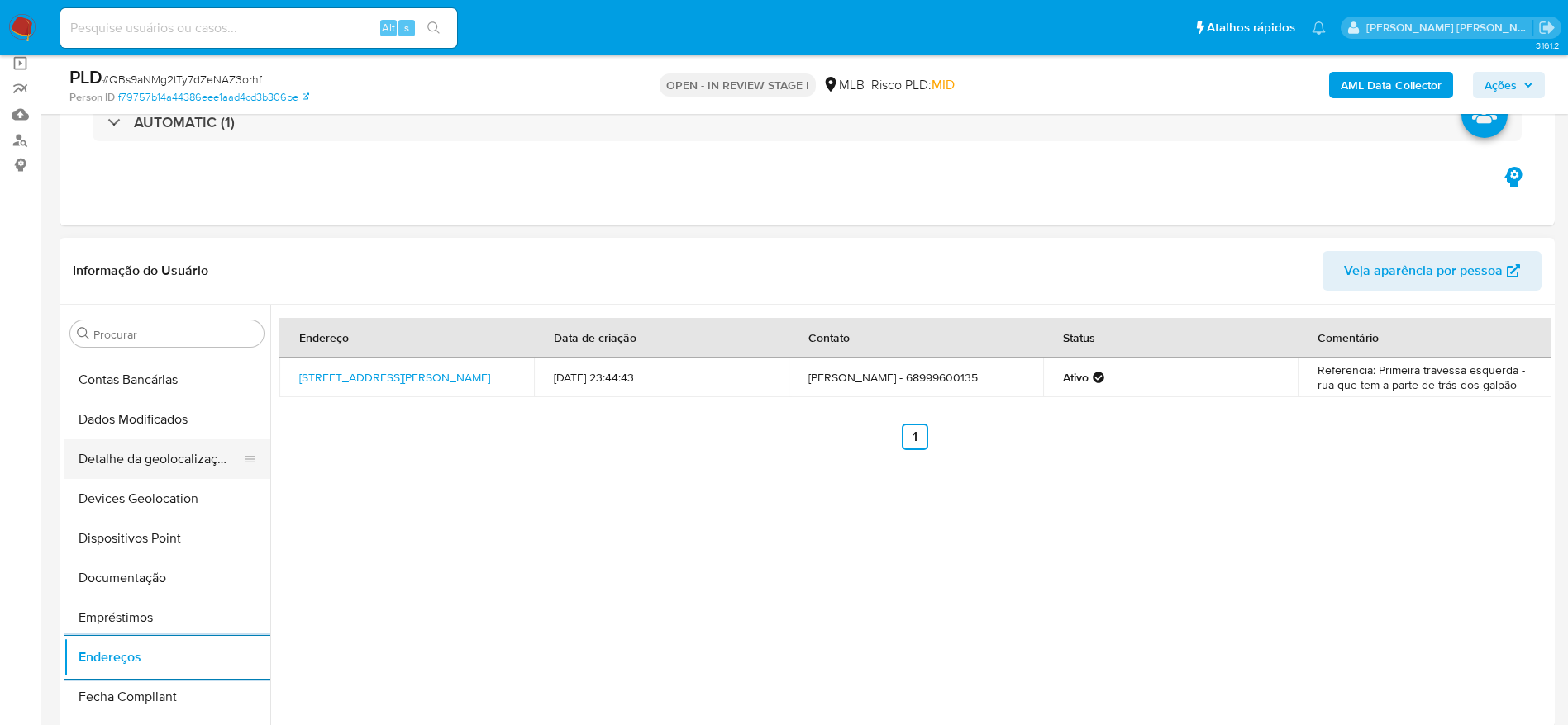
scroll to position [113, 0]
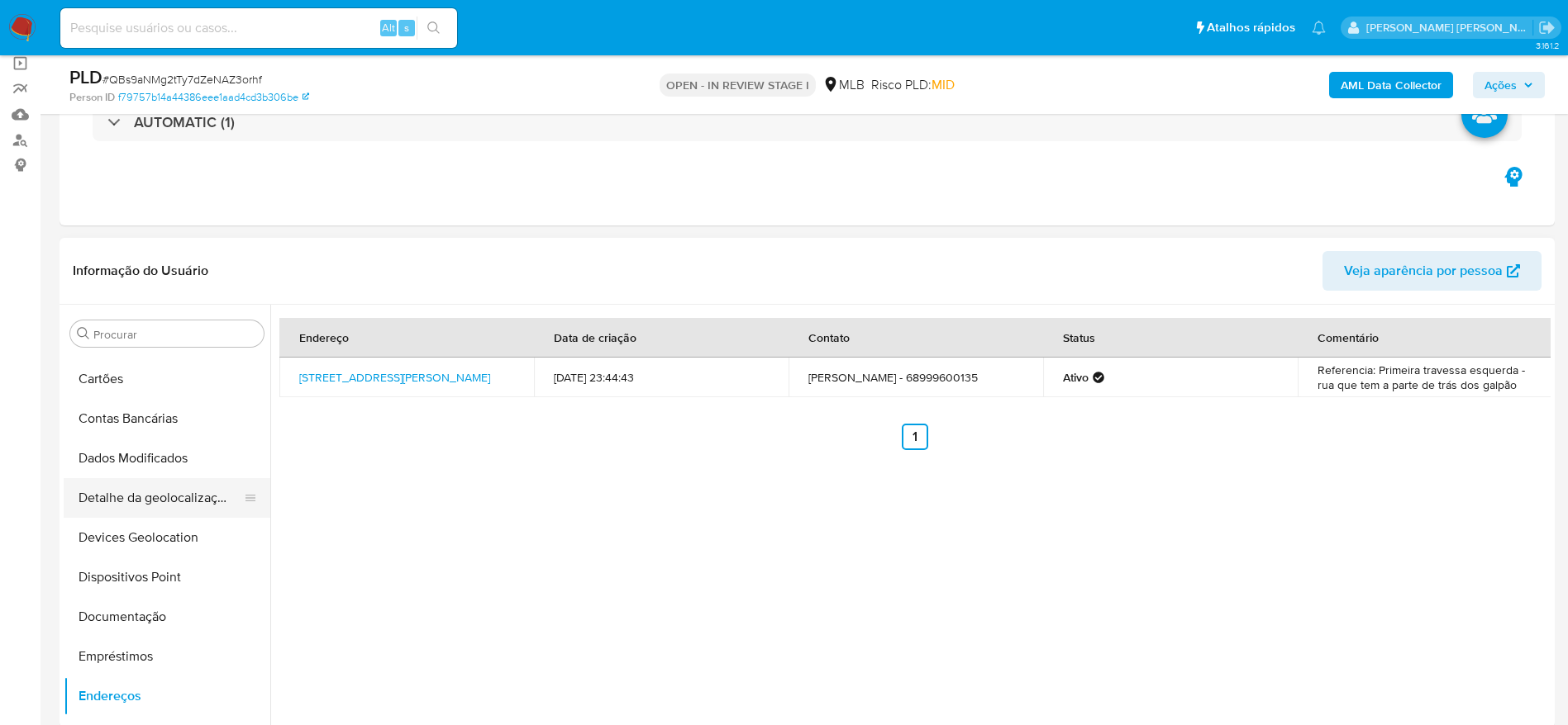
click at [168, 503] on button "Detalhe da geolocalização" at bounding box center [160, 498] width 193 height 40
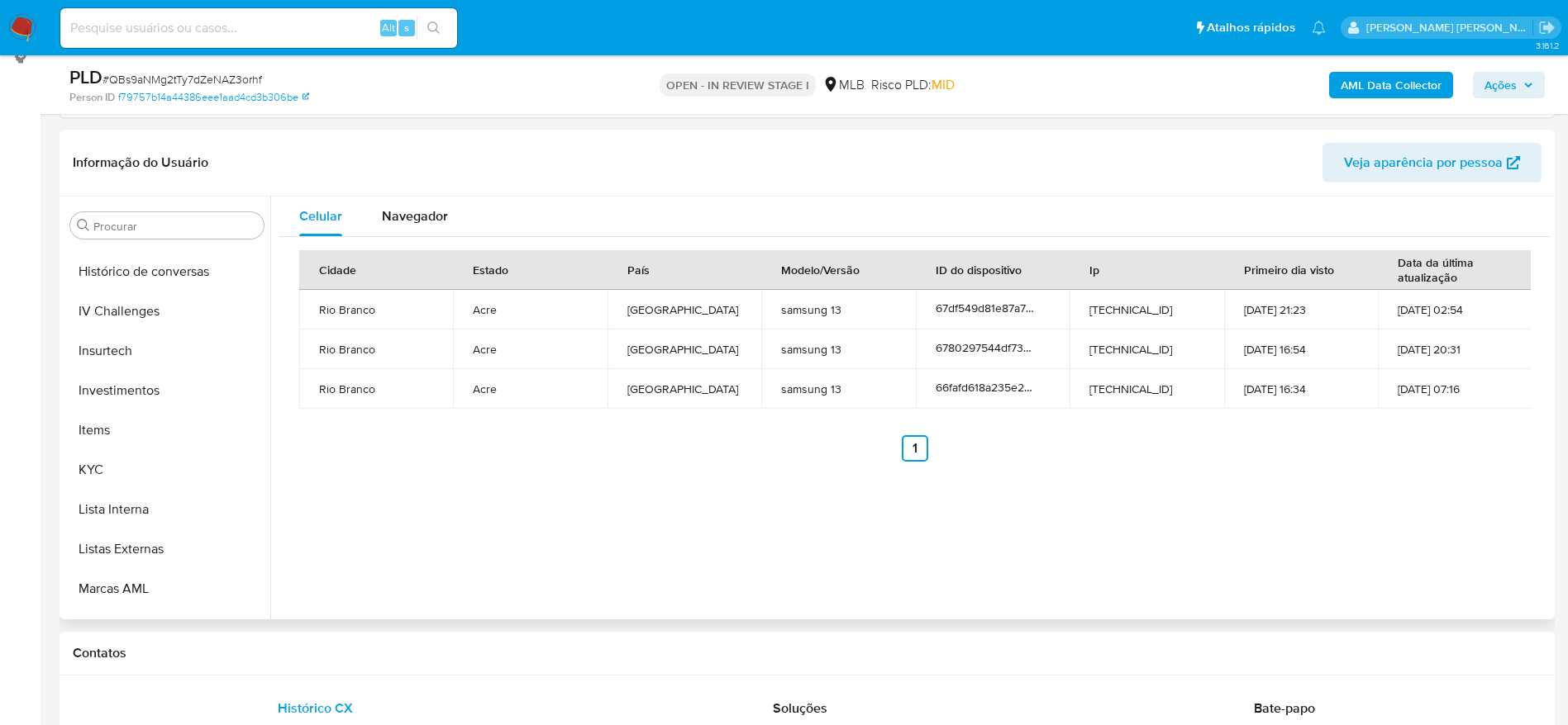
scroll to position [857, 0]
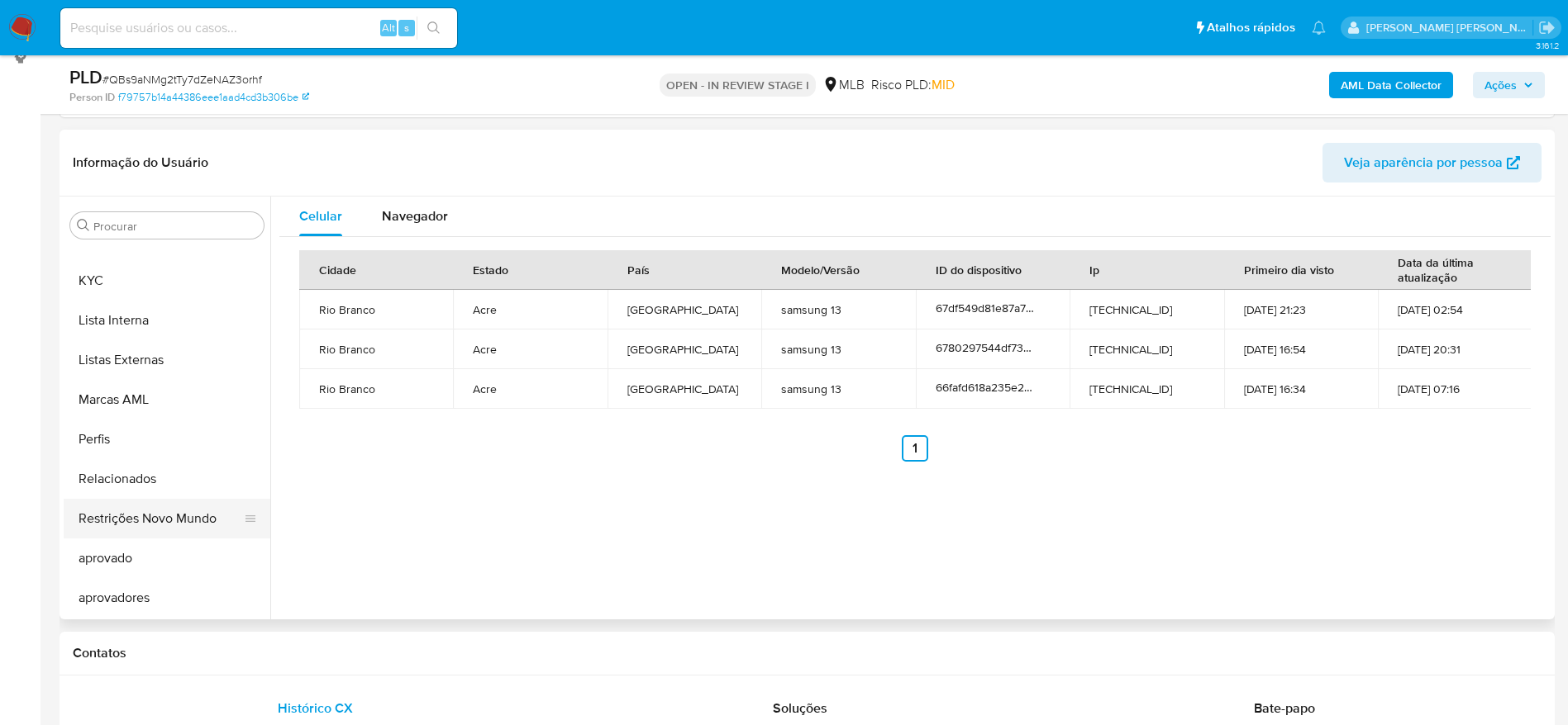
click at [147, 520] on button "Restrições Novo Mundo" at bounding box center [160, 519] width 193 height 40
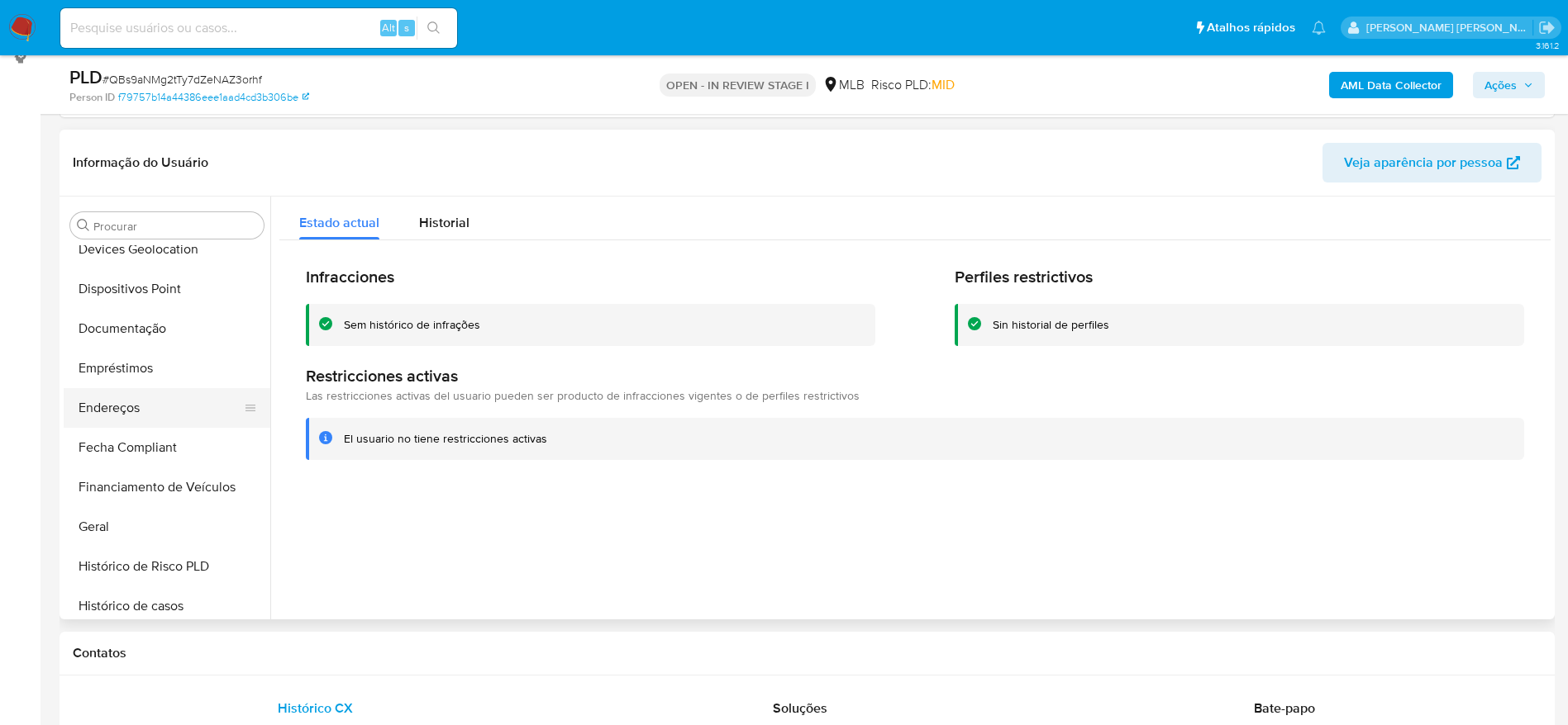
scroll to position [238, 0]
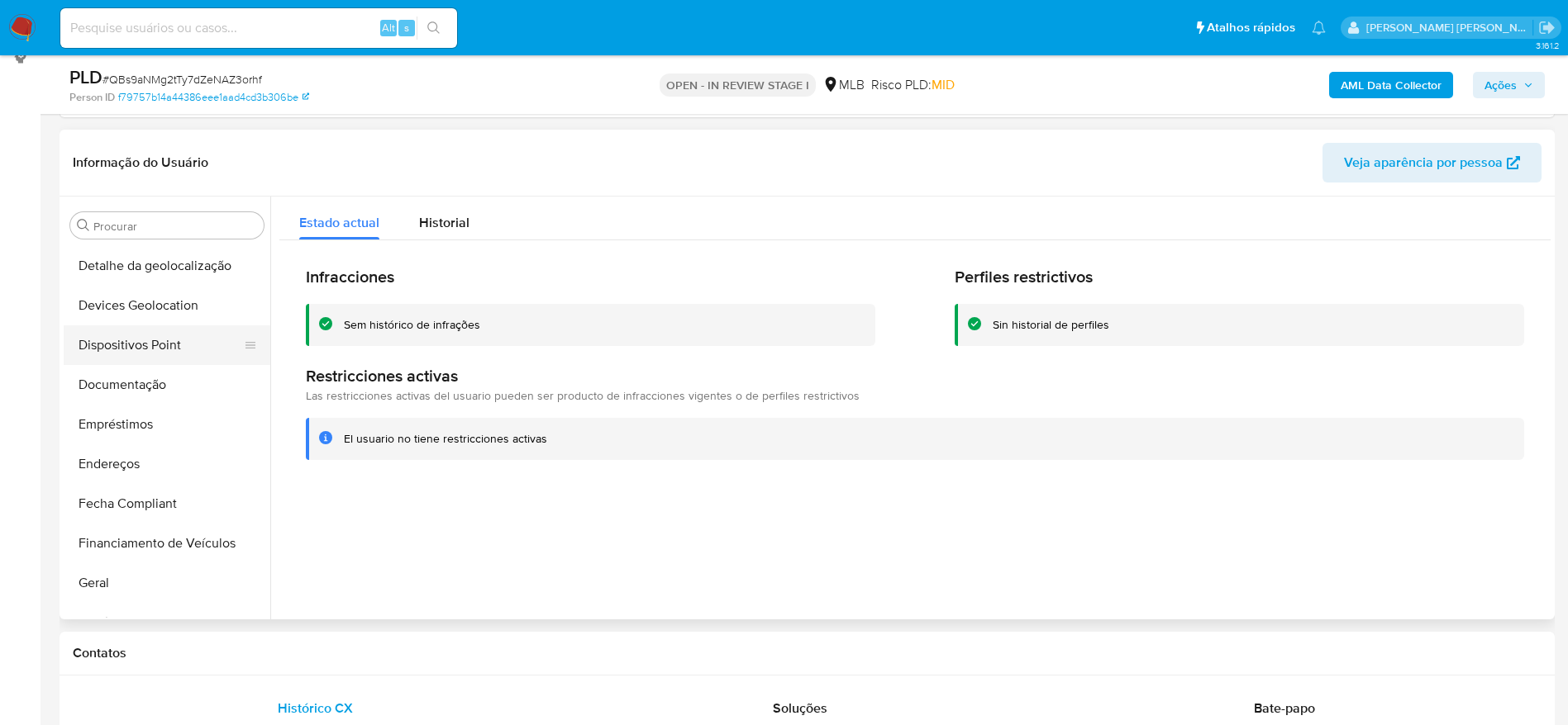
click at [133, 355] on button "Dispositivos Point" at bounding box center [160, 346] width 193 height 40
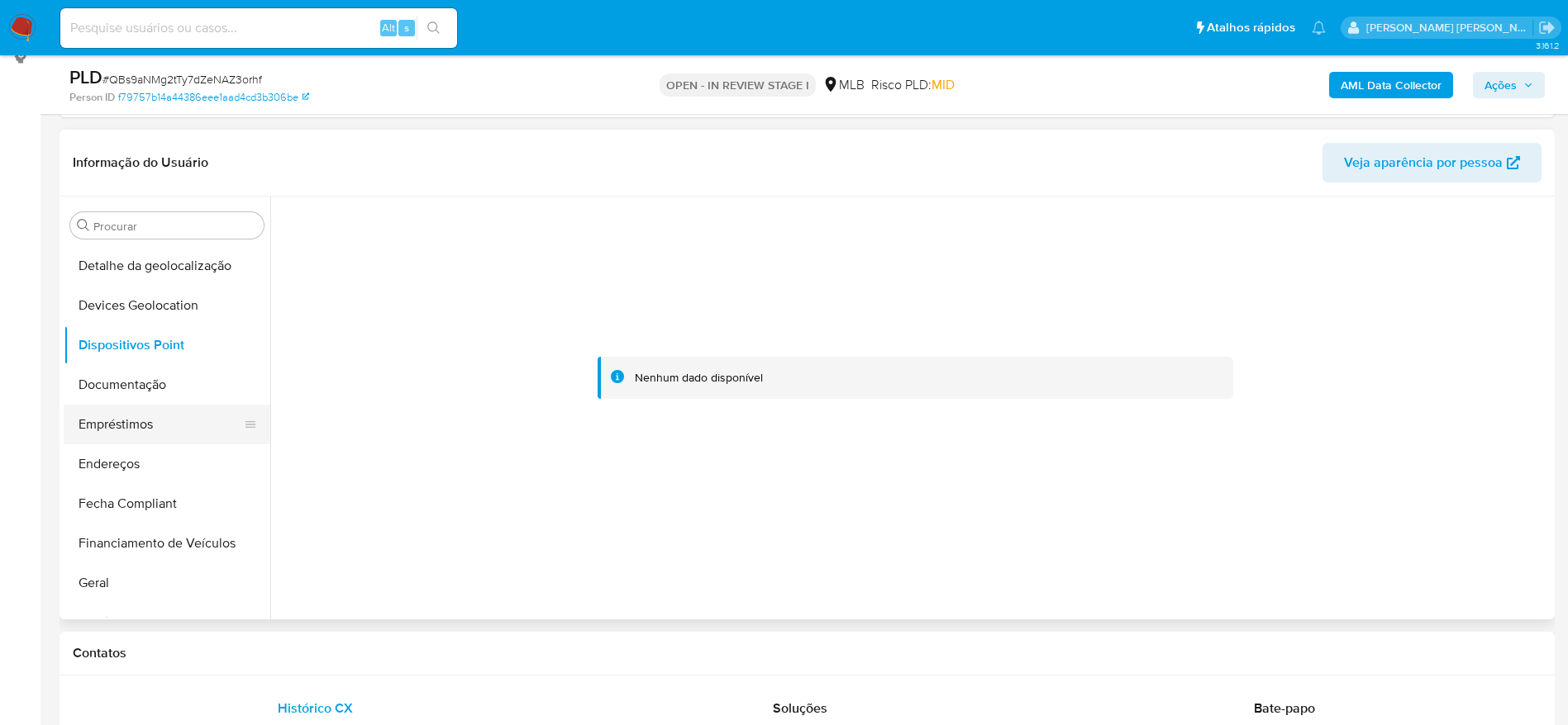
click at [161, 405] on button "Empréstimos" at bounding box center [160, 425] width 193 height 40
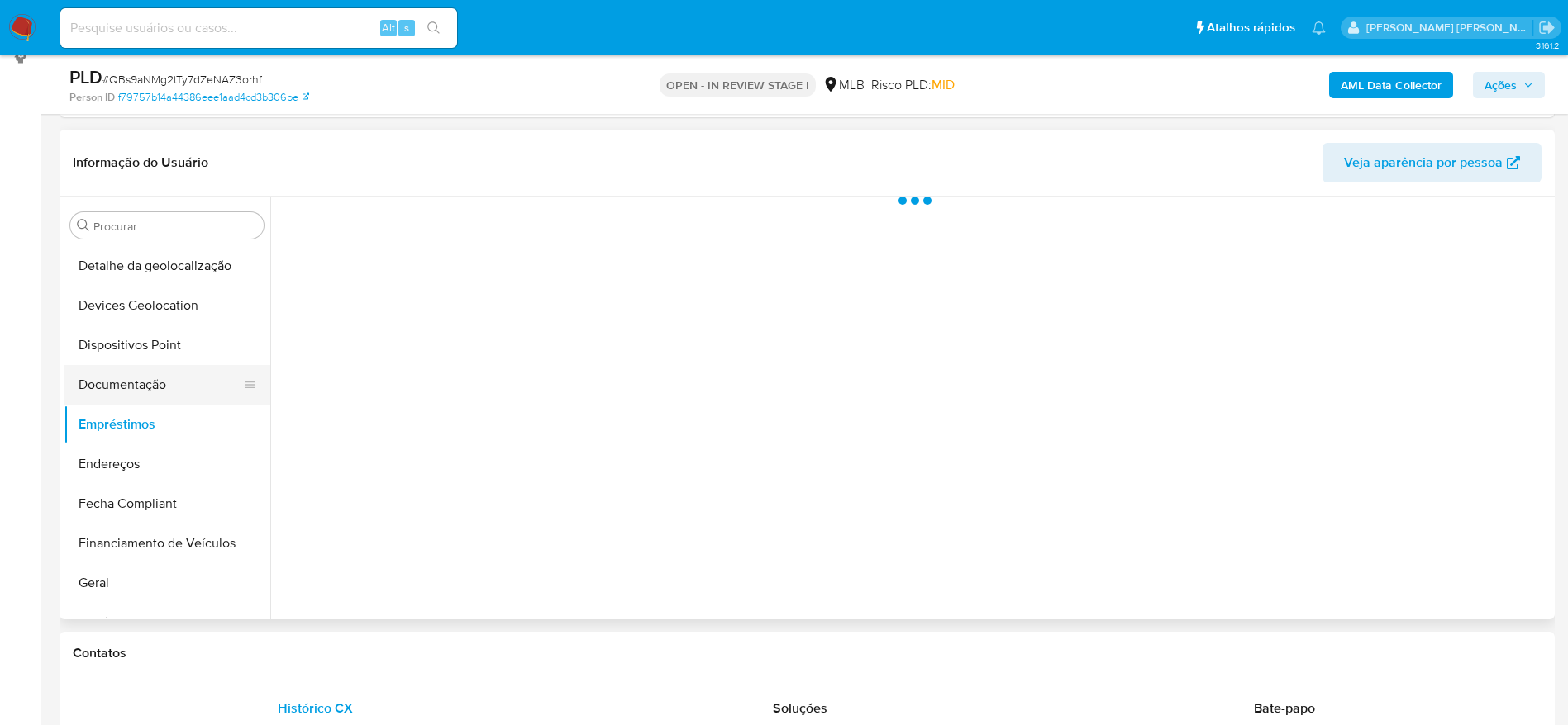
click at [158, 395] on button "Documentação" at bounding box center [160, 385] width 193 height 40
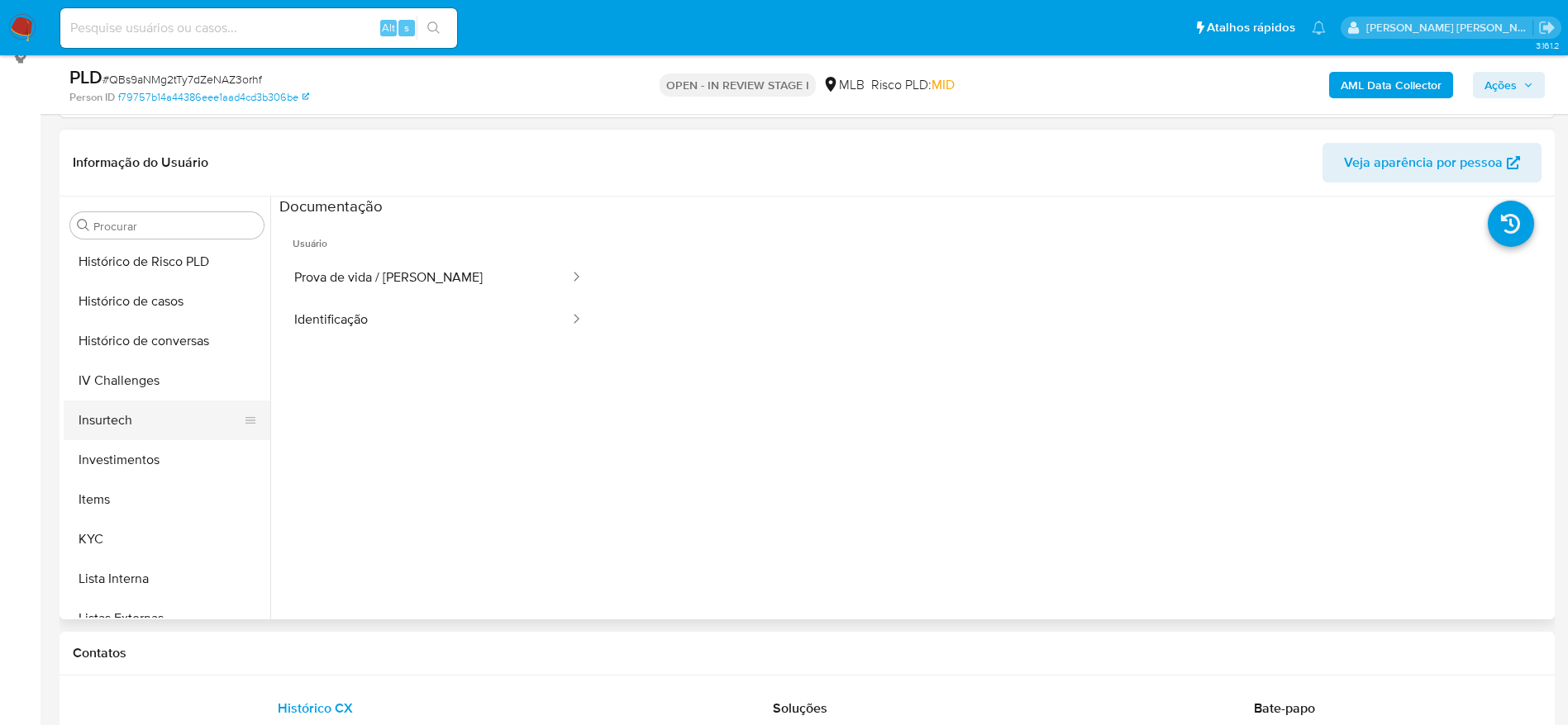
scroll to position [609, 0]
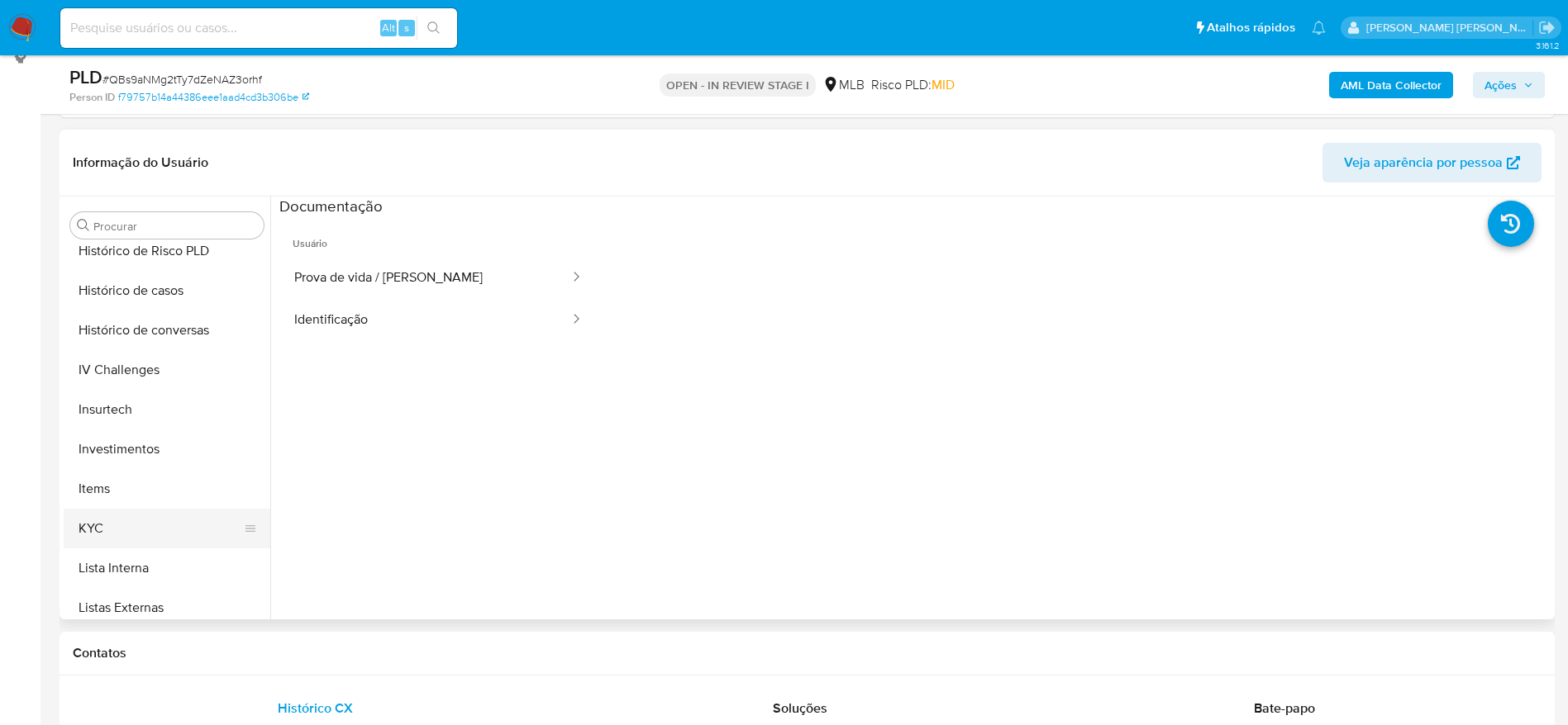
click at [120, 517] on button "KYC" at bounding box center [160, 529] width 193 height 40
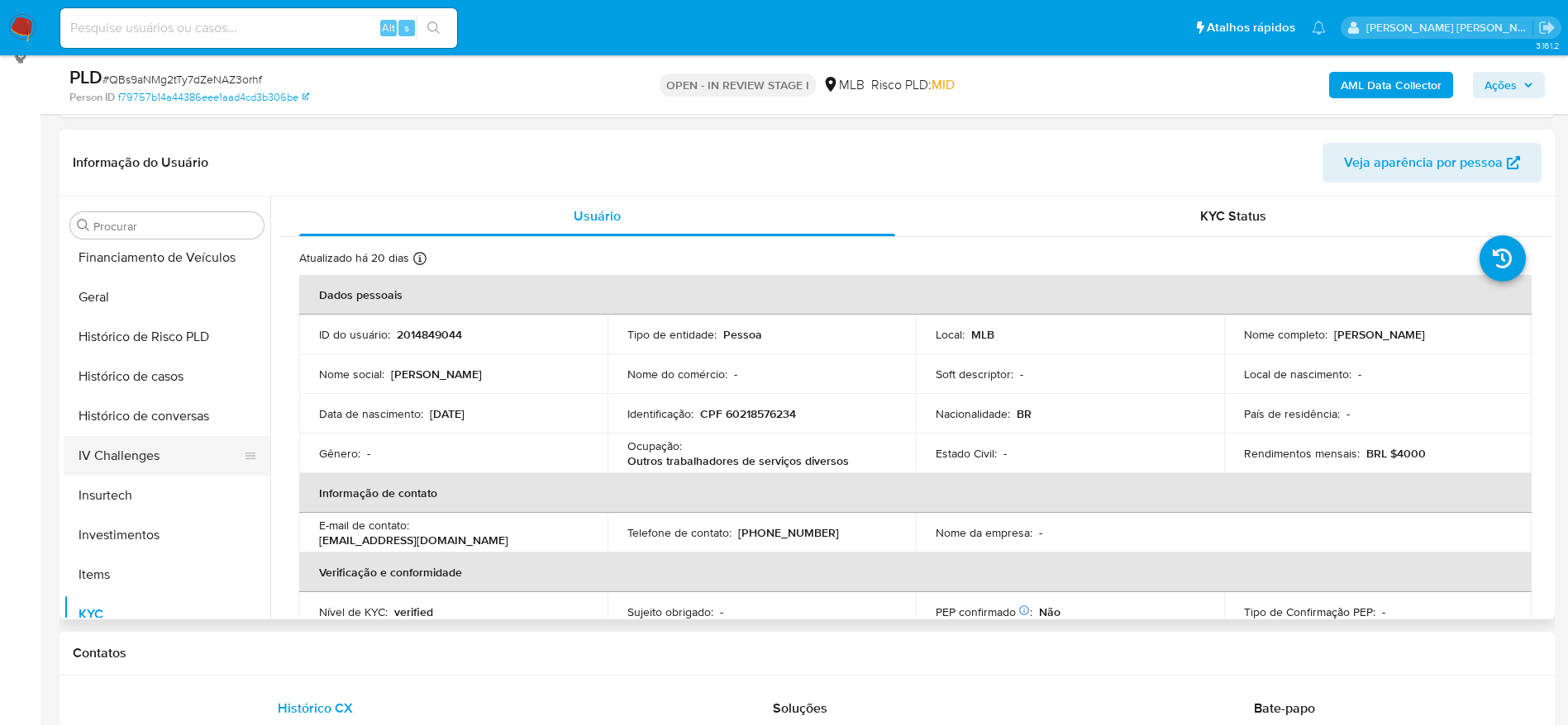
scroll to position [361, 0]
click at [133, 458] on button "Geral" at bounding box center [160, 459] width 193 height 40
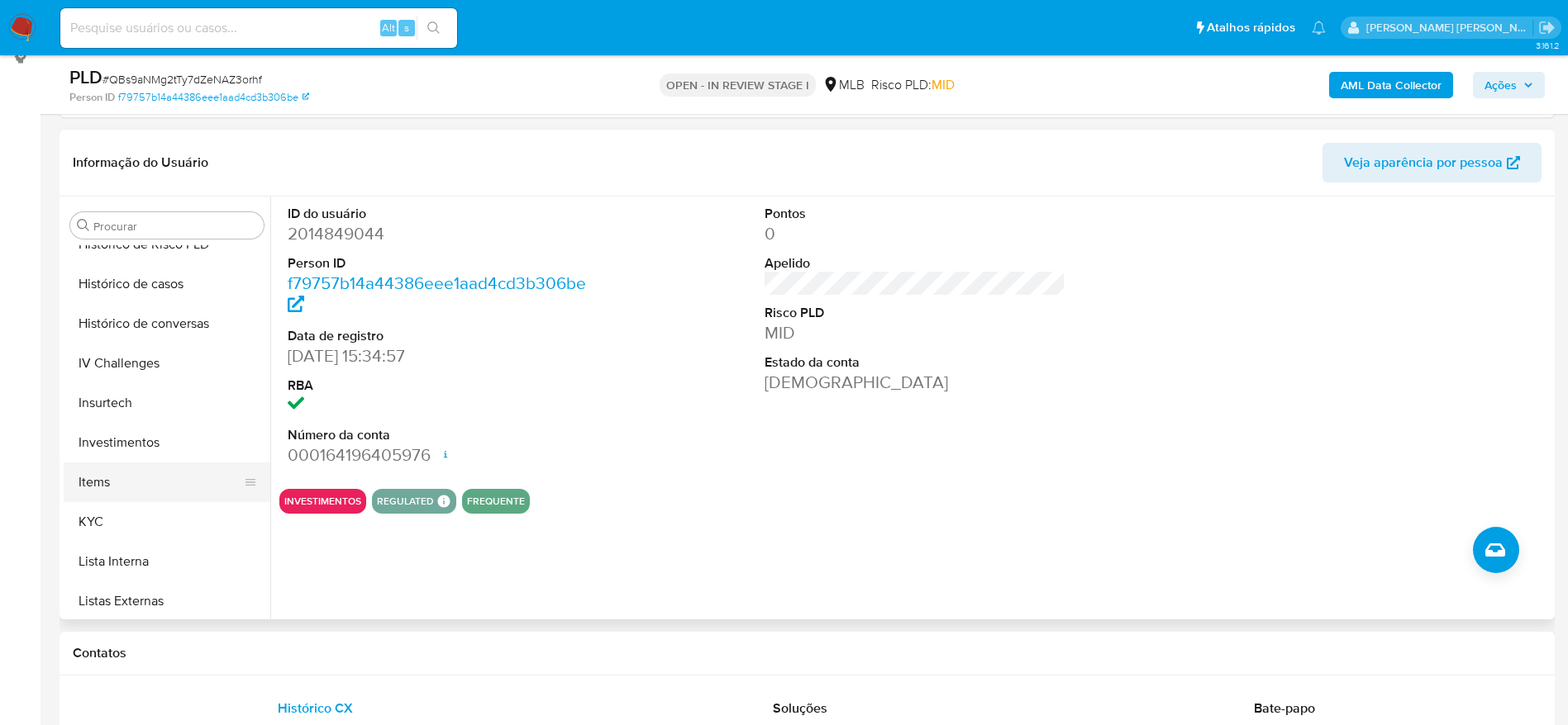
scroll to position [732, 0]
click at [118, 409] on button "KYC" at bounding box center [160, 405] width 193 height 40
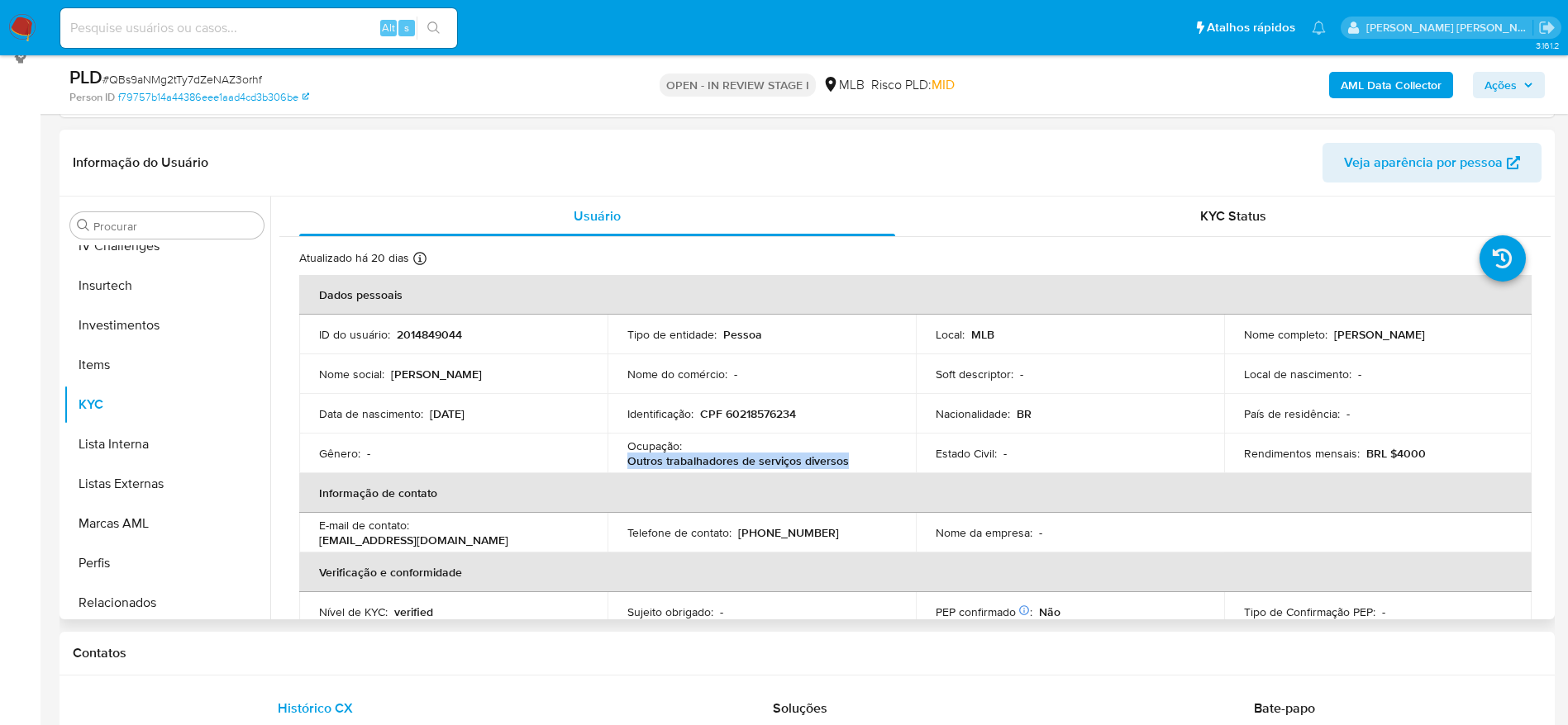
drag, startPoint x: 844, startPoint y: 464, endPoint x: 618, endPoint y: 464, distance: 226.0
click at [618, 464] on td "Ocupação : Outros trabalhadores de serviços diversos" at bounding box center [762, 453] width 308 height 40
copy p "Outros trabalhadores de serviços diversos"
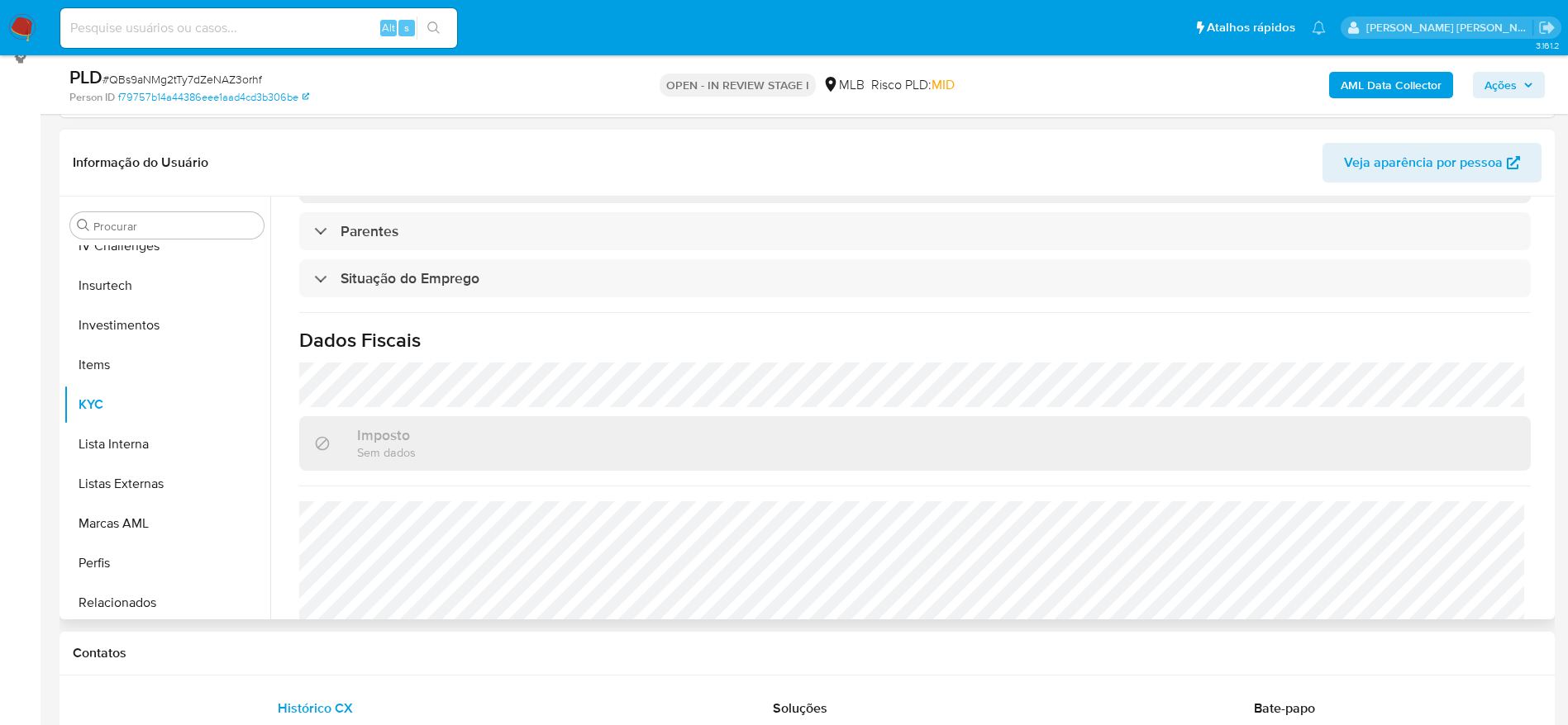
scroll to position [688, 0]
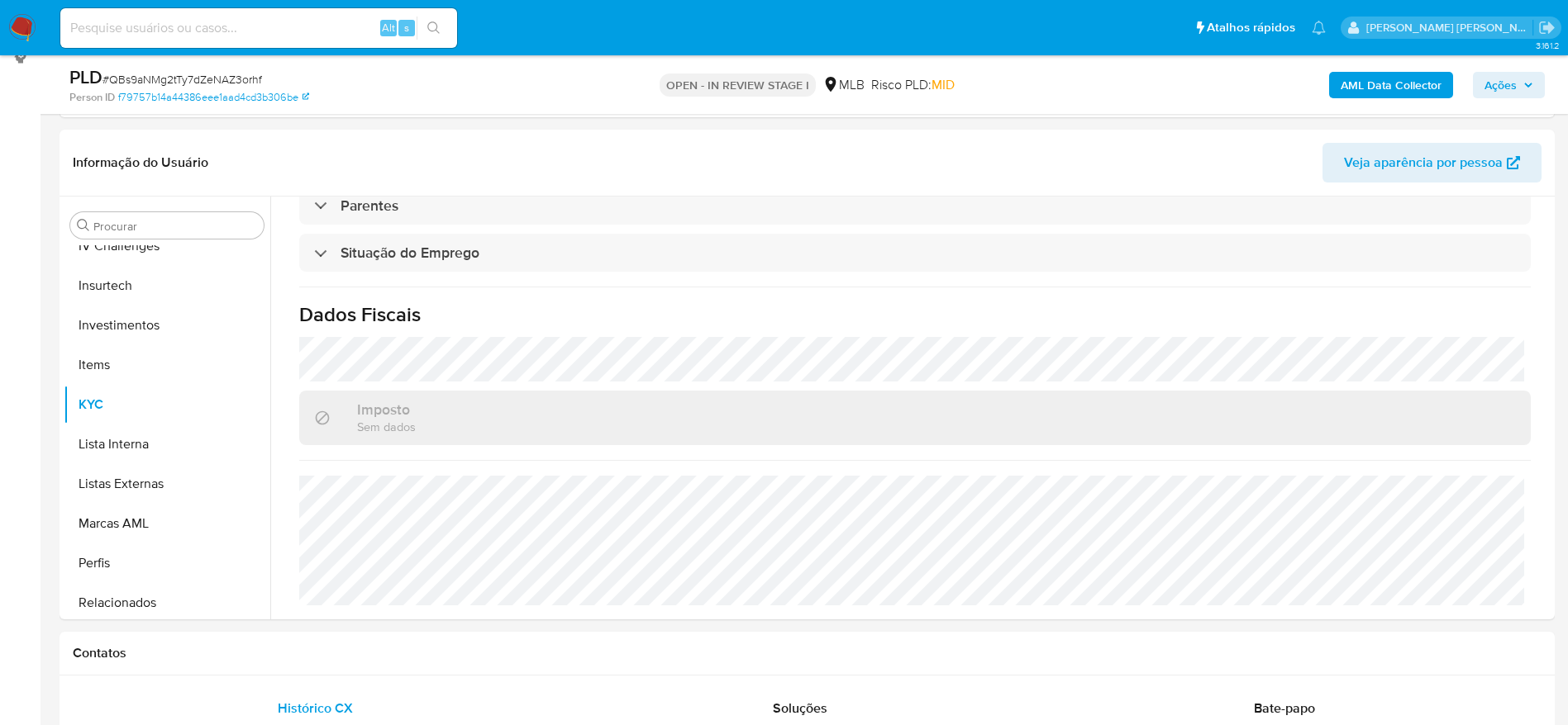
click at [1523, 85] on icon "button" at bounding box center [1528, 85] width 10 height 10
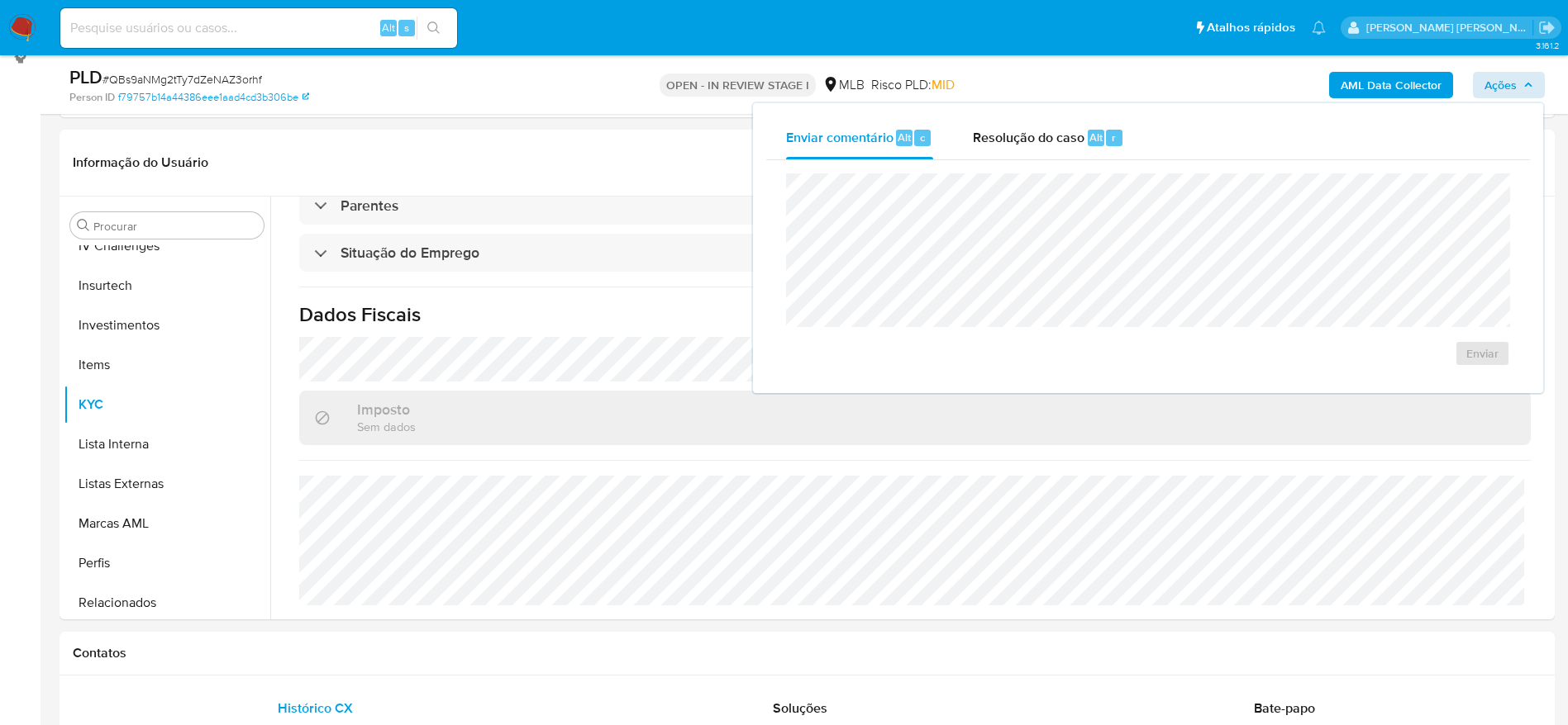
drag, startPoint x: 1006, startPoint y: 132, endPoint x: 1006, endPoint y: 161, distance: 29.0
click at [1006, 135] on span "Resolução do caso" at bounding box center [1029, 137] width 112 height 19
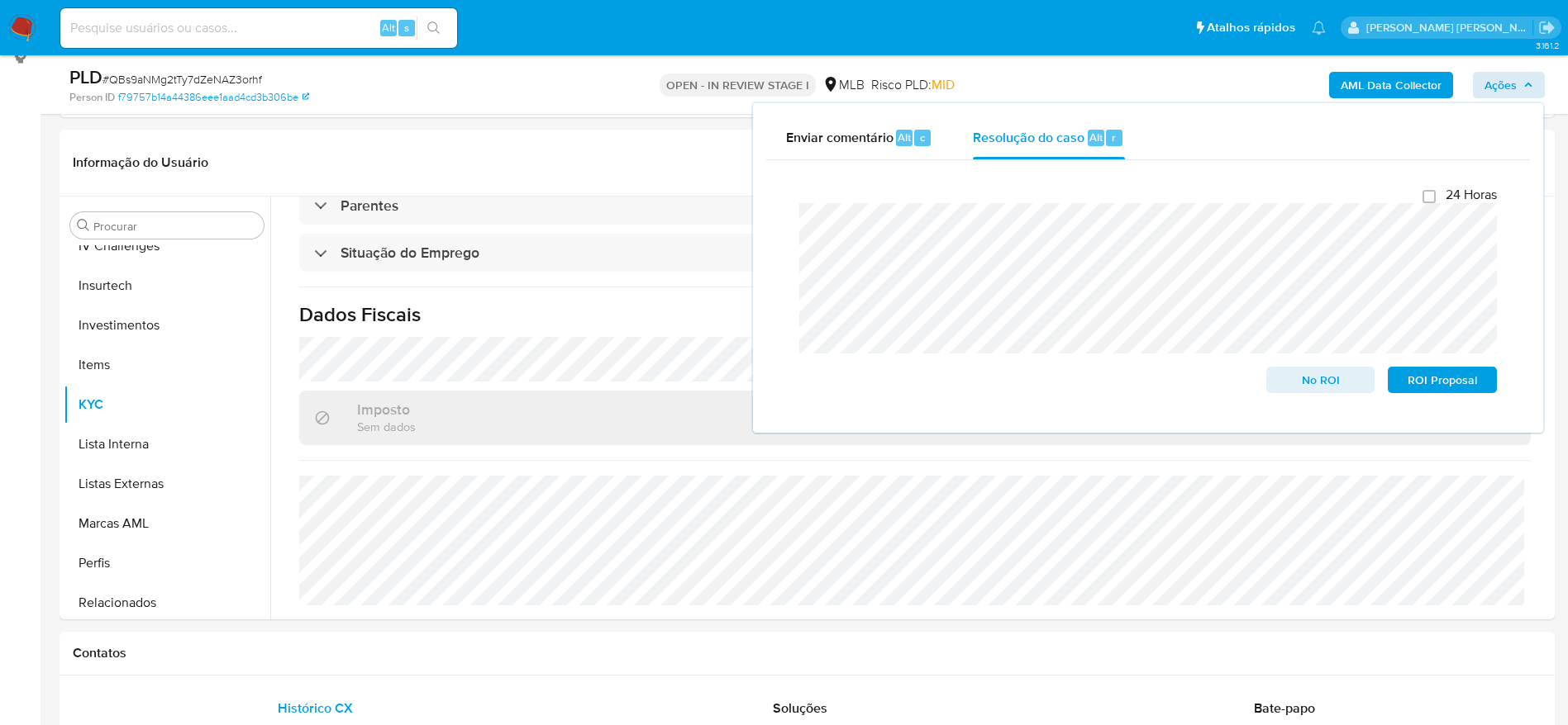
click at [1369, 80] on b "AML Data Collector" at bounding box center [1390, 85] width 101 height 27
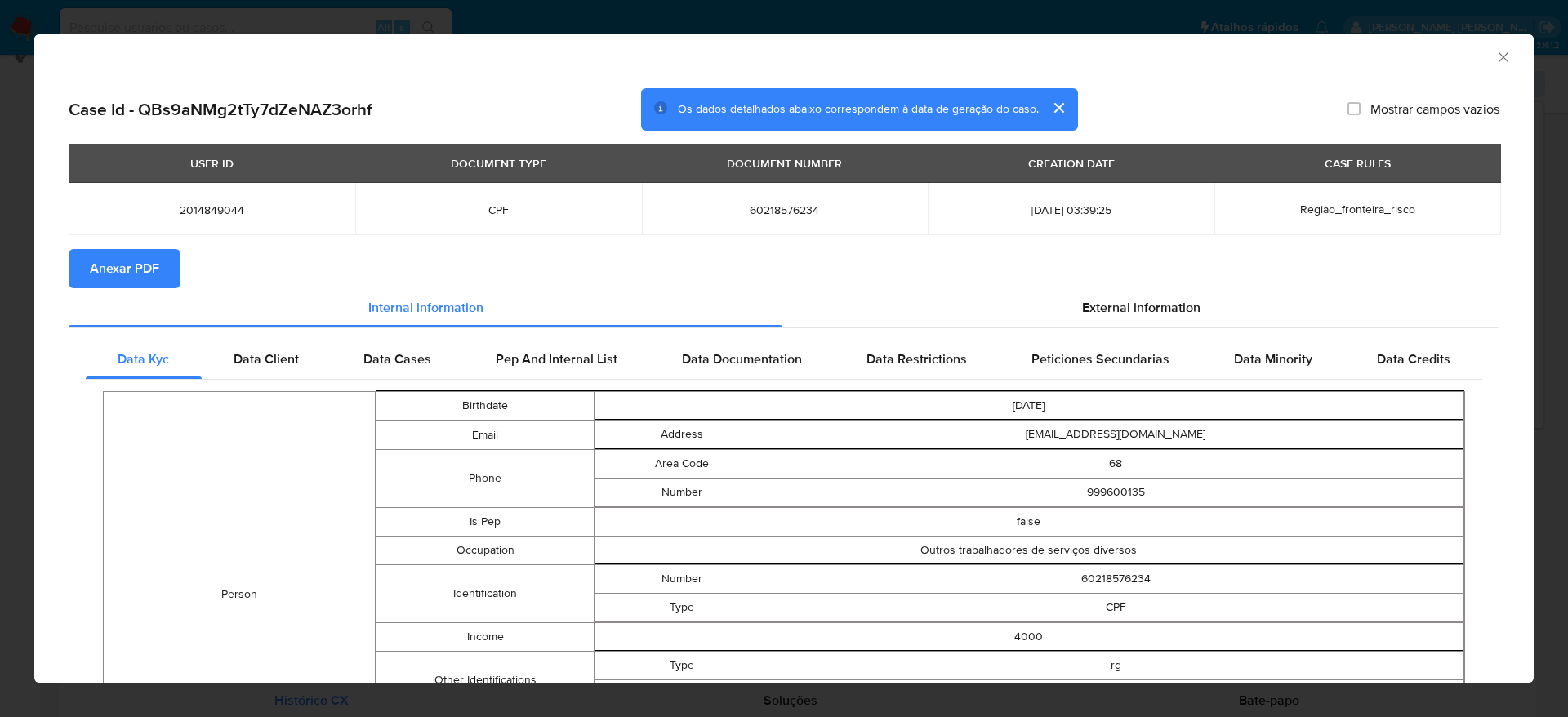
click at [142, 254] on span "Anexar PDF" at bounding box center [124, 269] width 69 height 36
click at [1495, 51] on icon "Fechar a janela" at bounding box center [1504, 57] width 16 height 16
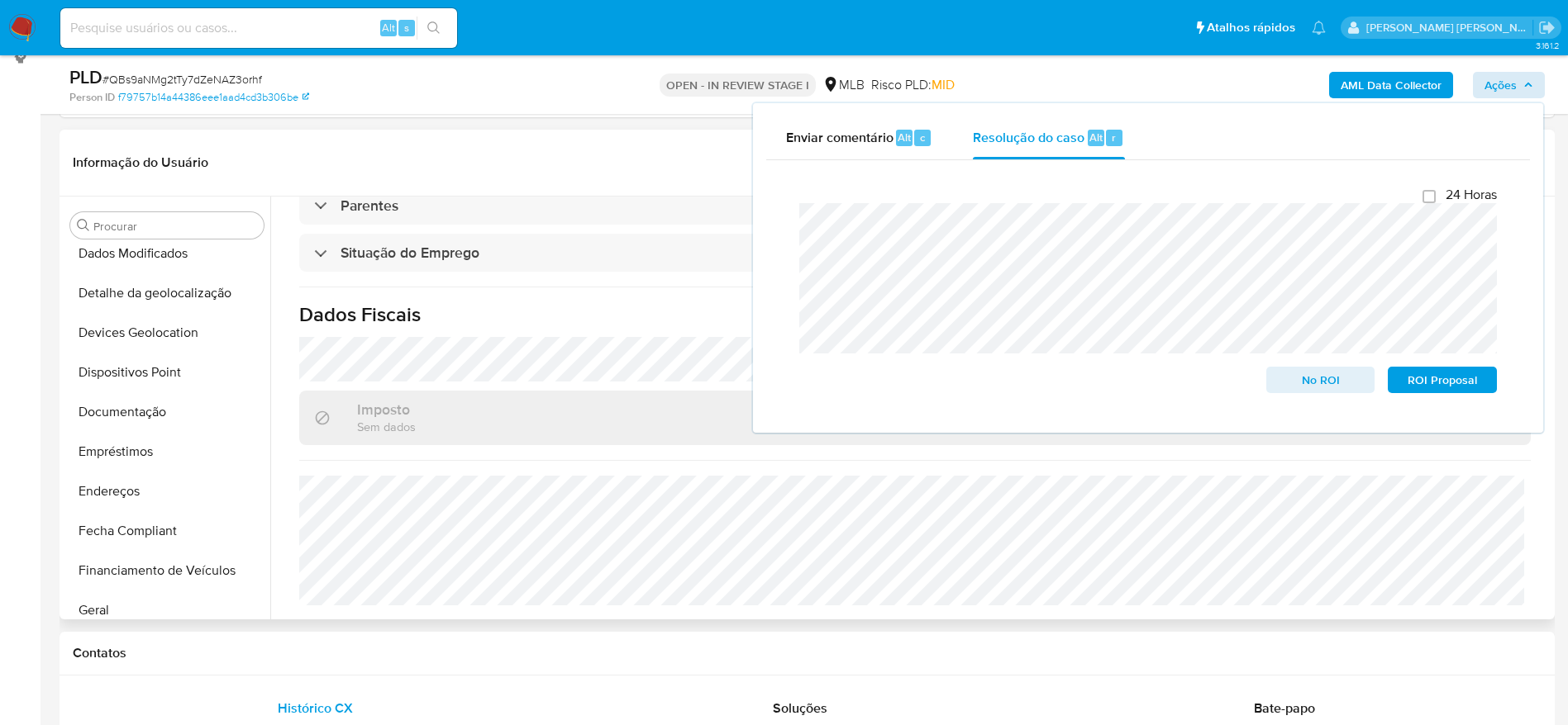
scroll to position [0, 0]
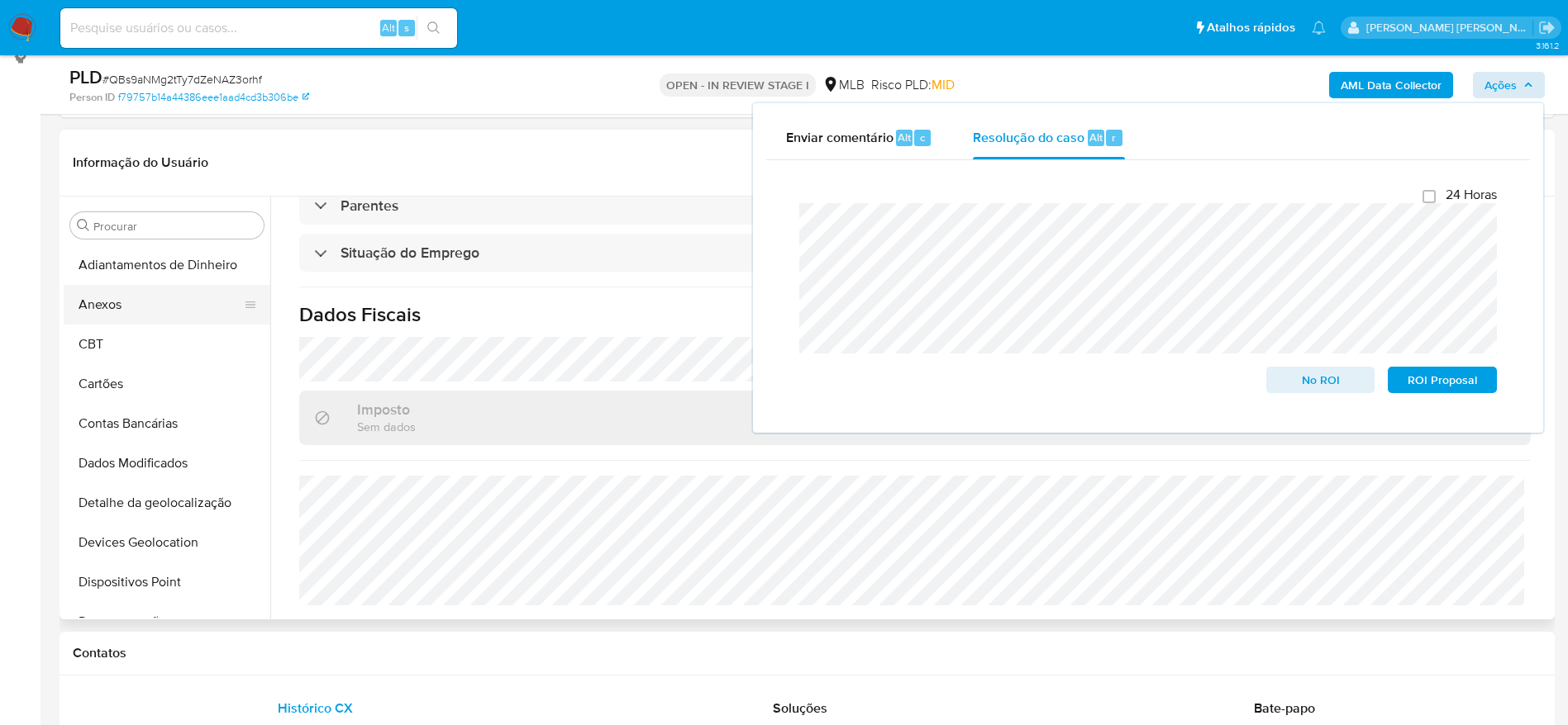
click at [141, 299] on button "Anexos" at bounding box center [160, 305] width 193 height 40
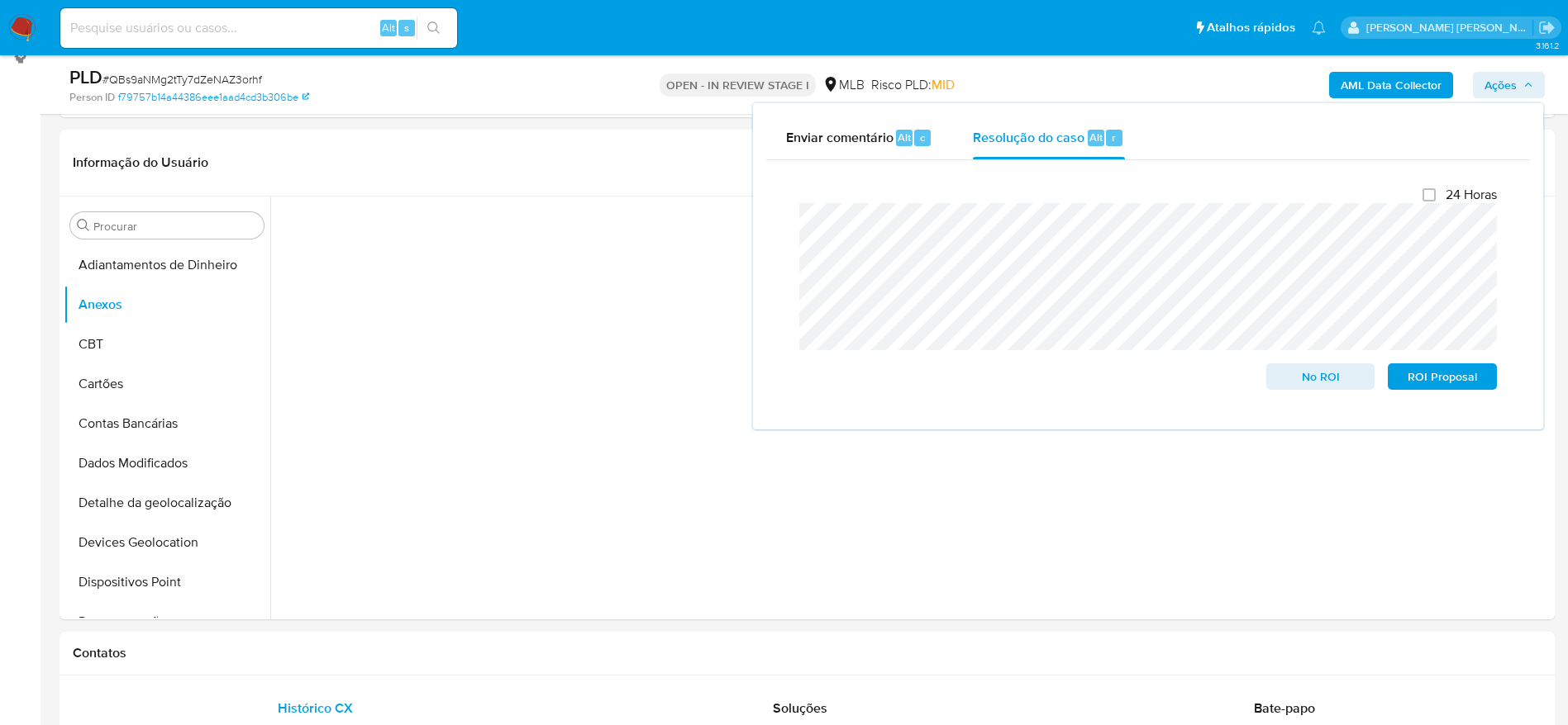
click at [1513, 82] on span "Ações" at bounding box center [1500, 85] width 33 height 27
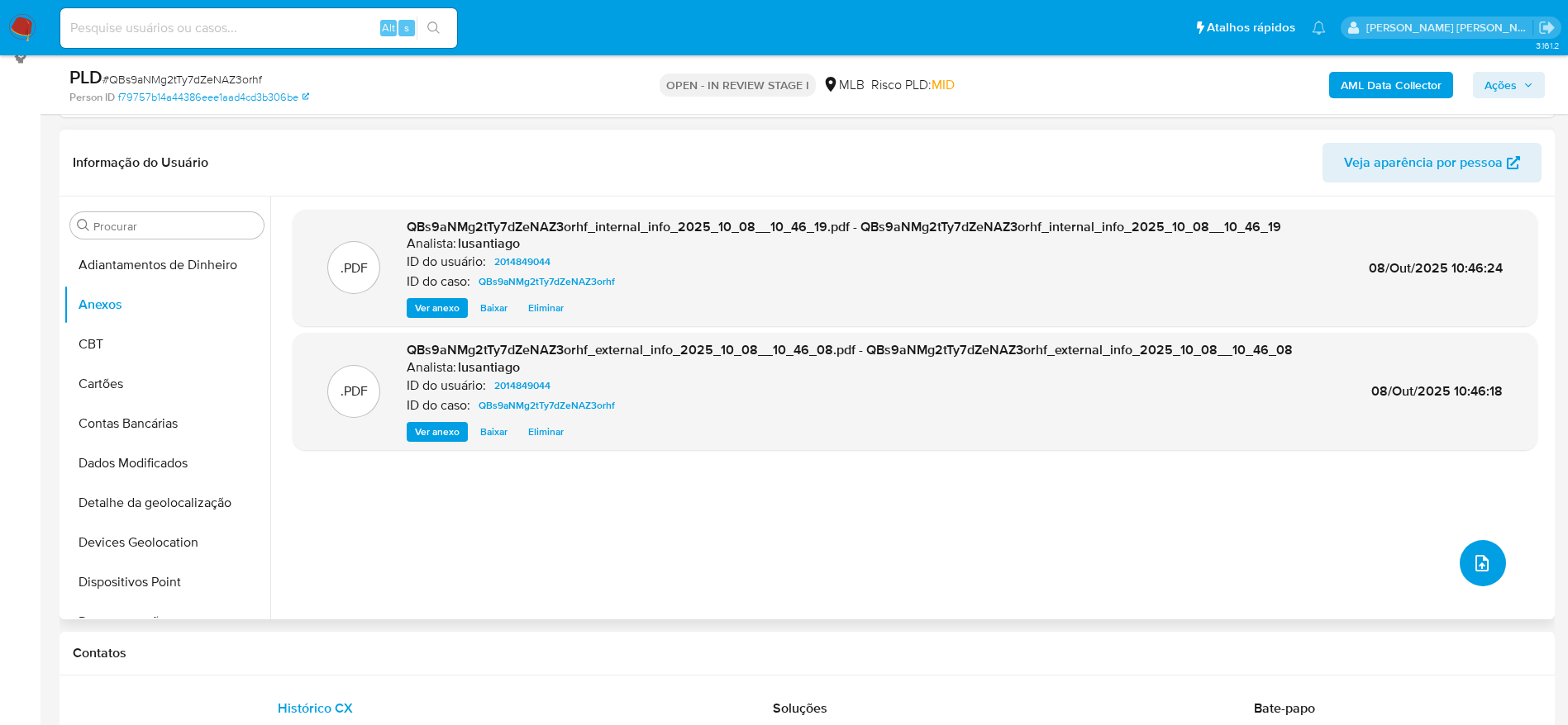
click at [1480, 561] on icon "upload-file" at bounding box center [1482, 563] width 20 height 20
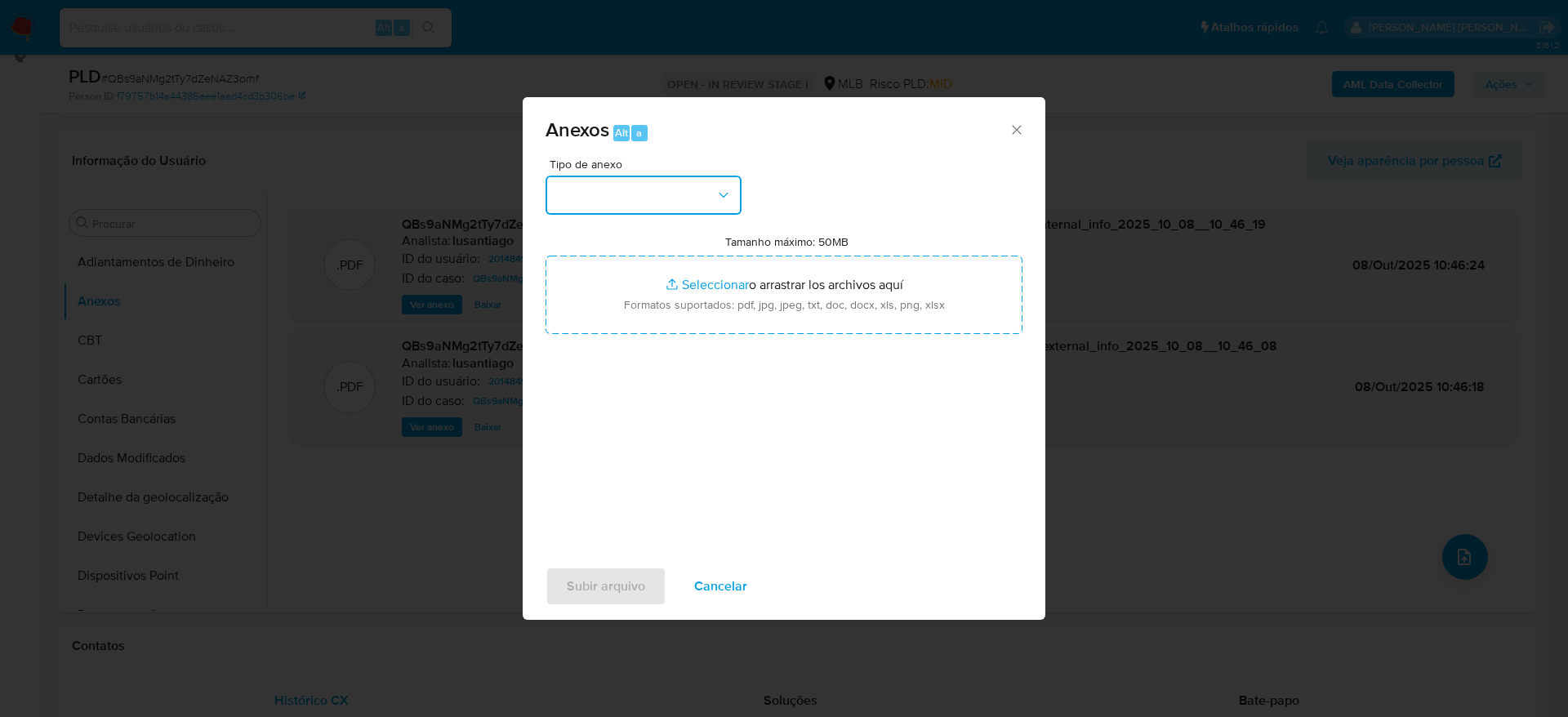
click at [696, 209] on button "button" at bounding box center [644, 195] width 196 height 40
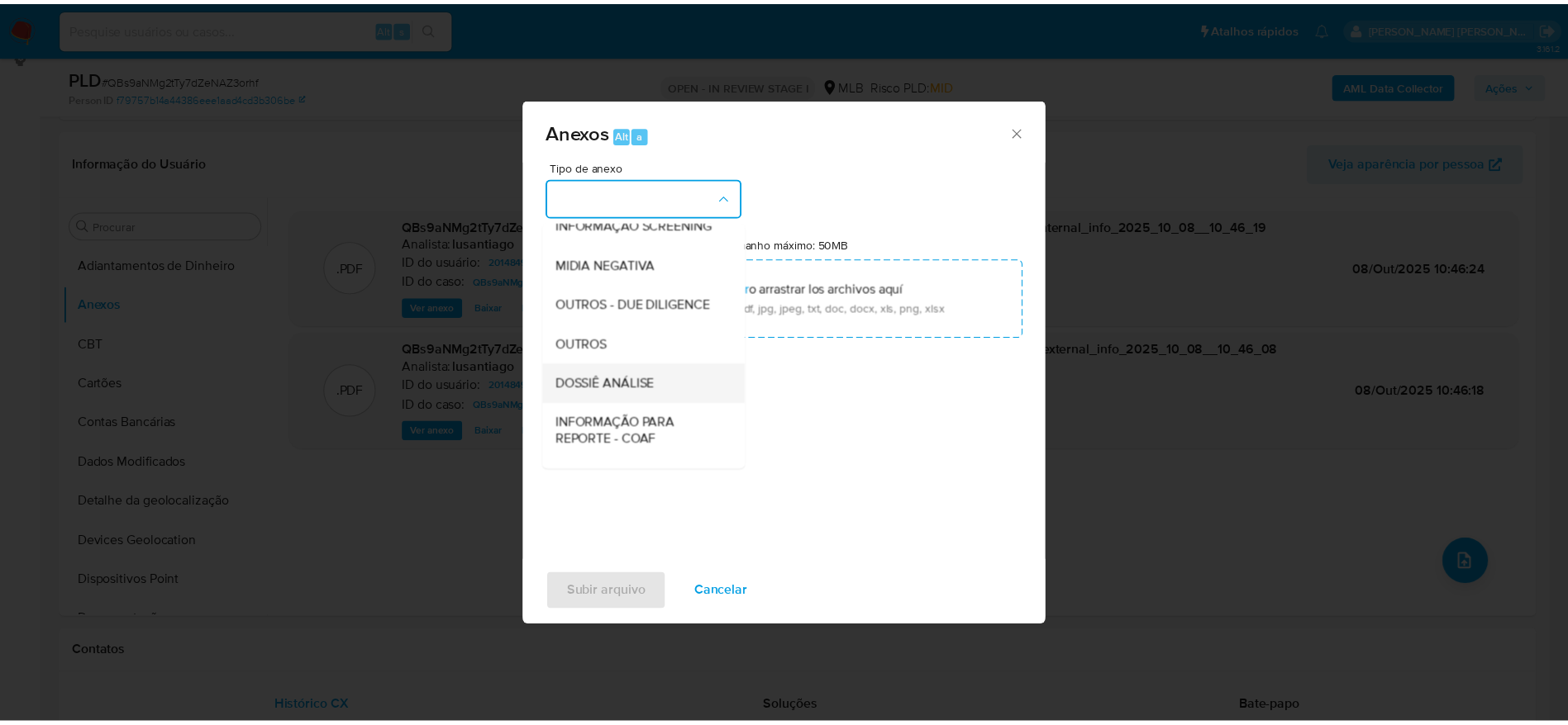
scroll to position [254, 0]
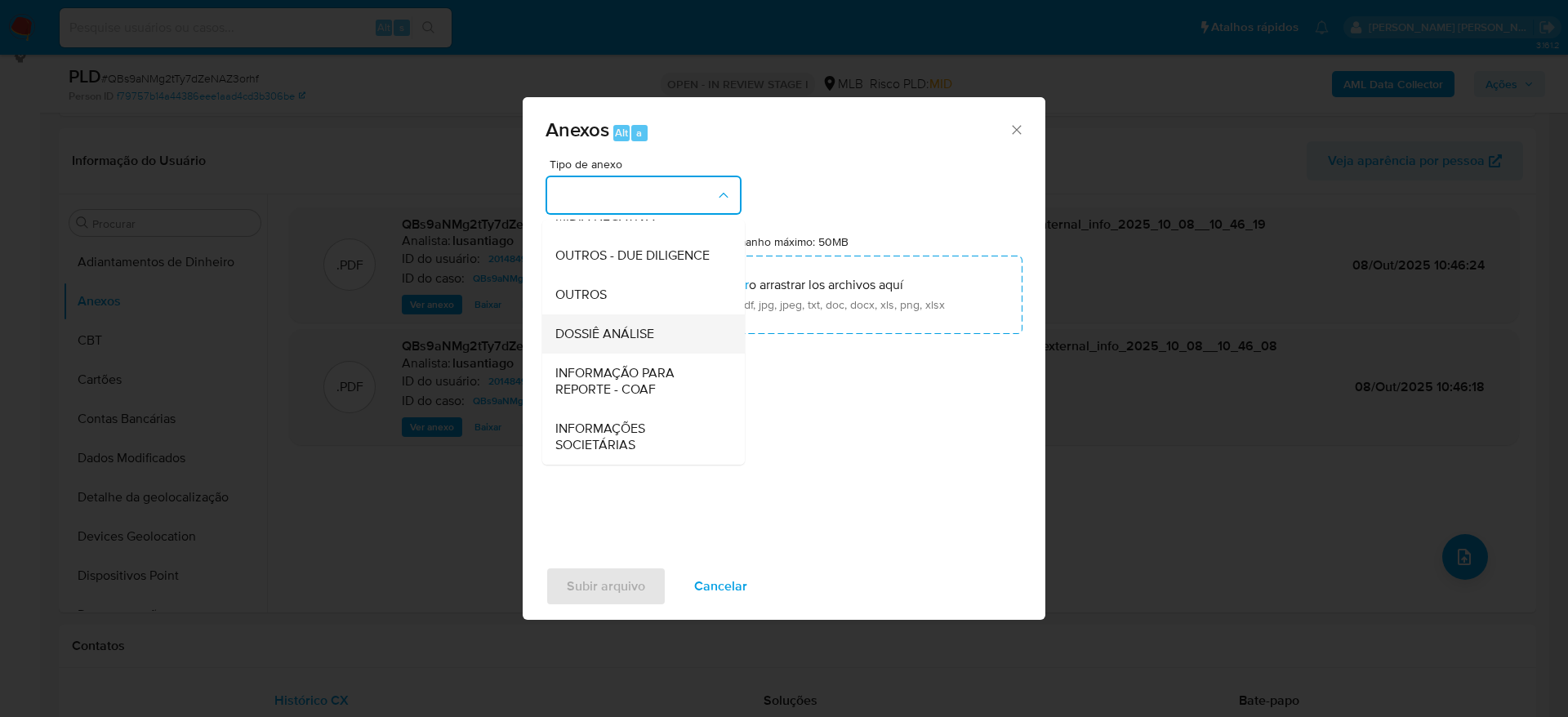
click at [614, 335] on span "DOSSIÊ ANÁLISE" at bounding box center [605, 335] width 99 height 16
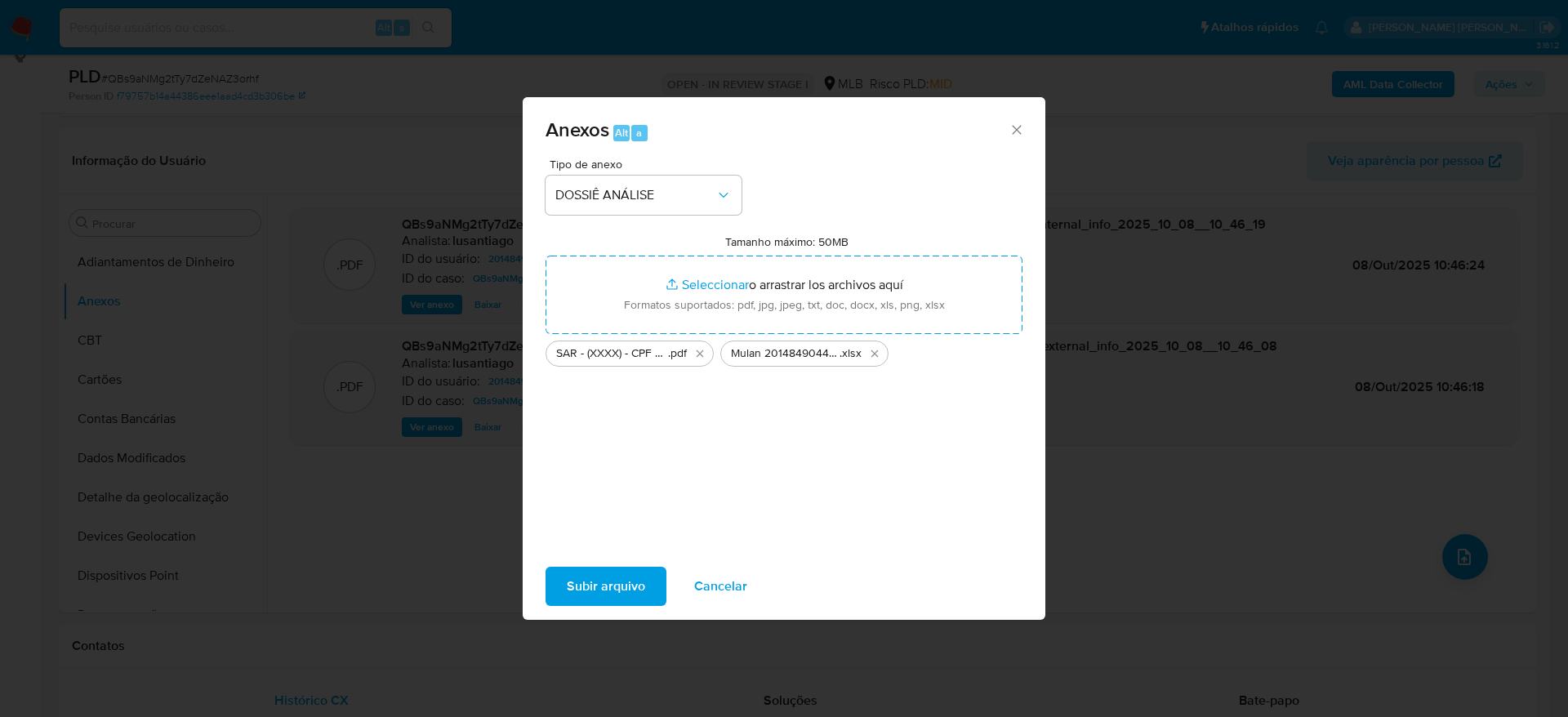
click at [600, 586] on span "Subir arquivo" at bounding box center [606, 587] width 78 height 36
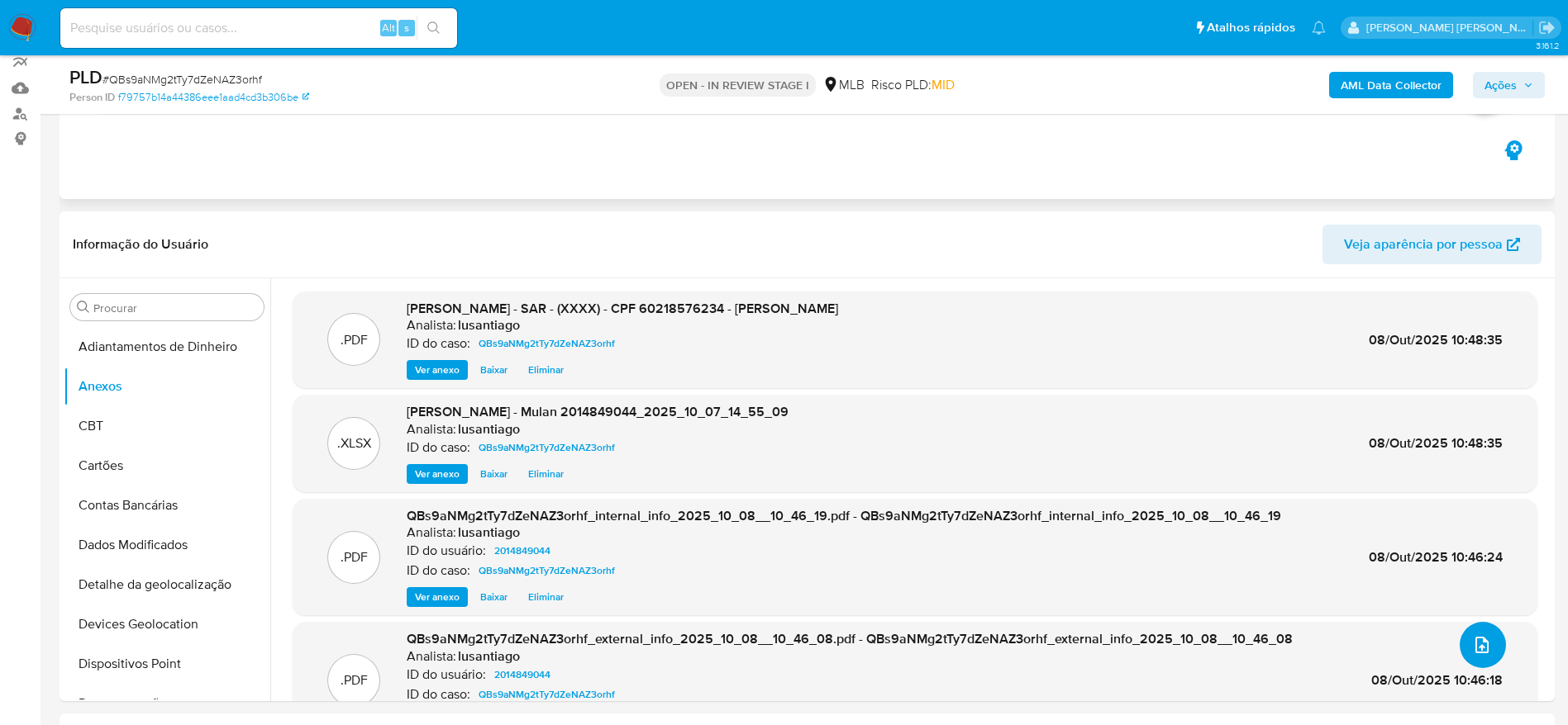
scroll to position [99, 0]
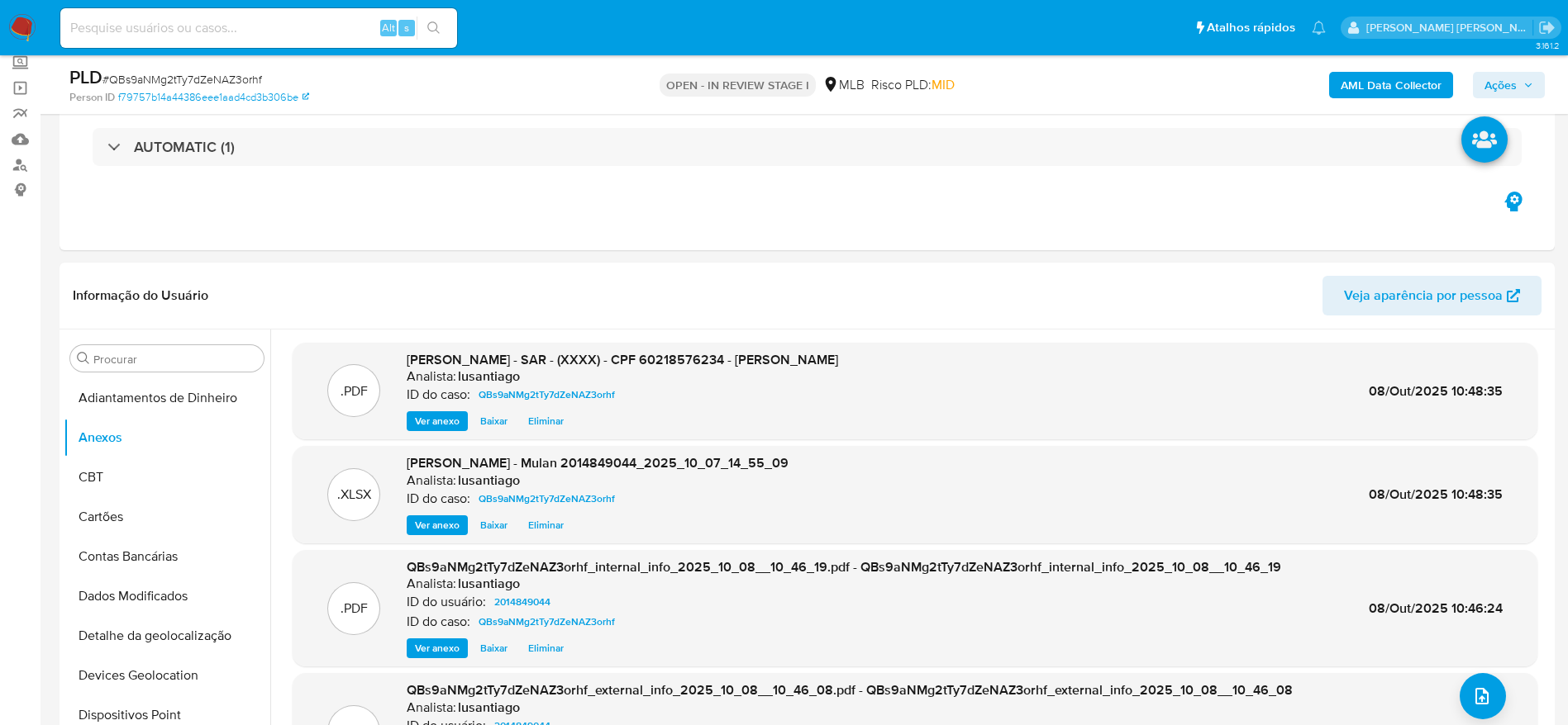
click at [1501, 84] on span "Ações" at bounding box center [1500, 85] width 33 height 27
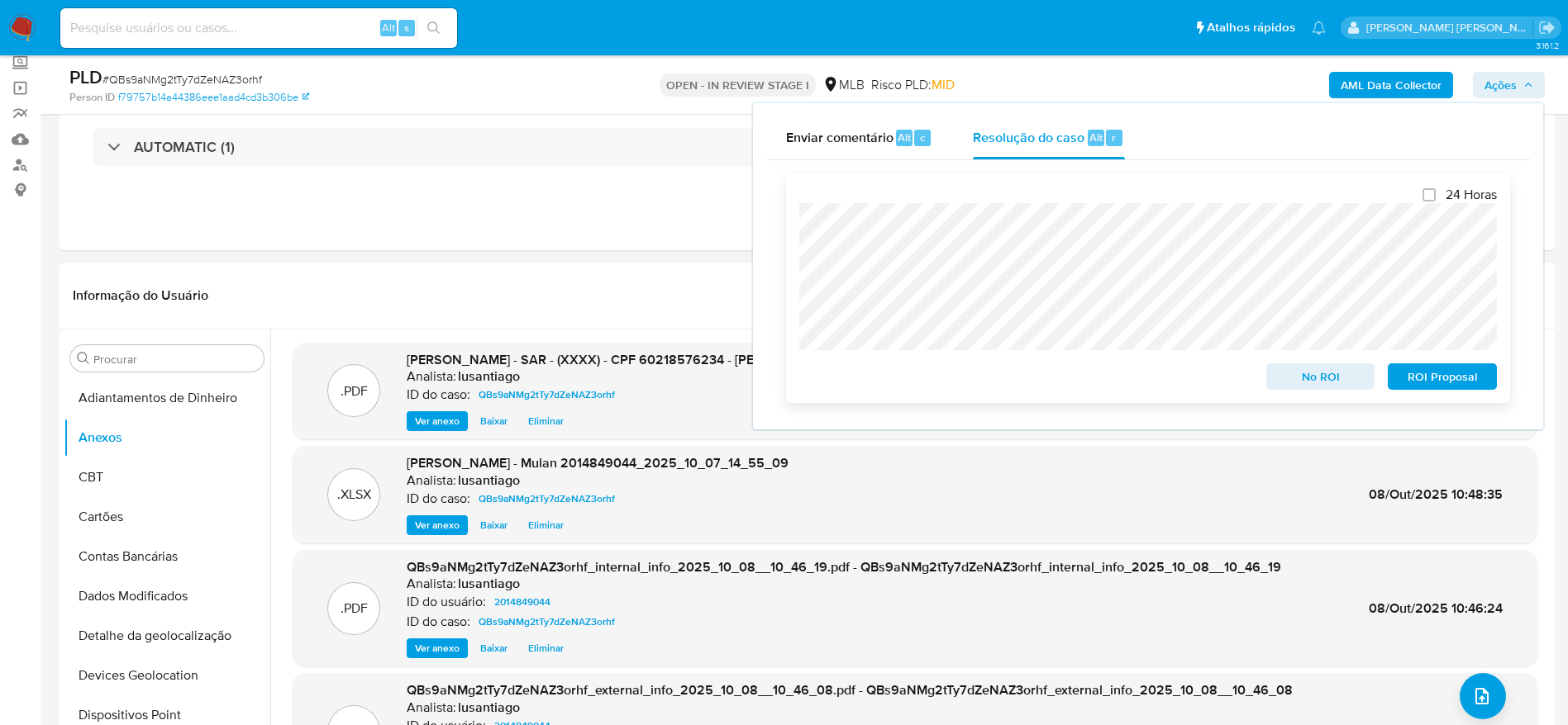
click at [1440, 382] on span "ROI Proposal" at bounding box center [1441, 377] width 86 height 23
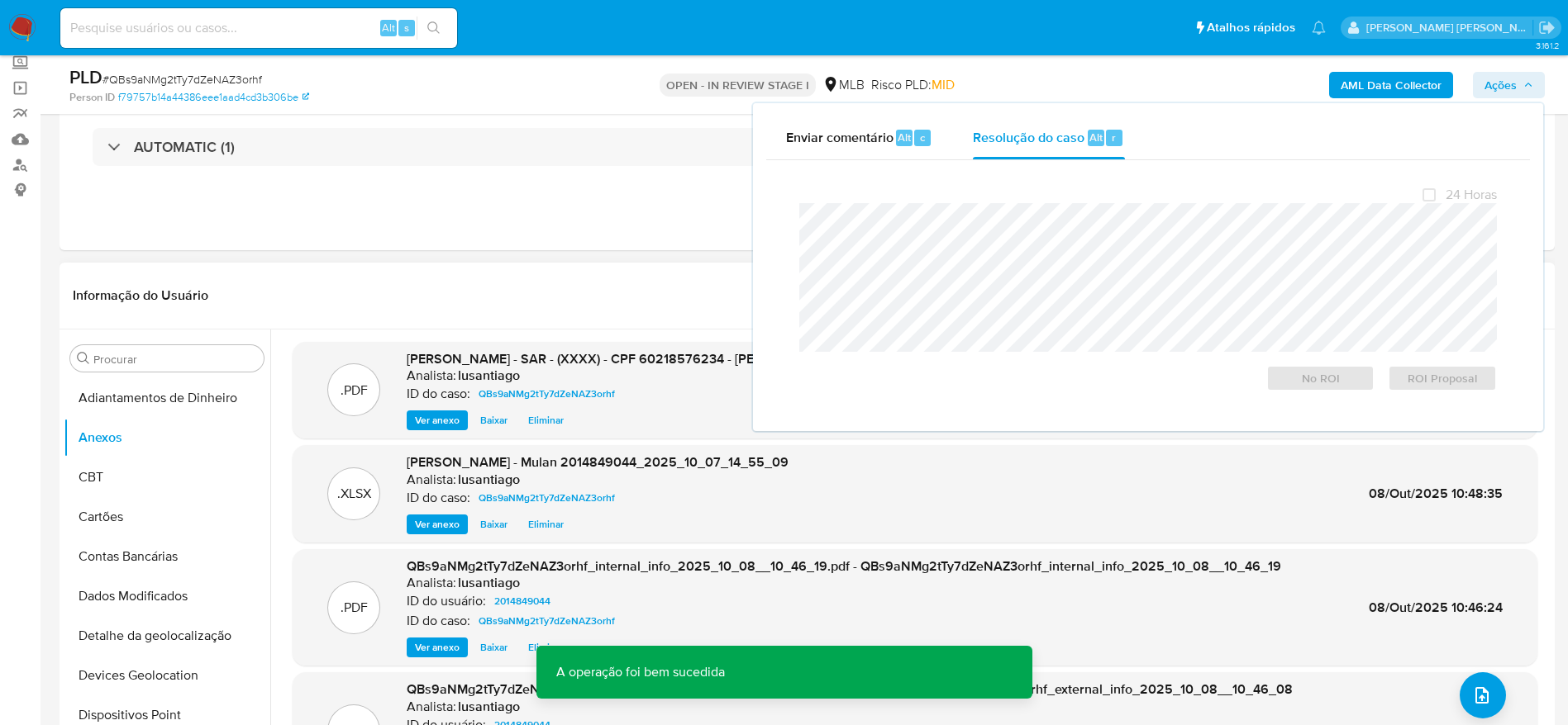
scroll to position [0, 0]
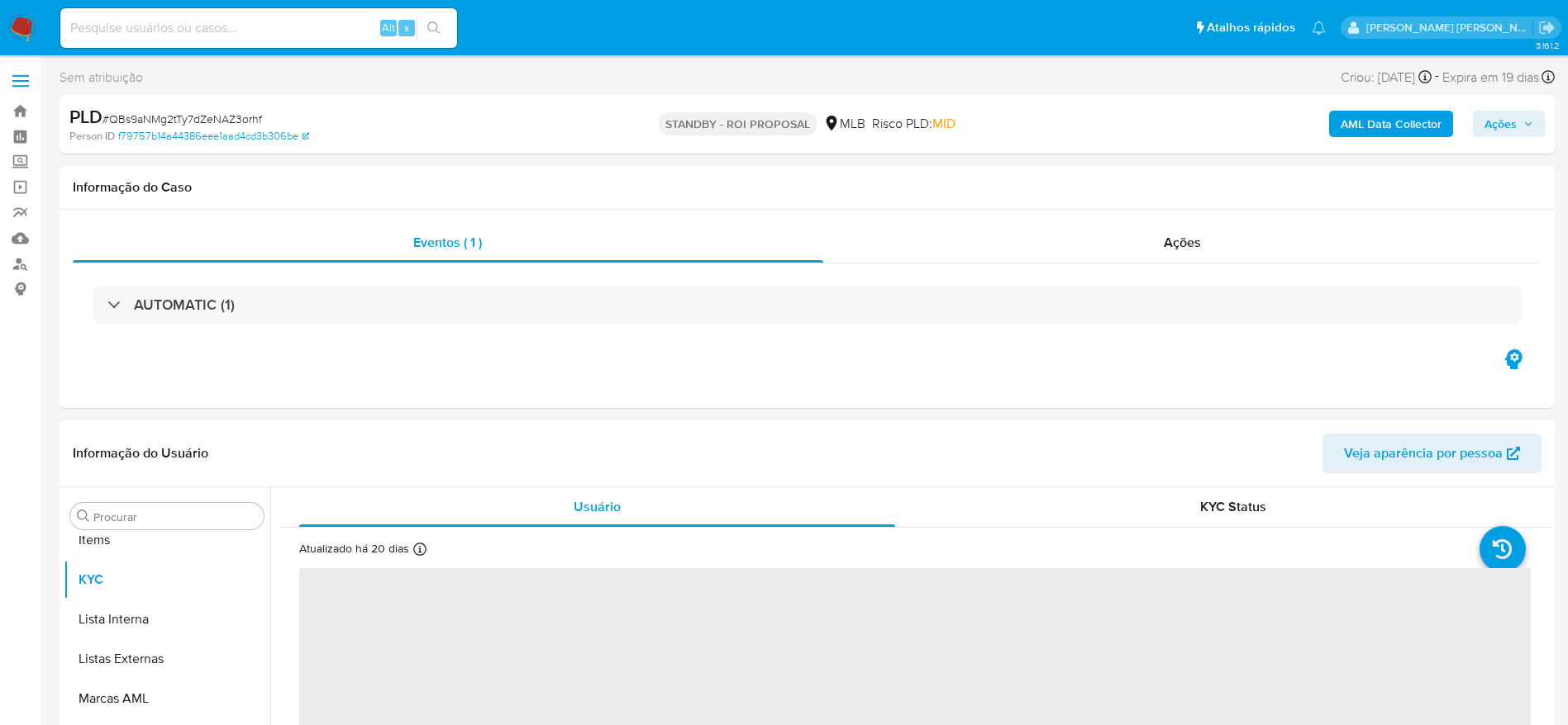
scroll to position [857, 0]
select select "10"
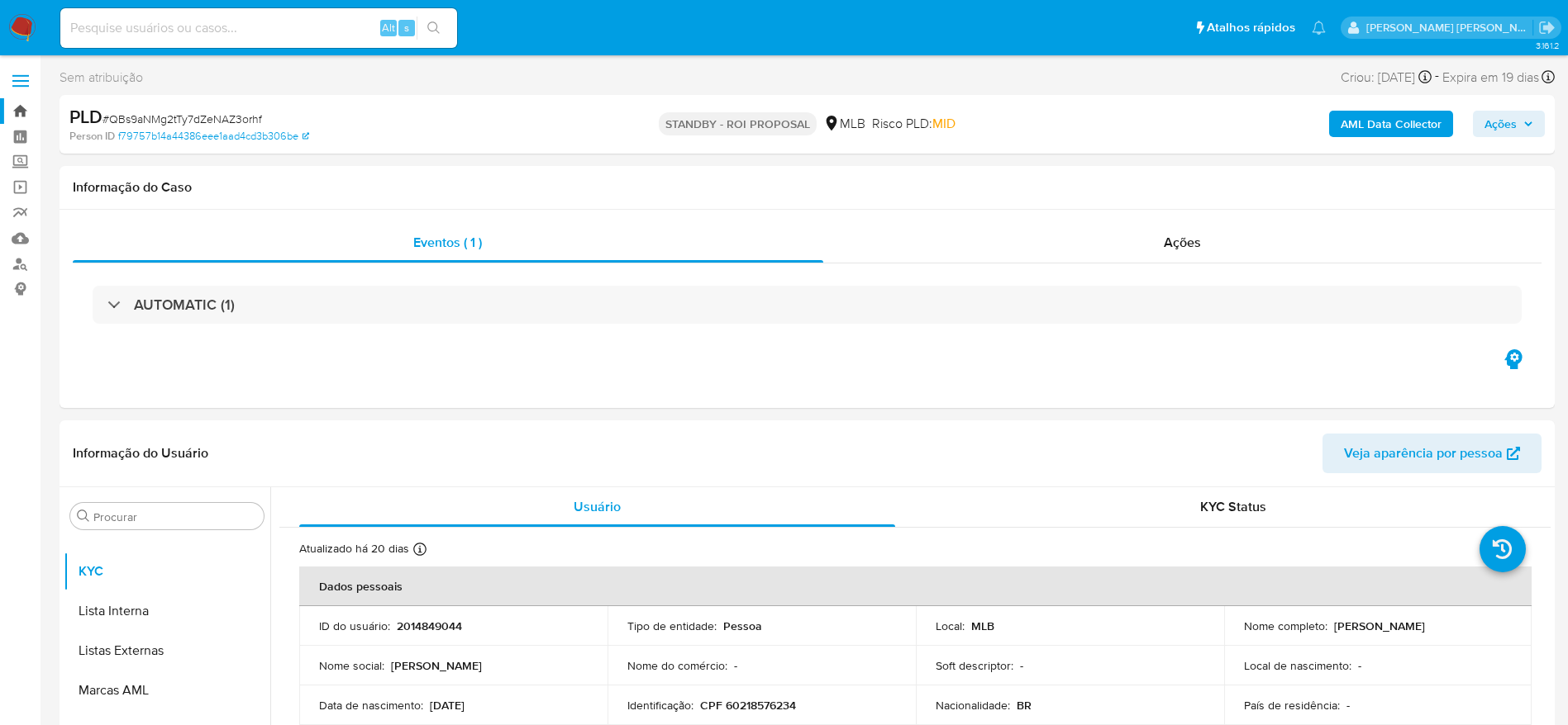
click at [28, 118] on link "Bandeja" at bounding box center [98, 111] width 197 height 26
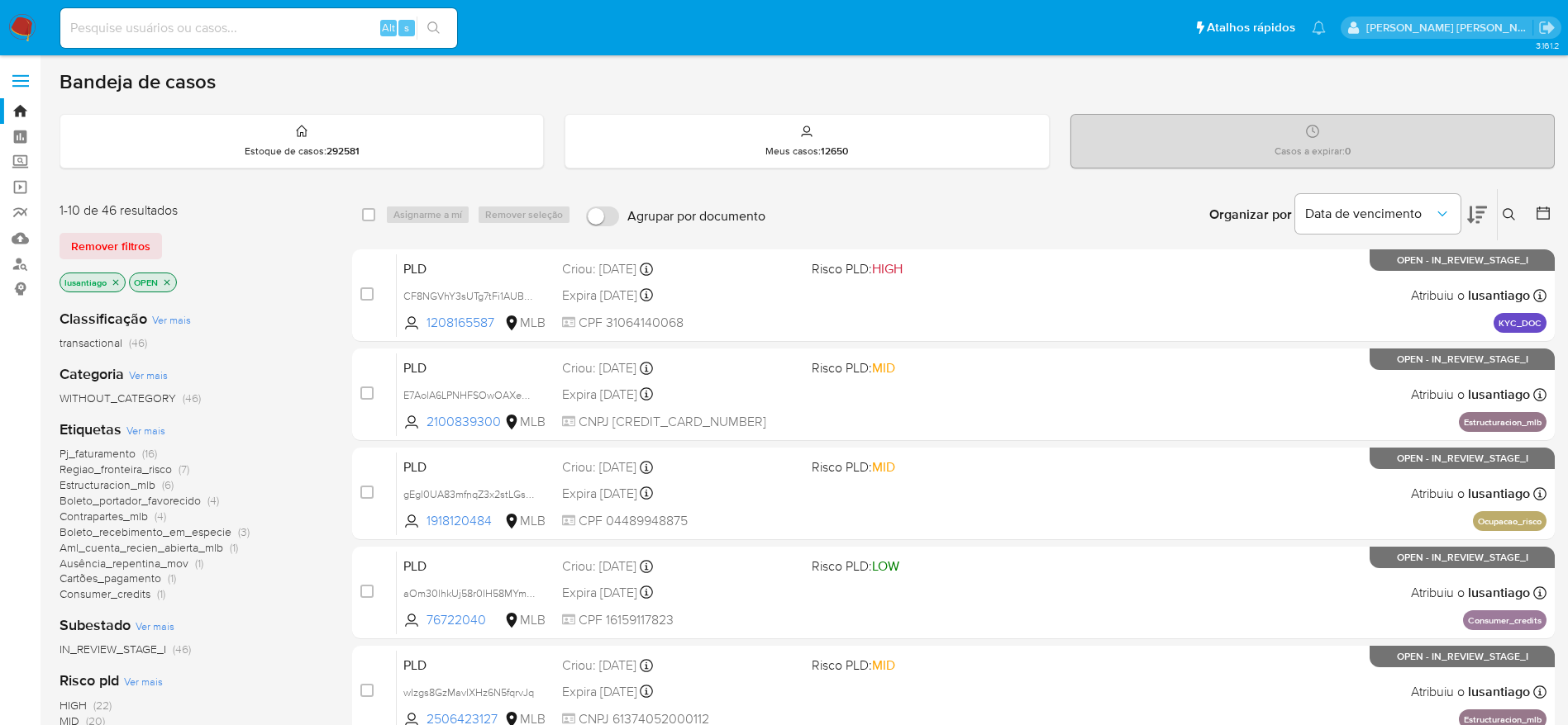
click at [273, 27] on input at bounding box center [258, 28] width 397 height 22
paste input "1074196376"
type input "1074196376"
click at [436, 30] on icon "search-icon" at bounding box center [433, 28] width 13 height 12
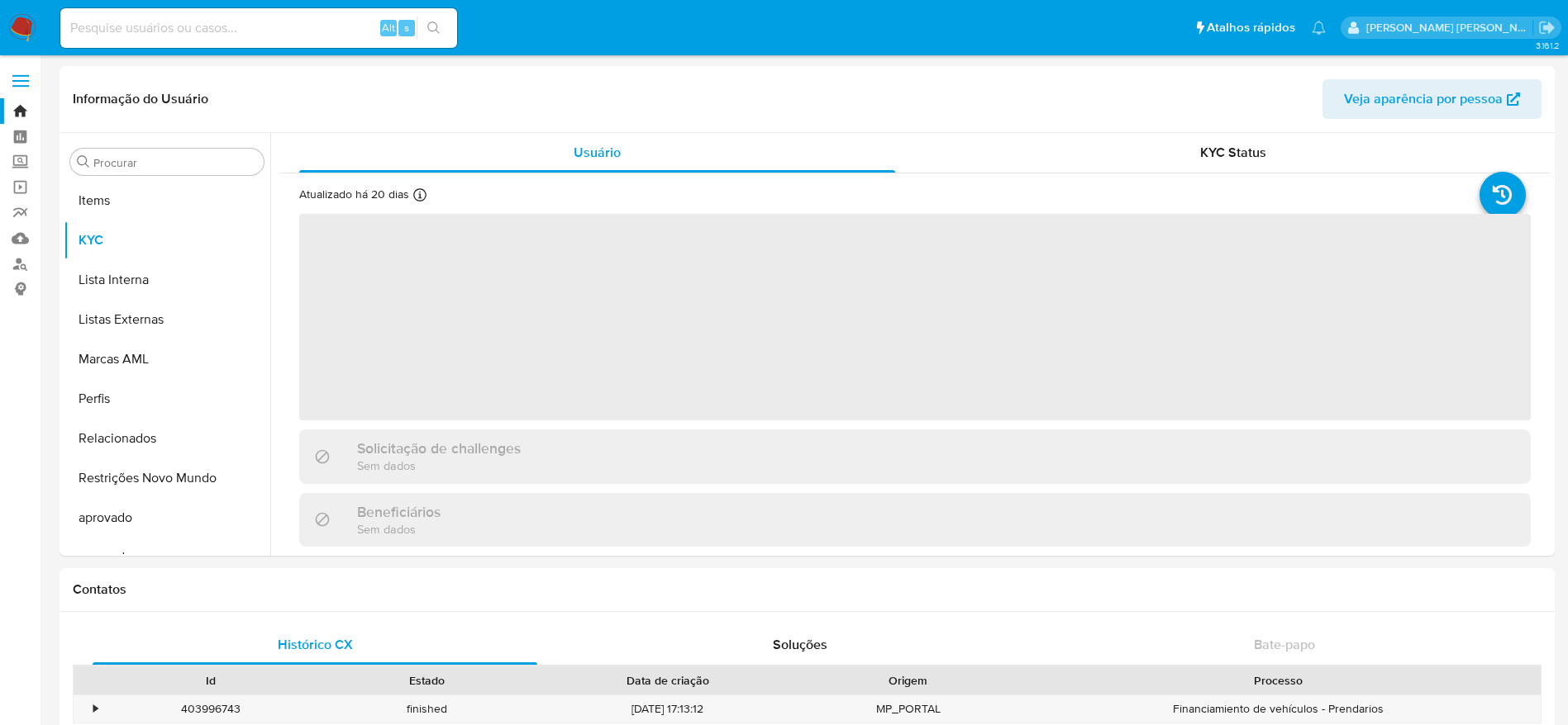
scroll to position [857, 0]
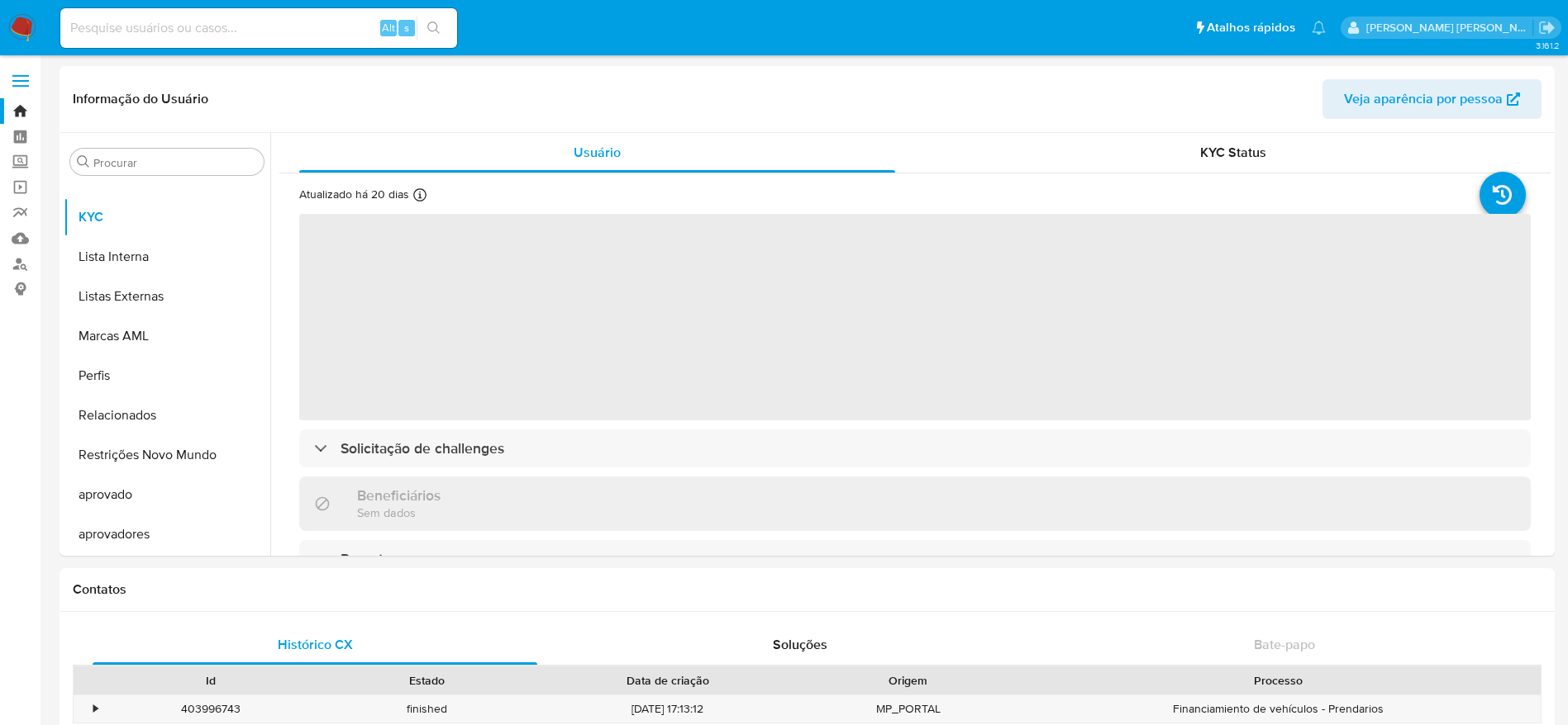
select select "10"
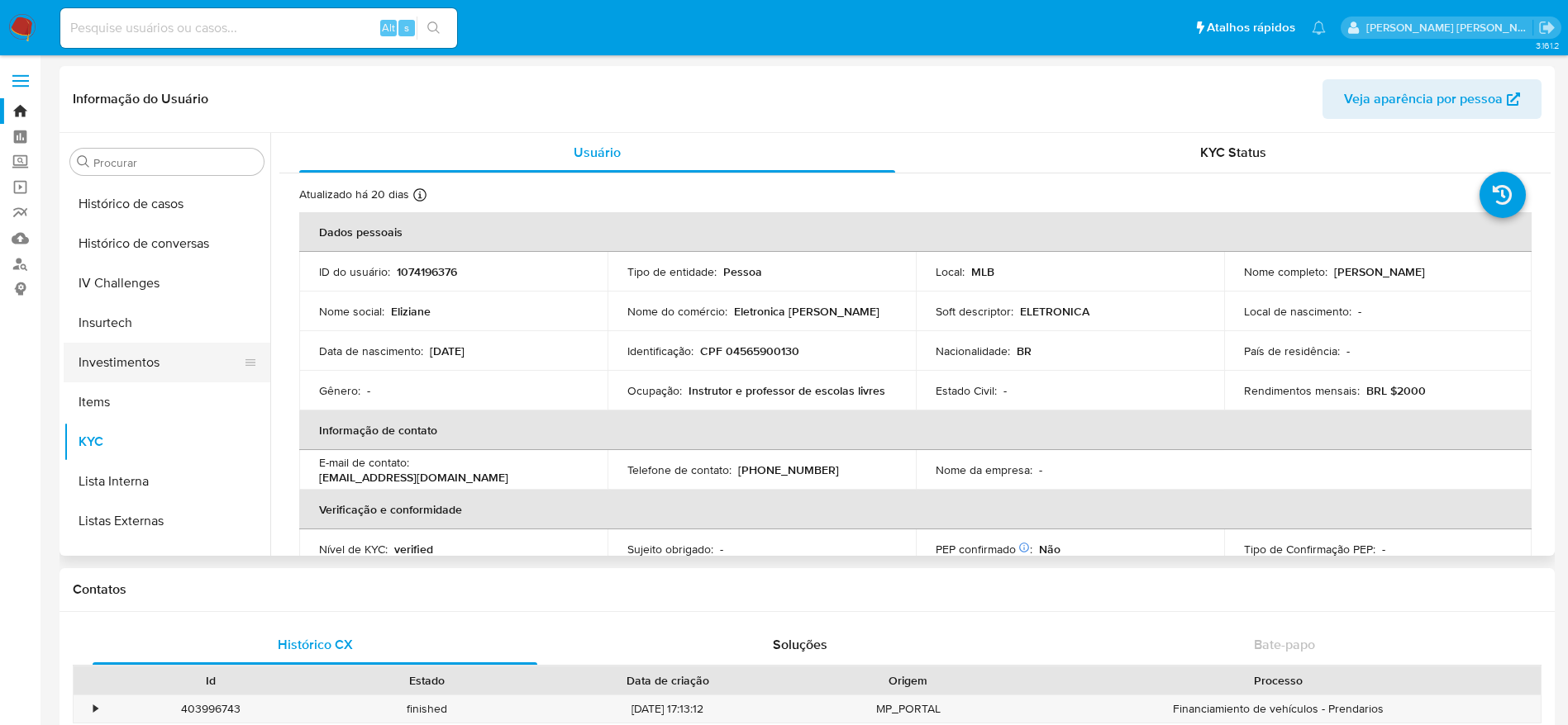
scroll to position [609, 0]
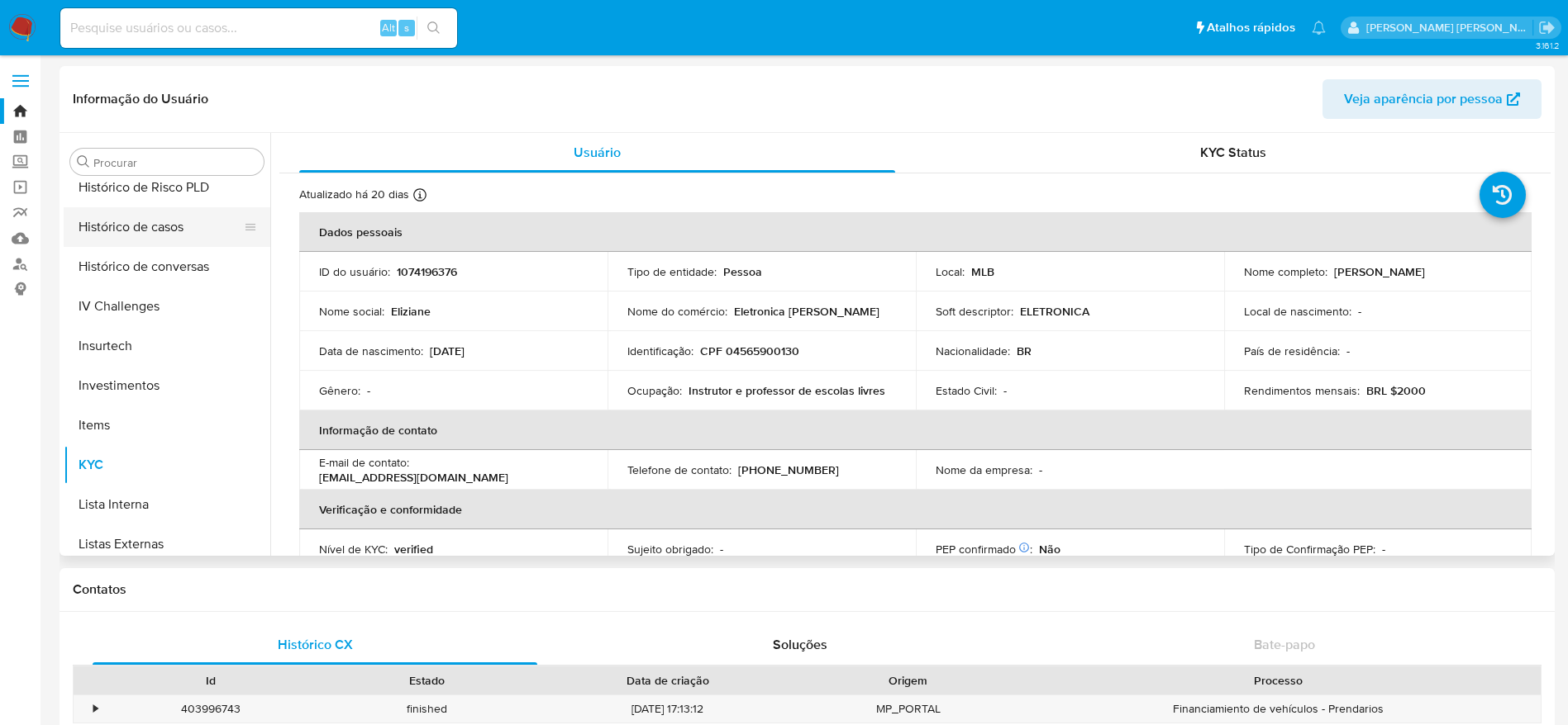
click at [148, 221] on button "Histórico de casos" at bounding box center [160, 228] width 193 height 40
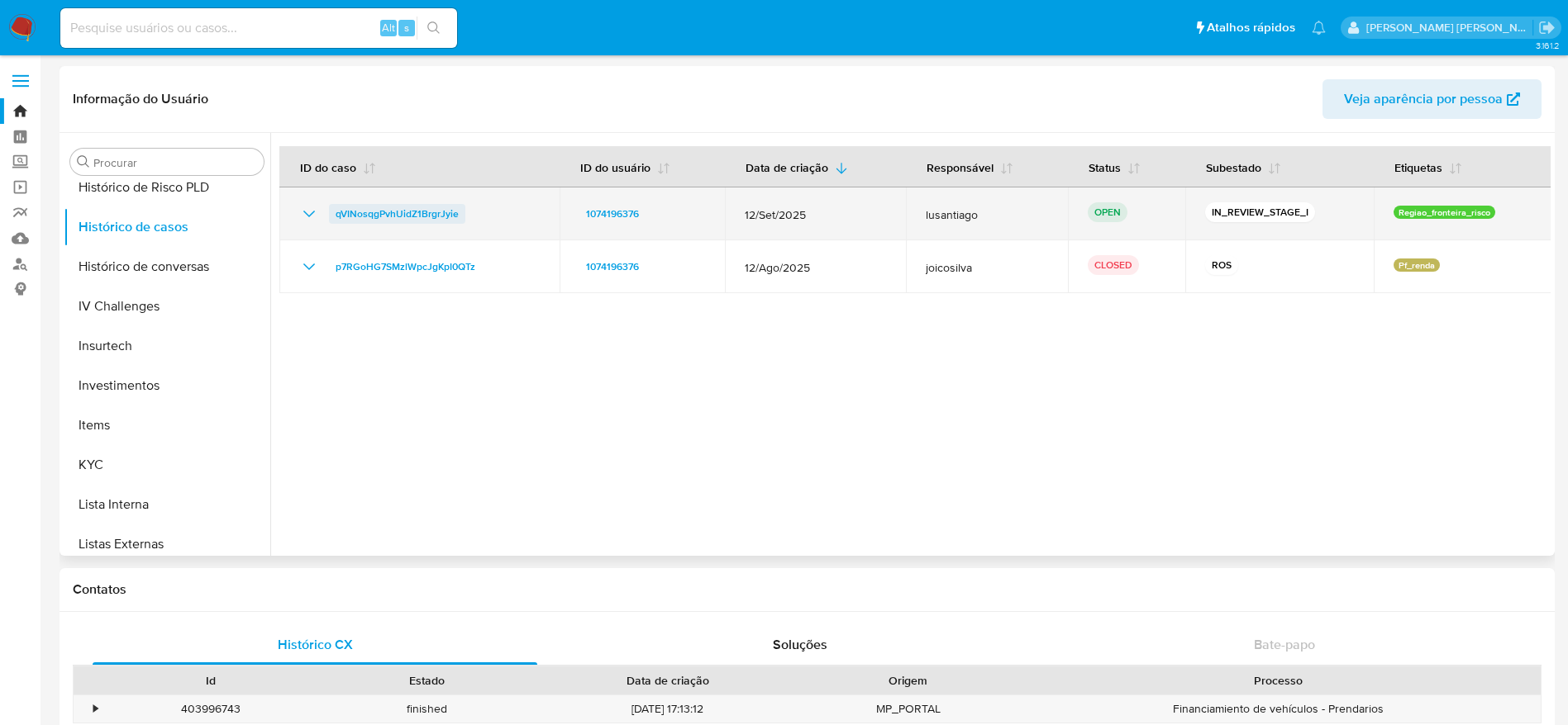
click at [396, 214] on span "qVINosqgPvhUidZ1BrgrJyie" at bounding box center [397, 214] width 123 height 20
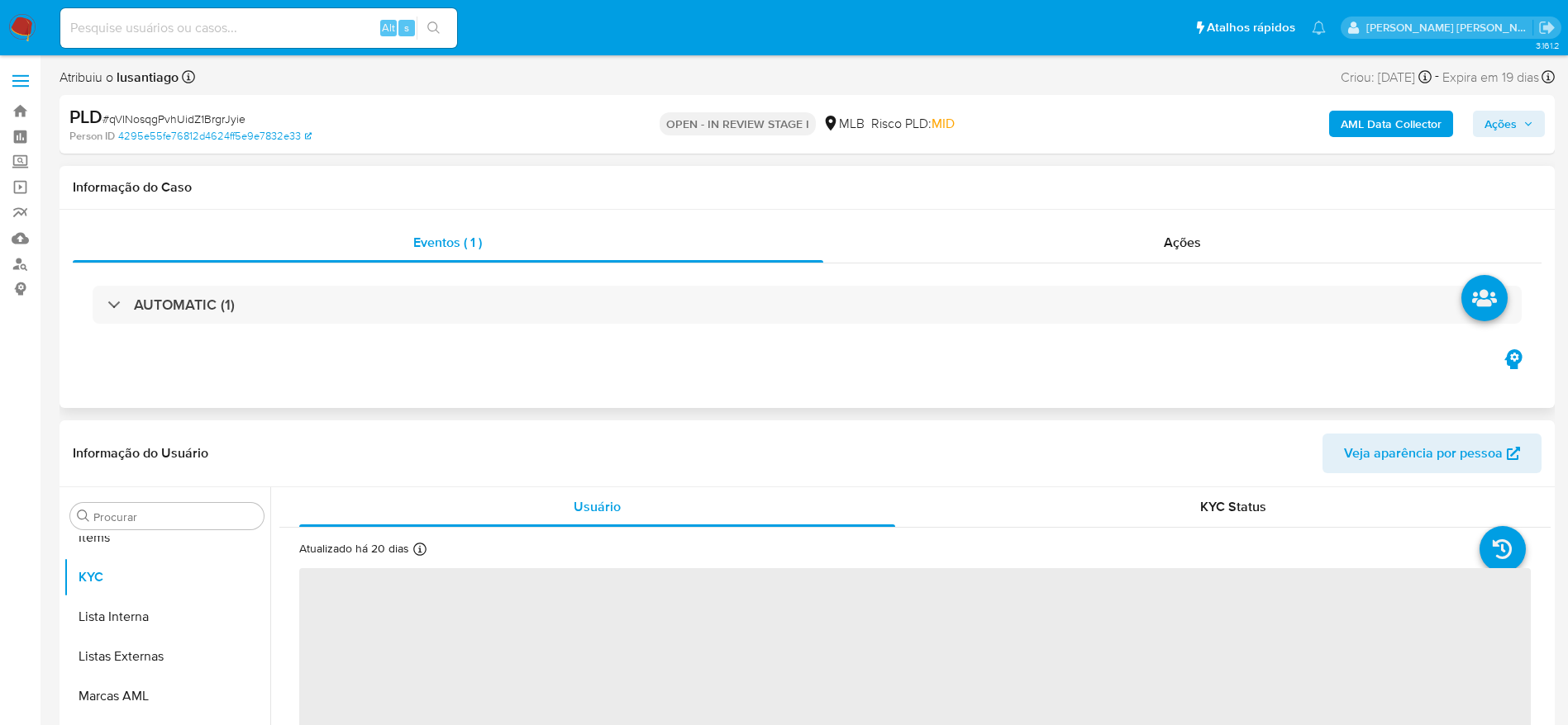
scroll to position [857, 0]
select select "10"
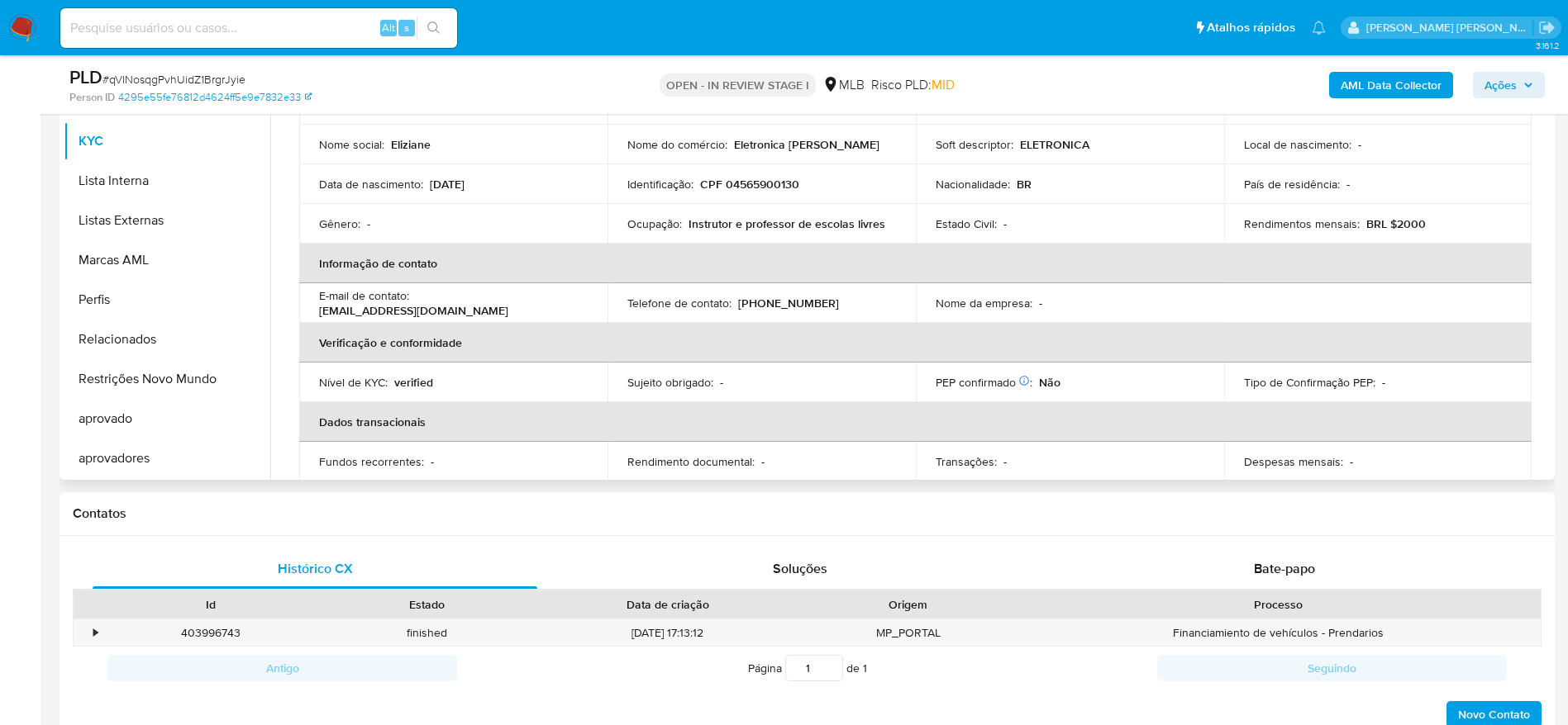
scroll to position [124, 0]
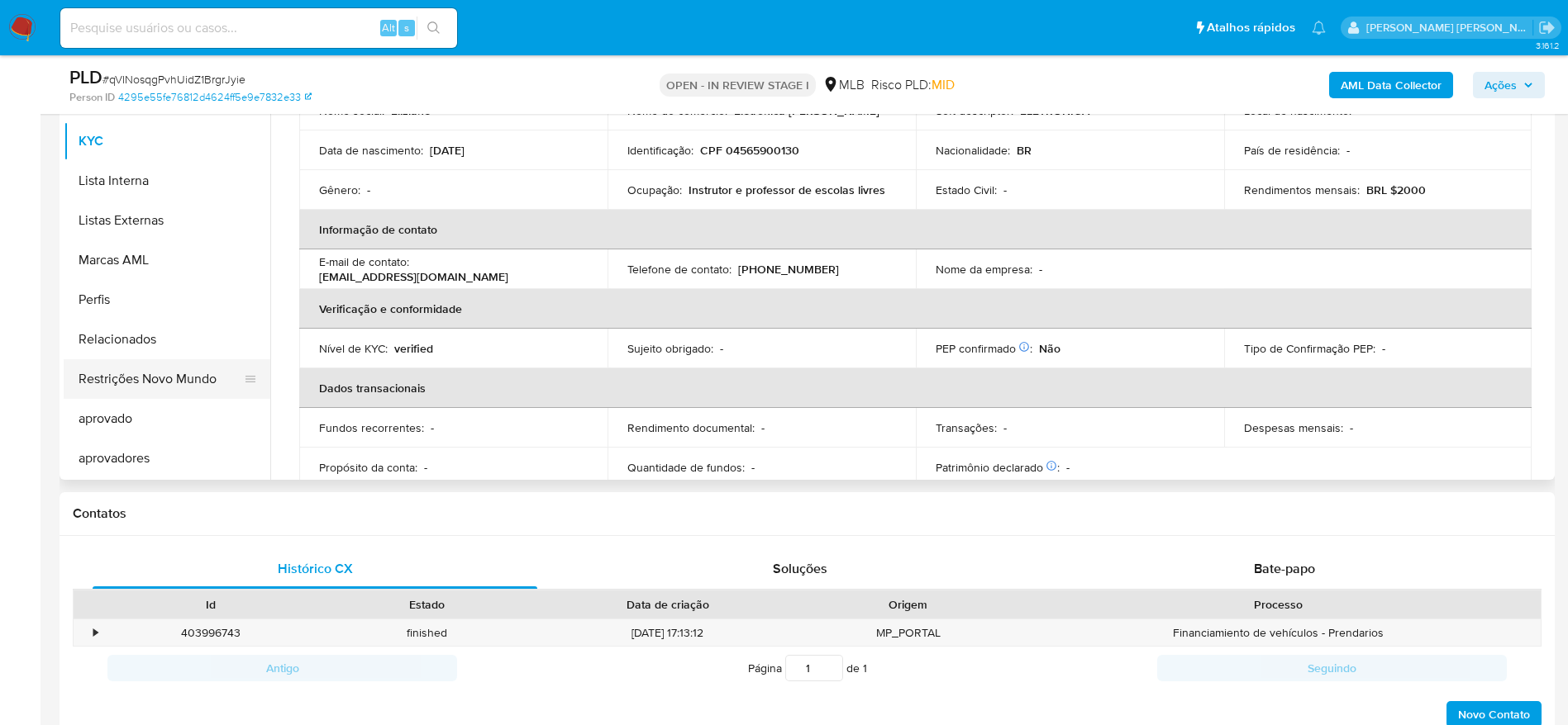
click at [154, 383] on button "Restrições Novo Mundo" at bounding box center [160, 379] width 193 height 40
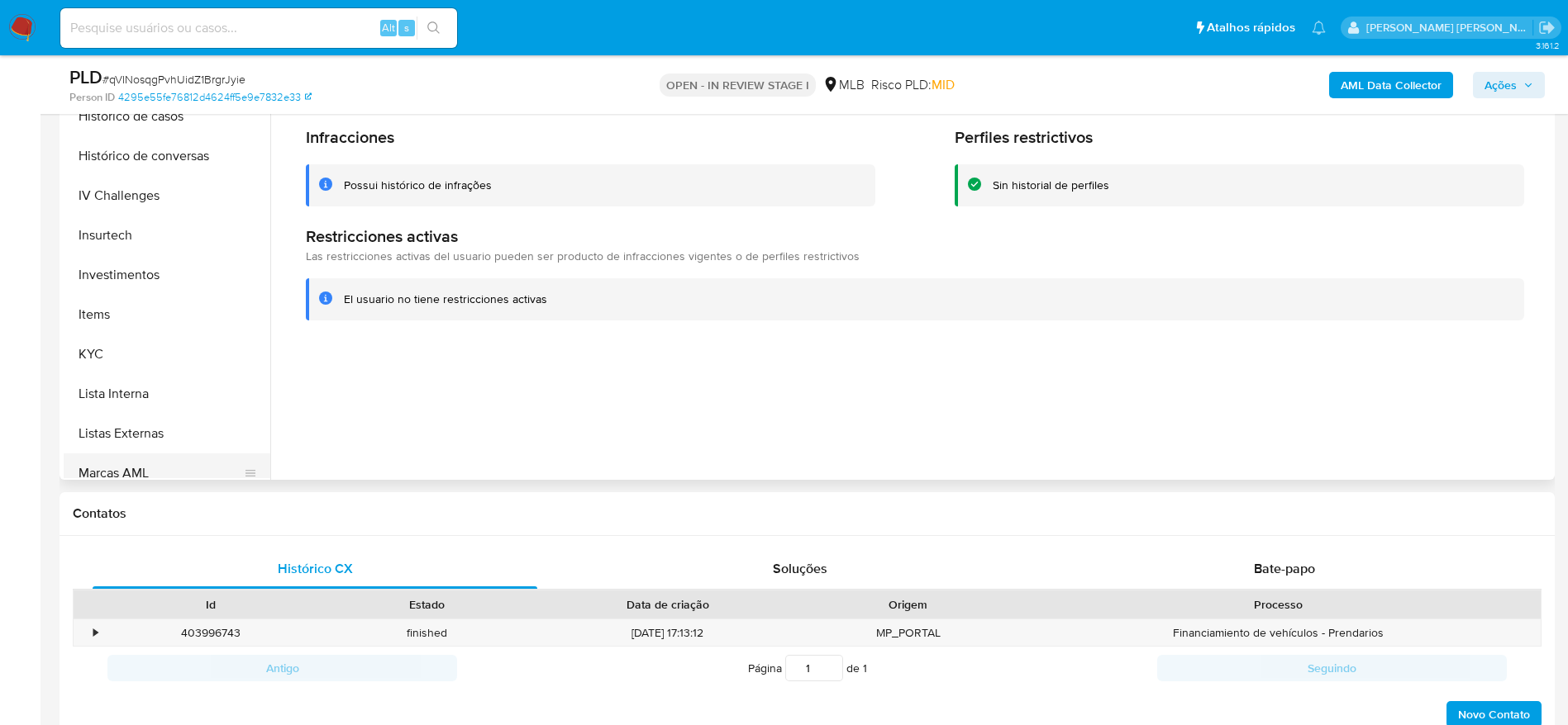
scroll to position [732, 0]
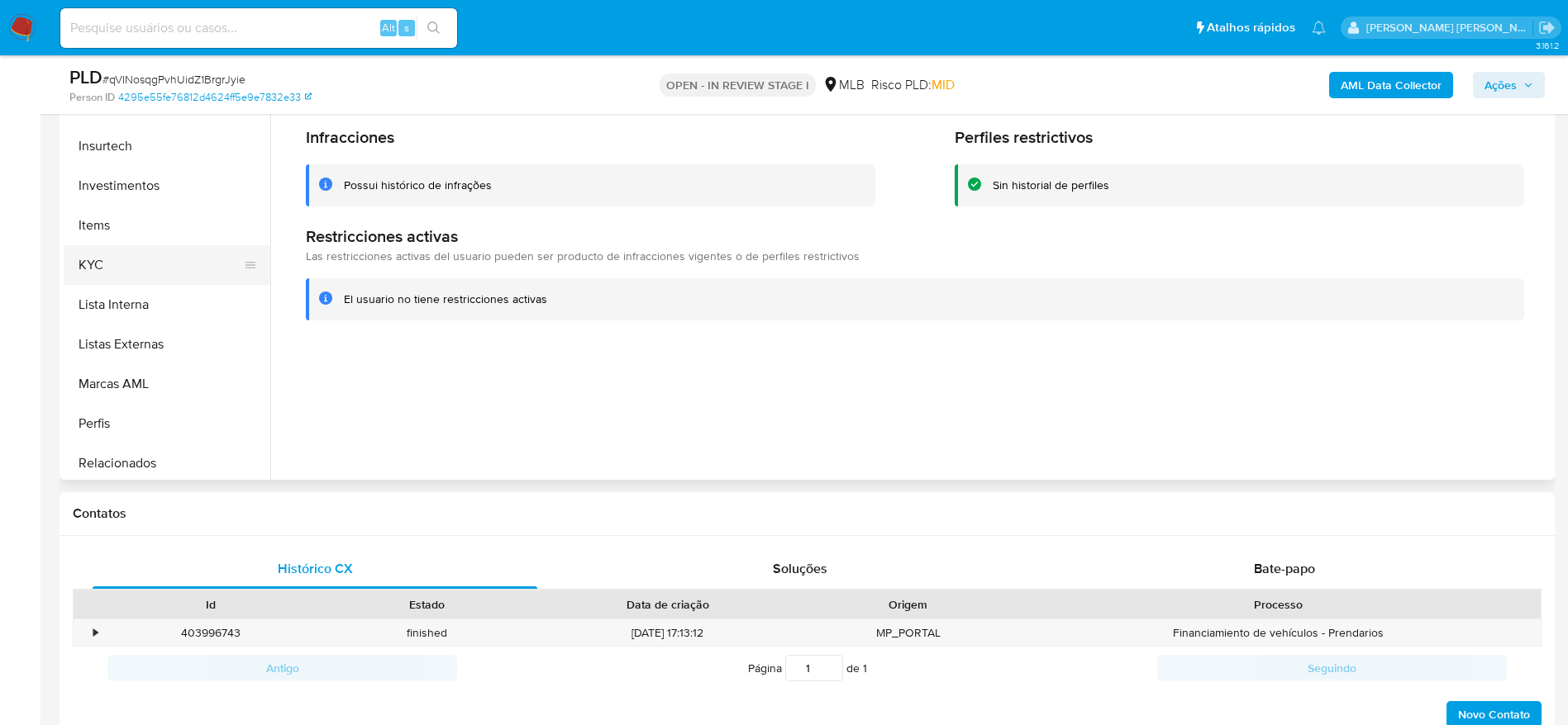
click at [109, 274] on button "KYC" at bounding box center [160, 265] width 193 height 40
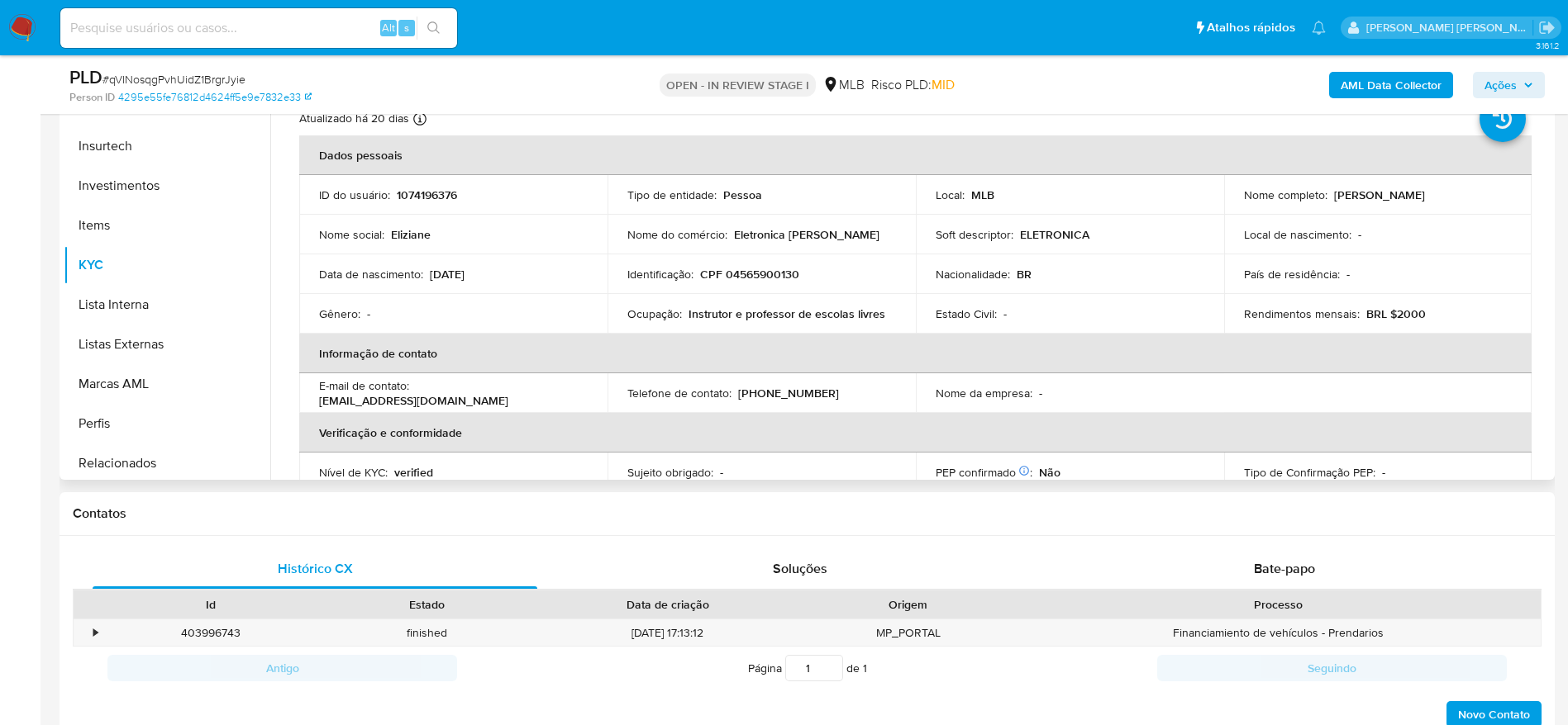
click at [761, 272] on p "CPF 04565900130" at bounding box center [749, 274] width 99 height 15
copy p "04565900130"
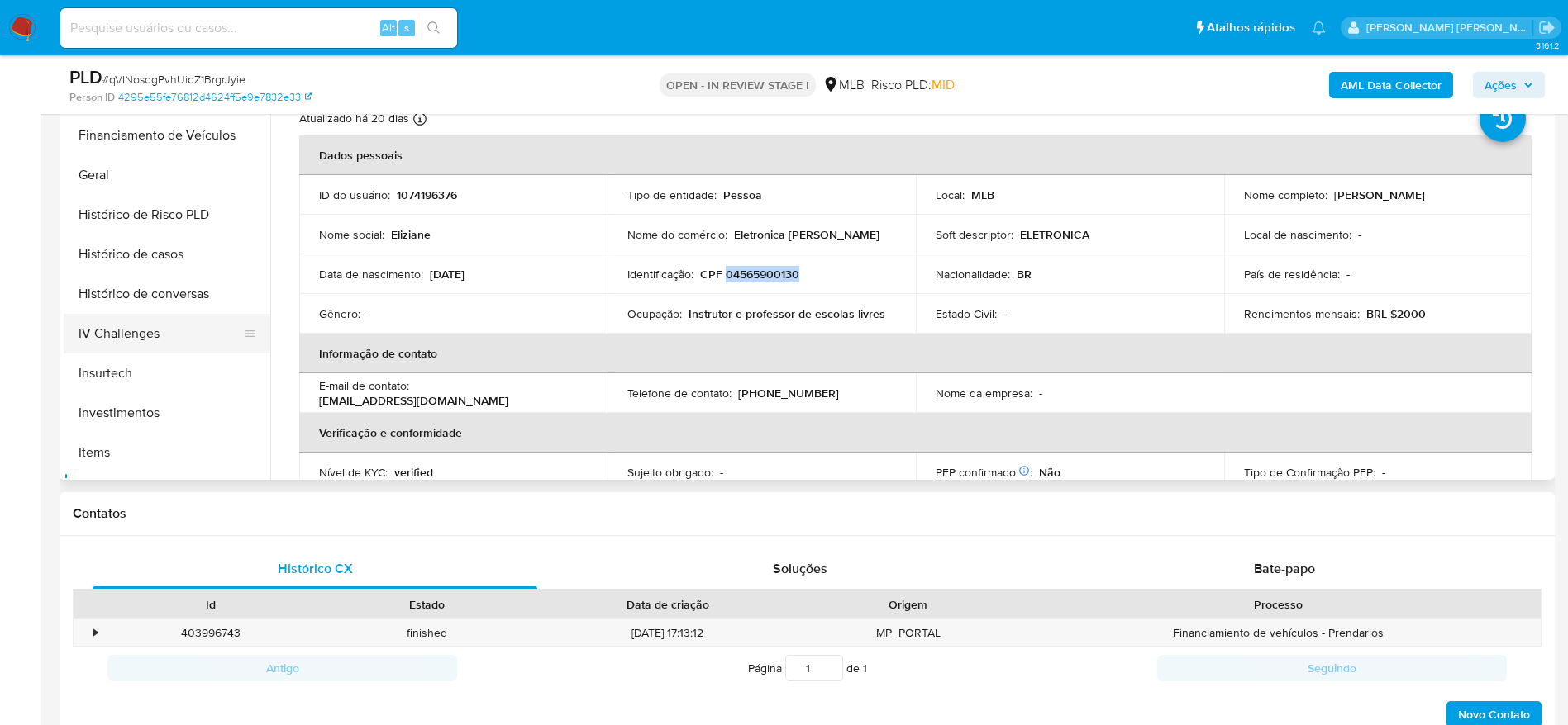
scroll to position [485, 0]
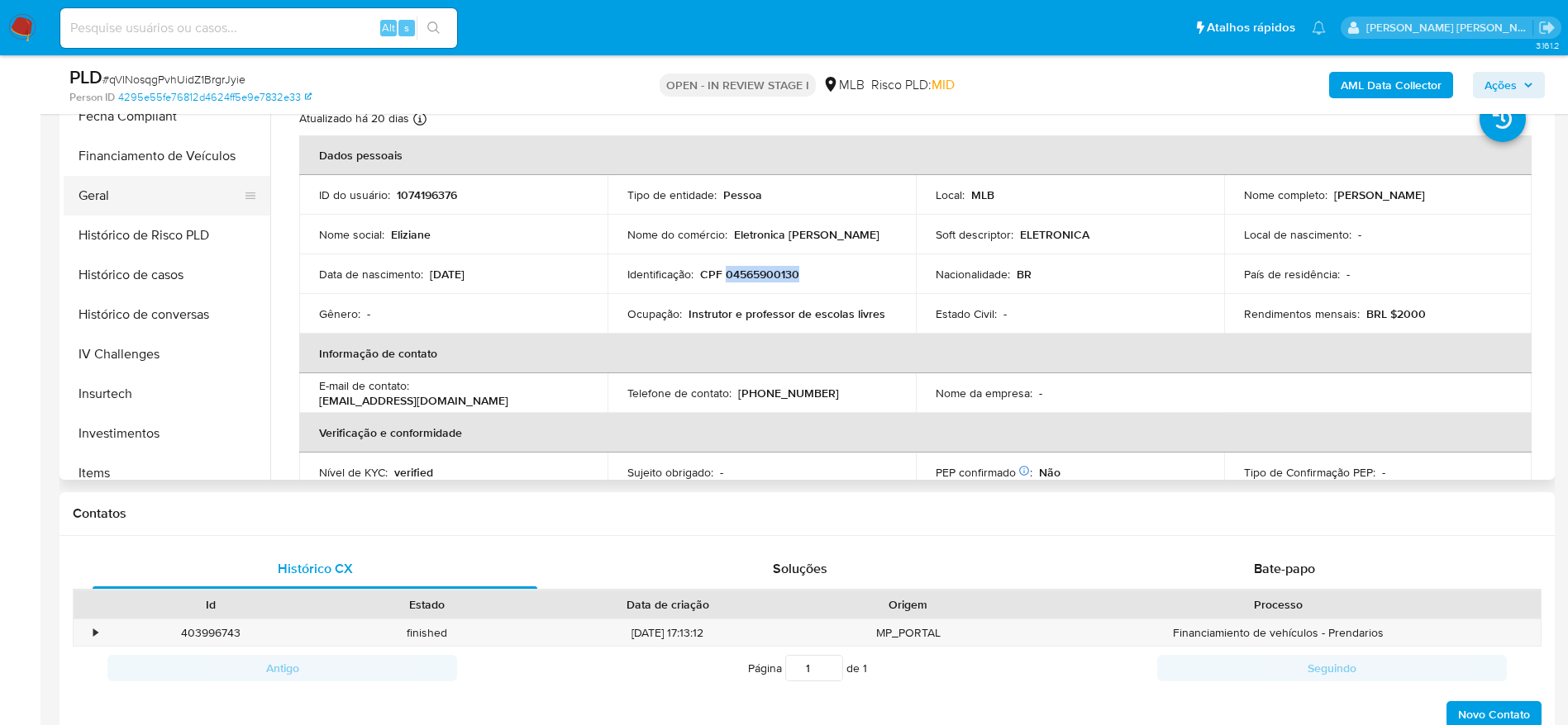
click at [135, 198] on button "Geral" at bounding box center [160, 196] width 193 height 40
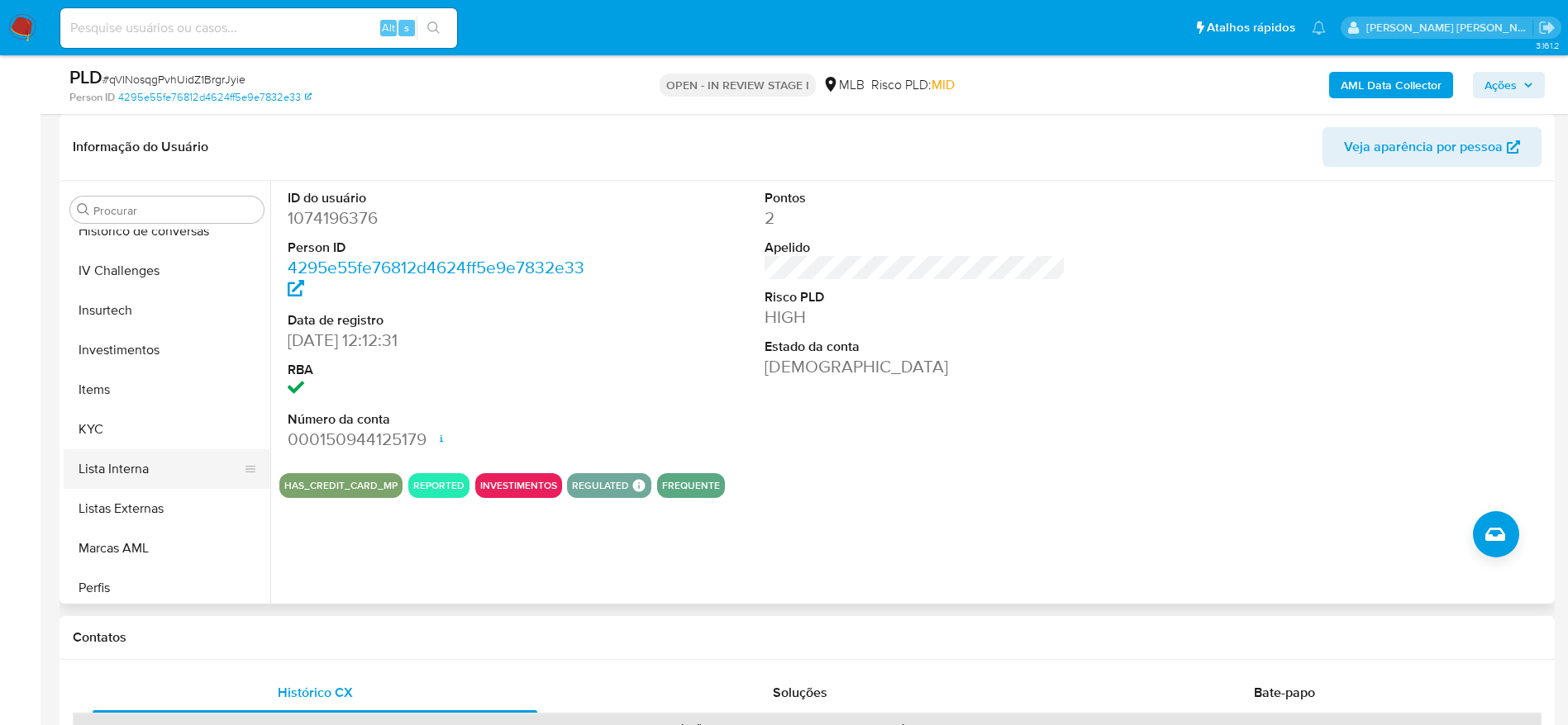
scroll to position [732, 0]
click at [134, 385] on button "KYC" at bounding box center [160, 389] width 193 height 40
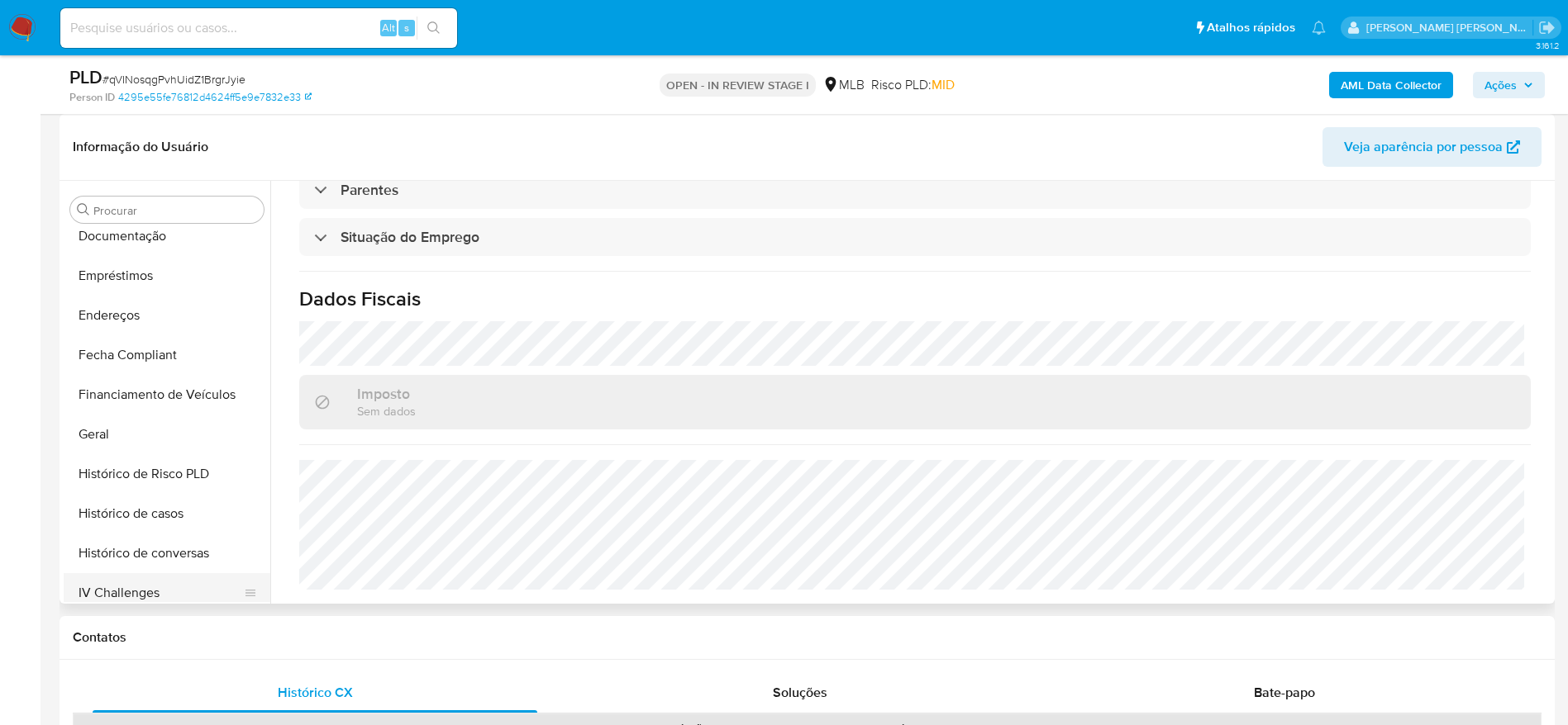
scroll to position [361, 0]
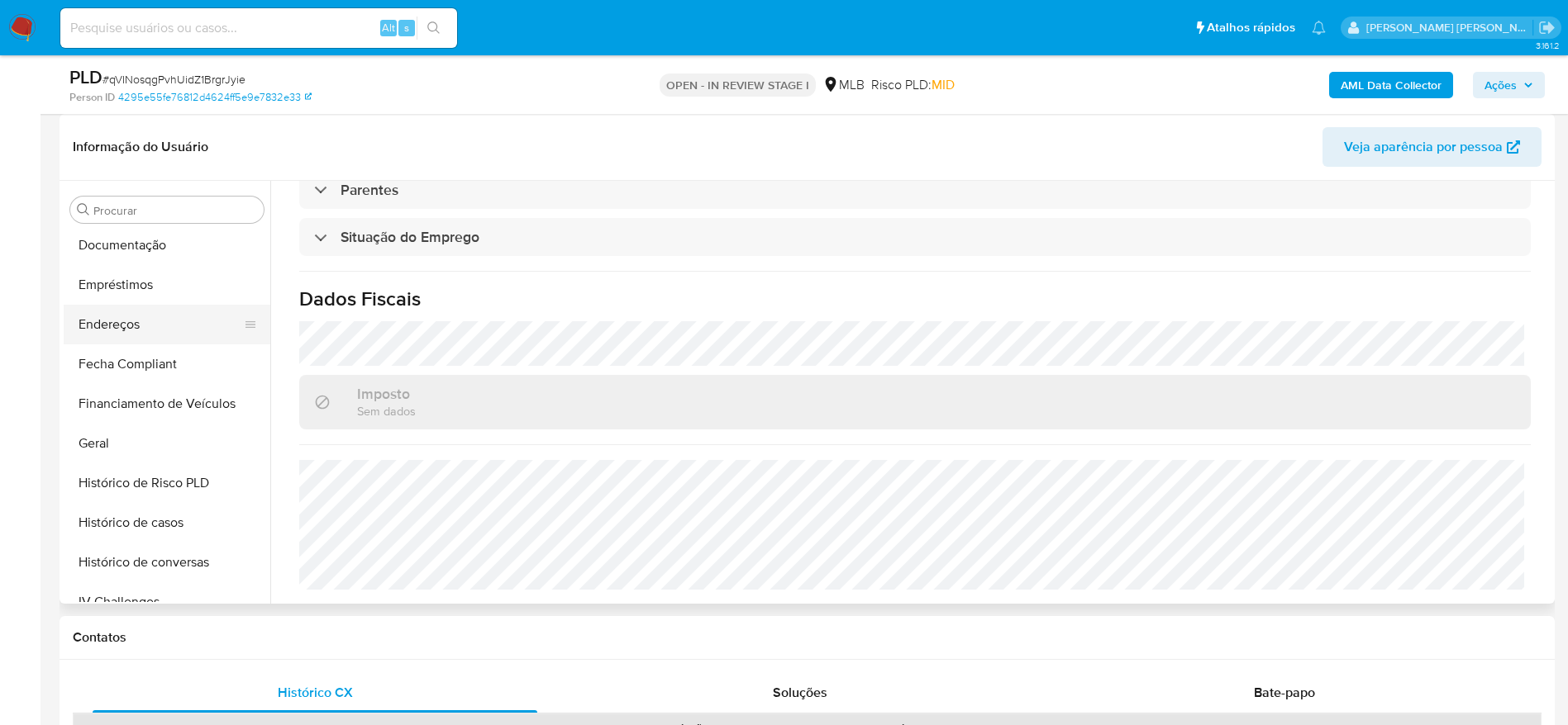
click at [122, 331] on button "Endereços" at bounding box center [160, 325] width 193 height 40
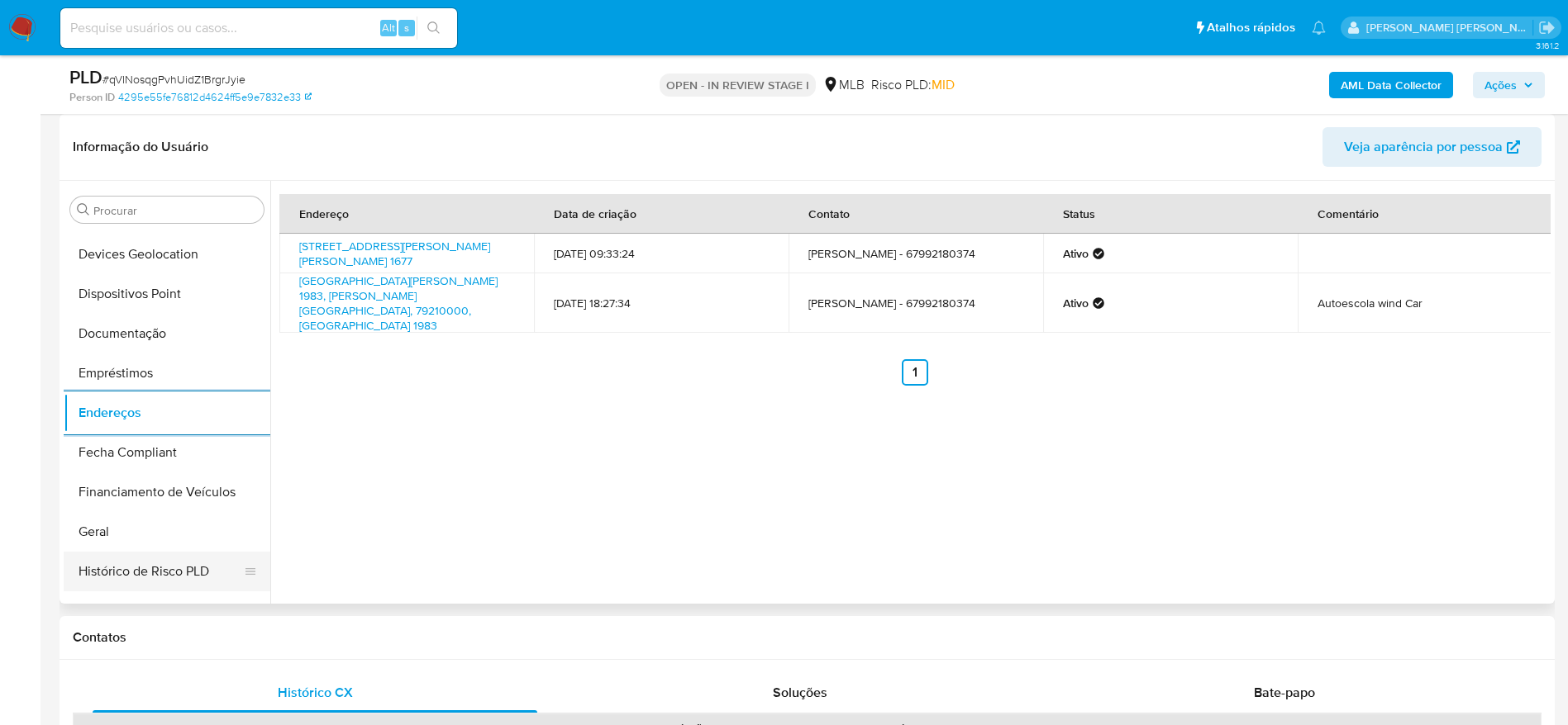
scroll to position [113, 0]
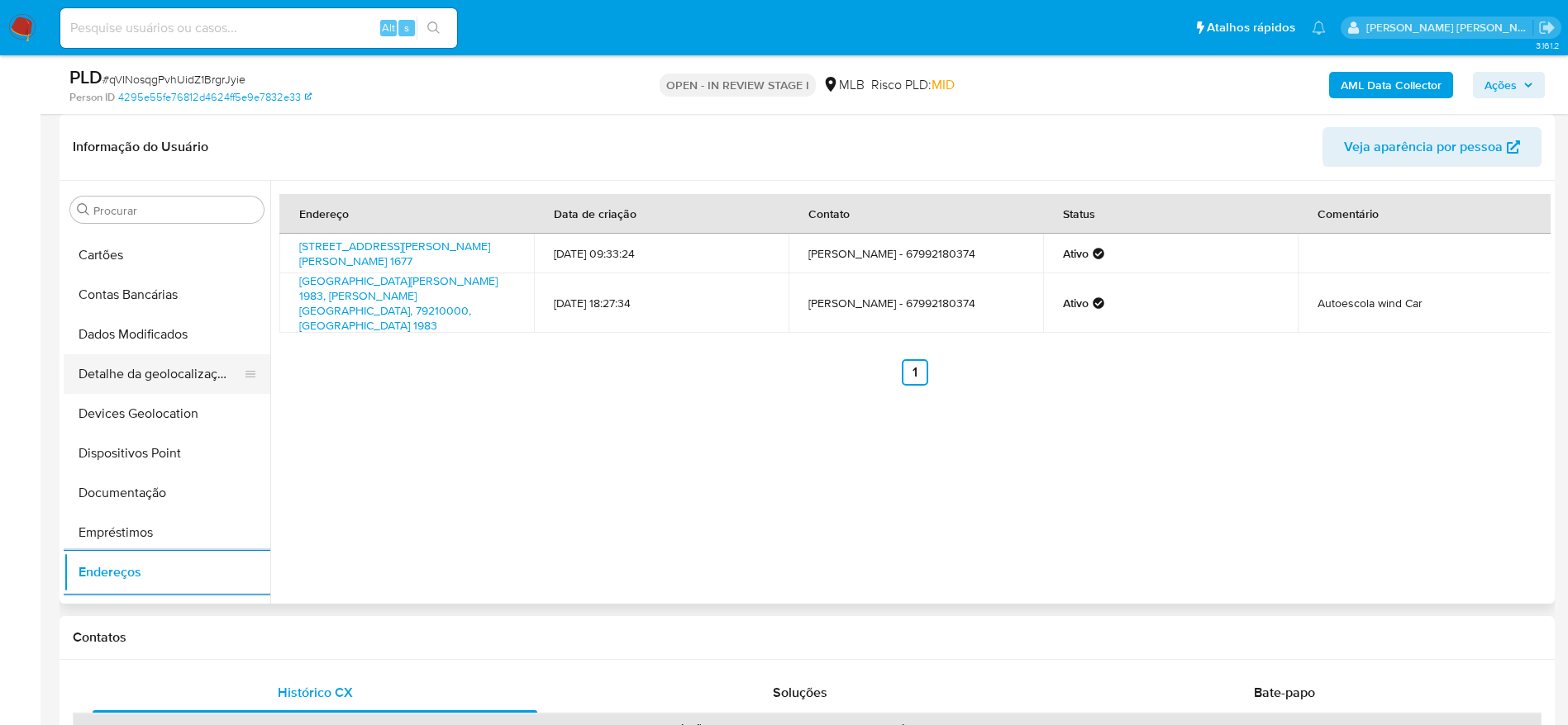
click at [150, 365] on button "Detalhe da geolocalização" at bounding box center [160, 374] width 193 height 40
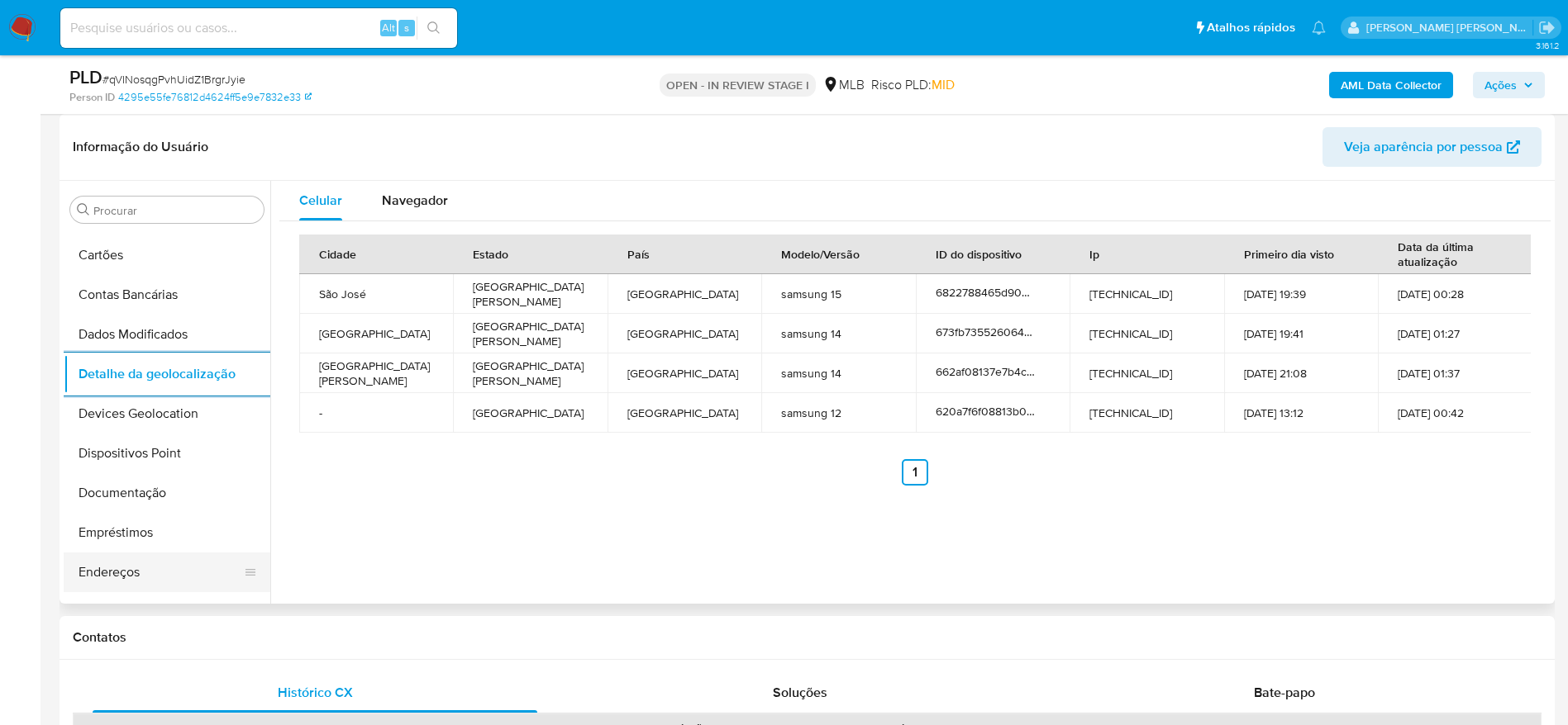
scroll to position [857, 0]
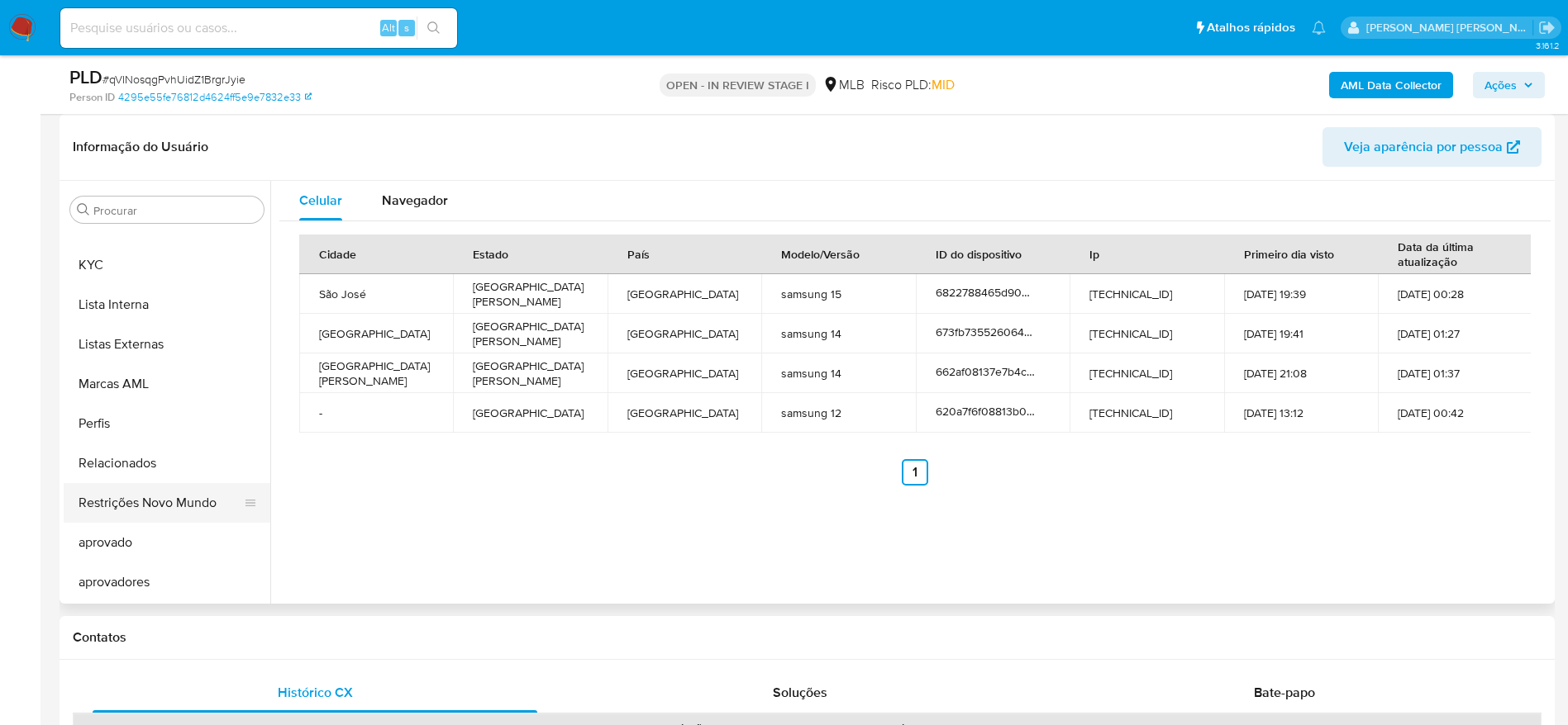
click at [149, 503] on button "Restrições Novo Mundo" at bounding box center [160, 503] width 193 height 40
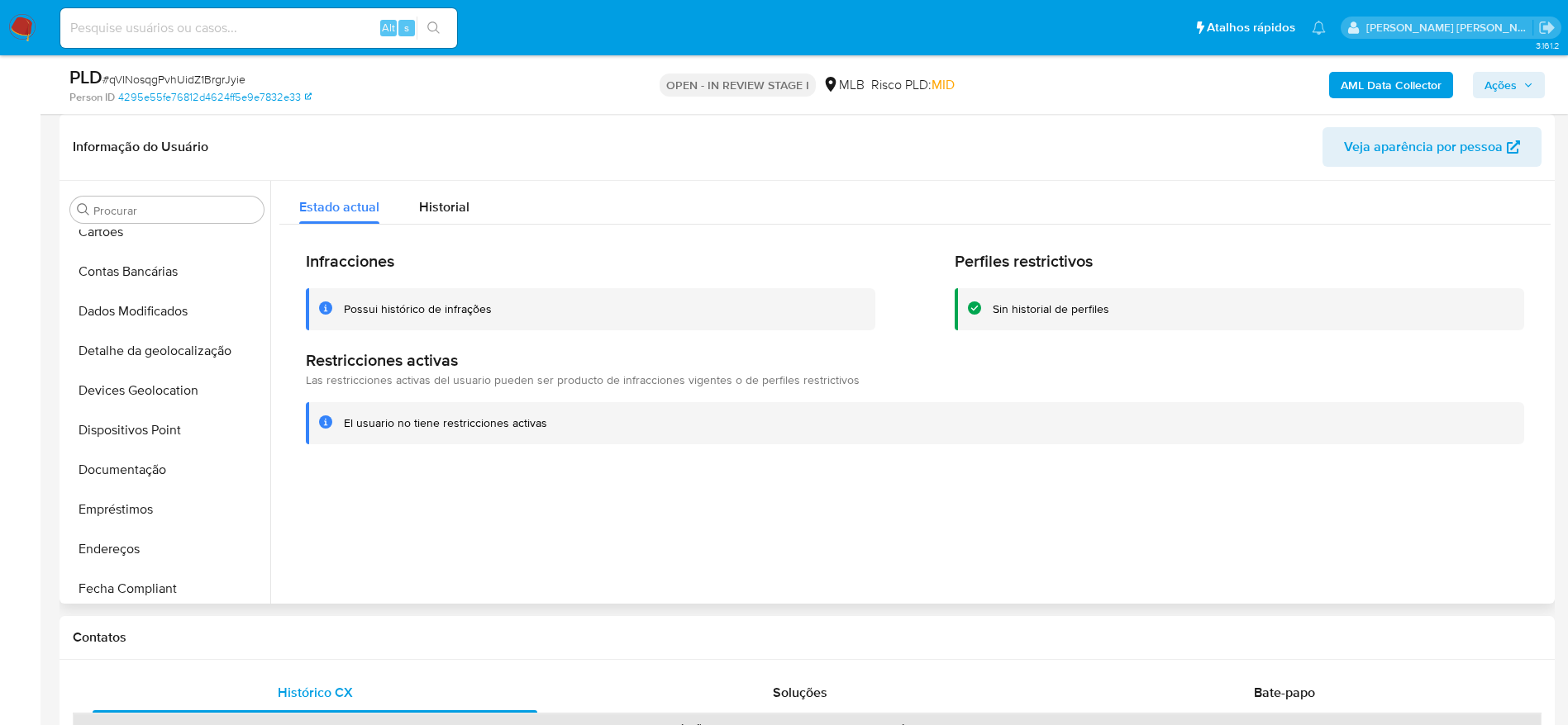
scroll to position [113, 0]
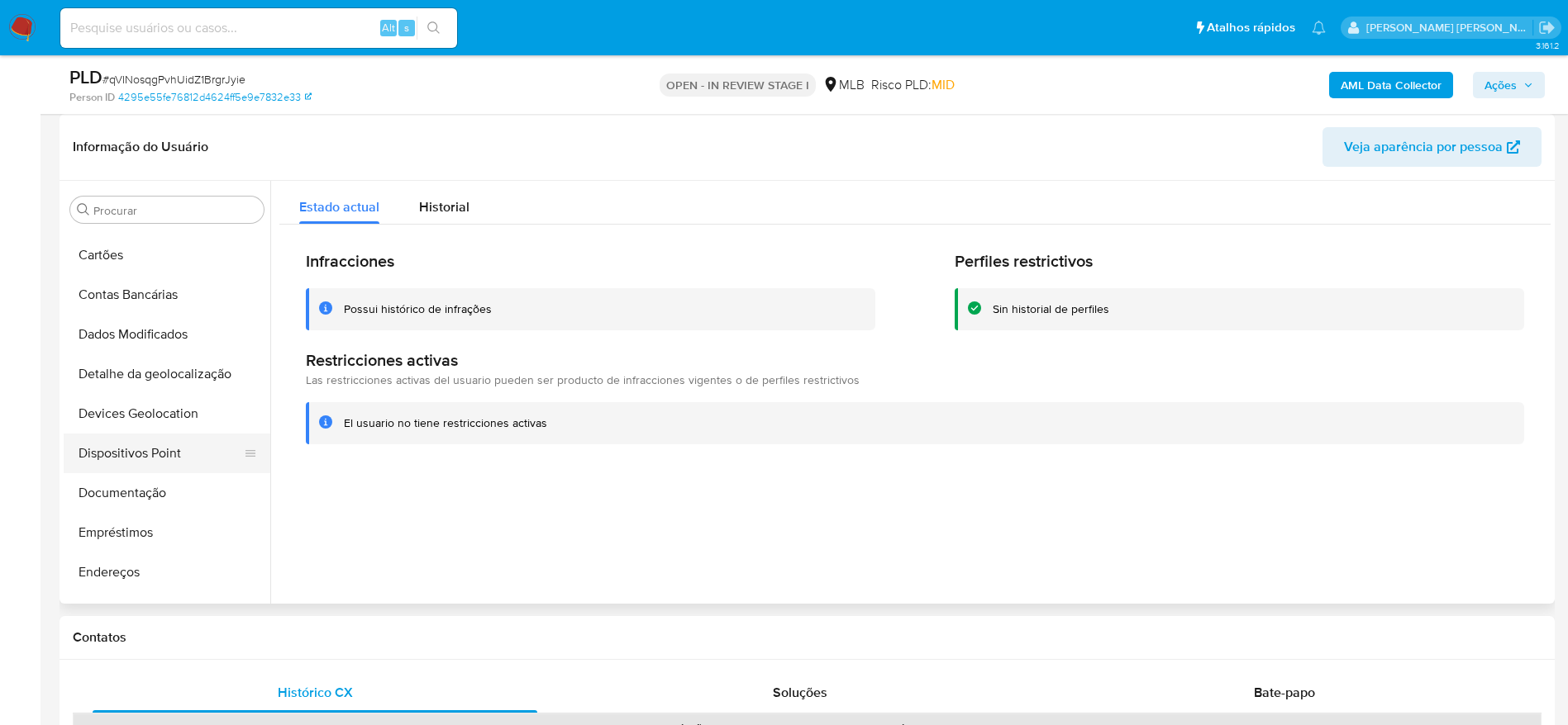
click at [135, 454] on button "Dispositivos Point" at bounding box center [160, 453] width 193 height 40
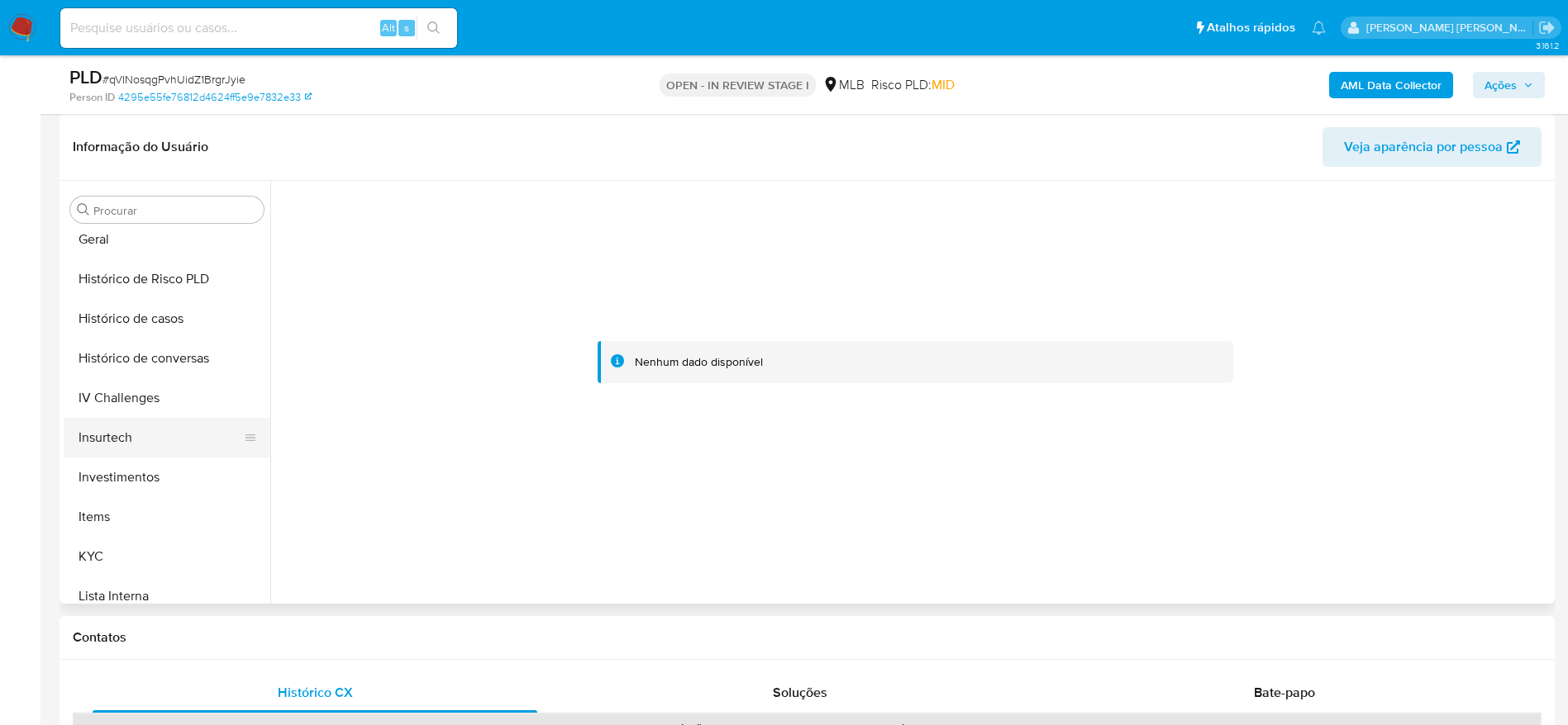
scroll to position [609, 0]
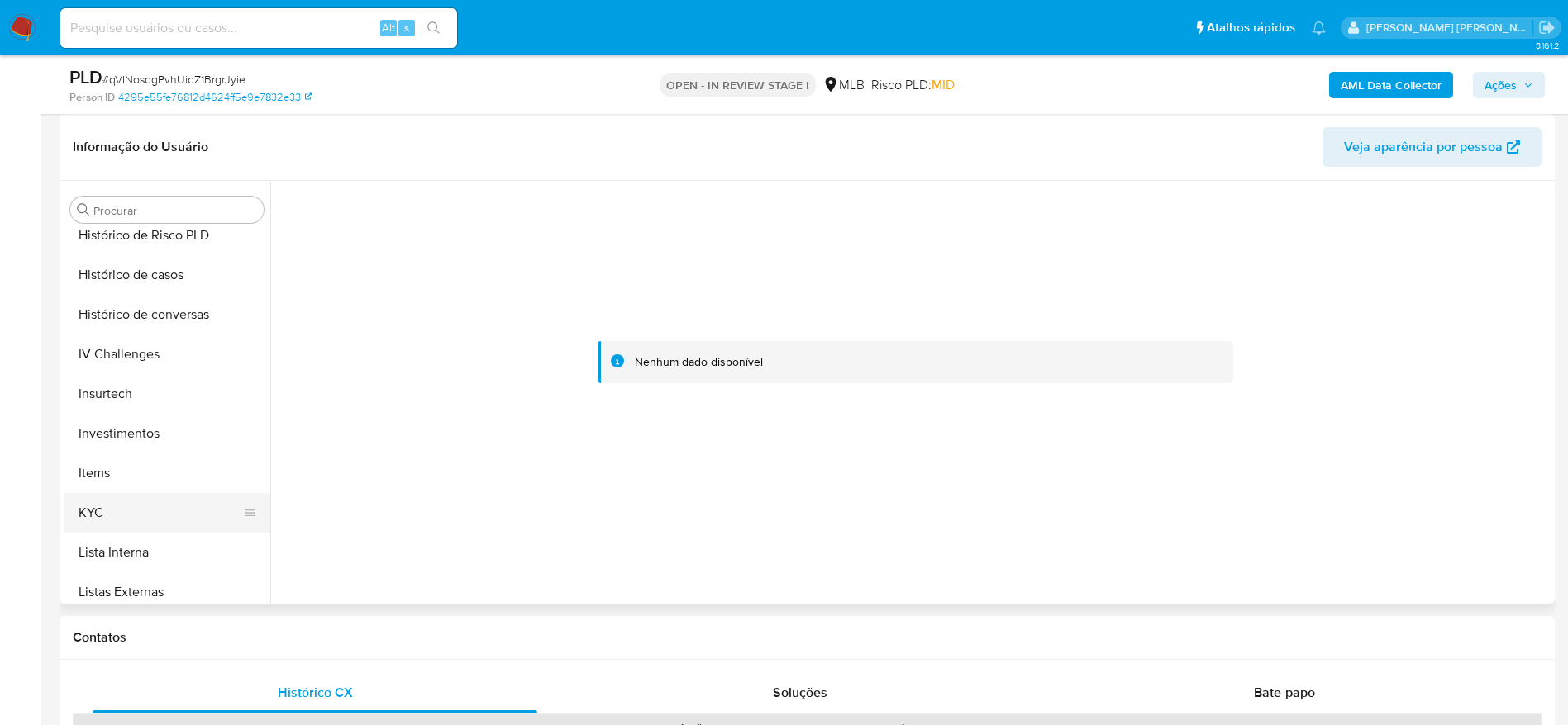
click at [139, 497] on button "KYC" at bounding box center [160, 513] width 193 height 40
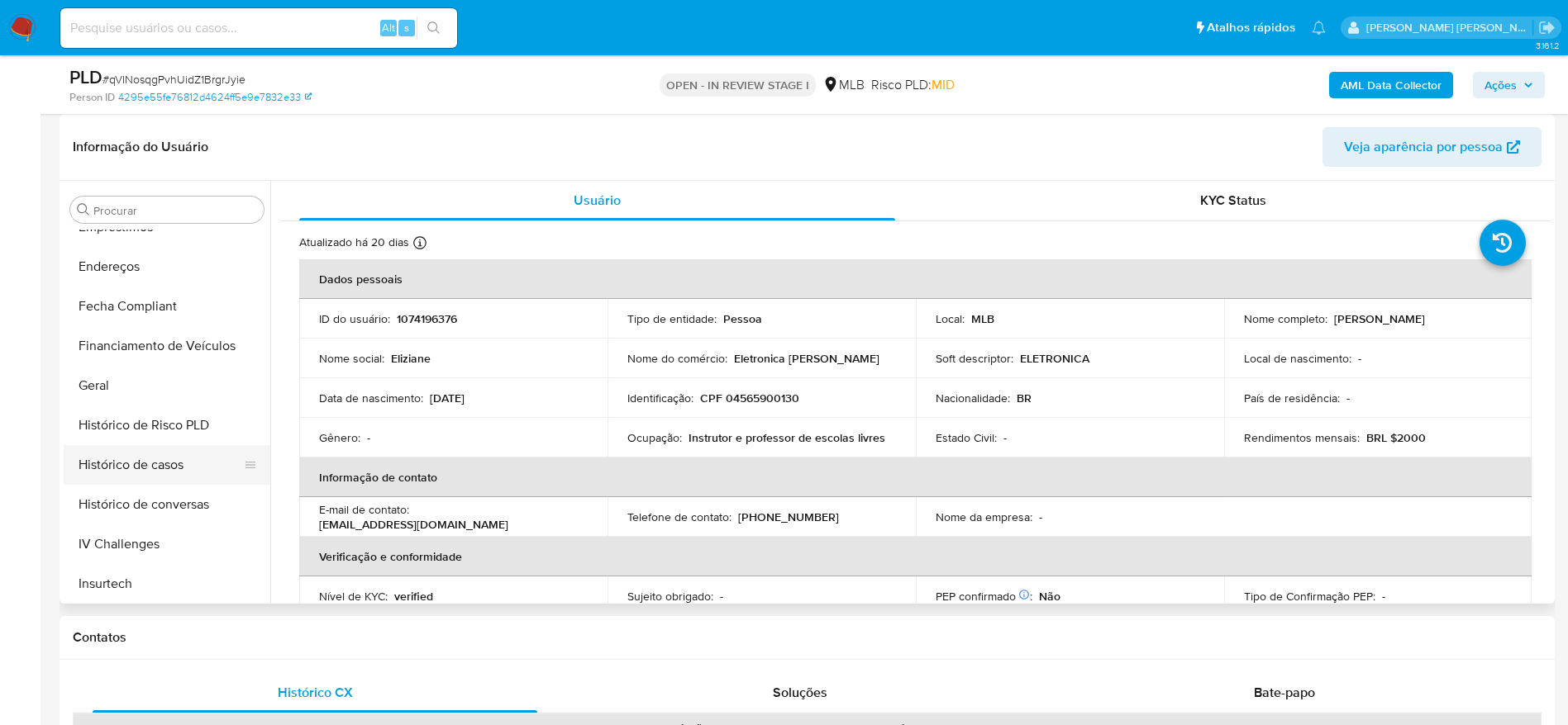
scroll to position [361, 0]
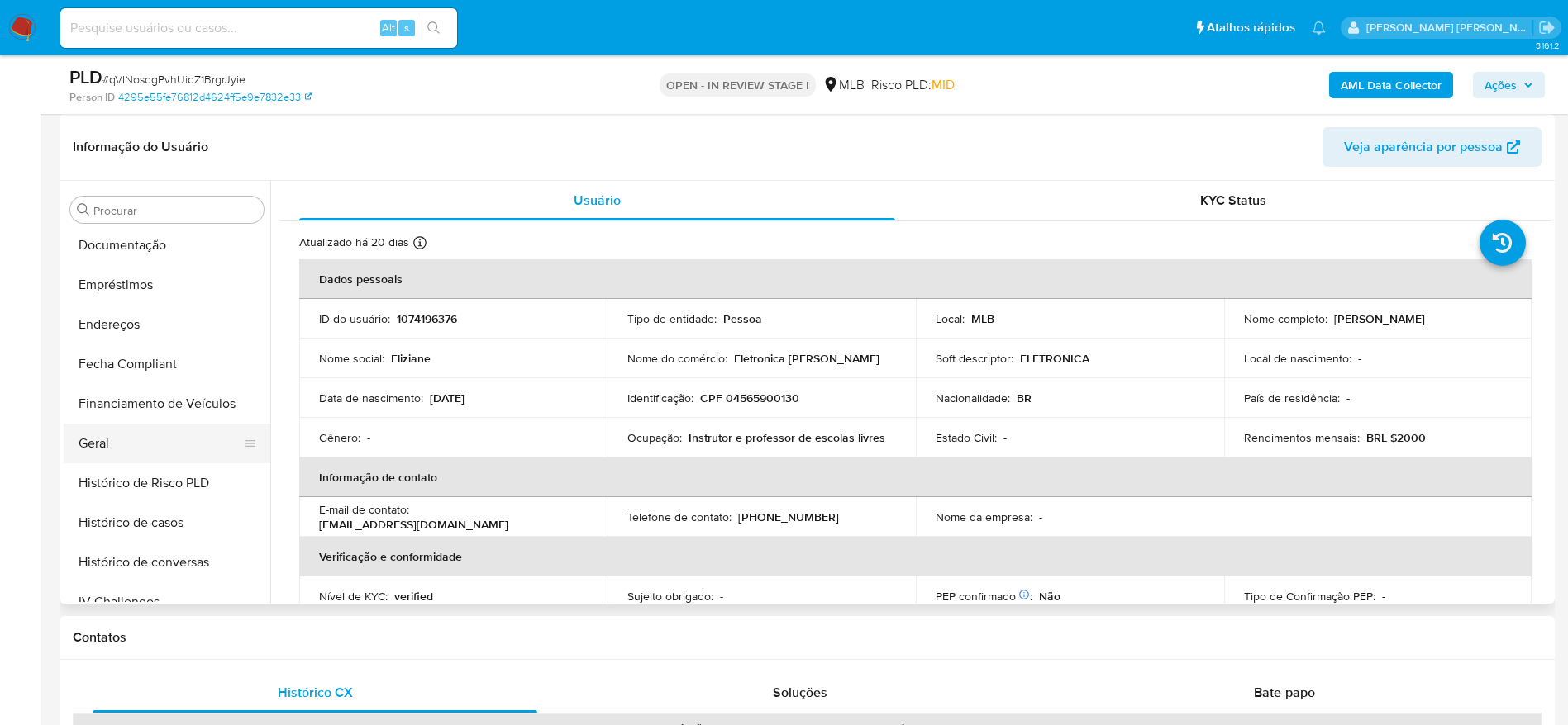
click at [135, 458] on button "Geral" at bounding box center [160, 444] width 193 height 40
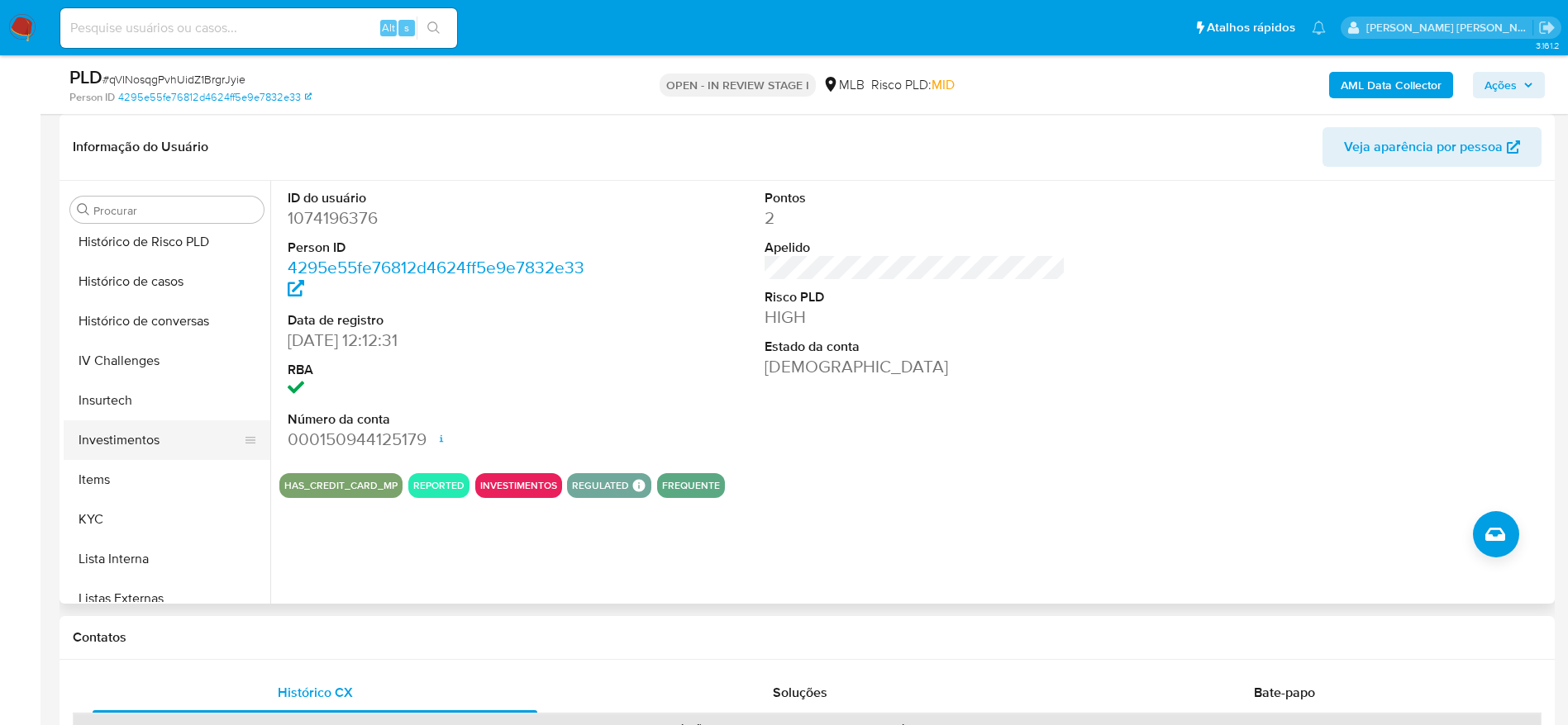
scroll to position [732, 0]
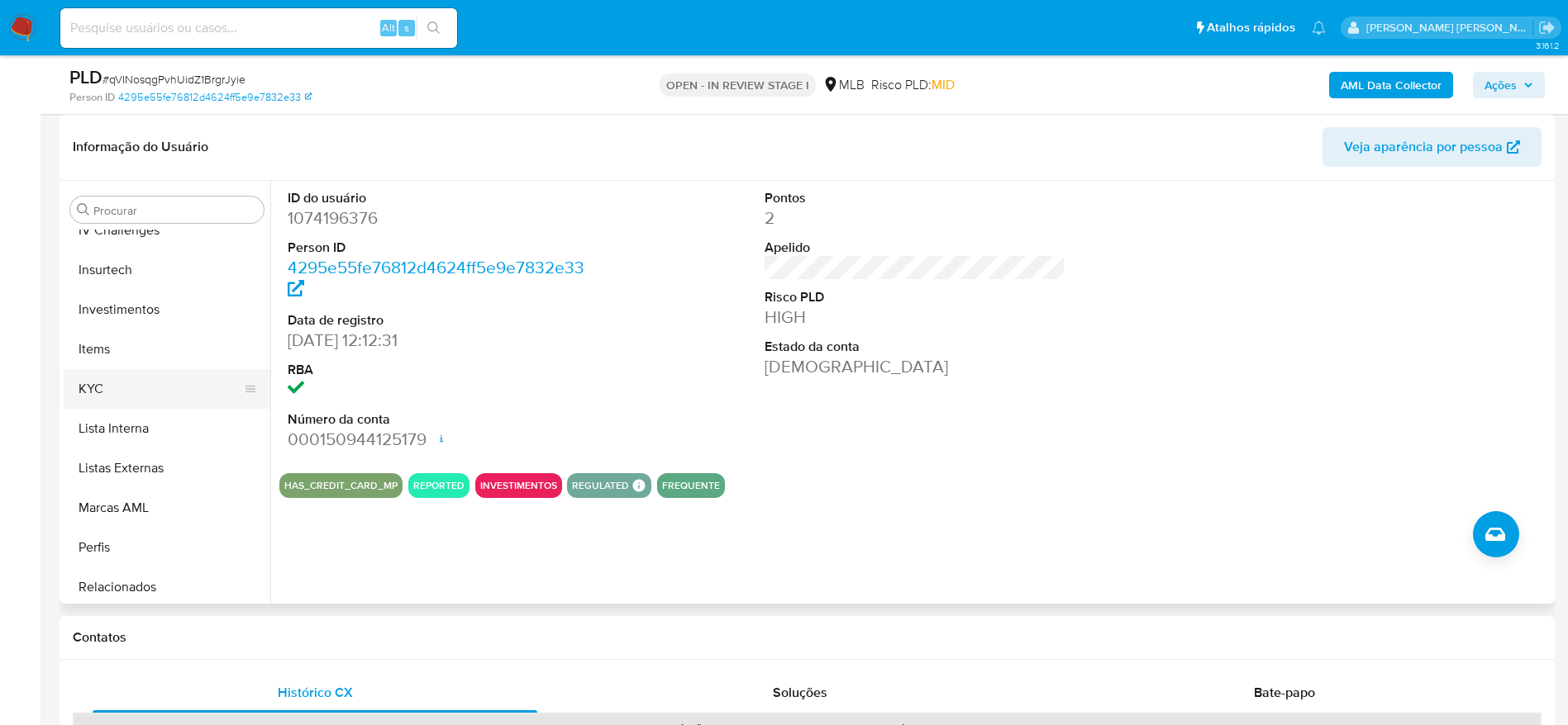
click at [138, 386] on button "KYC" at bounding box center [160, 389] width 193 height 40
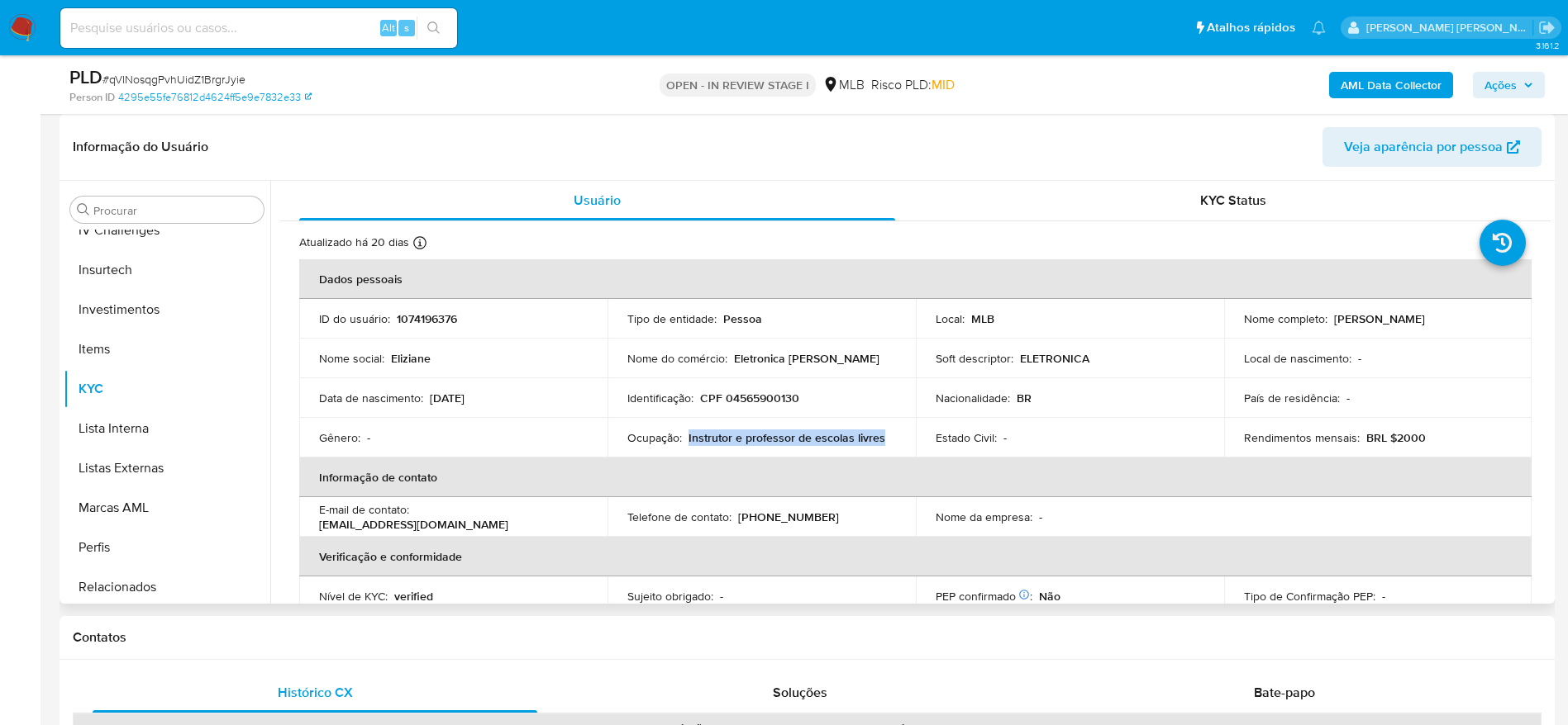
drag, startPoint x: 884, startPoint y: 439, endPoint x: 686, endPoint y: 437, distance: 198.0
click at [686, 437] on div "Ocupação : Instrutor e professor de escolas livres" at bounding box center [761, 438] width 268 height 15
copy p "Instrutor e professor de escolas livres"
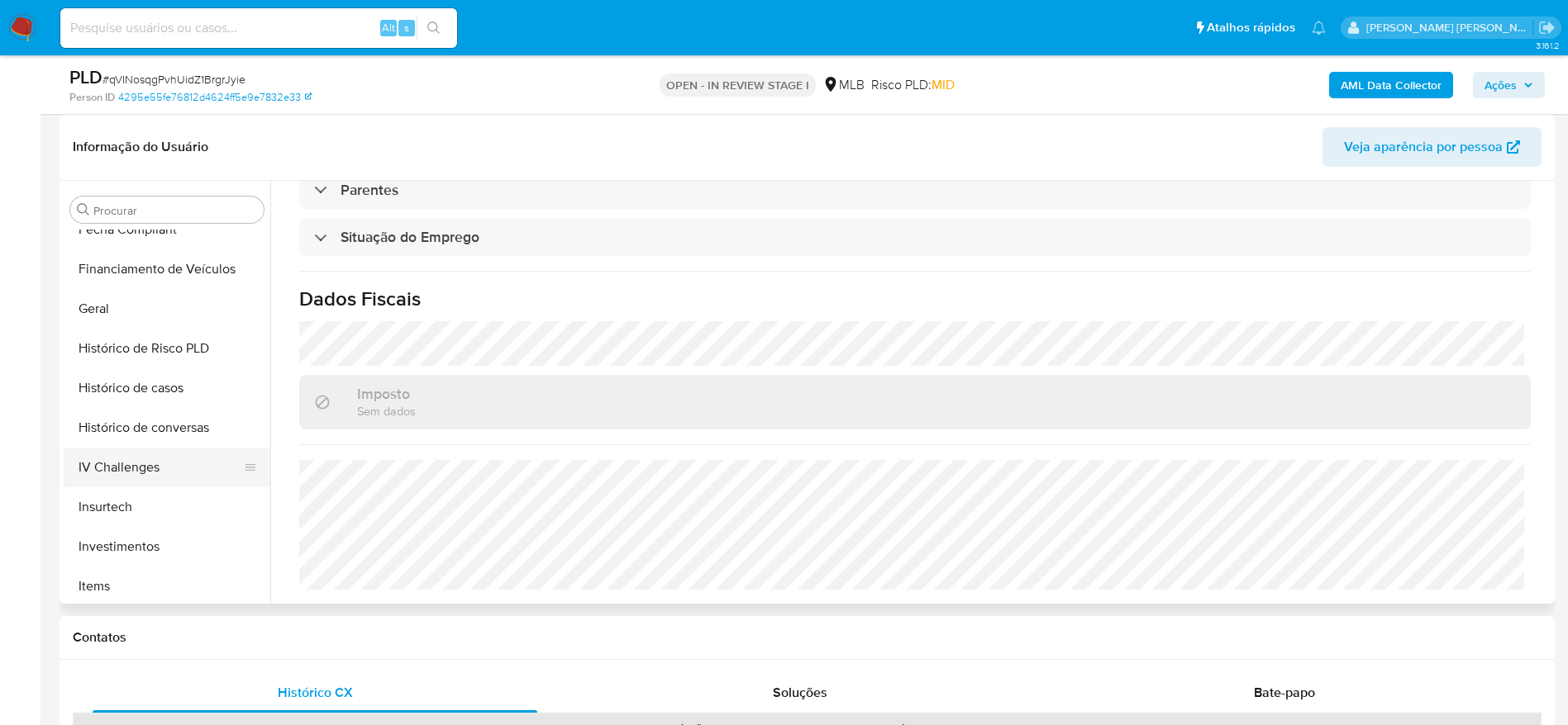
scroll to position [485, 0]
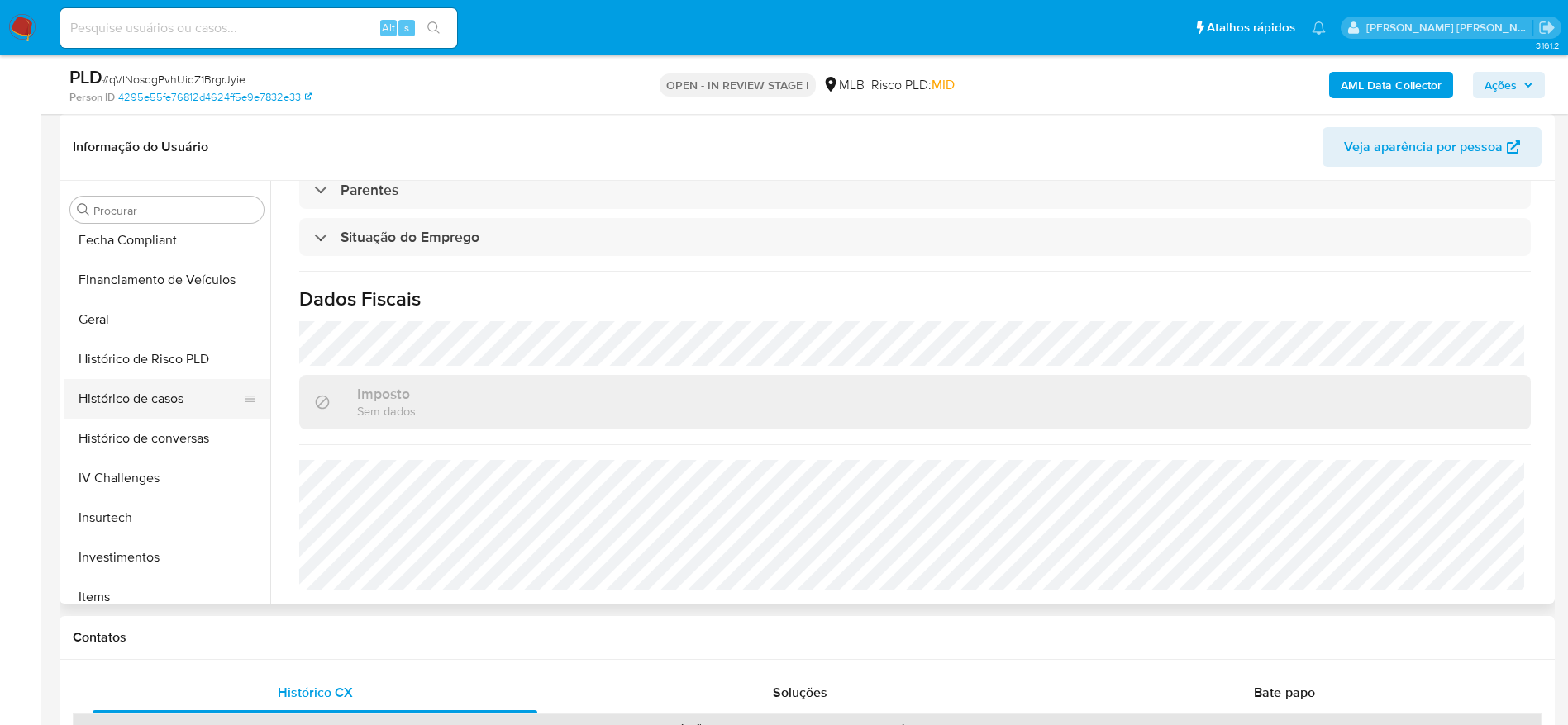
click at [150, 400] on button "Histórico de casos" at bounding box center [160, 399] width 193 height 40
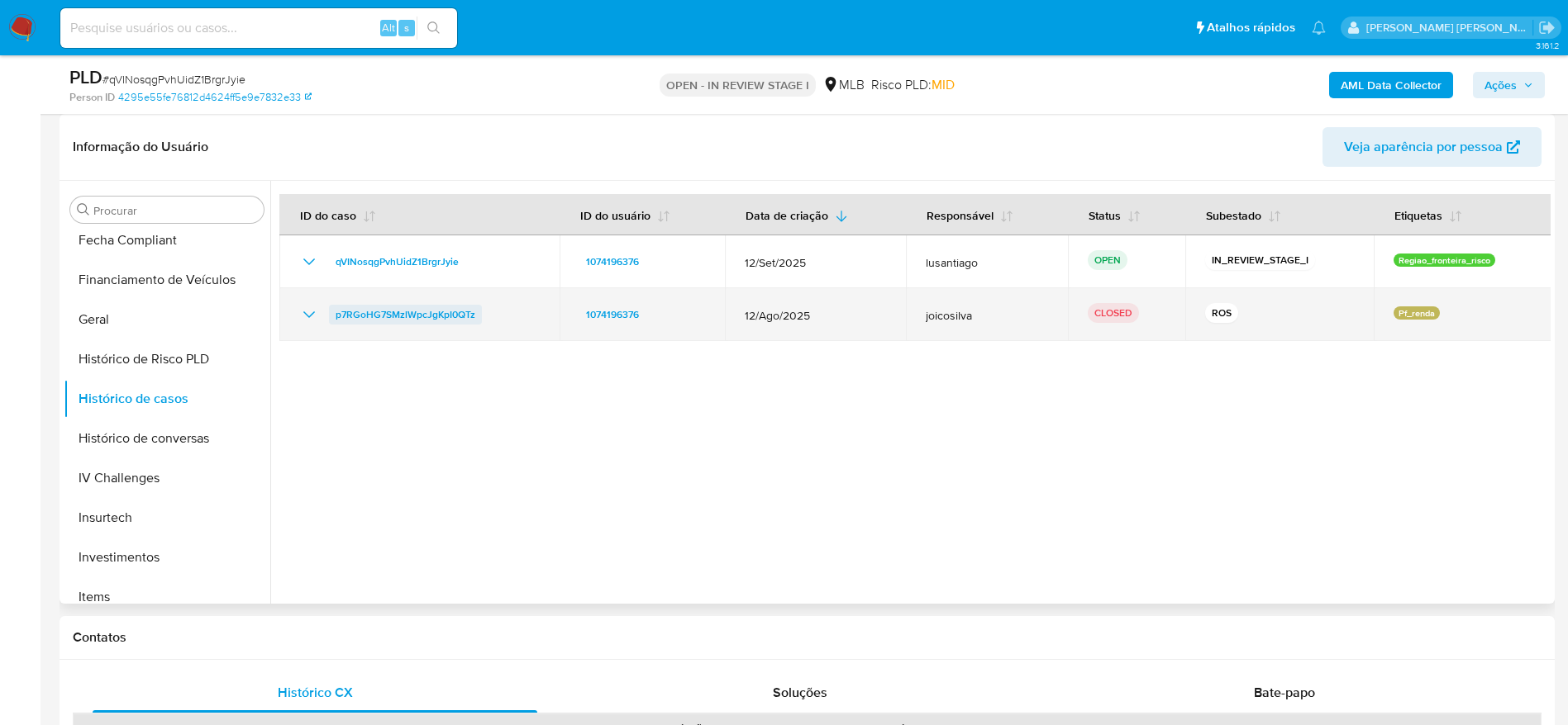
click at [423, 311] on span "p7RGoHG7SMzlWpcJgKpI0QTz" at bounding box center [405, 315] width 140 height 20
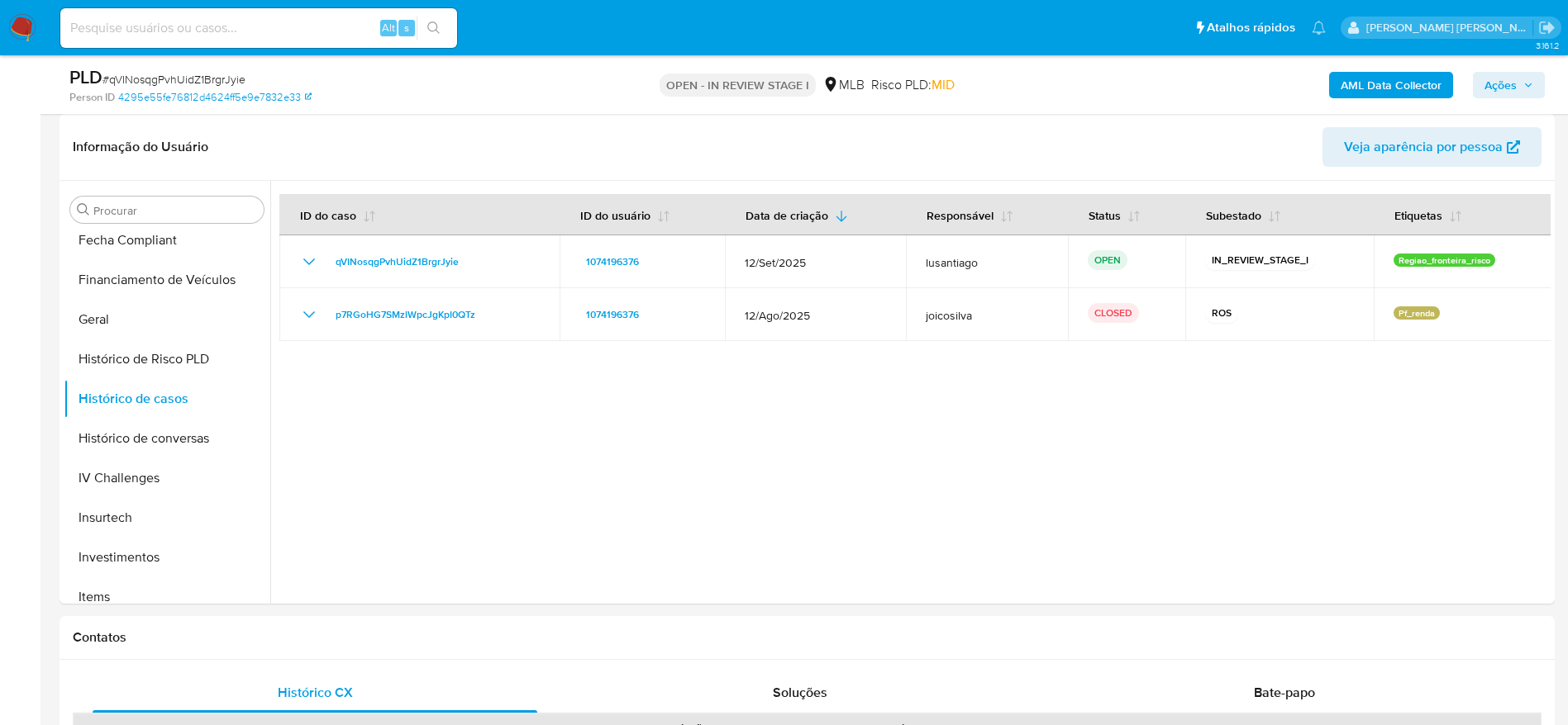
click at [1406, 89] on b "AML Data Collector" at bounding box center [1390, 85] width 101 height 27
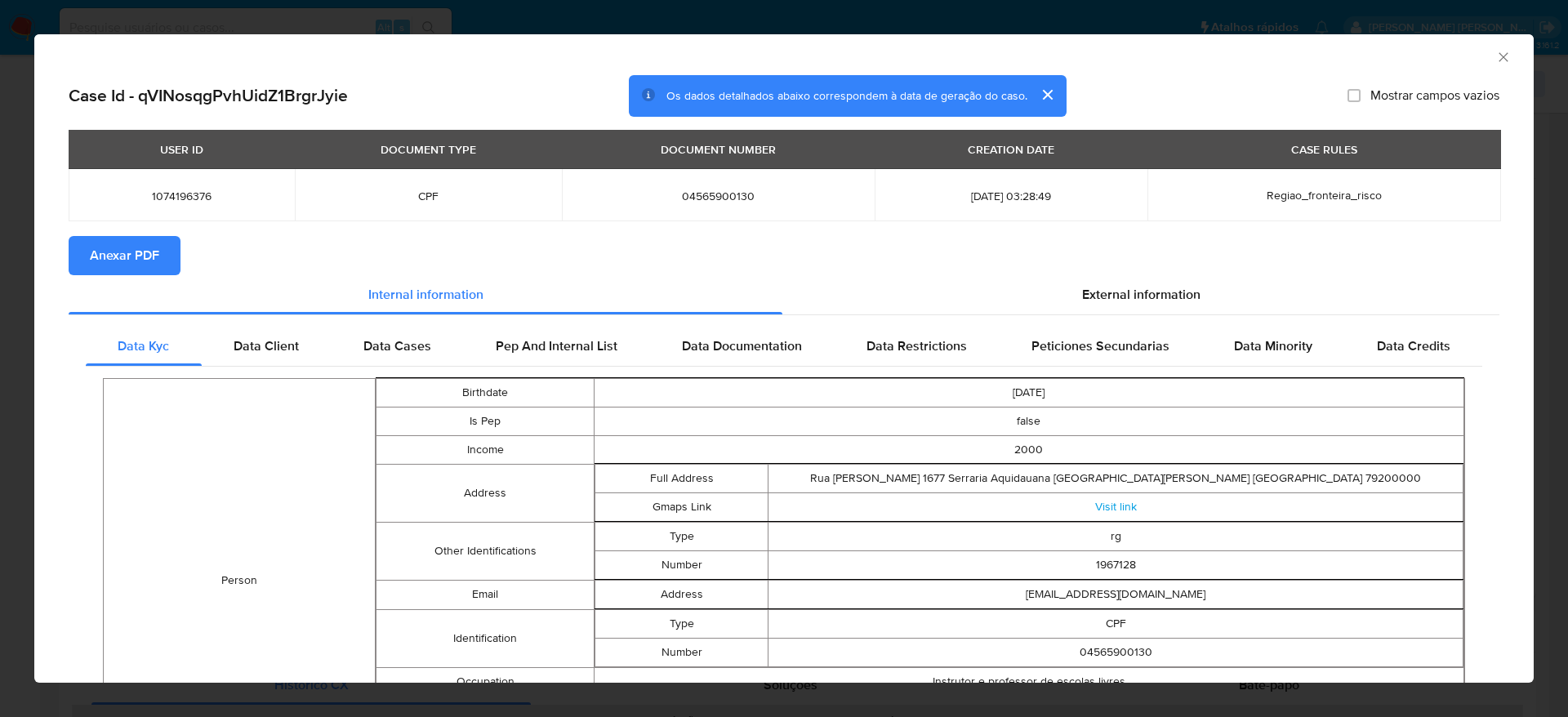
click at [151, 249] on span "Anexar PDF" at bounding box center [124, 255] width 69 height 36
click at [1495, 61] on icon "Fechar a janela" at bounding box center [1504, 57] width 16 height 16
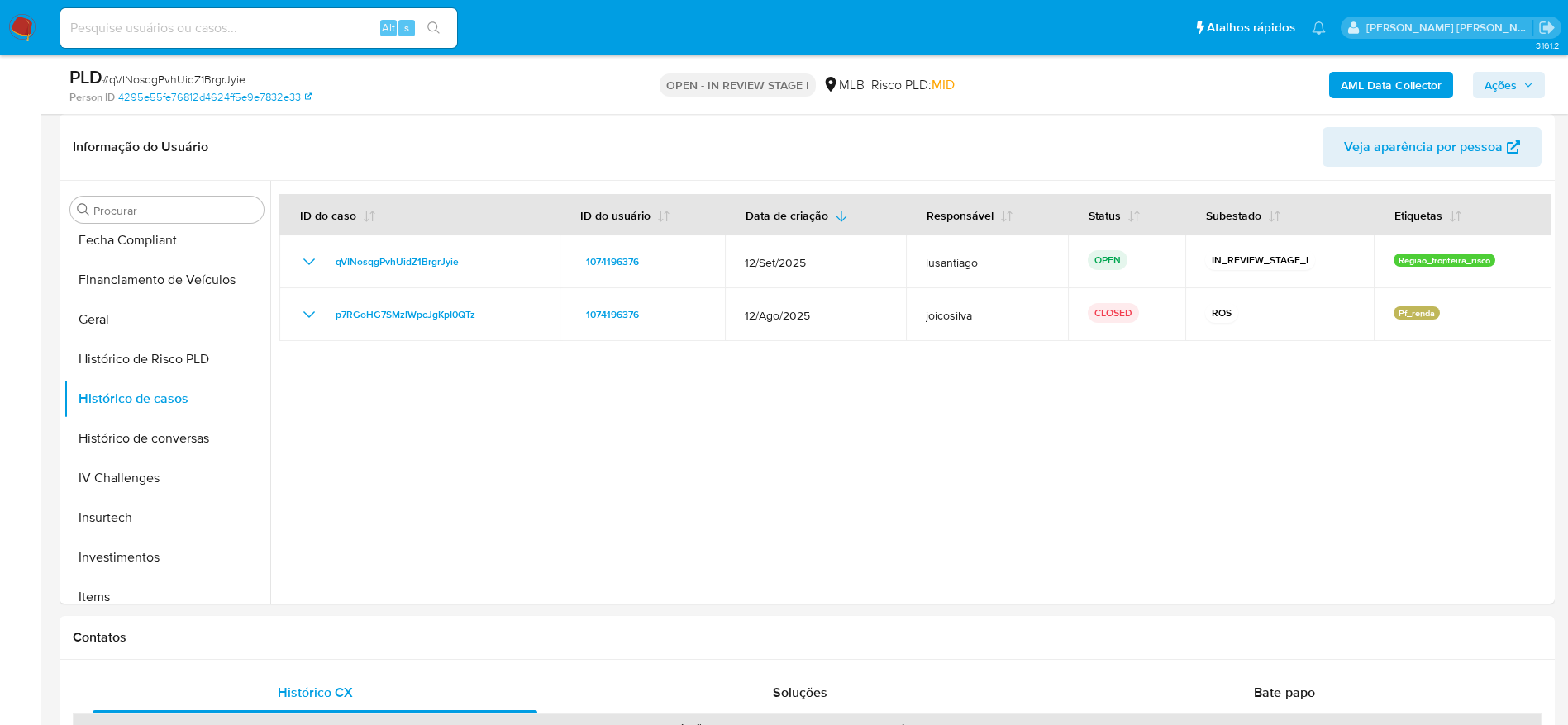
click at [1500, 81] on span "Ações" at bounding box center [1500, 85] width 33 height 27
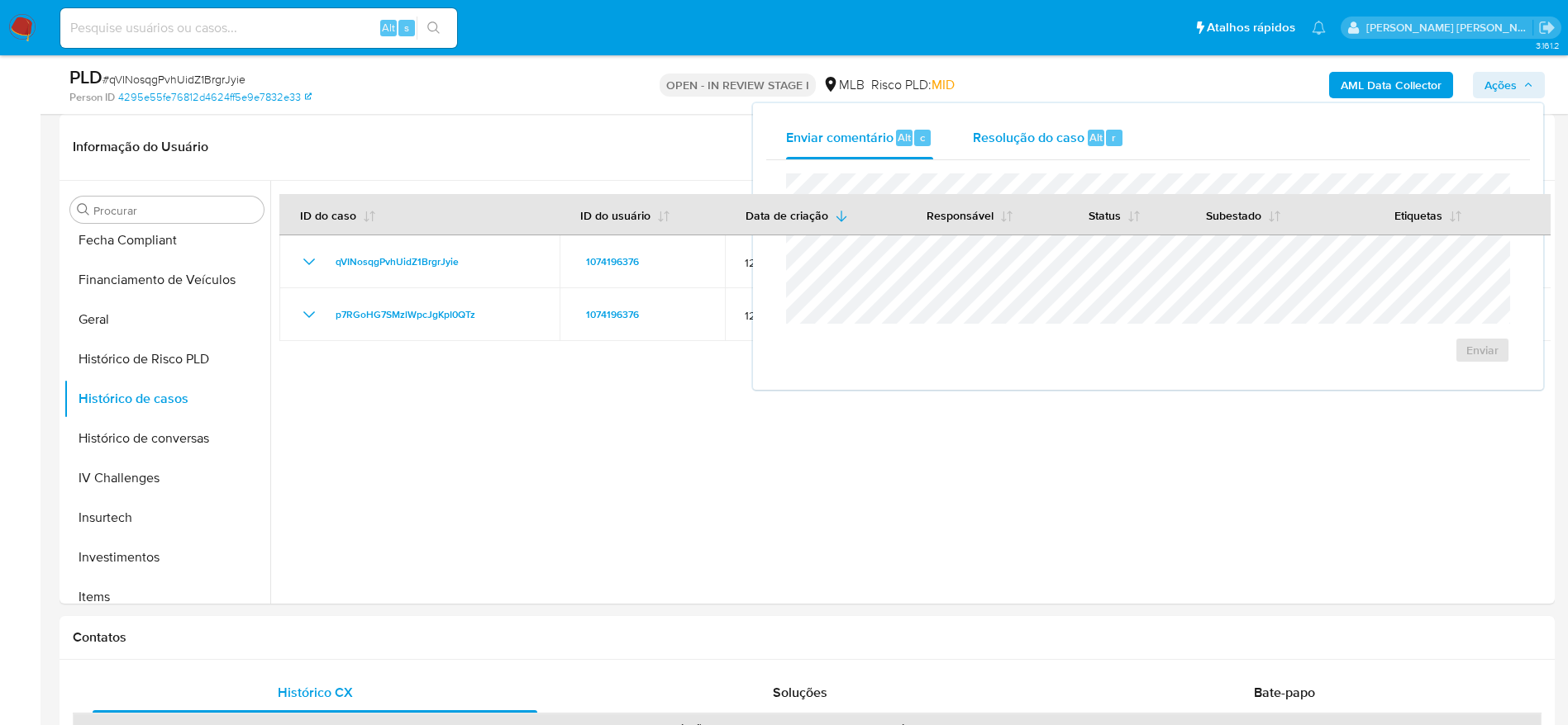
click at [1019, 143] on span "Resolução do caso" at bounding box center [1029, 137] width 112 height 19
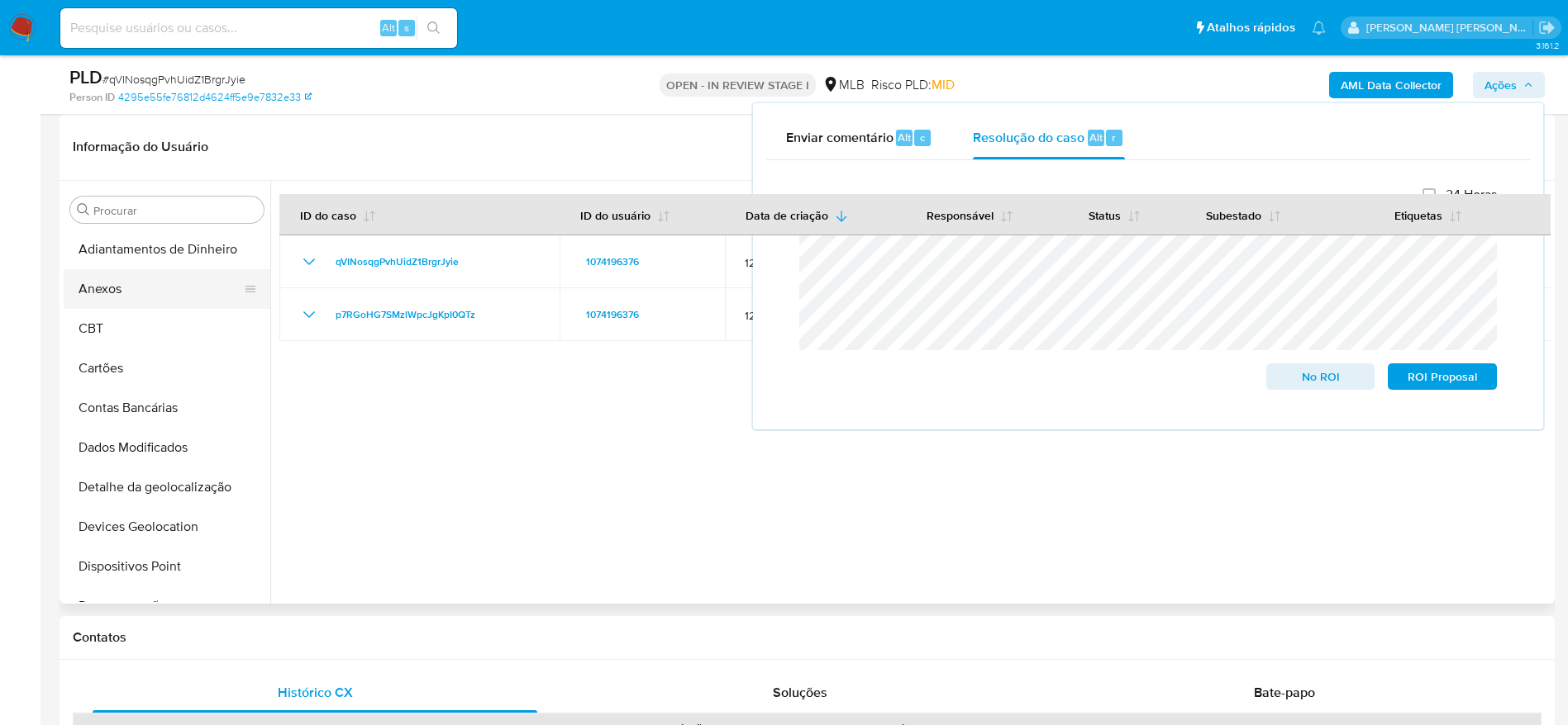
click at [103, 298] on button "Anexos" at bounding box center [160, 289] width 193 height 40
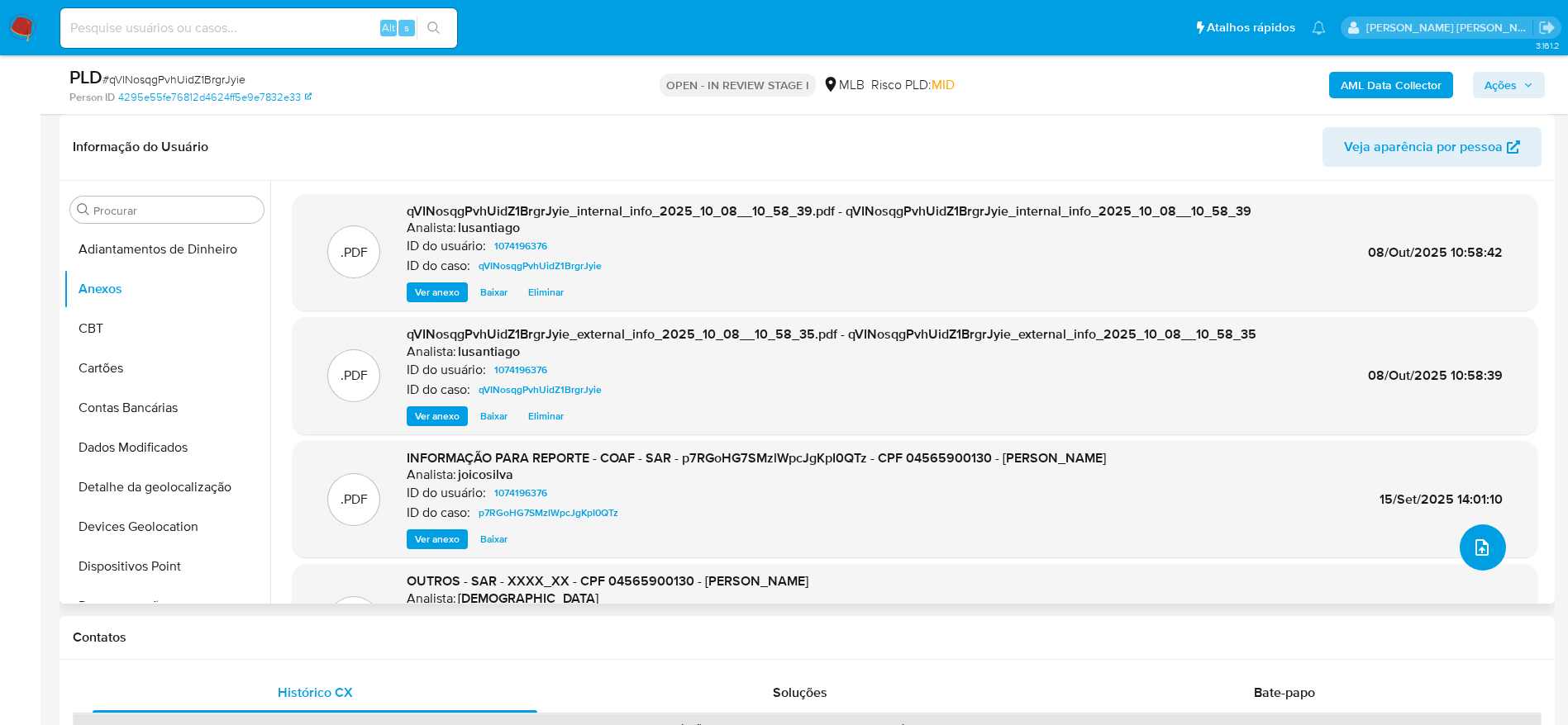
click at [1476, 549] on icon "upload-file" at bounding box center [1482, 548] width 13 height 17
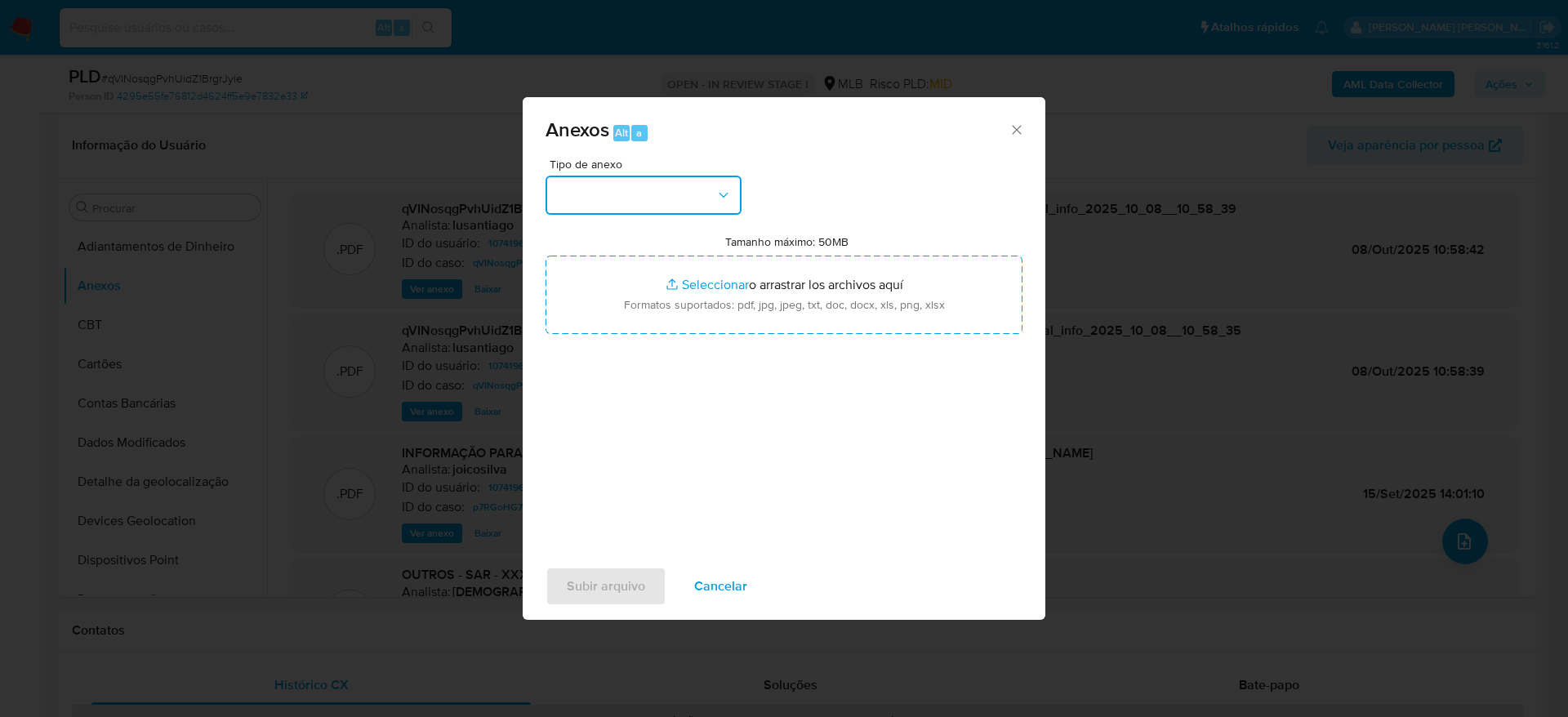
click at [634, 186] on button "button" at bounding box center [644, 195] width 196 height 40
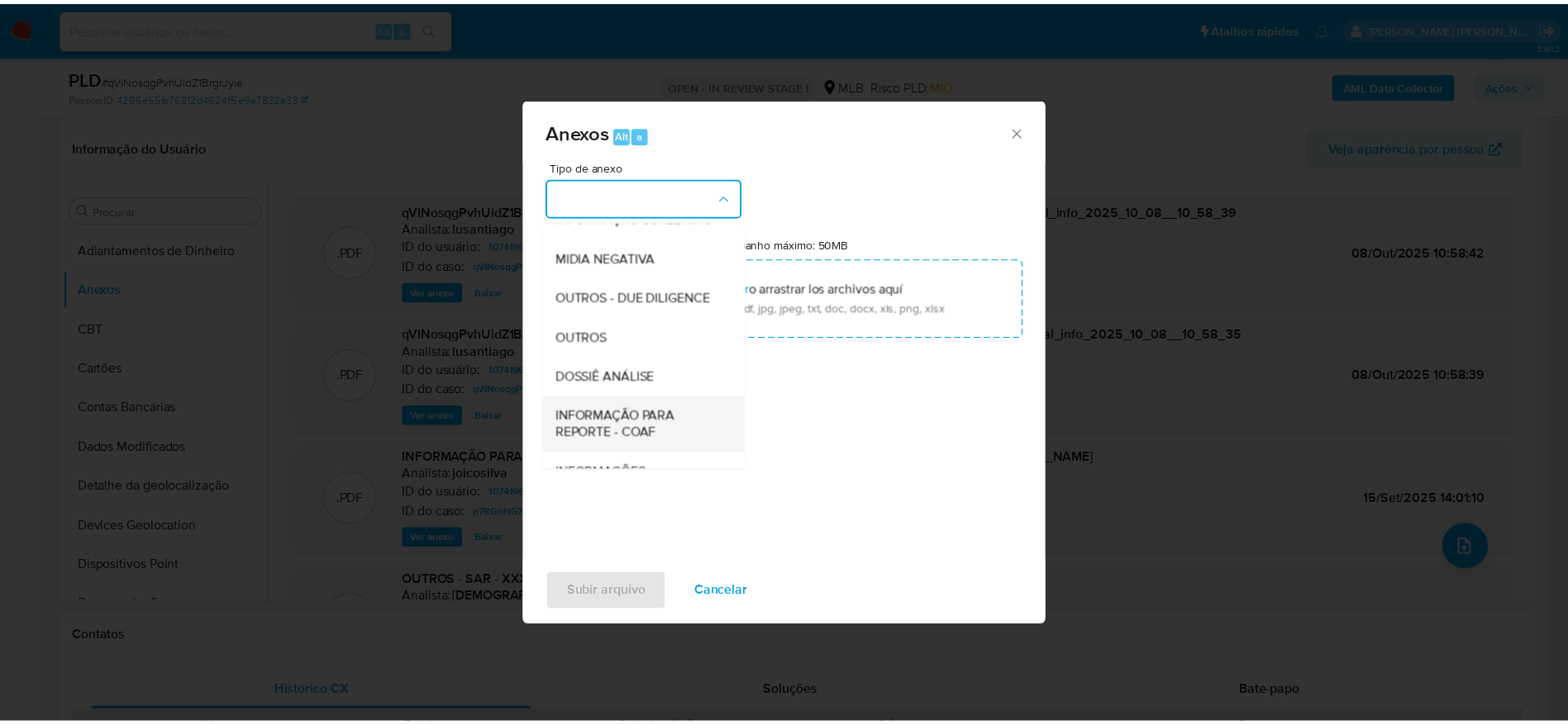
scroll to position [254, 0]
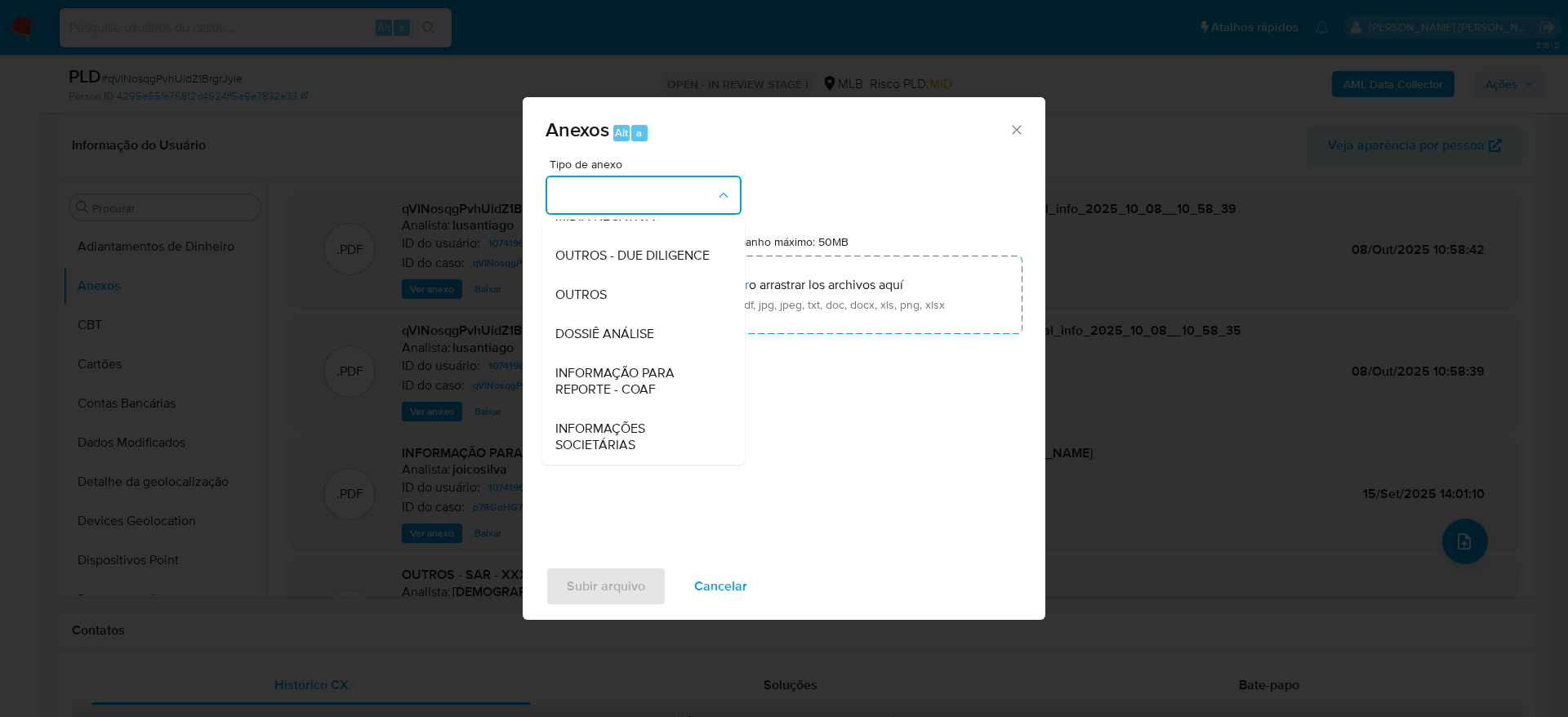
drag, startPoint x: 618, startPoint y: 324, endPoint x: 696, endPoint y: 438, distance: 138.1
click at [617, 326] on span "DOSSIÊ ANÁLISE" at bounding box center [605, 335] width 99 height 16
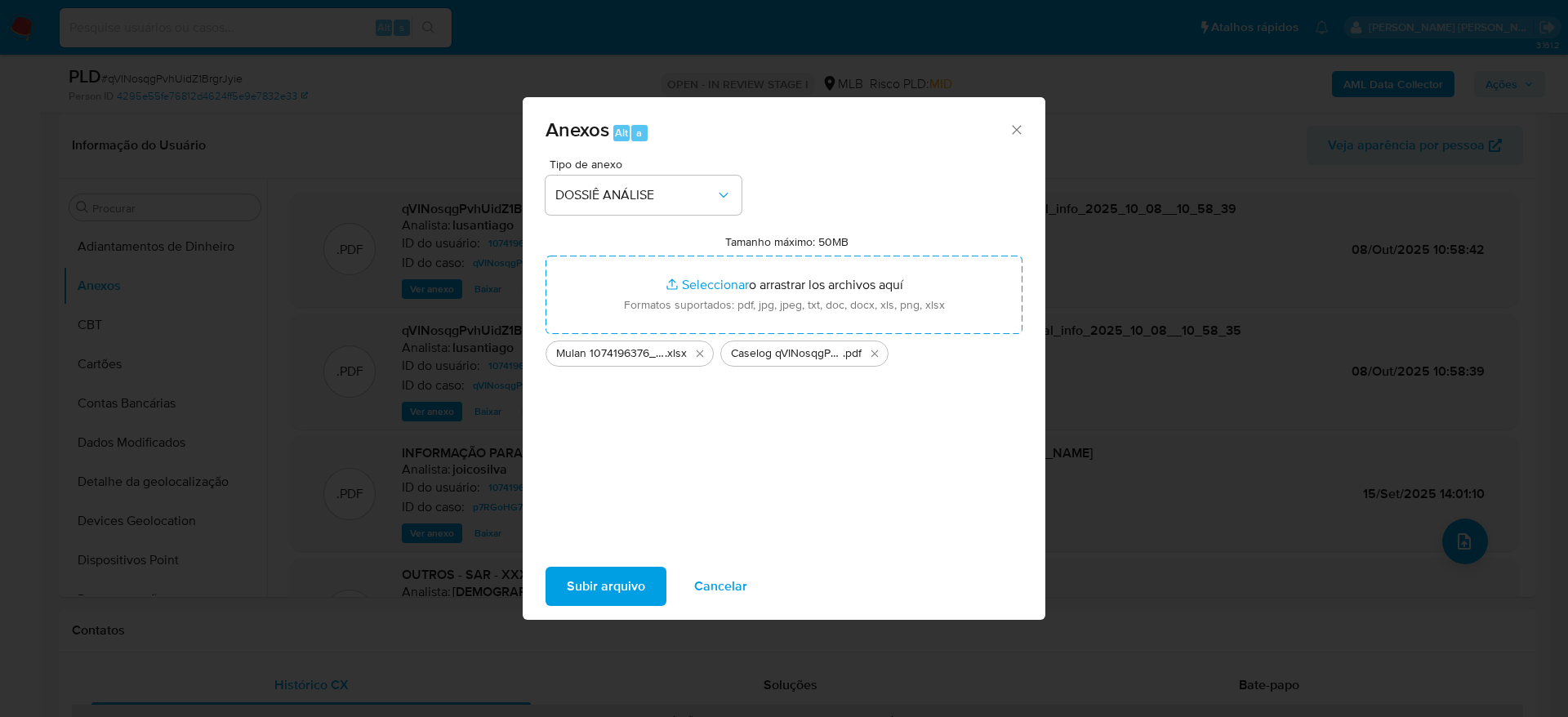
click at [622, 581] on span "Subir arquivo" at bounding box center [606, 587] width 78 height 36
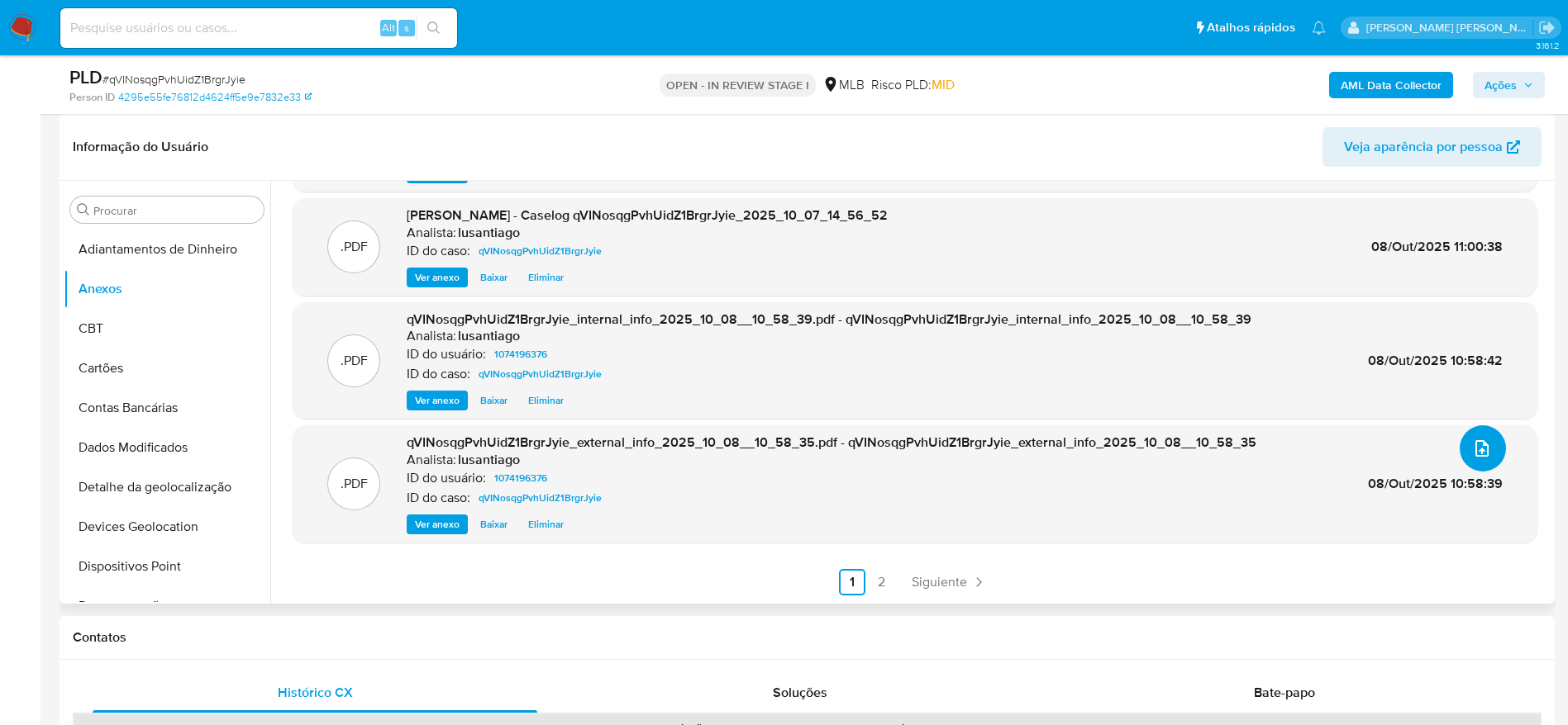
scroll to position [0, 0]
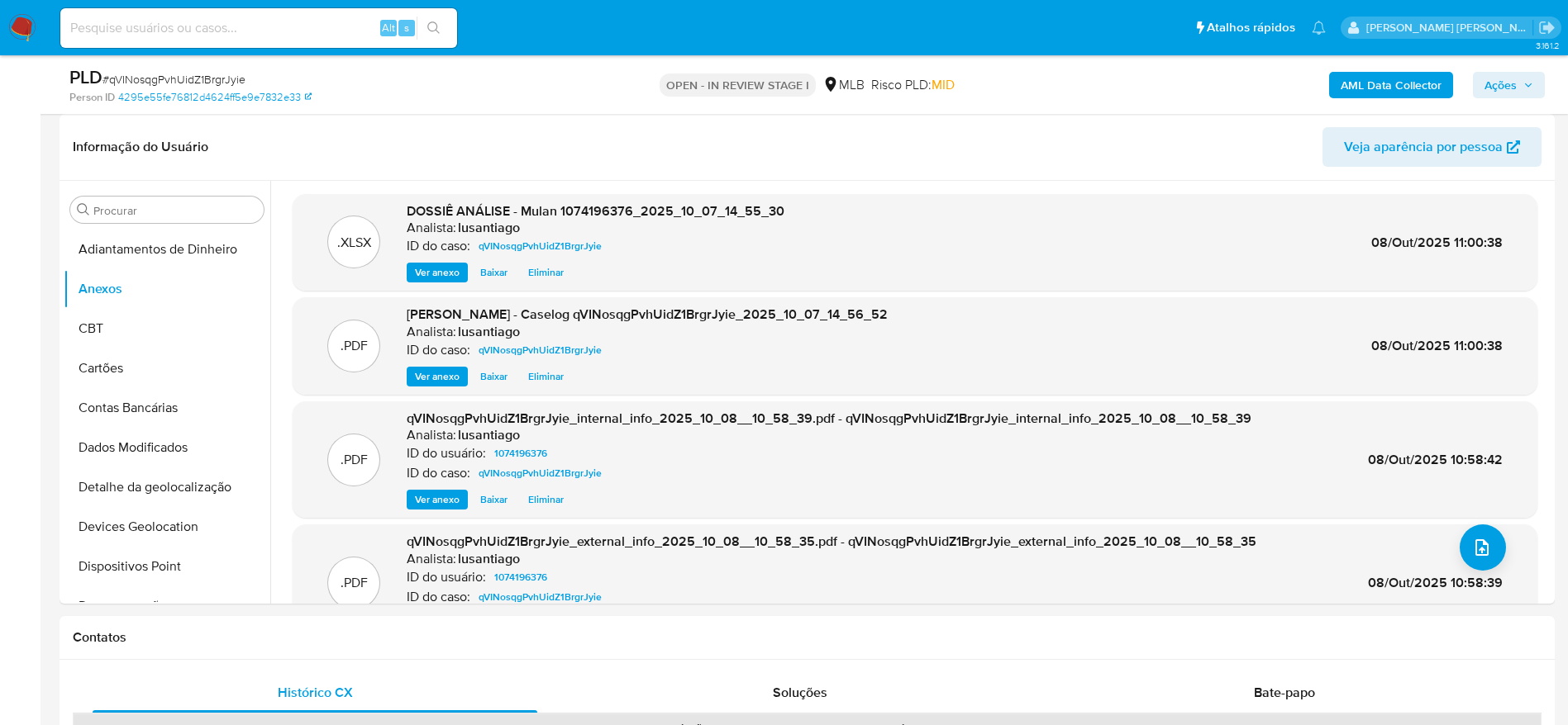
click at [1520, 84] on span "Ações" at bounding box center [1509, 85] width 48 height 23
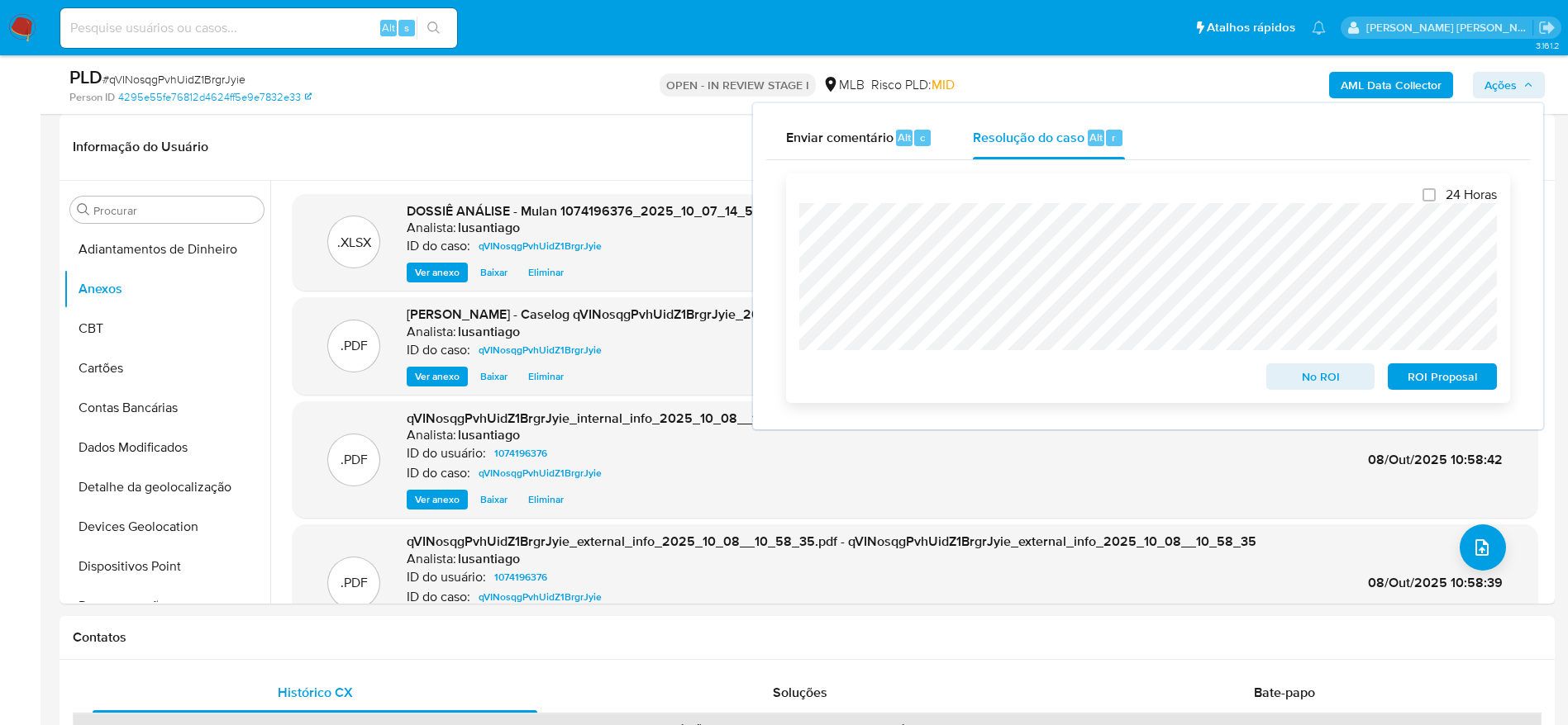
click at [1300, 378] on span "No ROI" at bounding box center [1320, 377] width 86 height 23
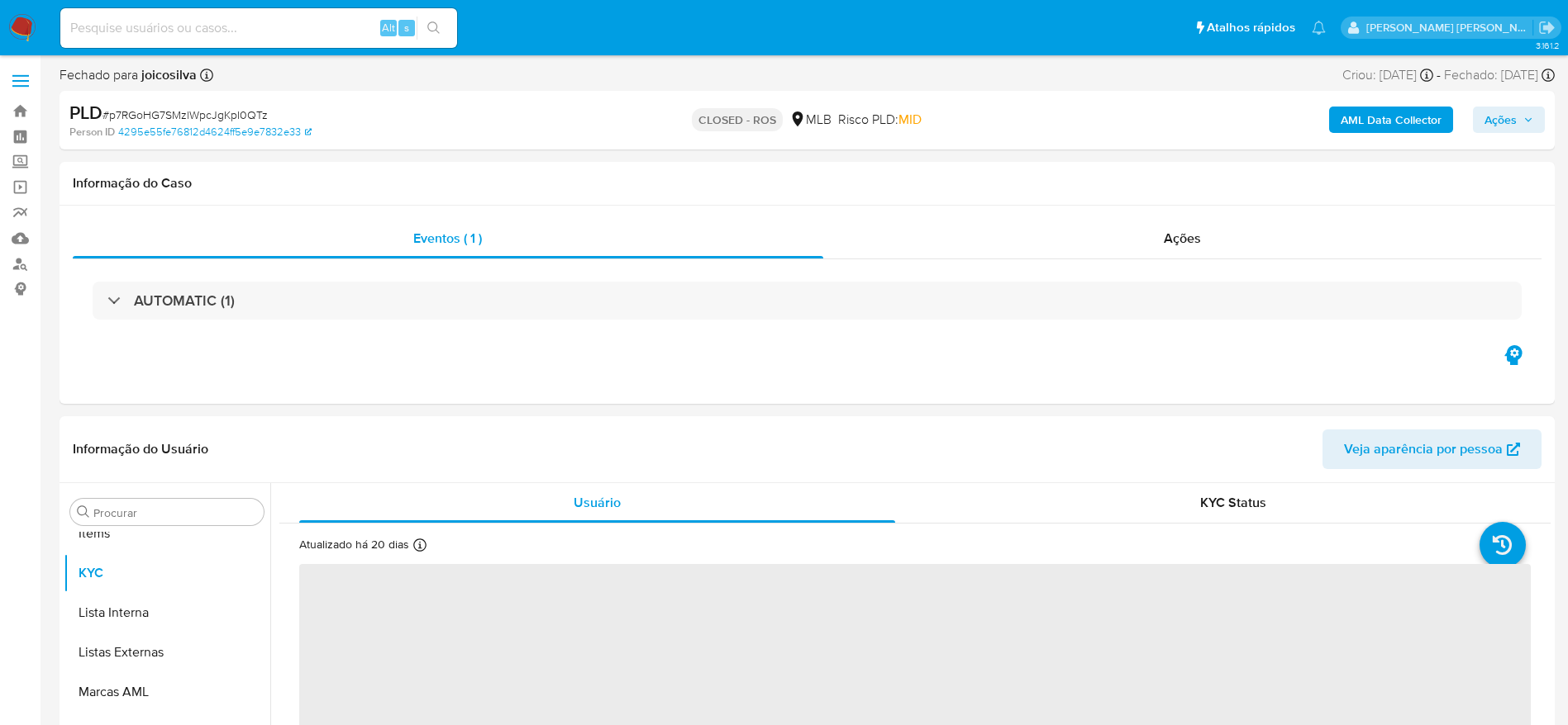
scroll to position [857, 0]
select select "10"
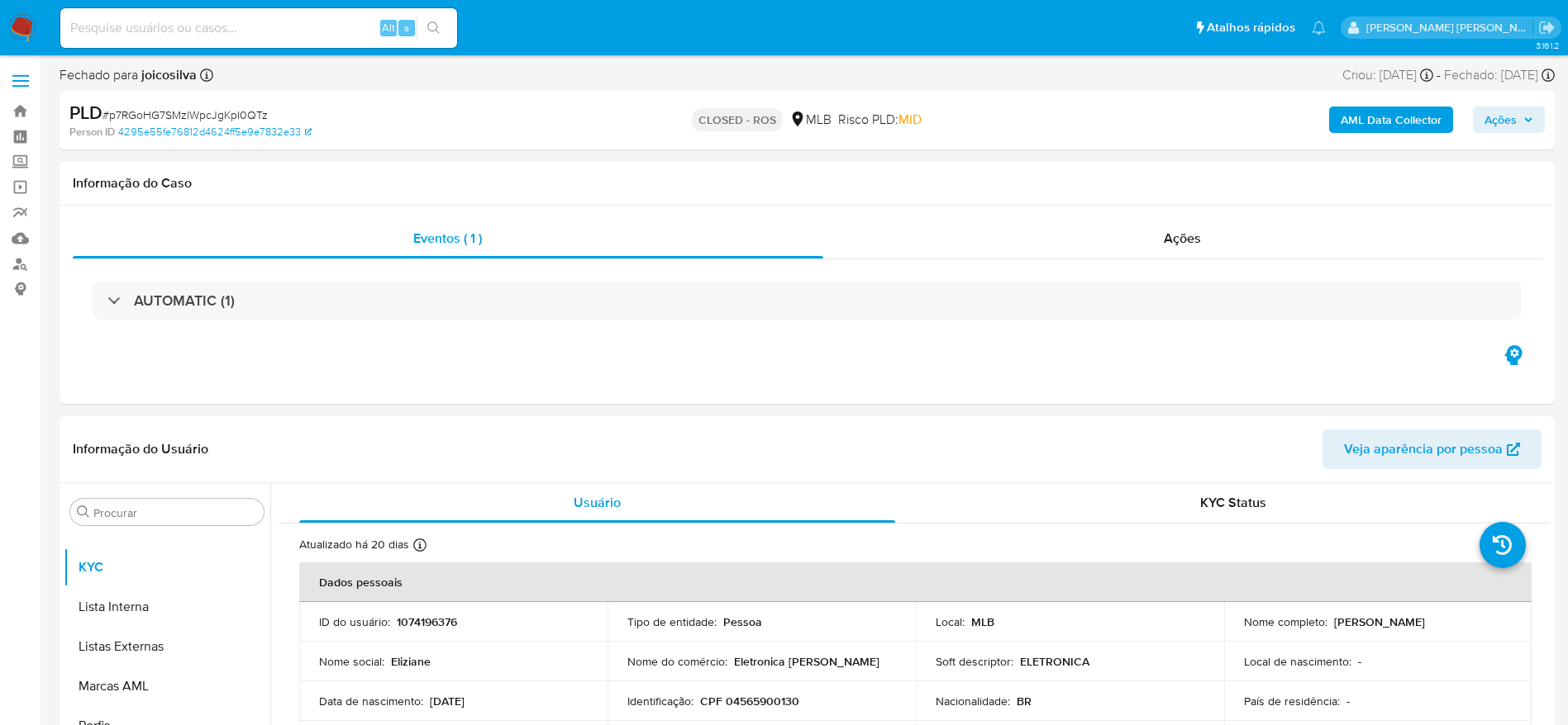
click at [186, 110] on span "# p7RGoHG7SMzlWpcJgKpI0QTz" at bounding box center [185, 115] width 165 height 17
copy span "p7RGoHG7SMzlWpcJgKpI0QTz"
click at [1089, 244] on div "Ações" at bounding box center [1182, 239] width 719 height 40
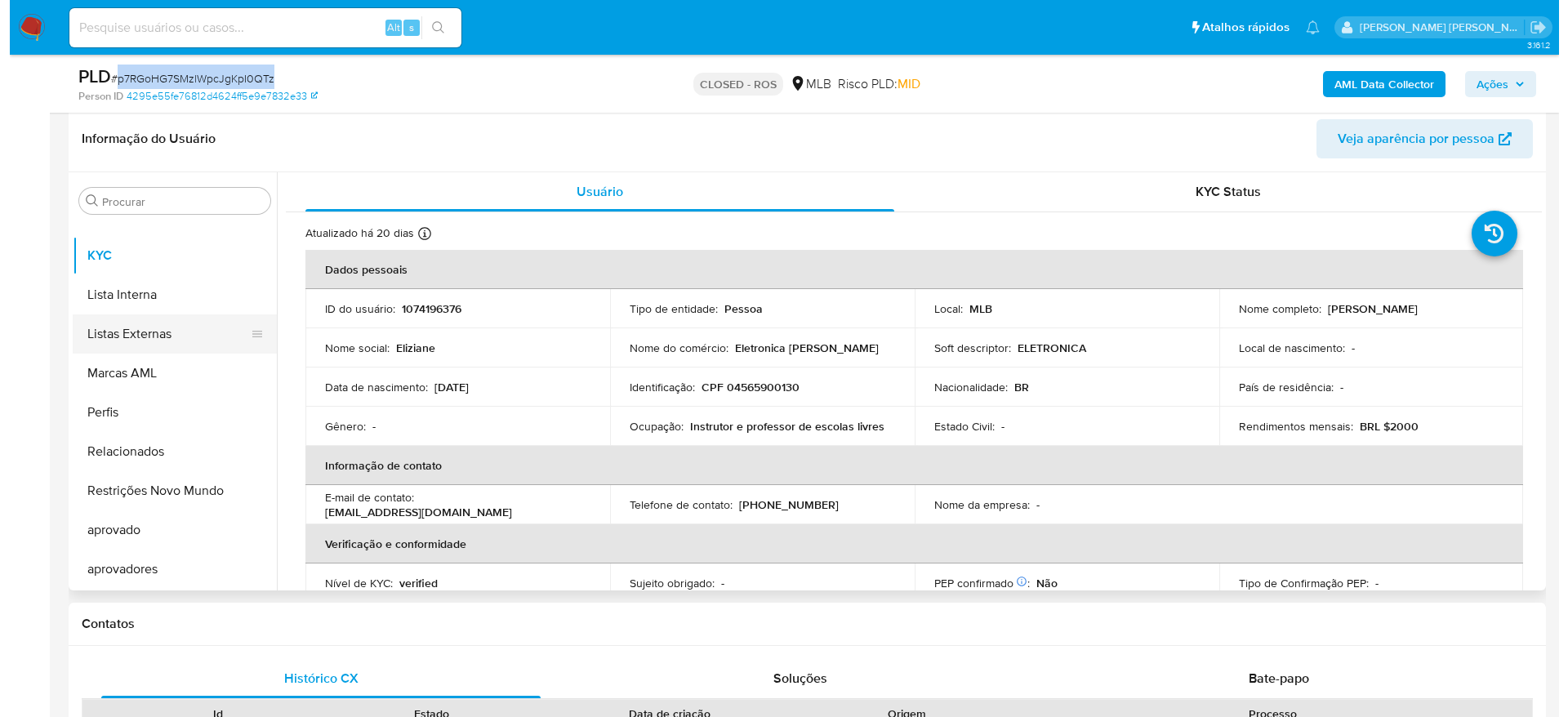
scroll to position [0, 0]
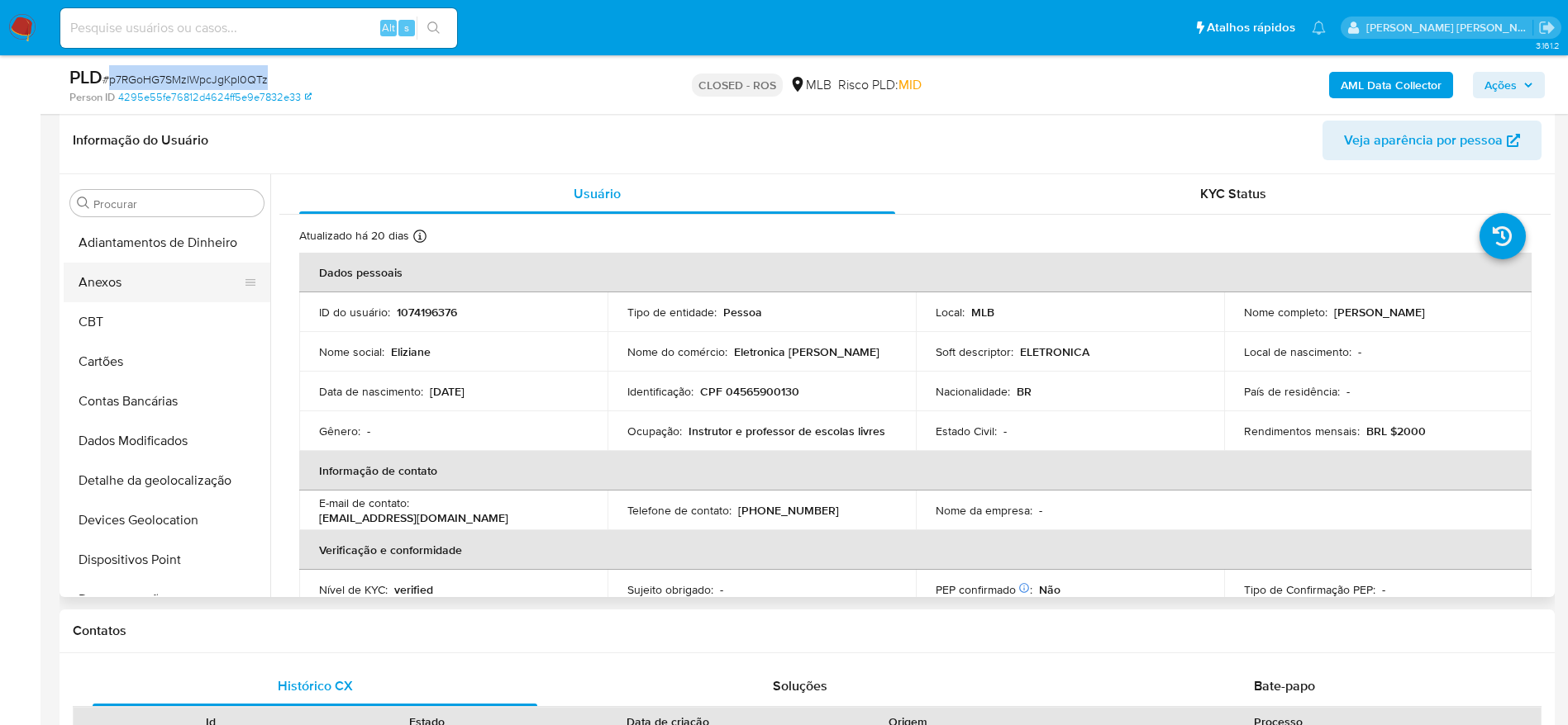
click at [145, 283] on button "Anexos" at bounding box center [160, 282] width 193 height 40
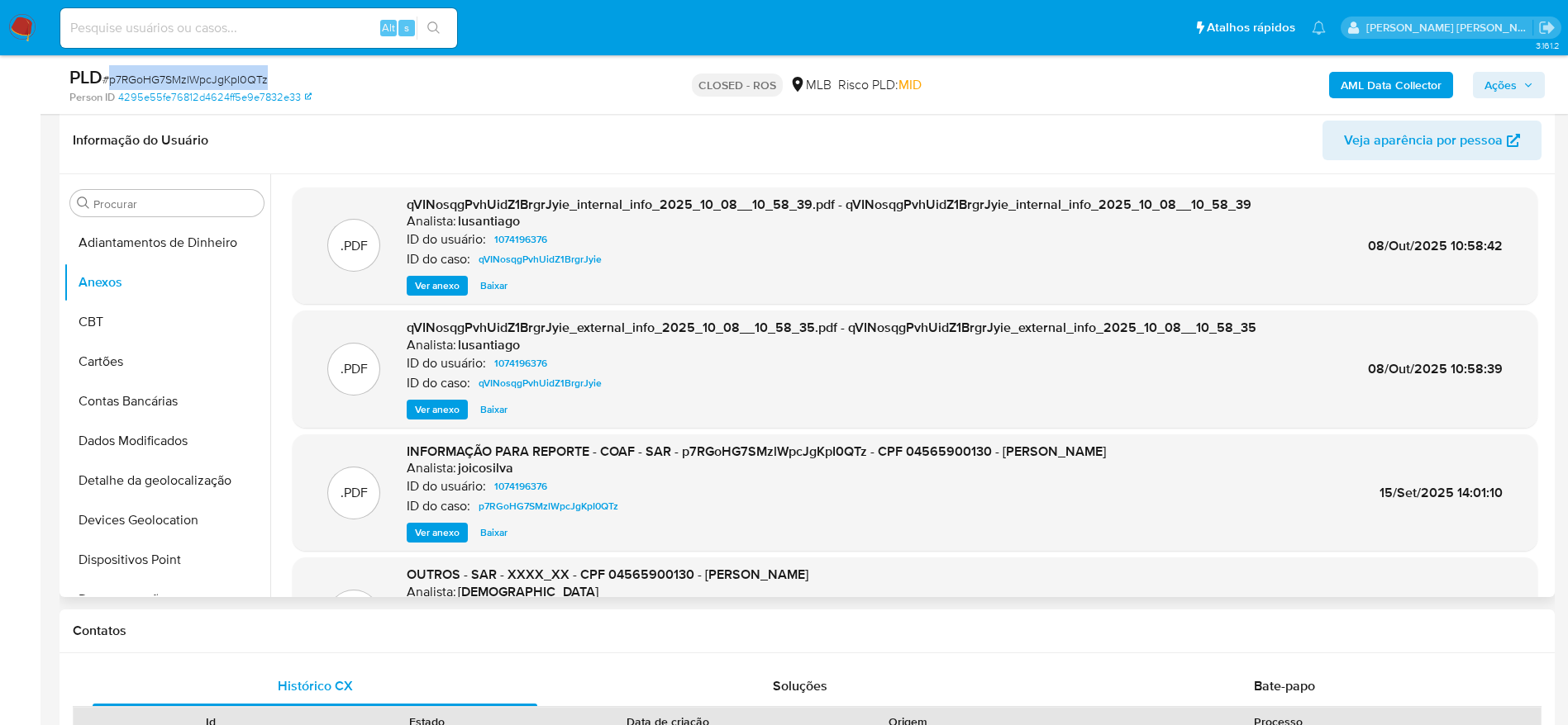
click at [441, 535] on span "Ver anexo" at bounding box center [438, 533] width 45 height 17
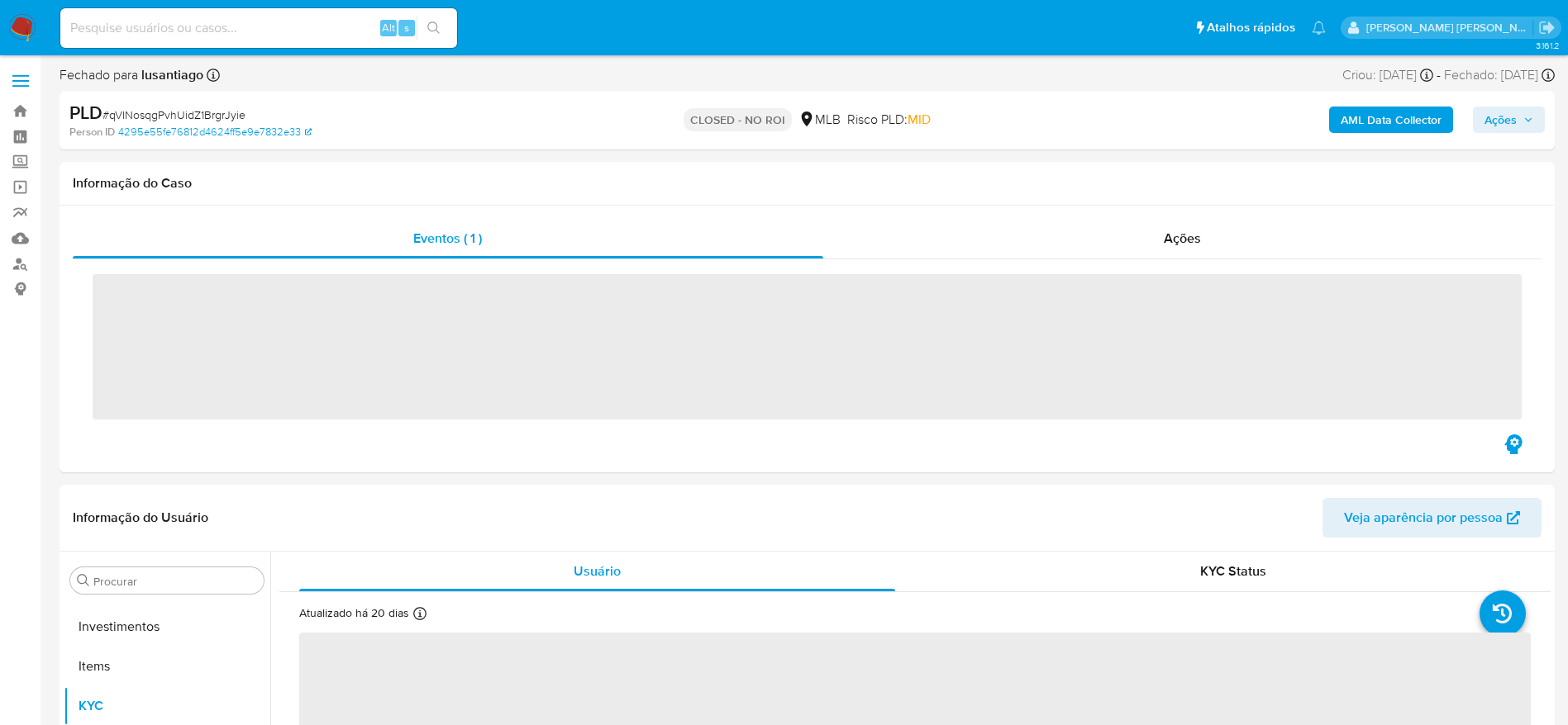
scroll to position [857, 0]
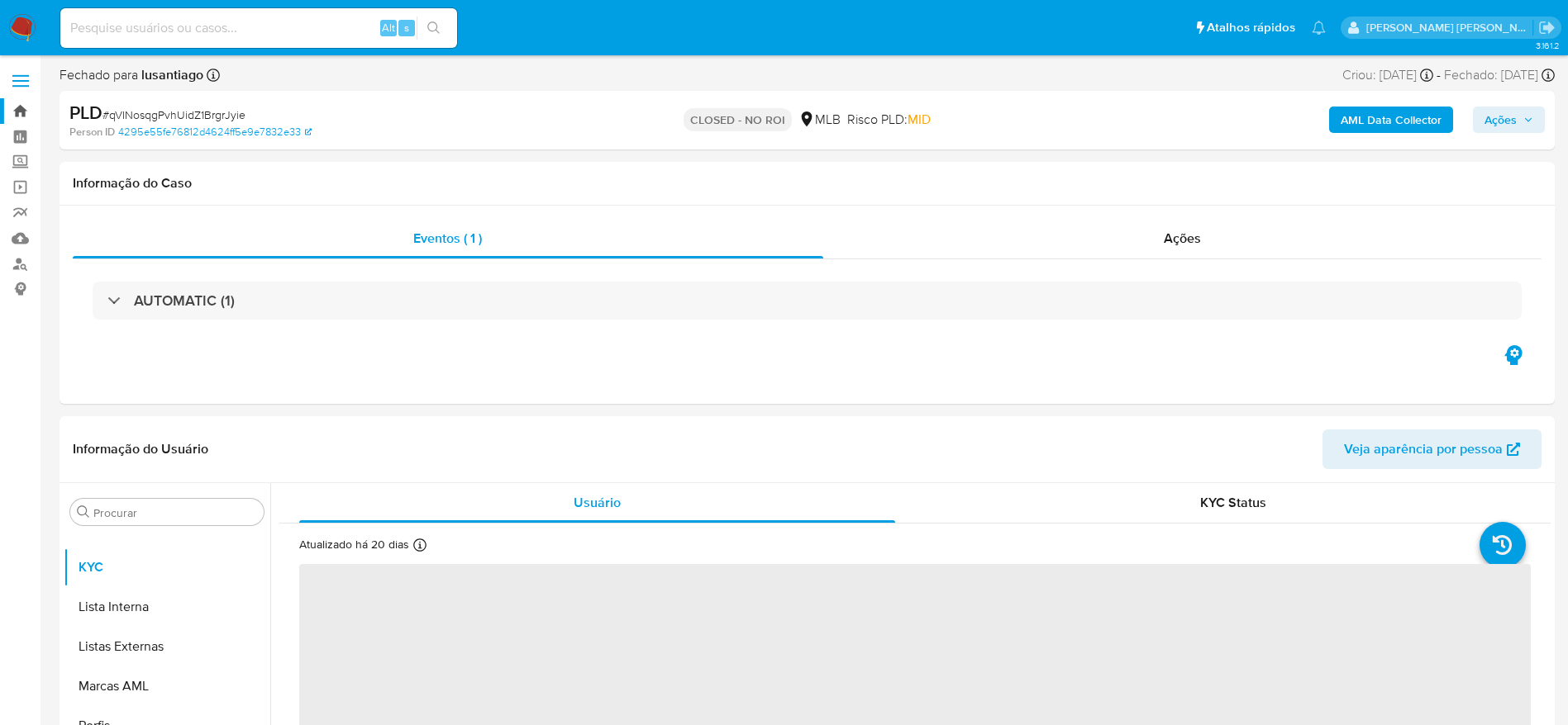
select select "10"
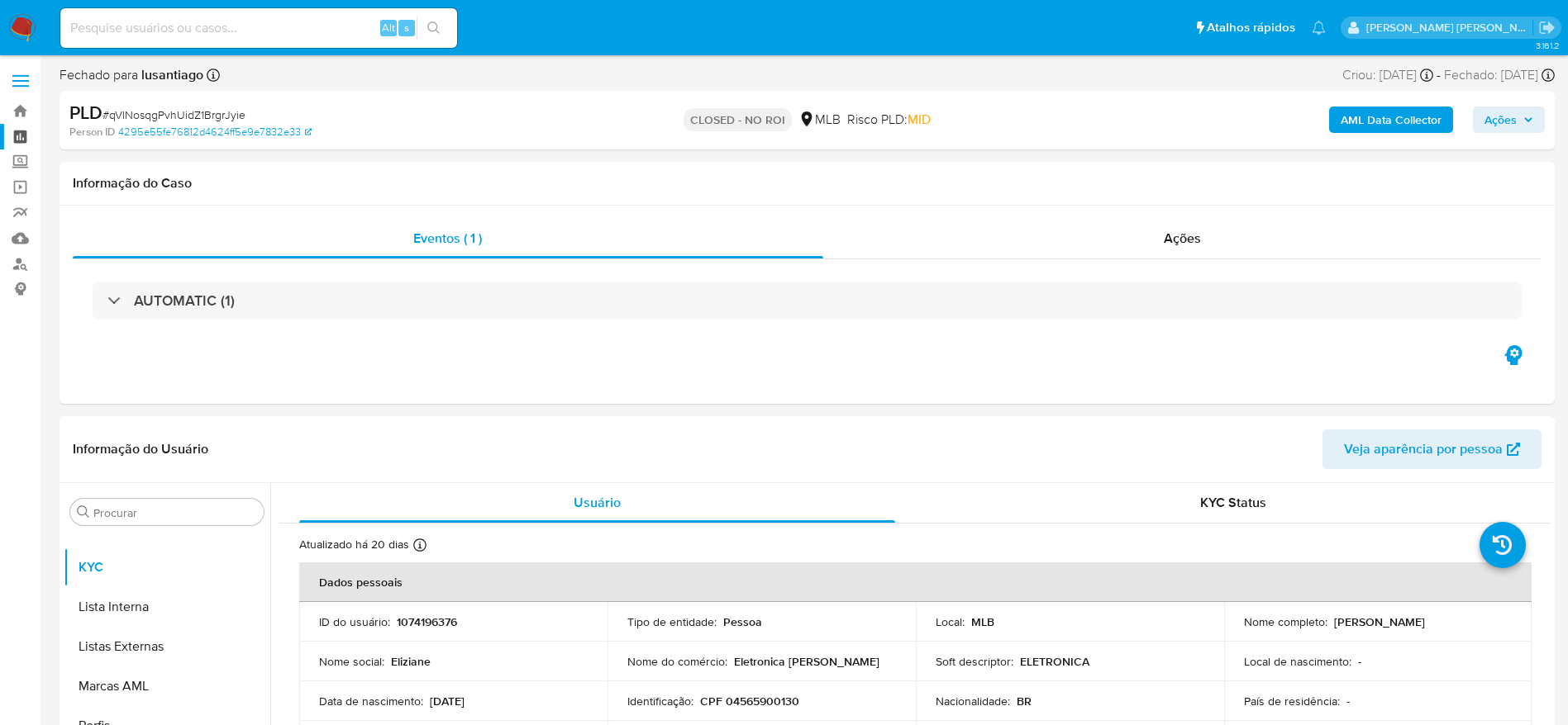
click at [16, 138] on link "Painel" at bounding box center [98, 137] width 197 height 26
